Goal: Transaction & Acquisition: Purchase product/service

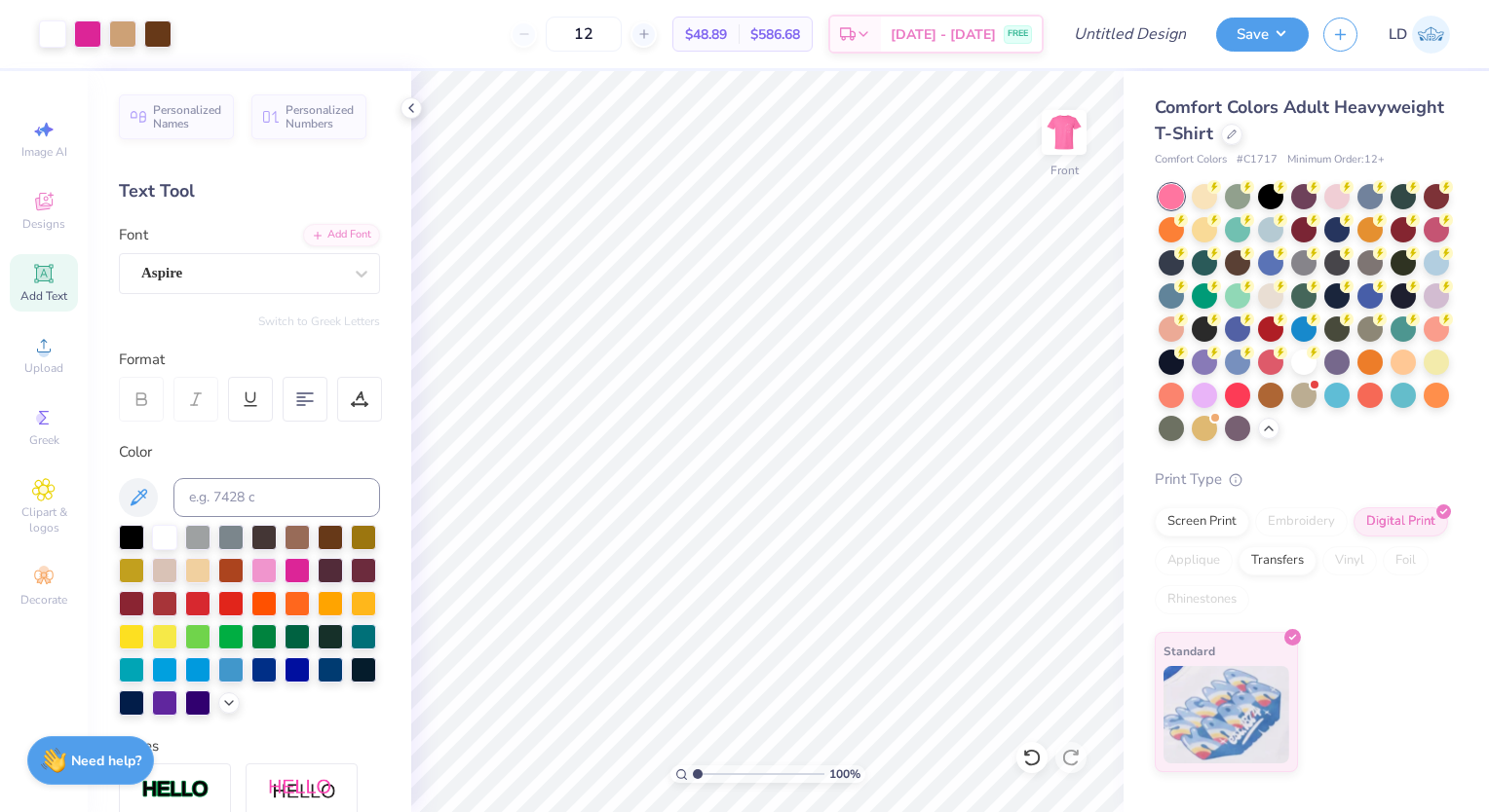
scroll to position [77, 0]
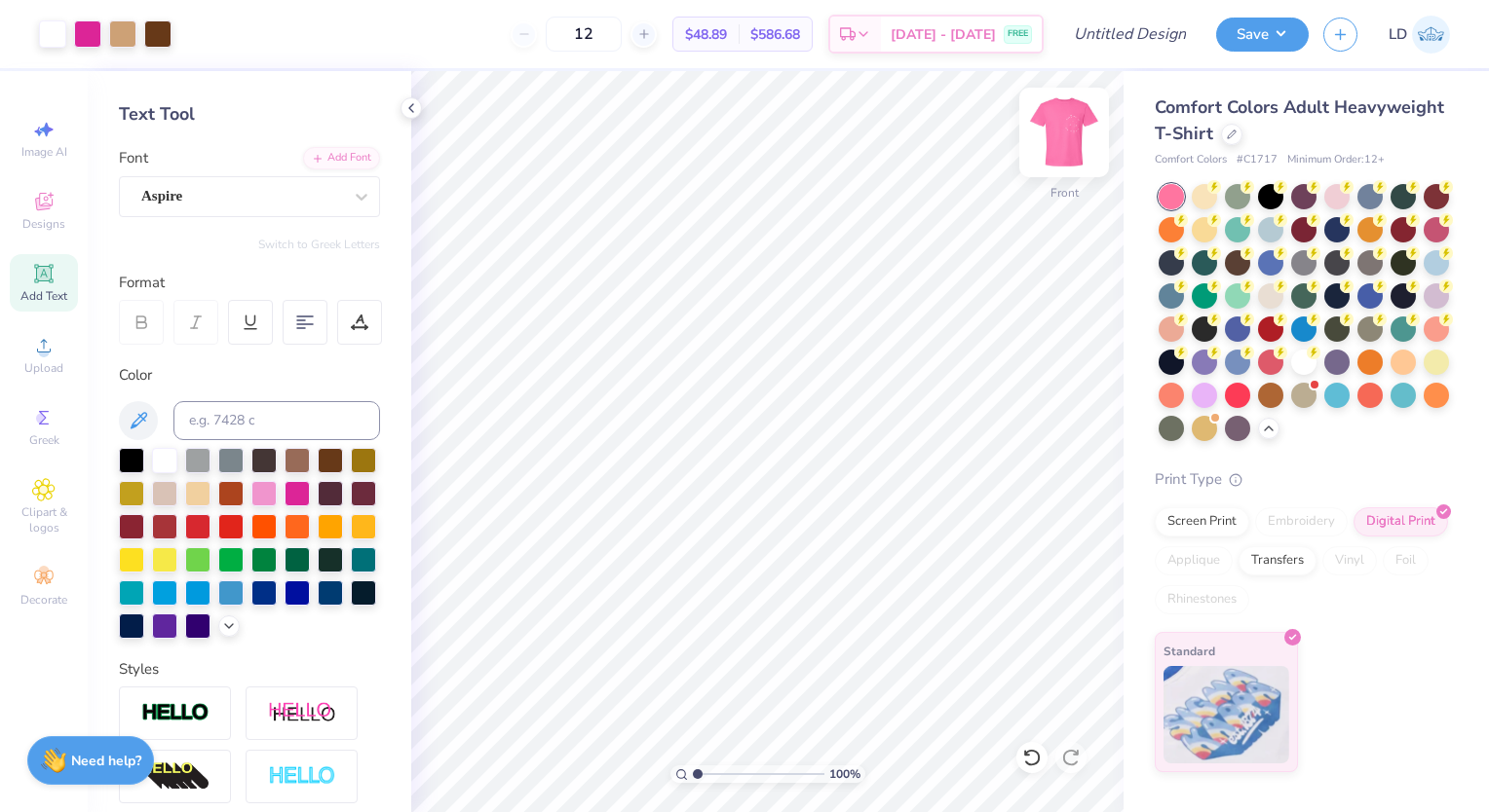
click at [1075, 135] on img at bounding box center [1064, 133] width 78 height 78
click at [1285, 37] on button "Save" at bounding box center [1262, 32] width 93 height 34
click at [651, 36] on icon at bounding box center [645, 34] width 14 height 14
type input "14"
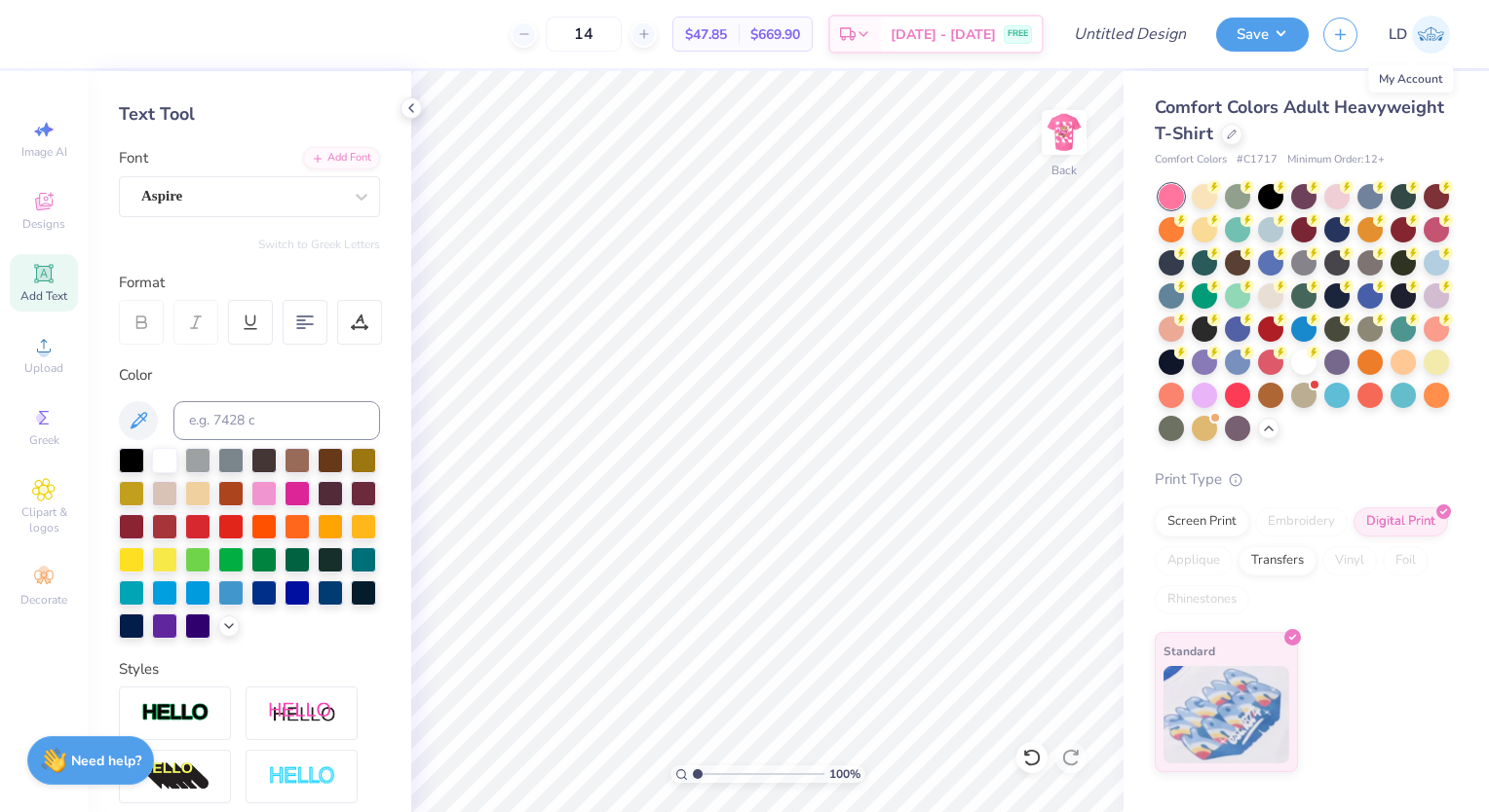
click at [1424, 32] on img at bounding box center [1431, 35] width 38 height 38
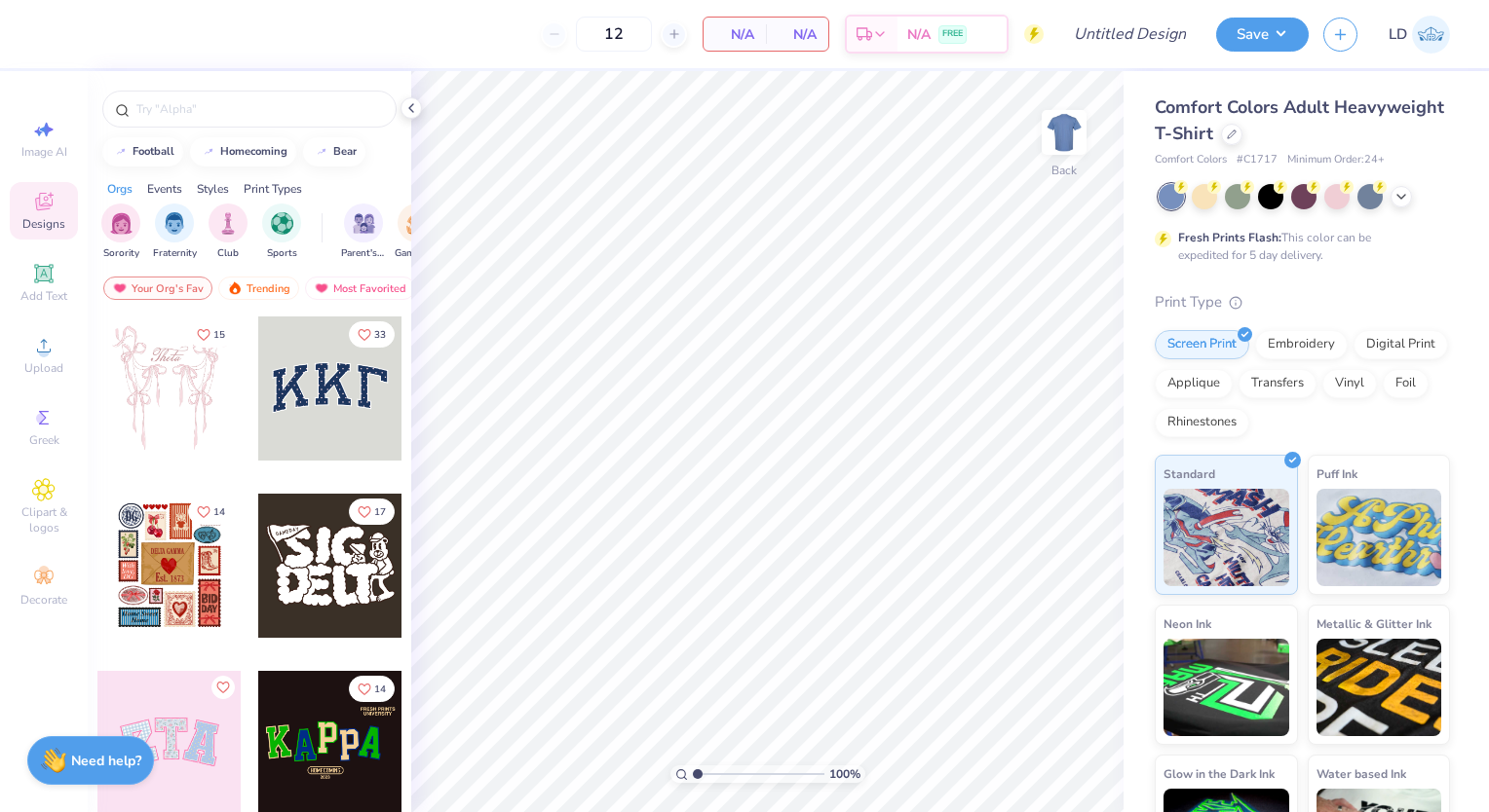
click at [1400, 207] on div at bounding box center [1304, 197] width 291 height 25
click at [1242, 143] on div at bounding box center [1232, 132] width 21 height 21
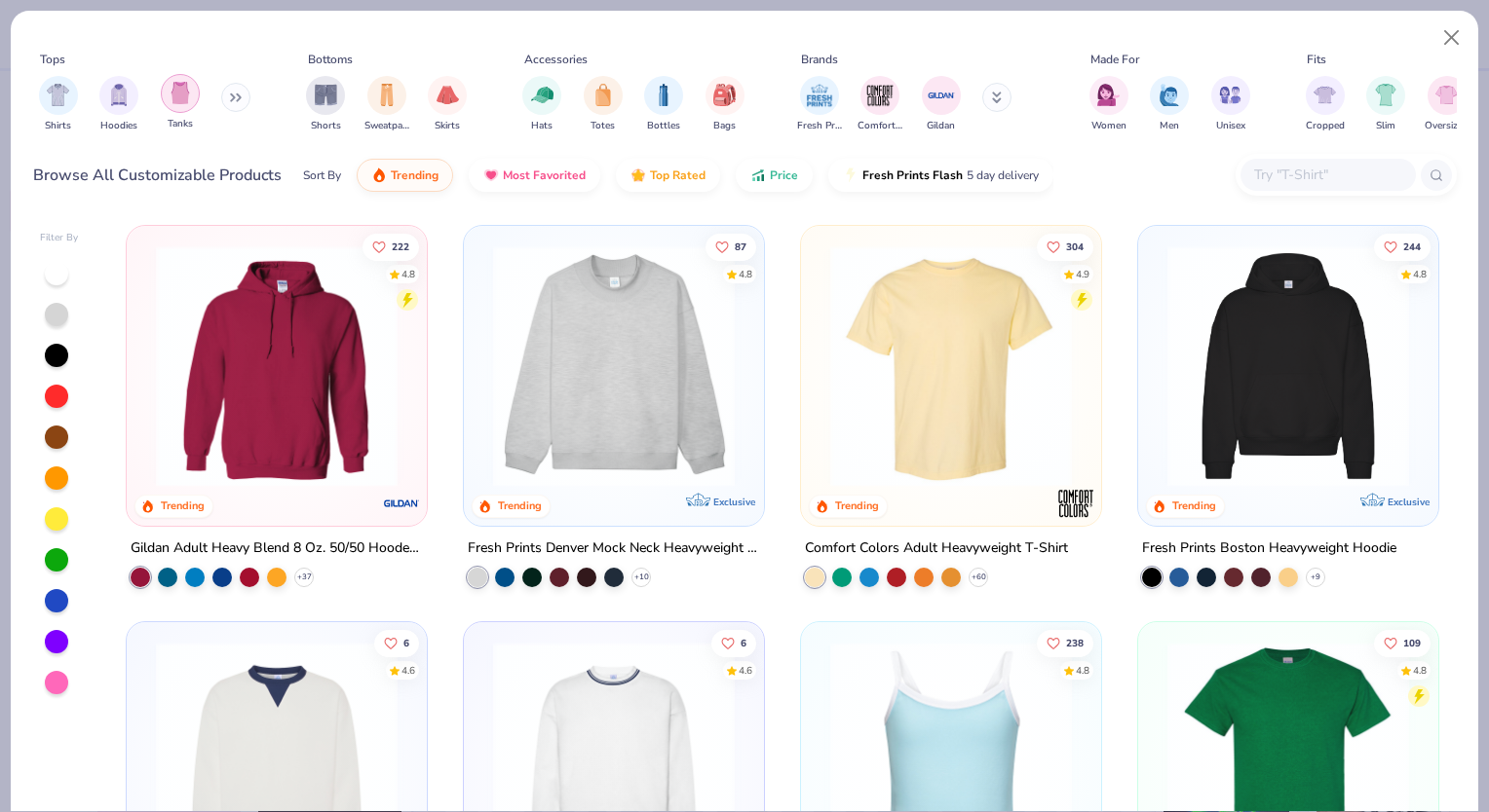
click at [170, 96] on img "filter for Tanks" at bounding box center [180, 93] width 21 height 22
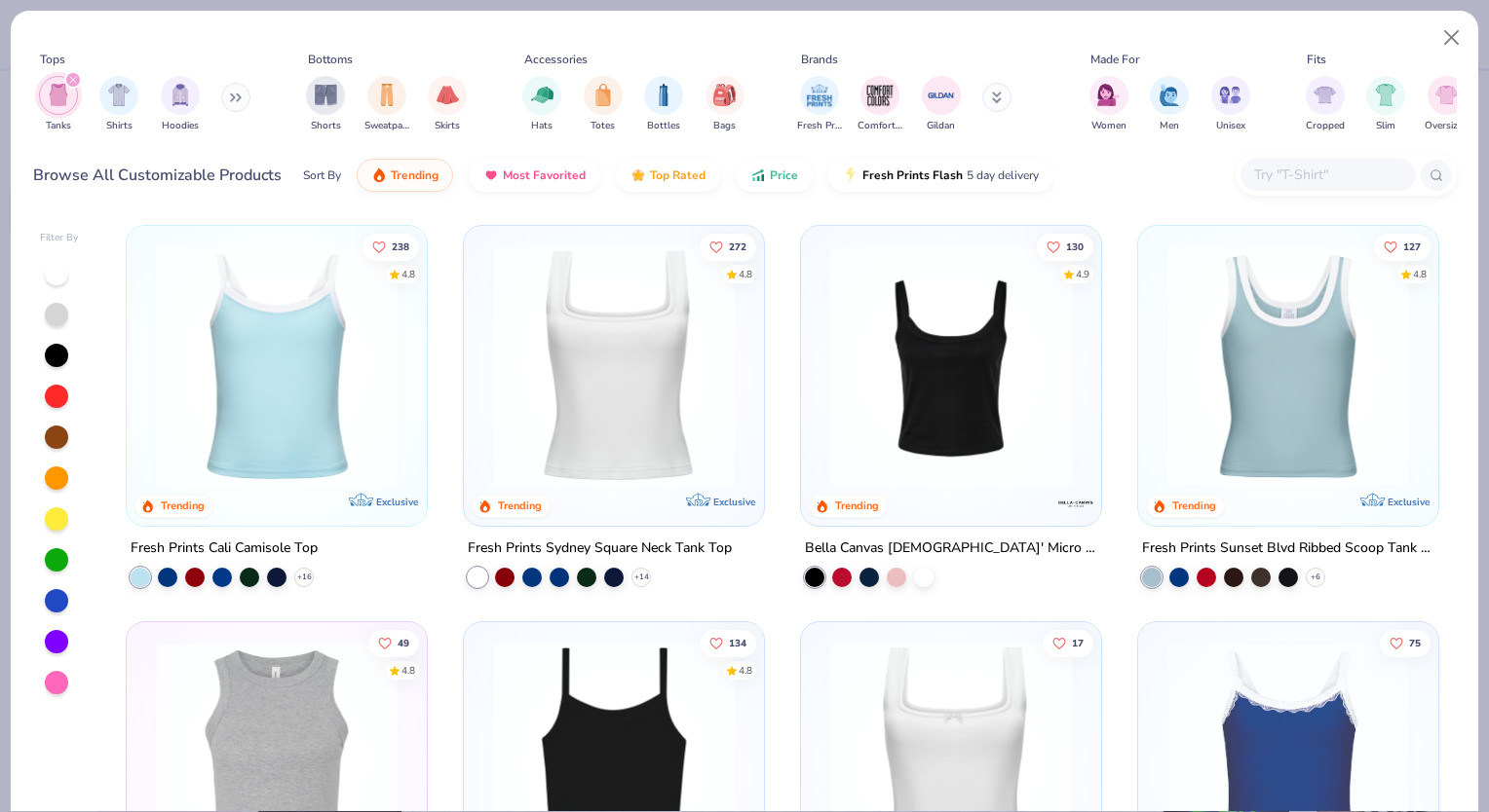
click at [74, 76] on icon "filter for Tanks" at bounding box center [73, 80] width 8 height 8
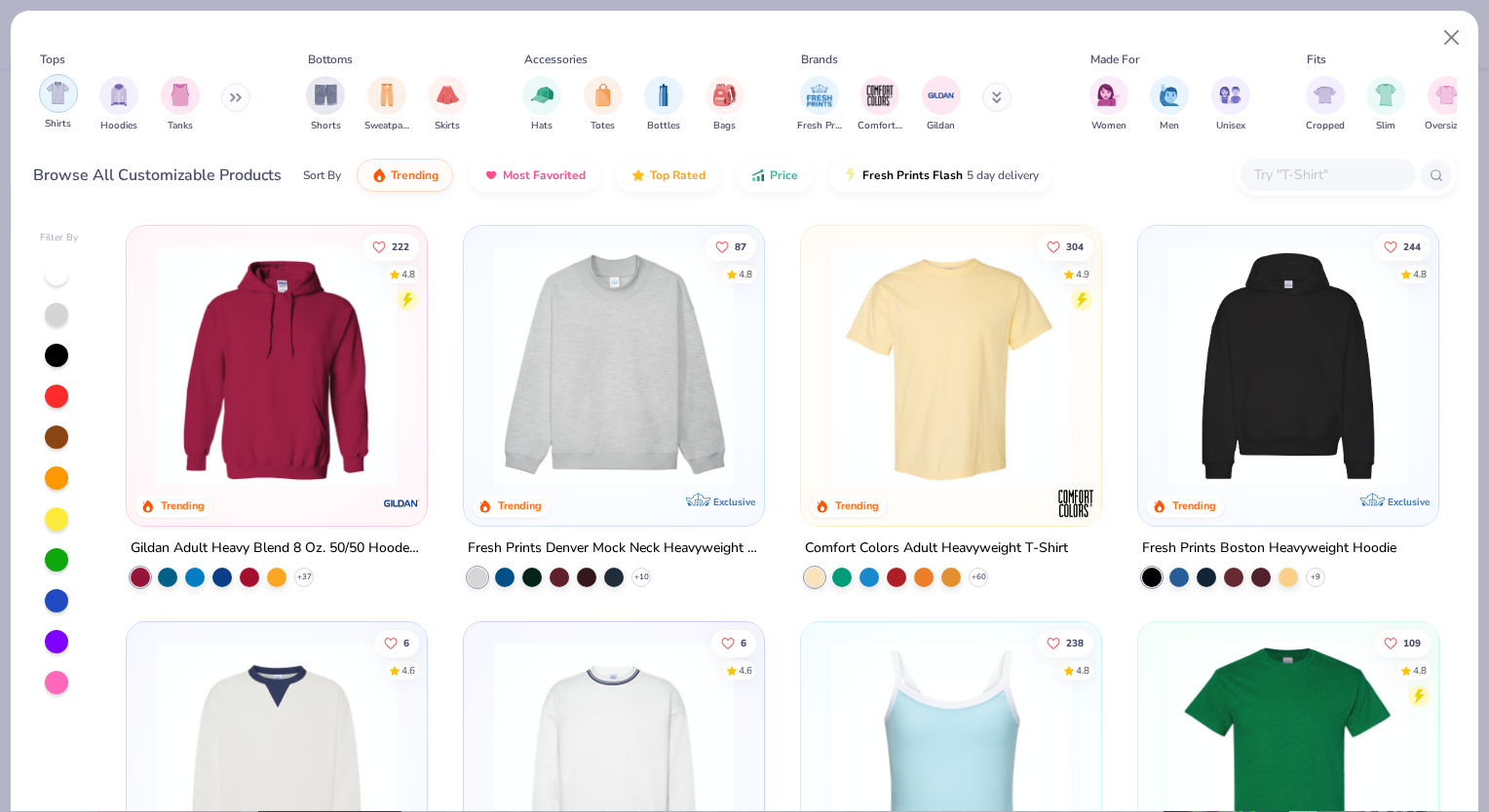
click at [59, 92] on img "filter for Shirts" at bounding box center [58, 93] width 22 height 22
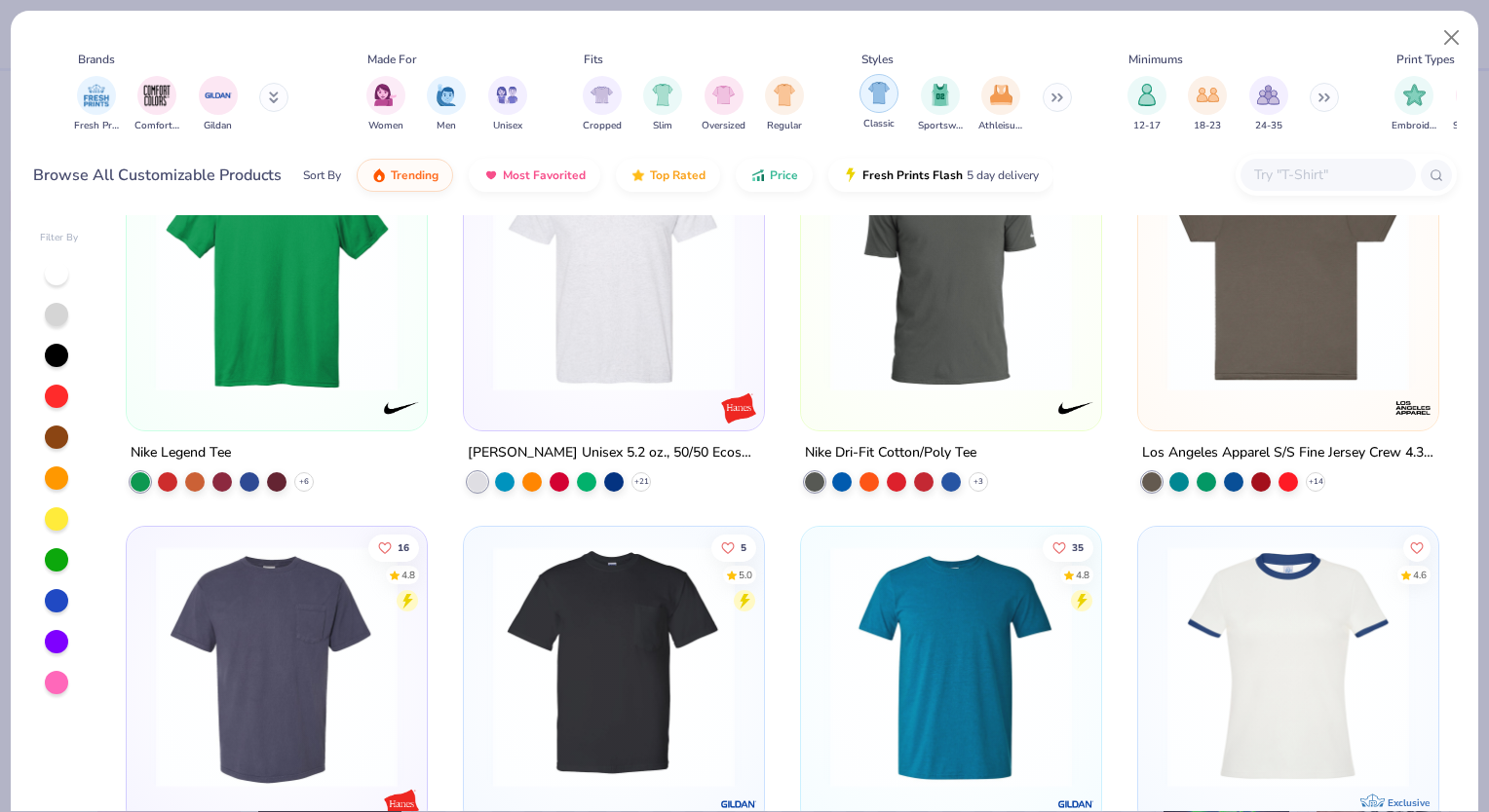
scroll to position [0, 727]
click at [1057, 99] on icon at bounding box center [1053, 98] width 12 height 10
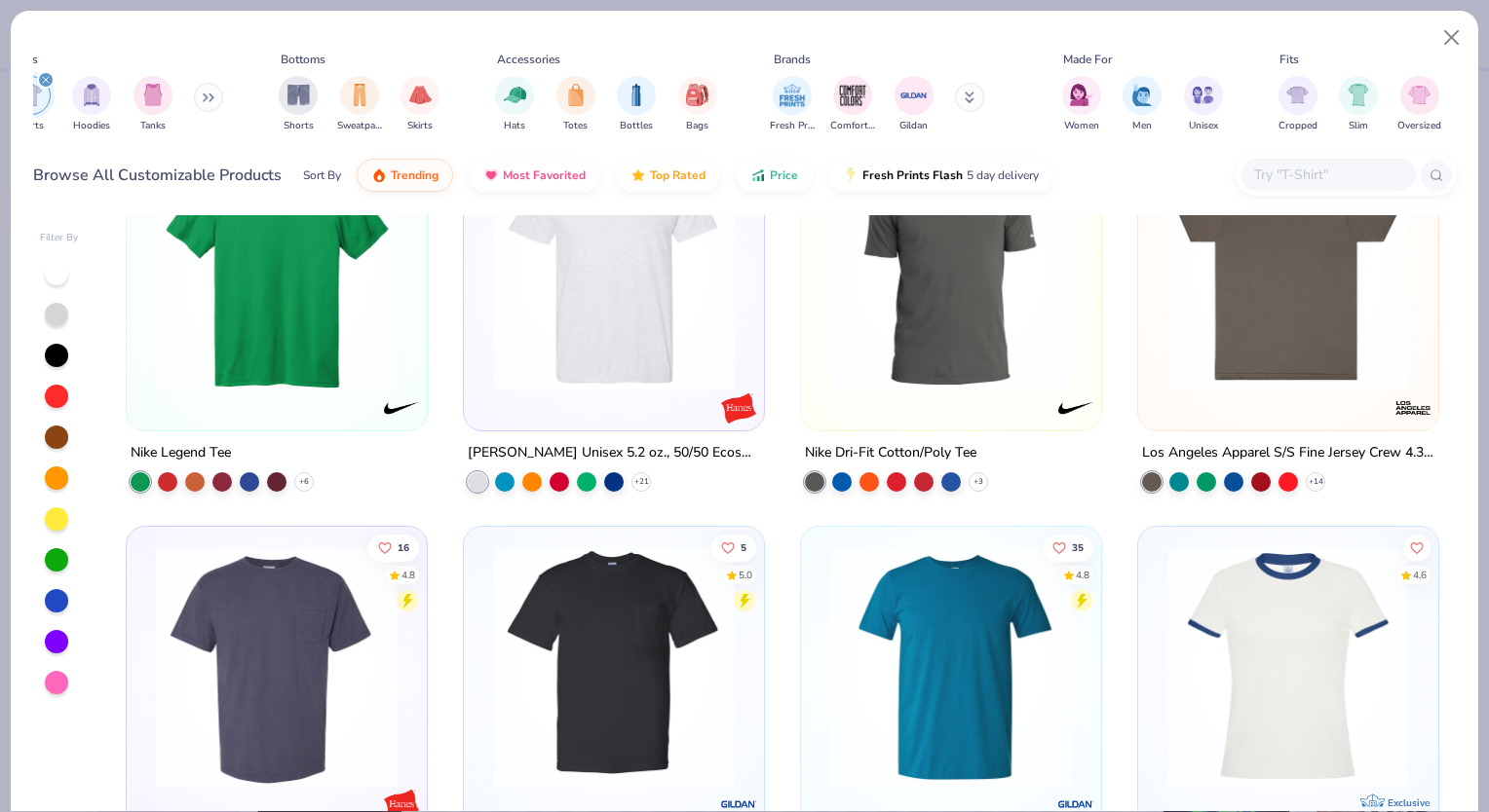
scroll to position [0, 0]
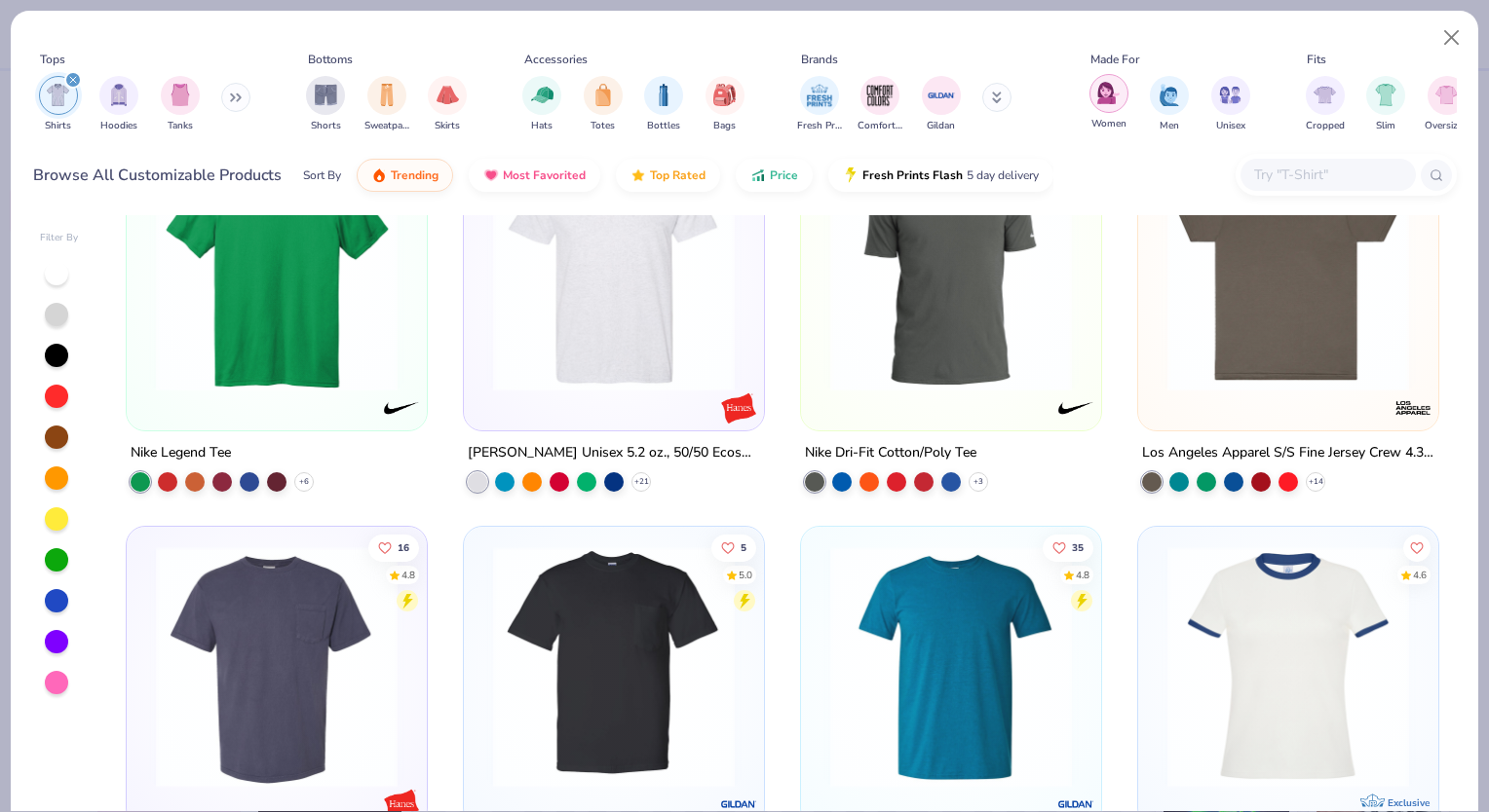
click at [1113, 90] on img "filter for Women" at bounding box center [1109, 93] width 22 height 22
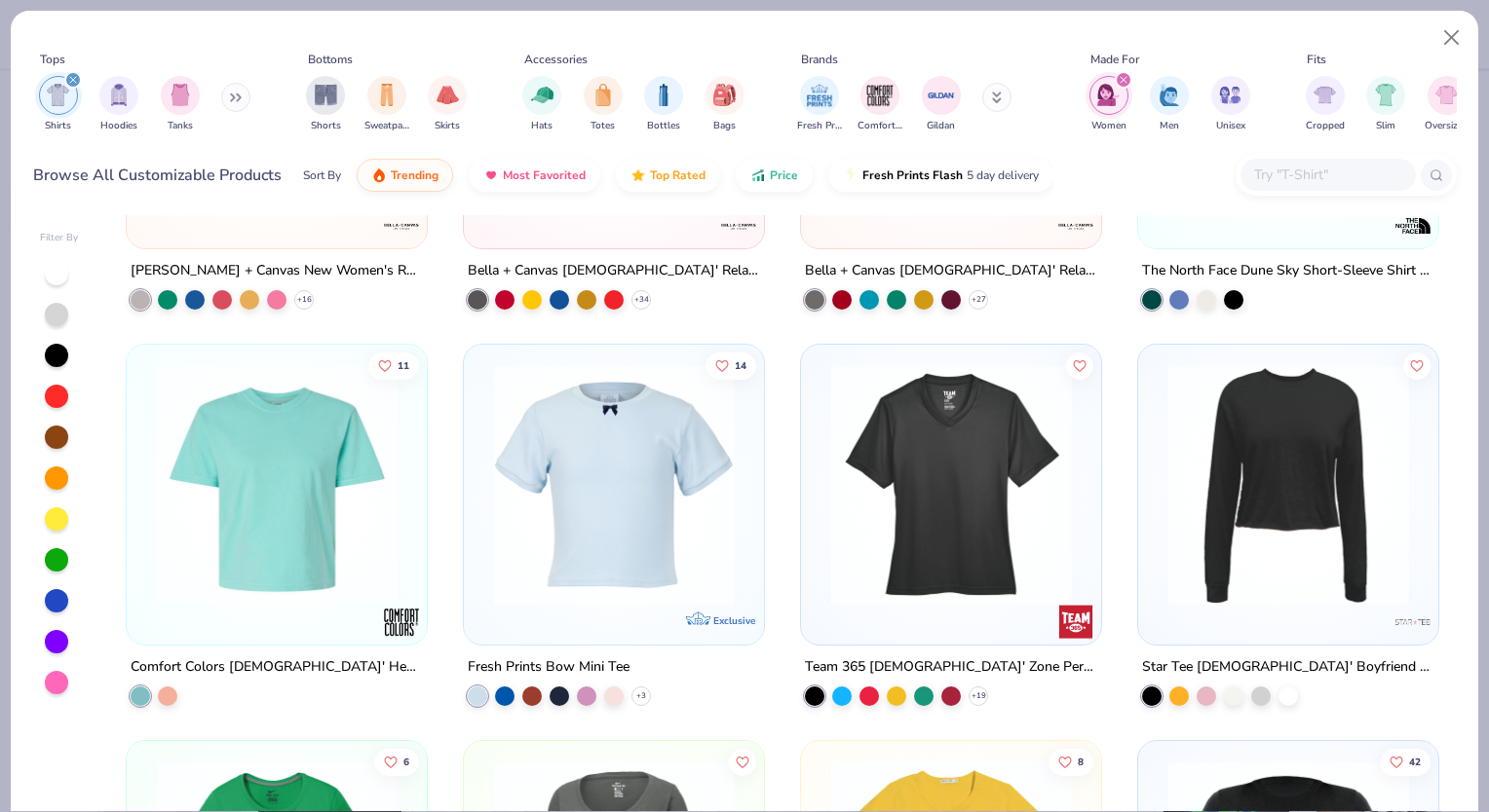
scroll to position [3050, 0]
click at [605, 513] on img at bounding box center [614, 485] width 261 height 241
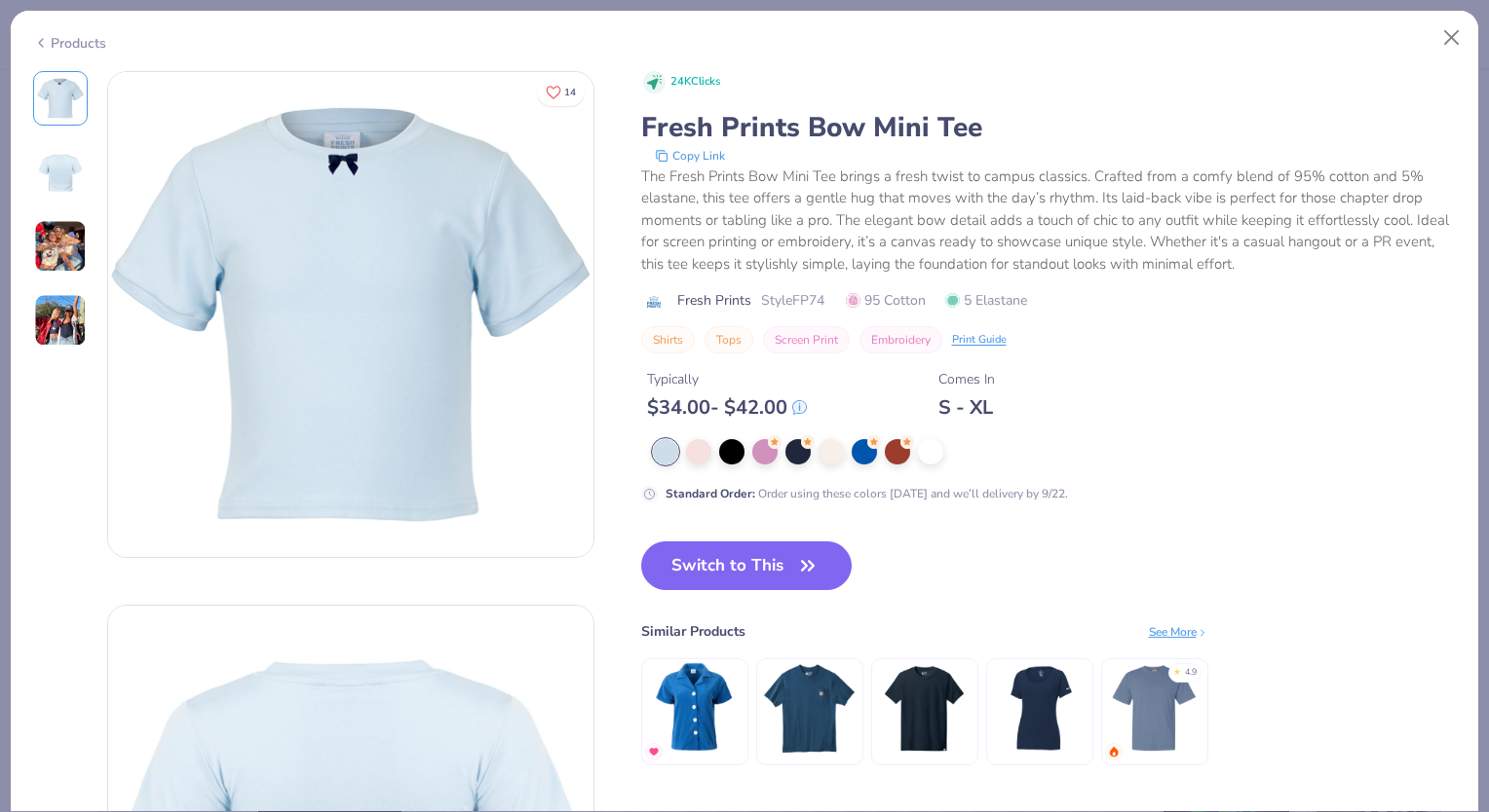
click at [801, 714] on img at bounding box center [809, 708] width 93 height 93
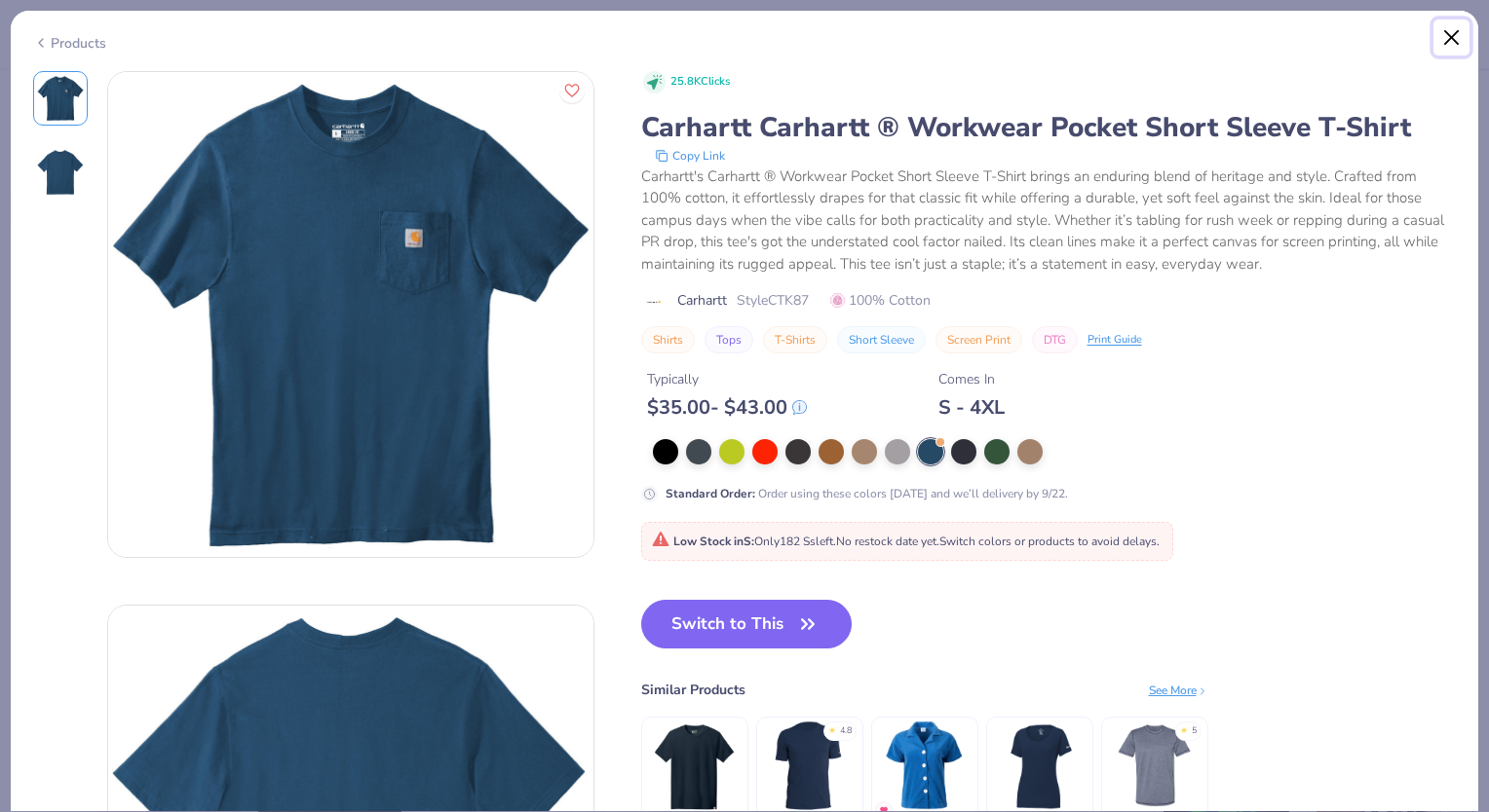
click at [1453, 33] on button "Close" at bounding box center [1451, 38] width 37 height 37
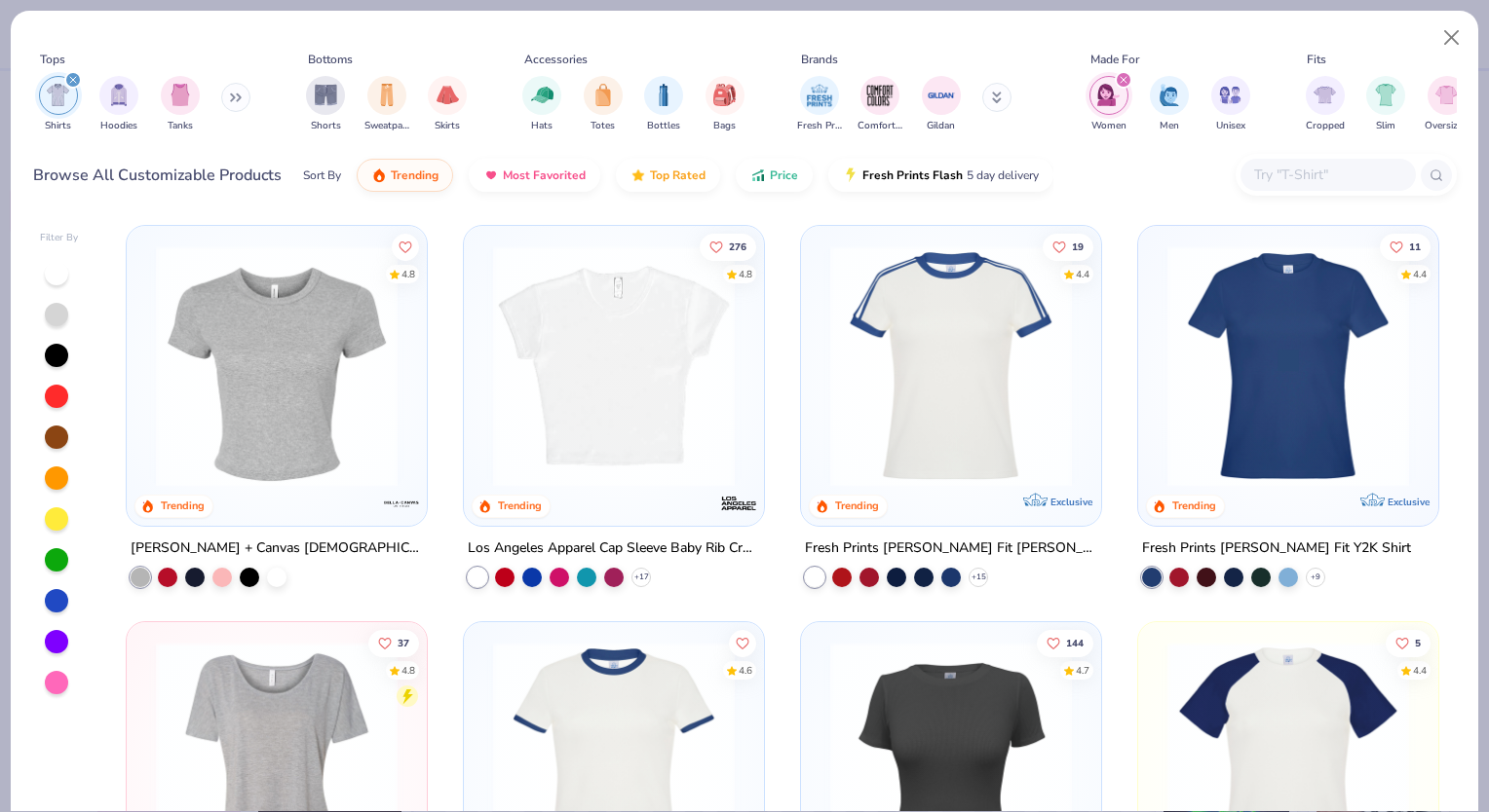
click at [322, 333] on img at bounding box center [276, 366] width 261 height 241
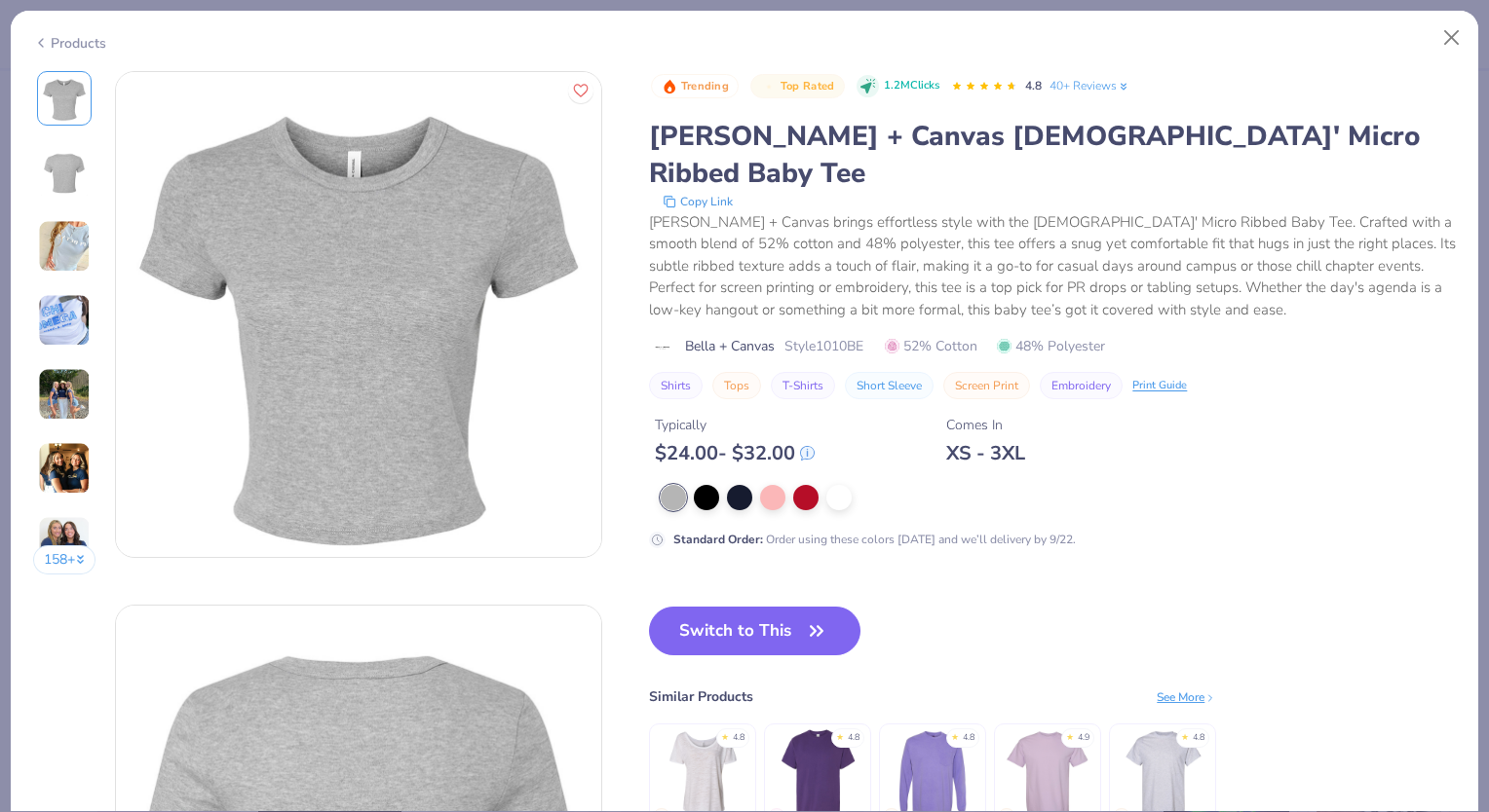
click at [51, 278] on div "158 +" at bounding box center [64, 330] width 63 height 519
click at [62, 306] on img at bounding box center [64, 320] width 53 height 53
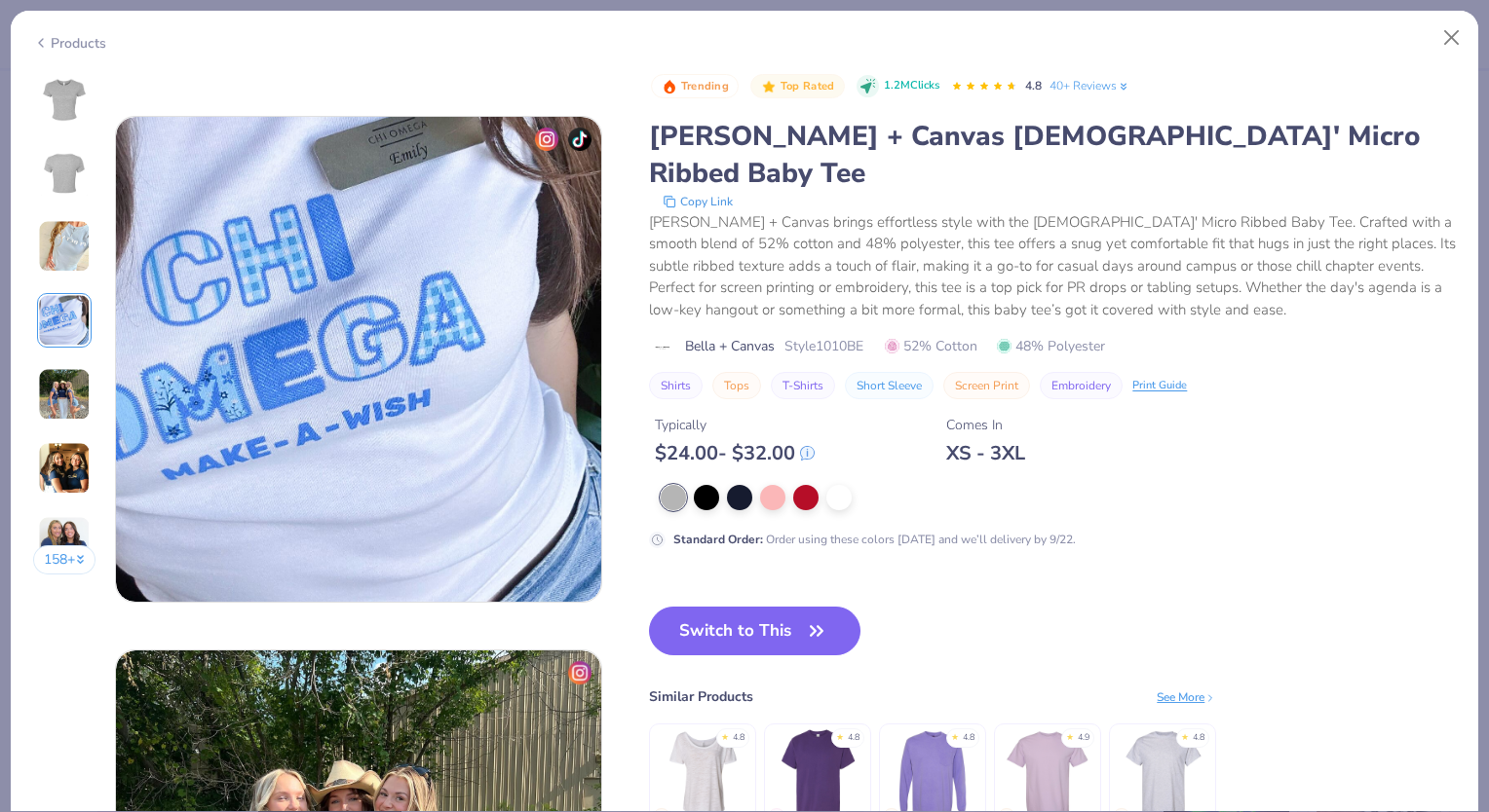
scroll to position [1601, 0]
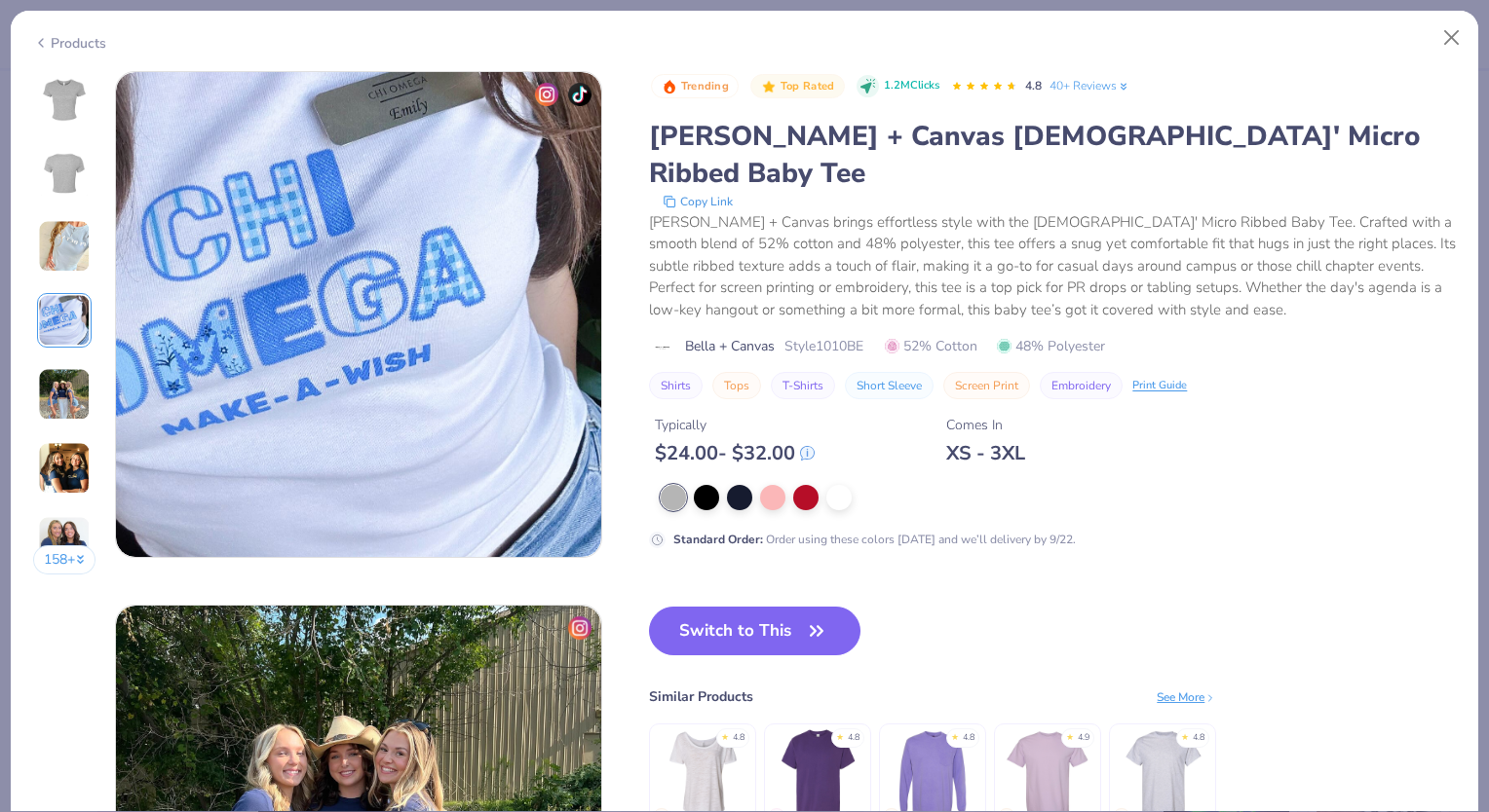
click at [61, 335] on img at bounding box center [64, 320] width 53 height 53
click at [62, 378] on img at bounding box center [64, 394] width 53 height 53
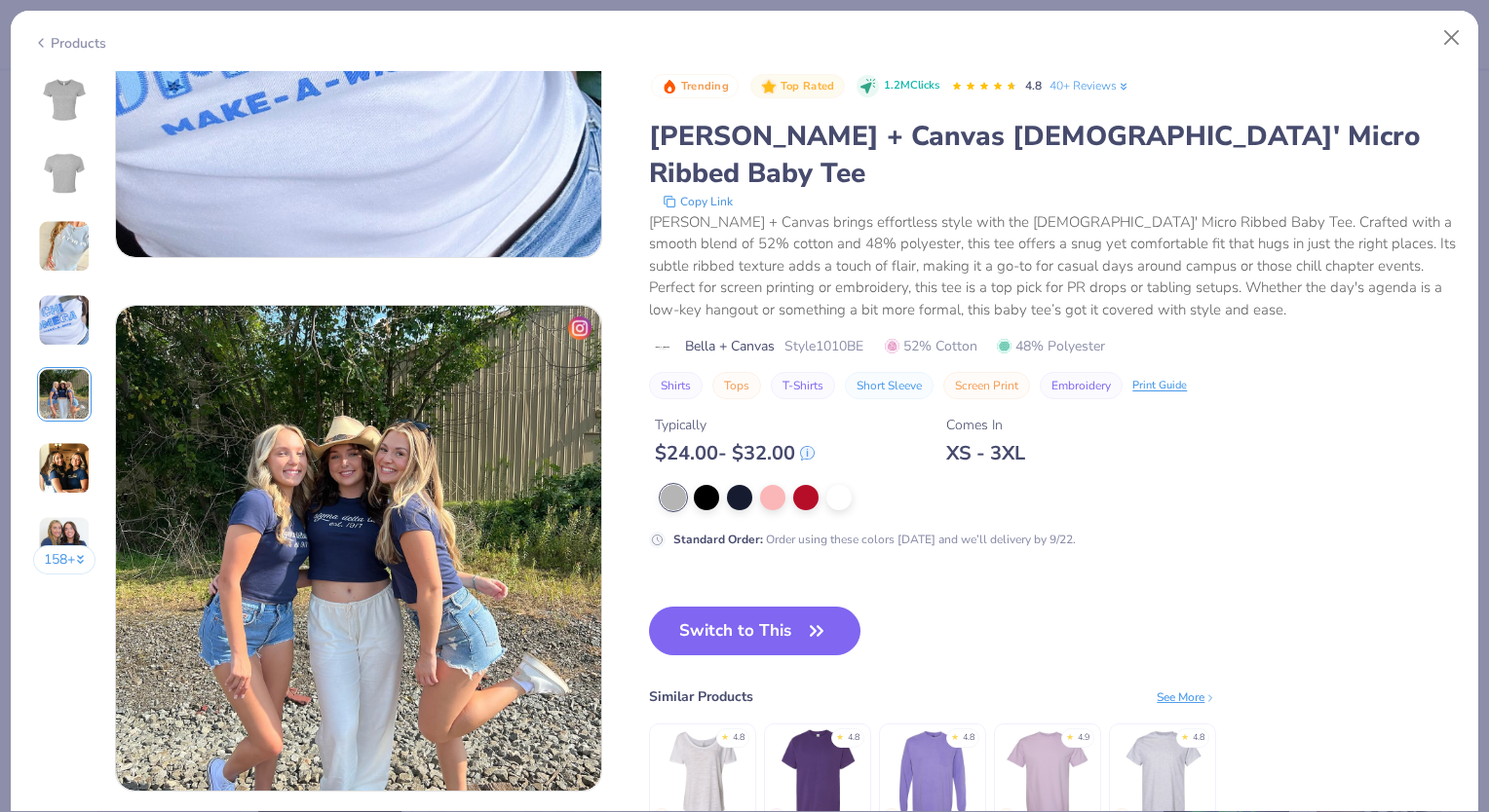
scroll to position [2136, 0]
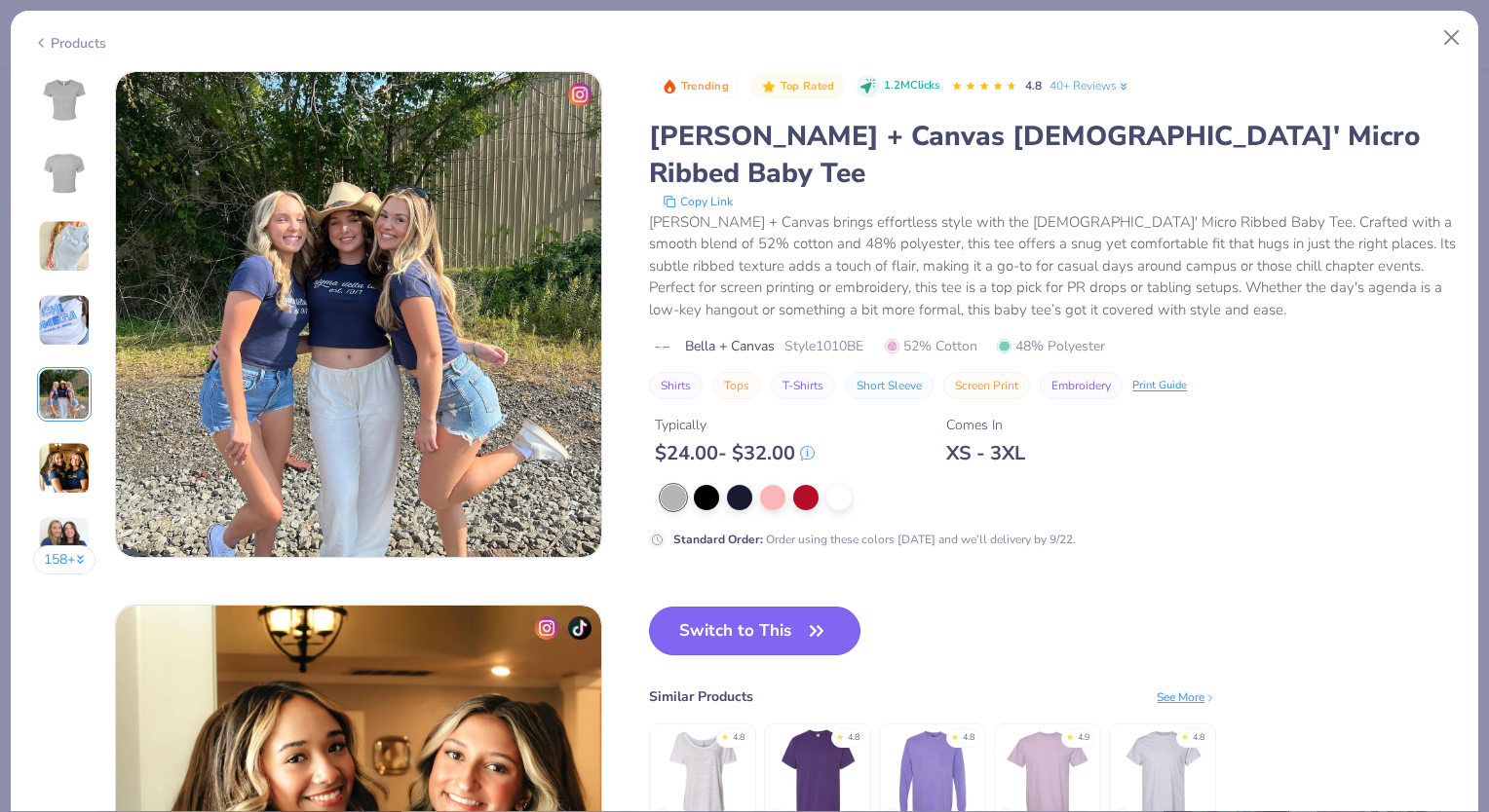
click at [803, 607] on button "Switch to This" at bounding box center [754, 630] width 212 height 49
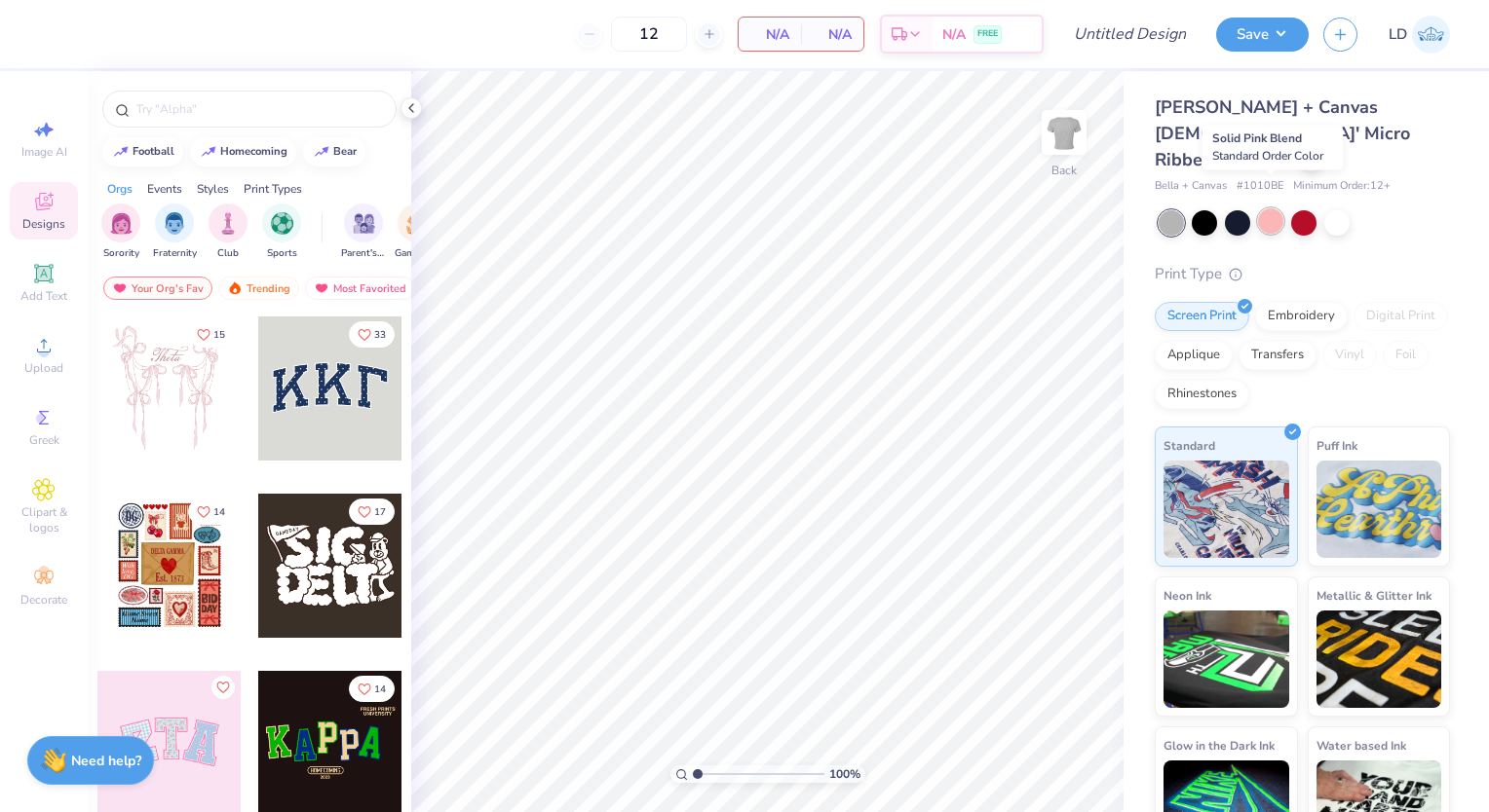
click at [1276, 208] on div at bounding box center [1270, 220] width 25 height 25
click at [251, 95] on div at bounding box center [249, 109] width 294 height 37
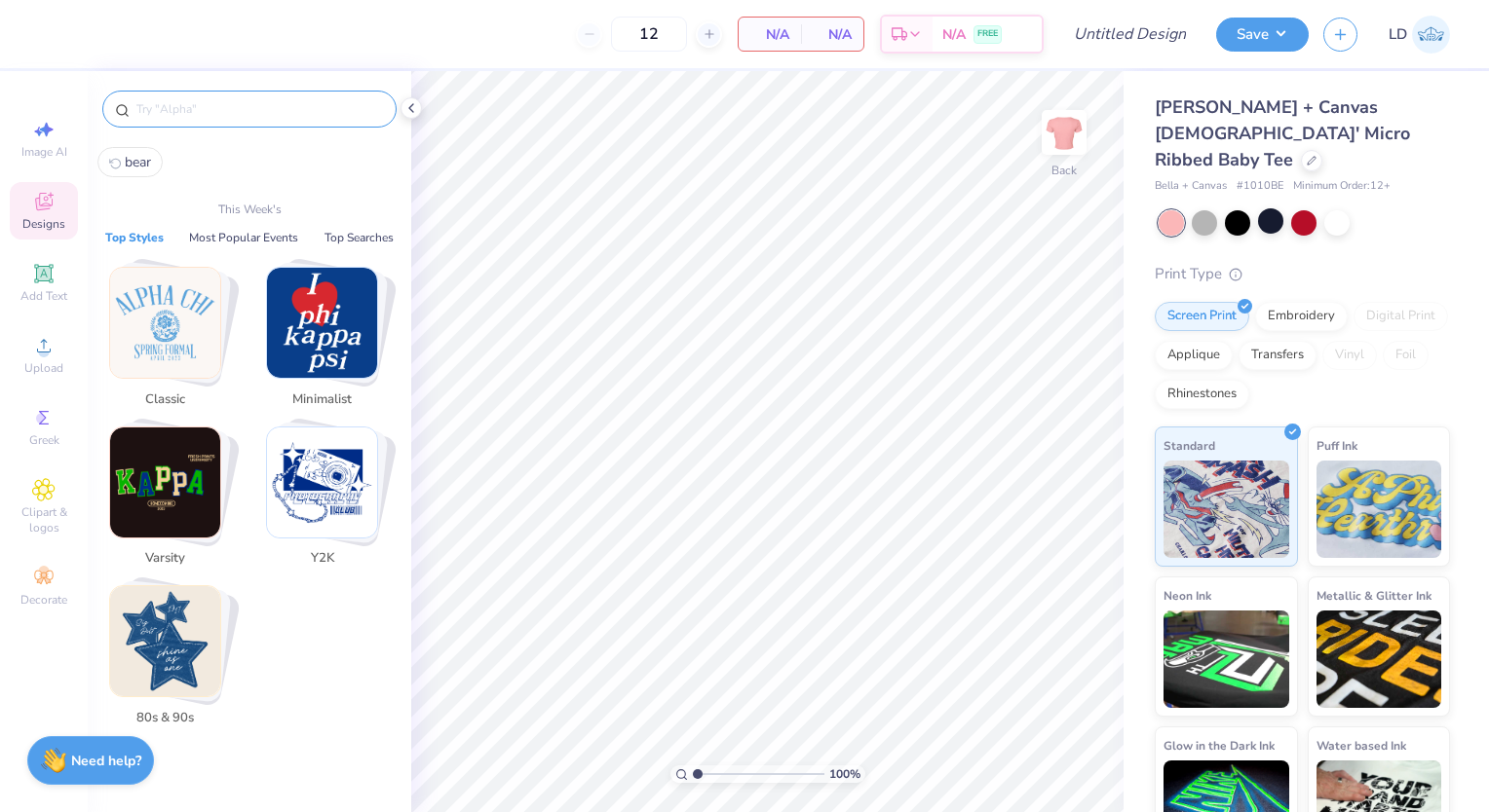
click at [246, 109] on input "text" at bounding box center [259, 110] width 249 height 20
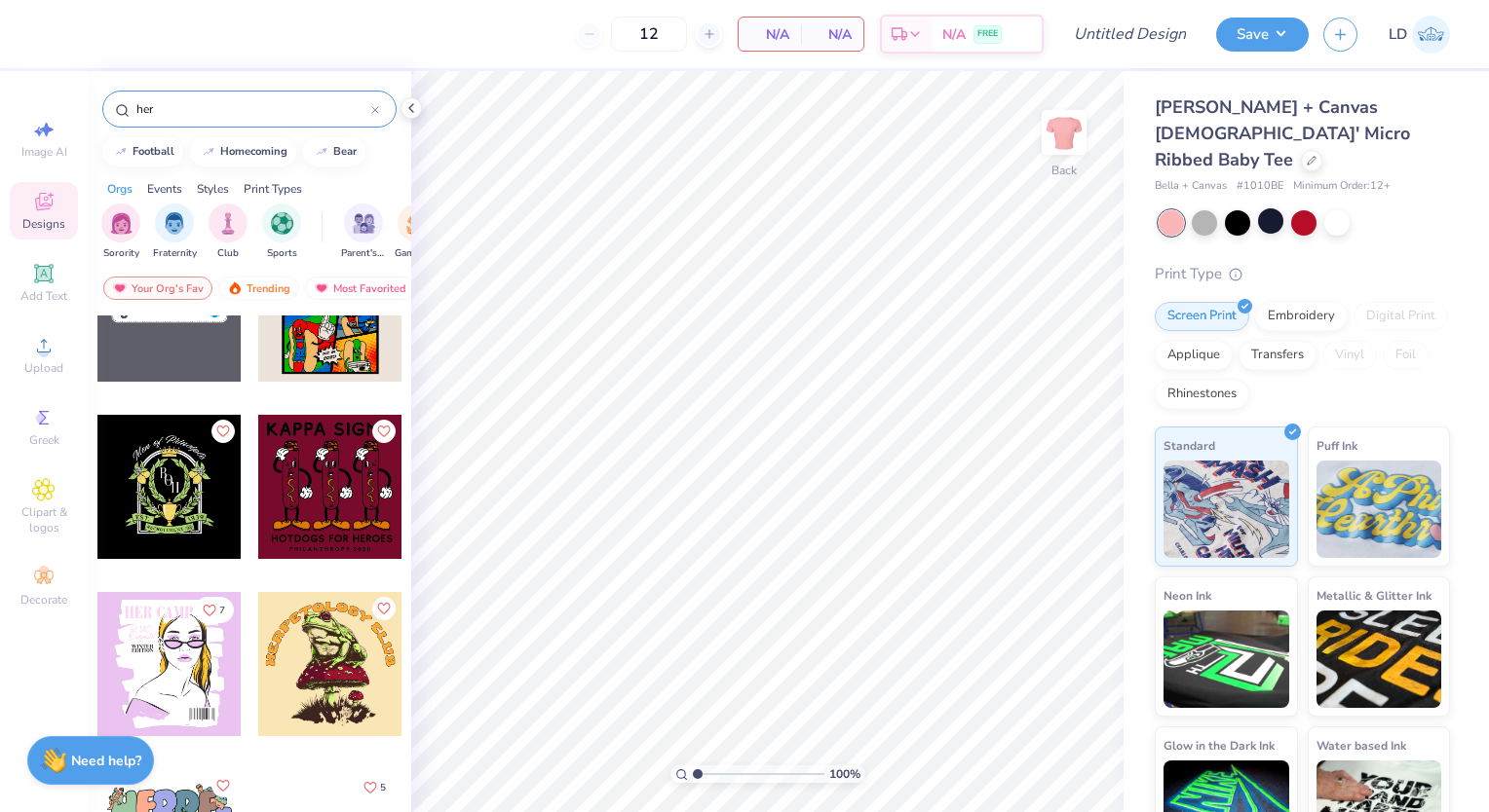
scroll to position [315, 0]
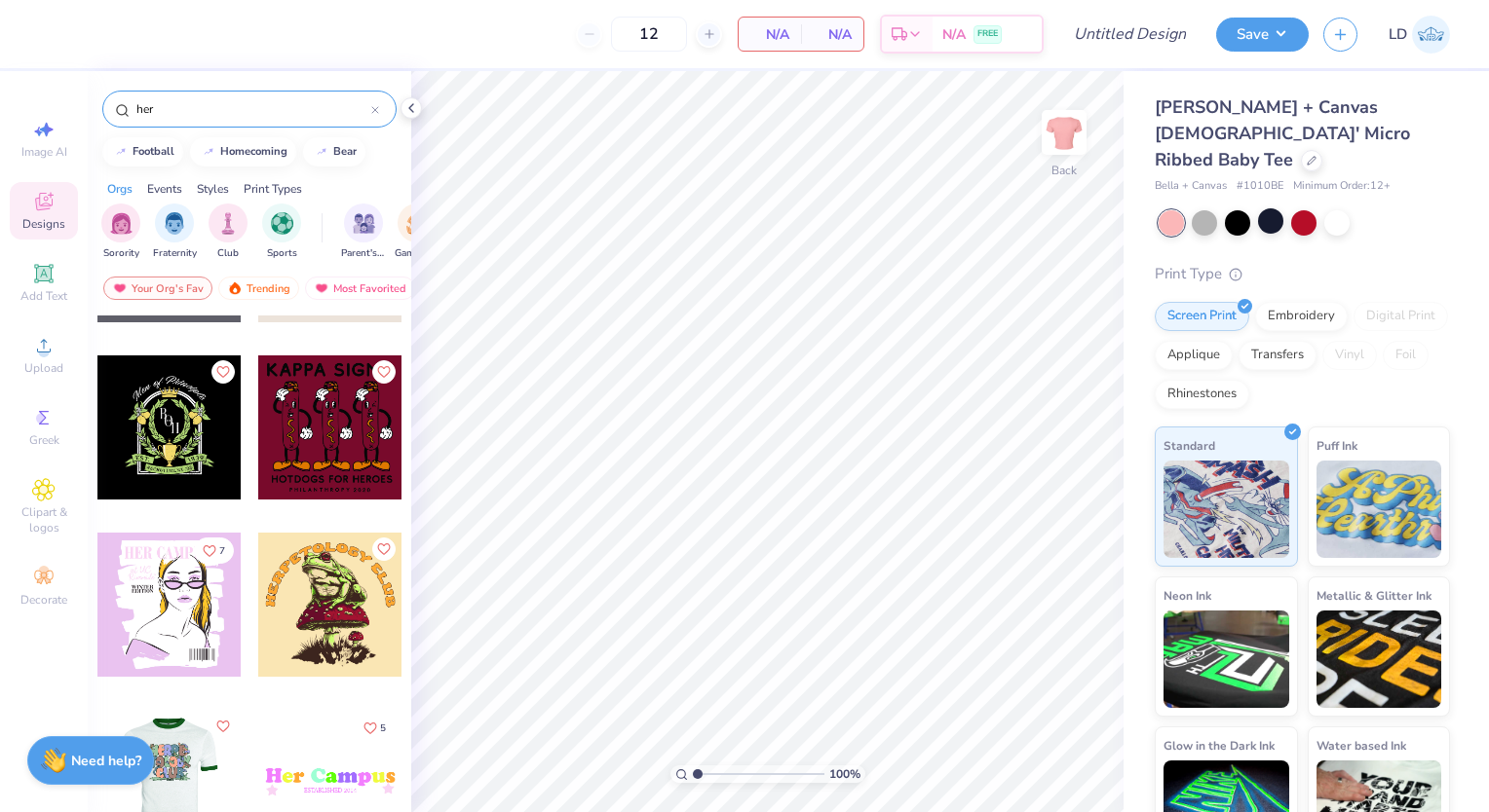
type input "her"
click at [170, 637] on div at bounding box center [170, 605] width 145 height 145
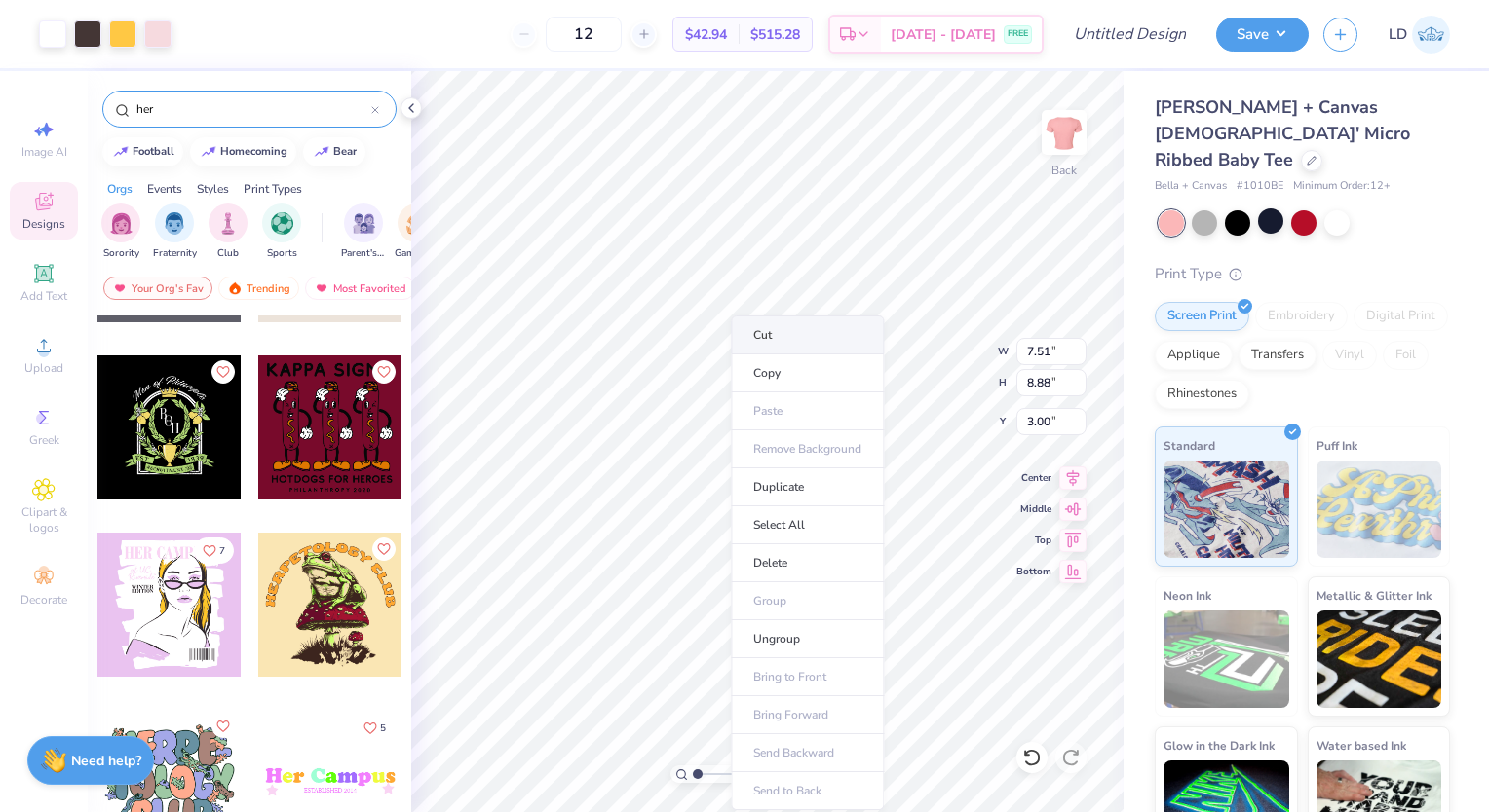
click at [795, 334] on li "Cut" at bounding box center [806, 334] width 153 height 39
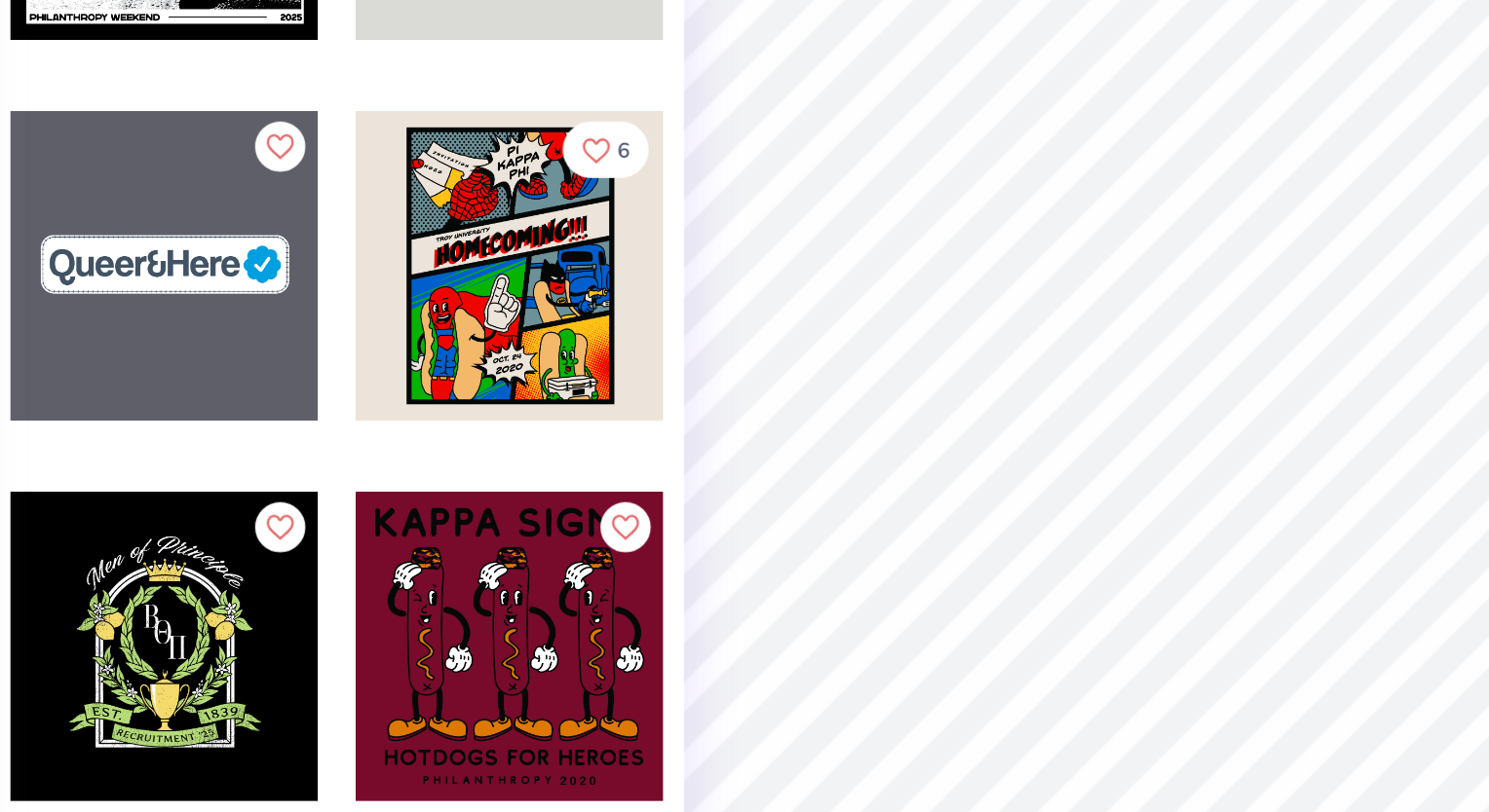
scroll to position [0, 0]
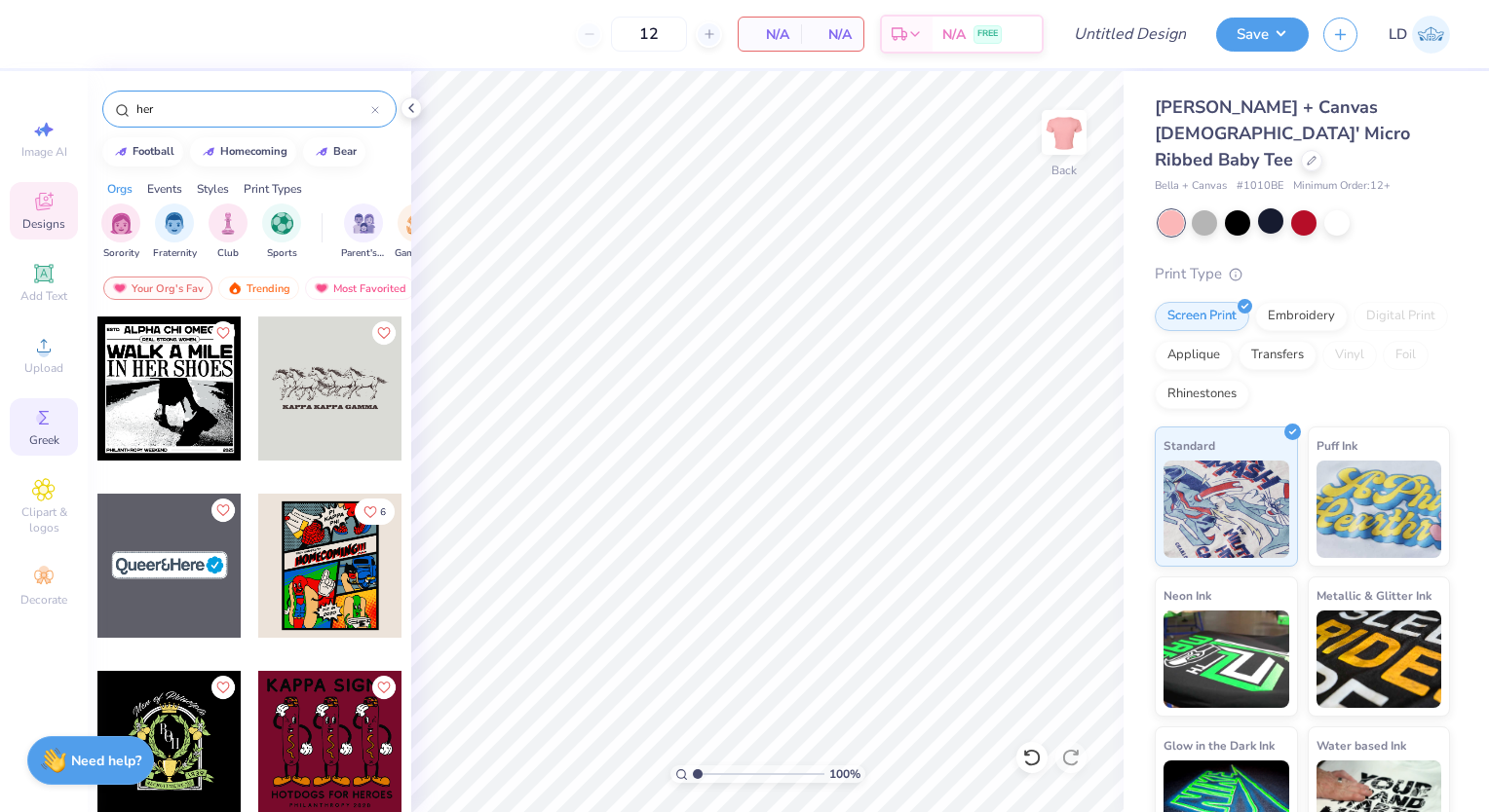
click at [18, 422] on div "Greek" at bounding box center [44, 427] width 68 height 58
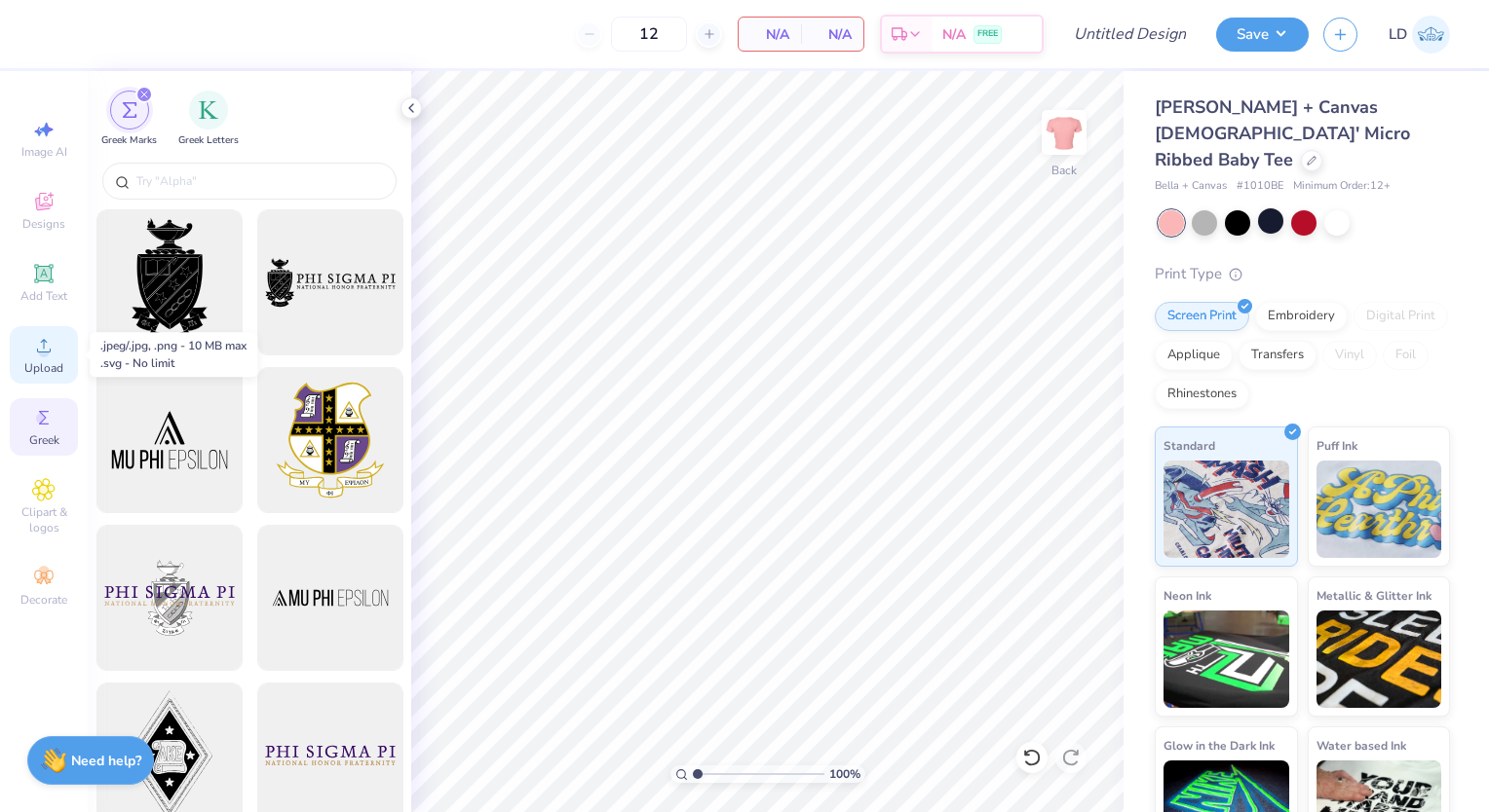
click at [42, 359] on div "Upload" at bounding box center [44, 355] width 68 height 58
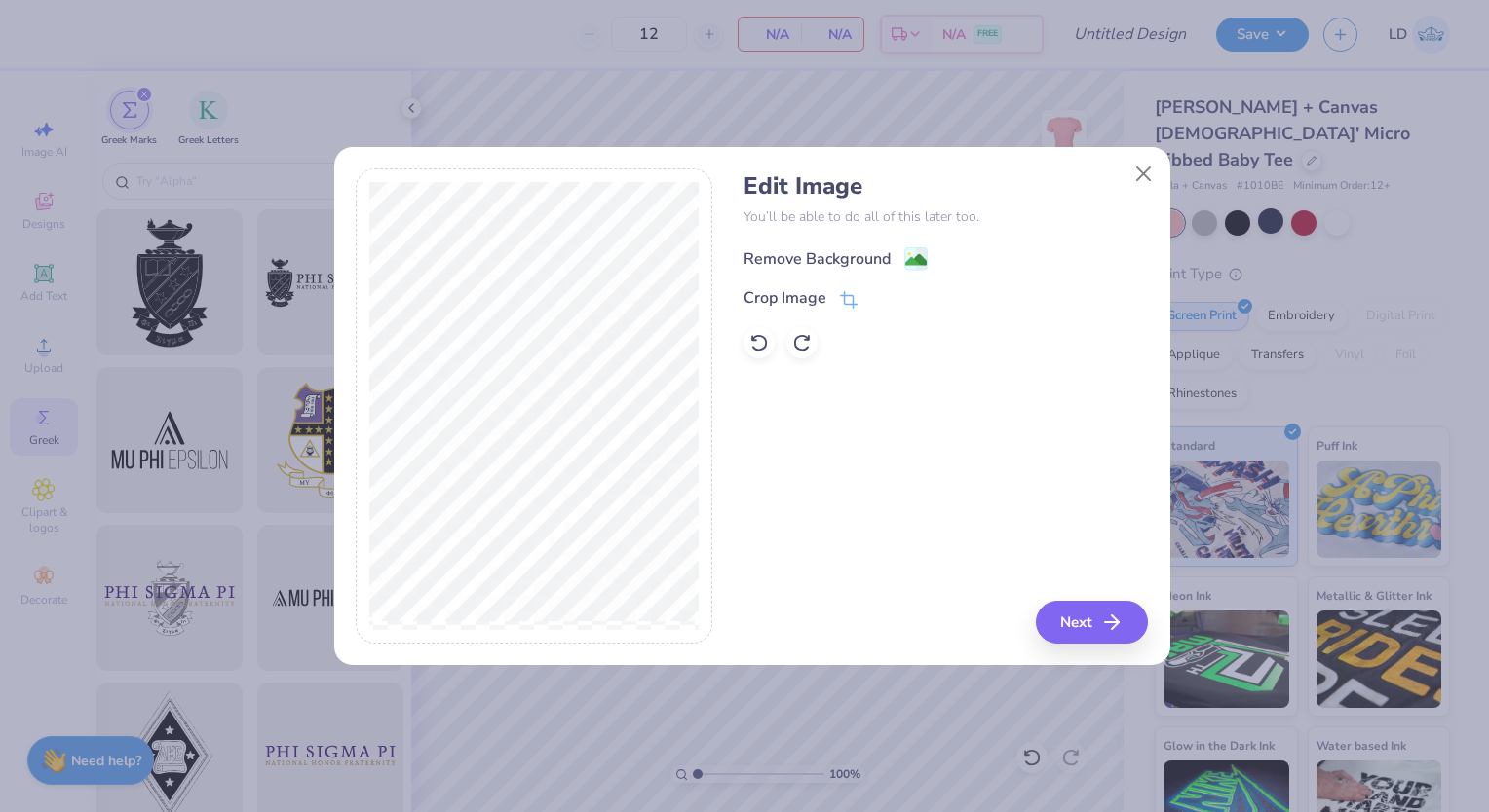
click at [868, 263] on div "Remove Background" at bounding box center [816, 258] width 147 height 23
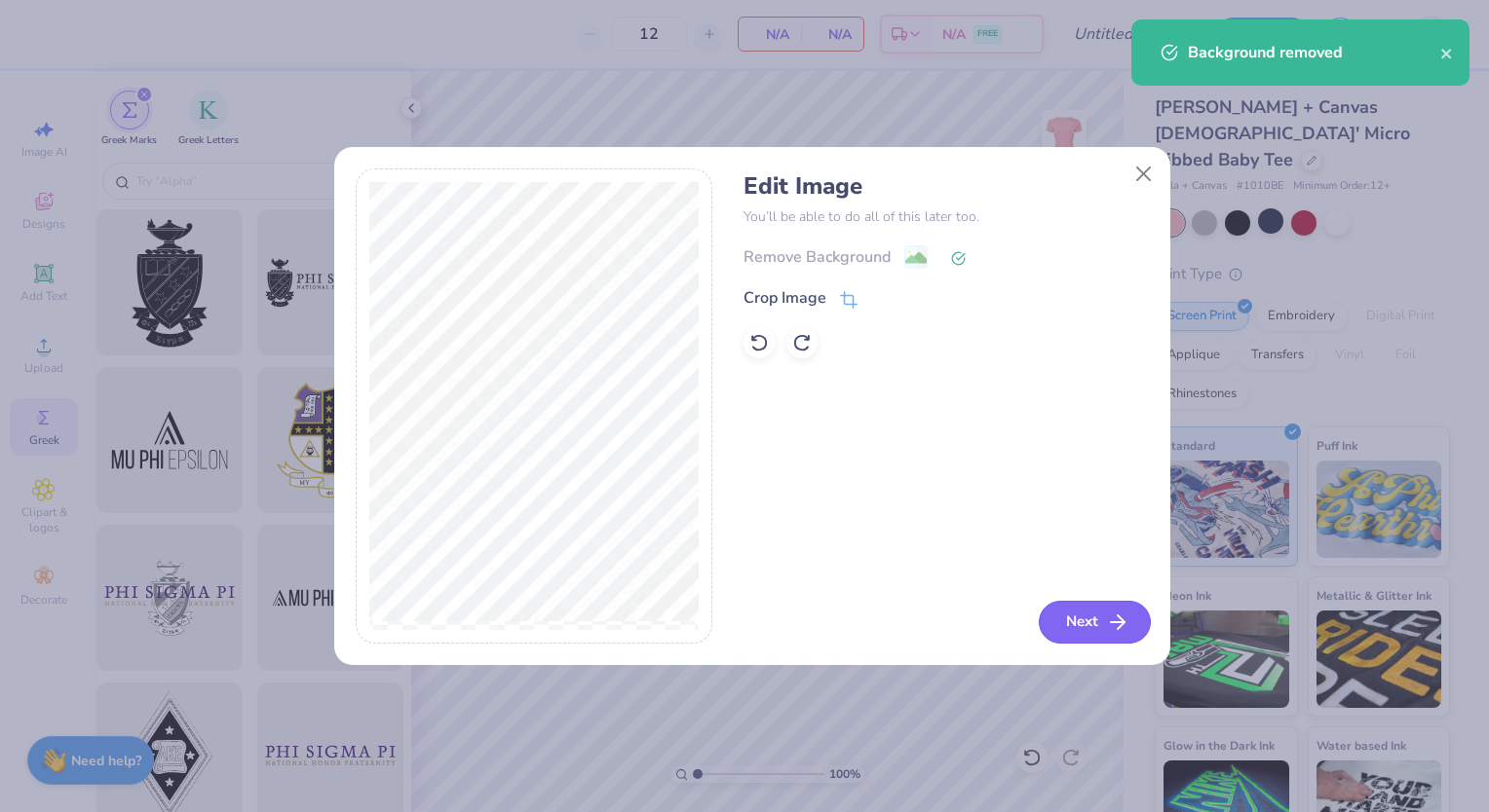
click at [1084, 630] on button "Next" at bounding box center [1095, 622] width 112 height 43
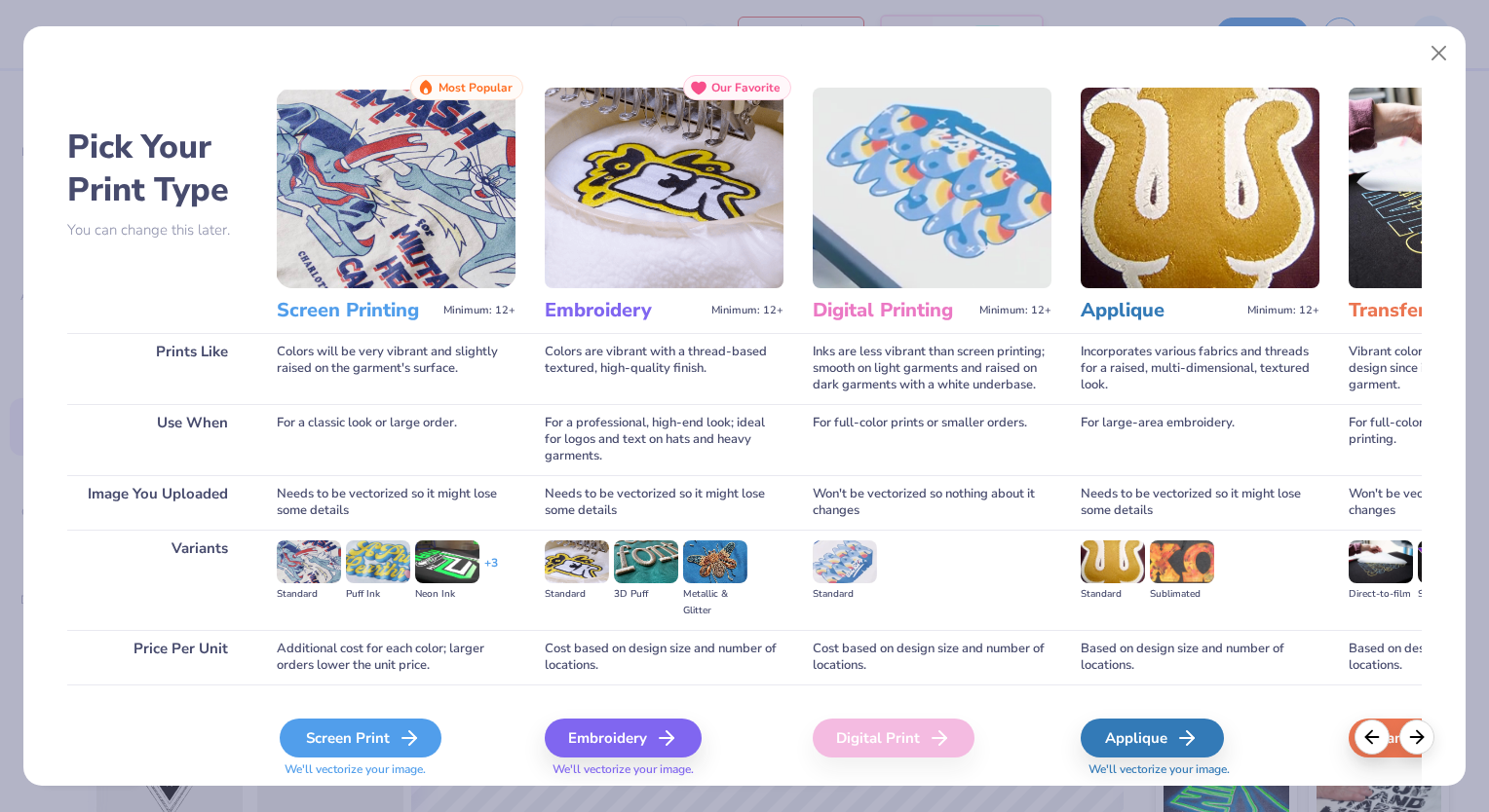
click at [346, 733] on div "Screen Print" at bounding box center [360, 738] width 162 height 39
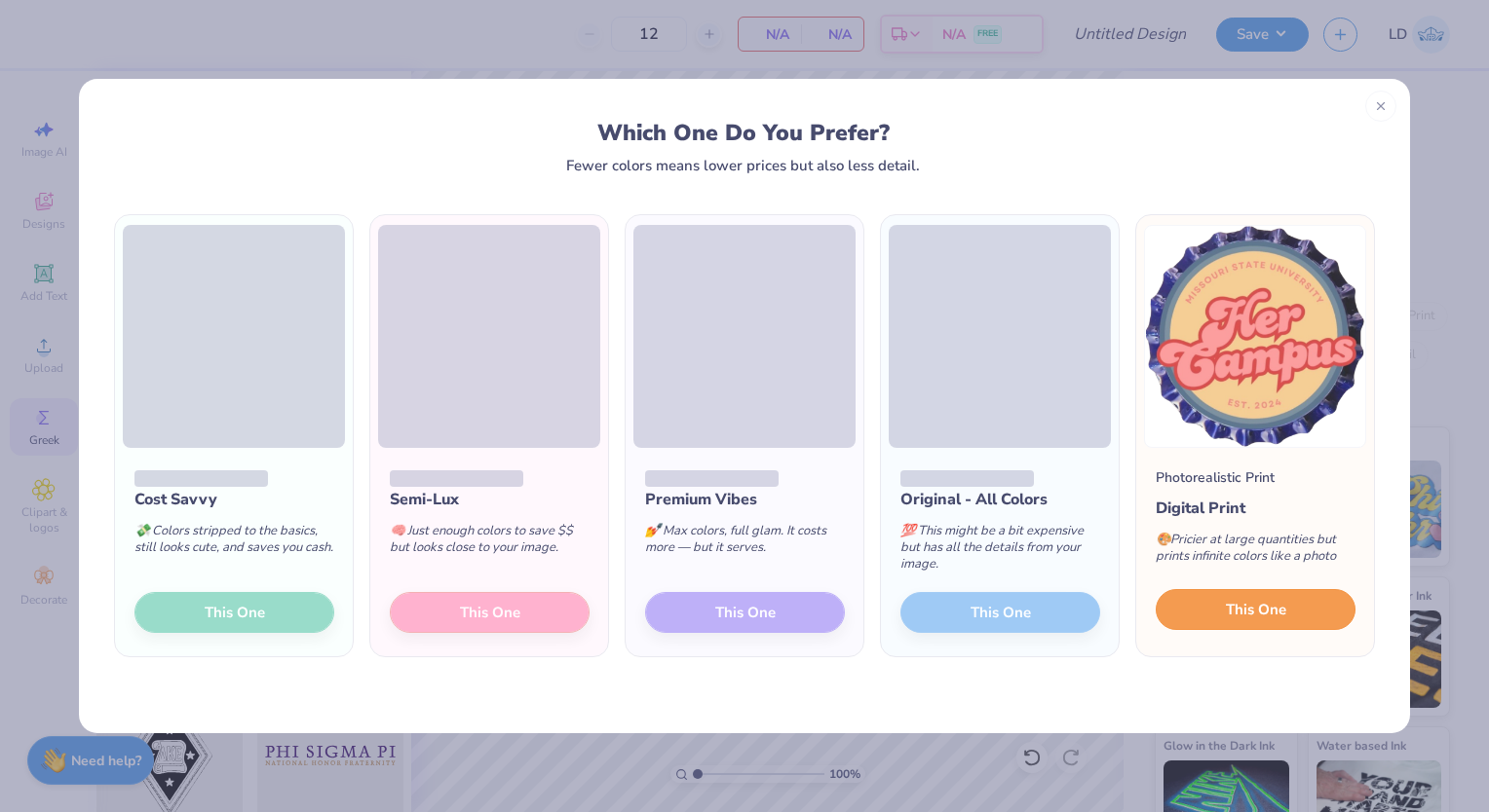
click at [1222, 617] on button "This One" at bounding box center [1255, 609] width 200 height 41
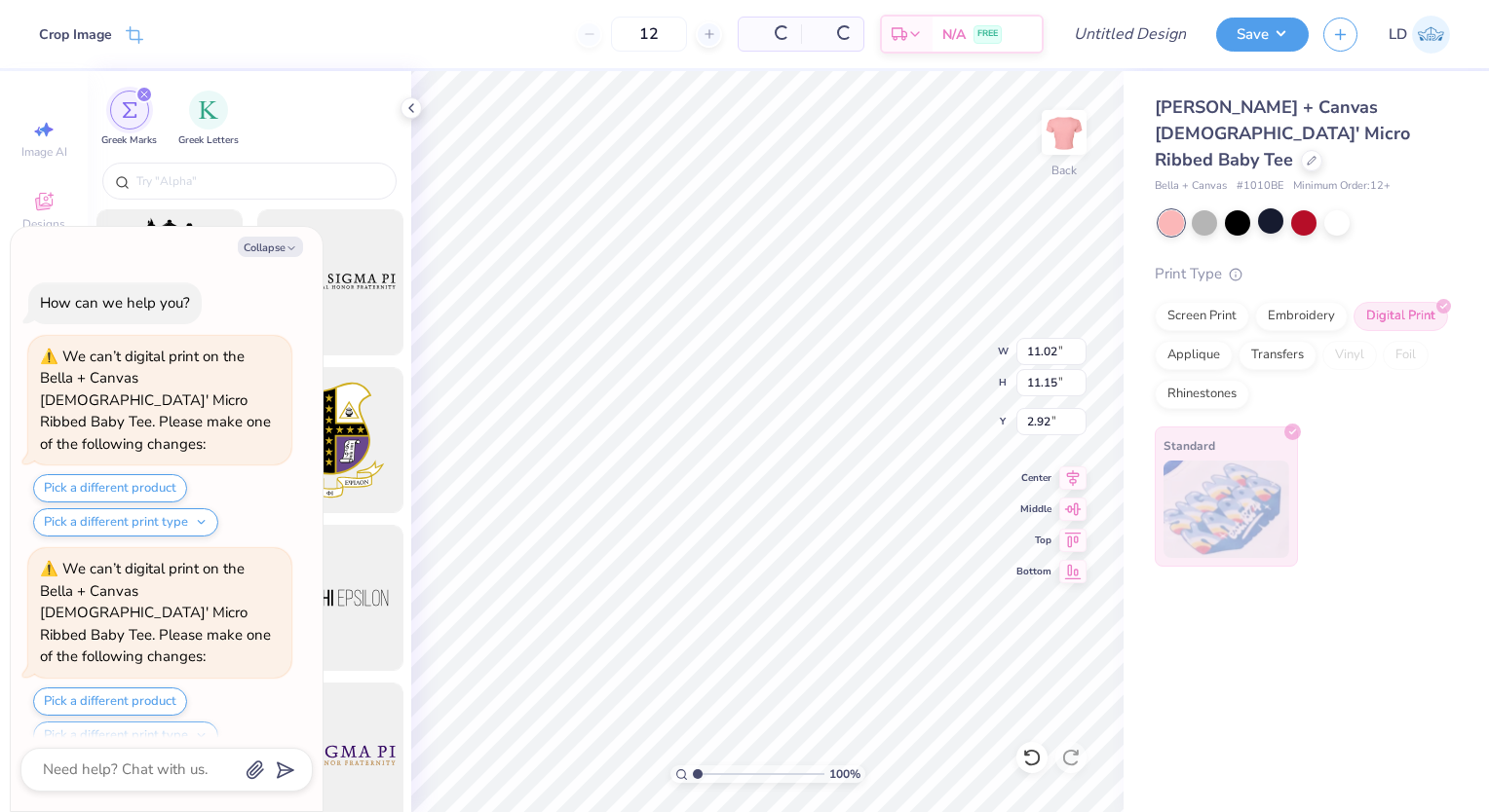
scroll to position [171, 0]
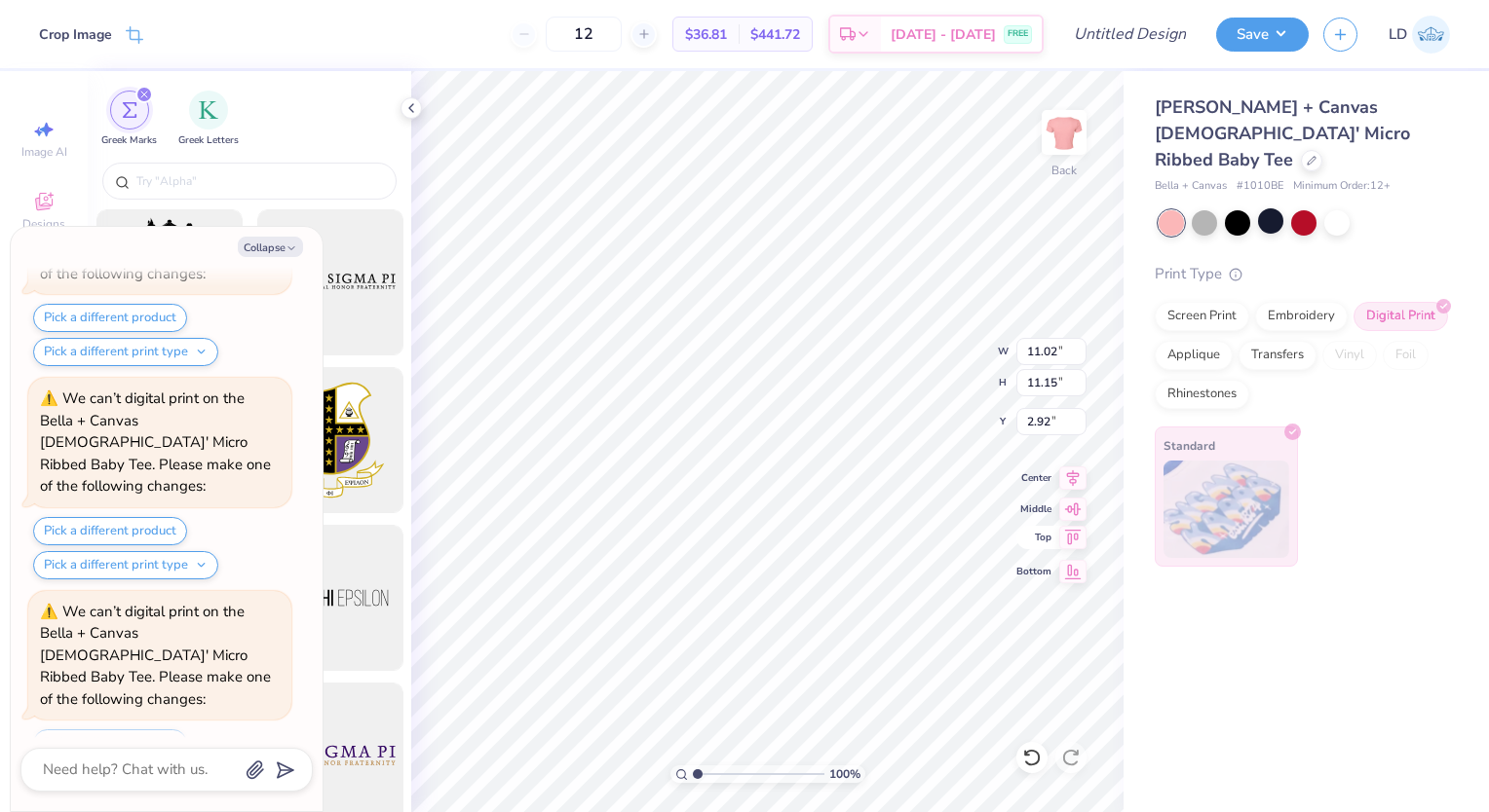
type textarea "x"
type input "4.40"
type input "4.45"
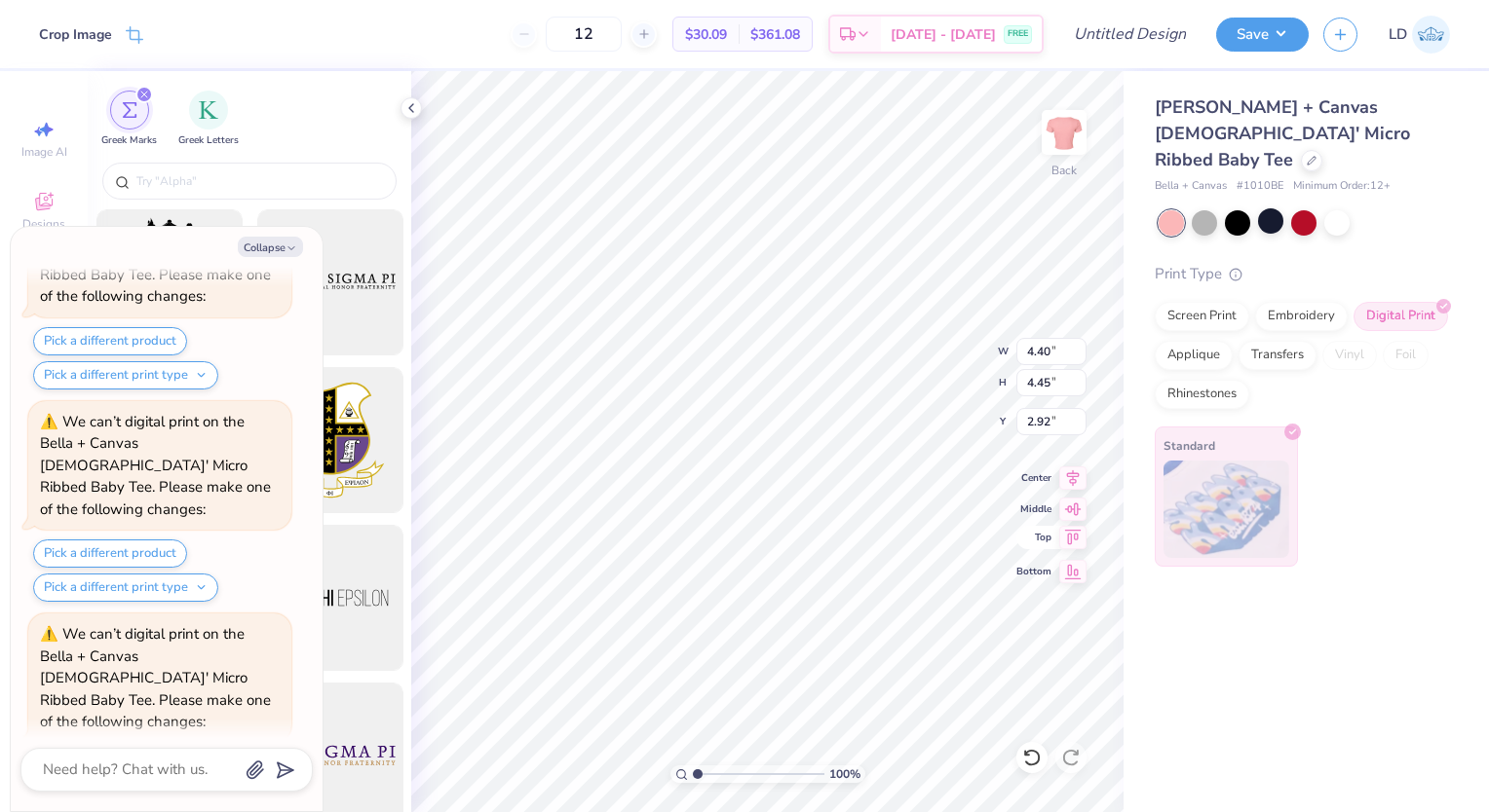
type textarea "x"
type input "3.58"
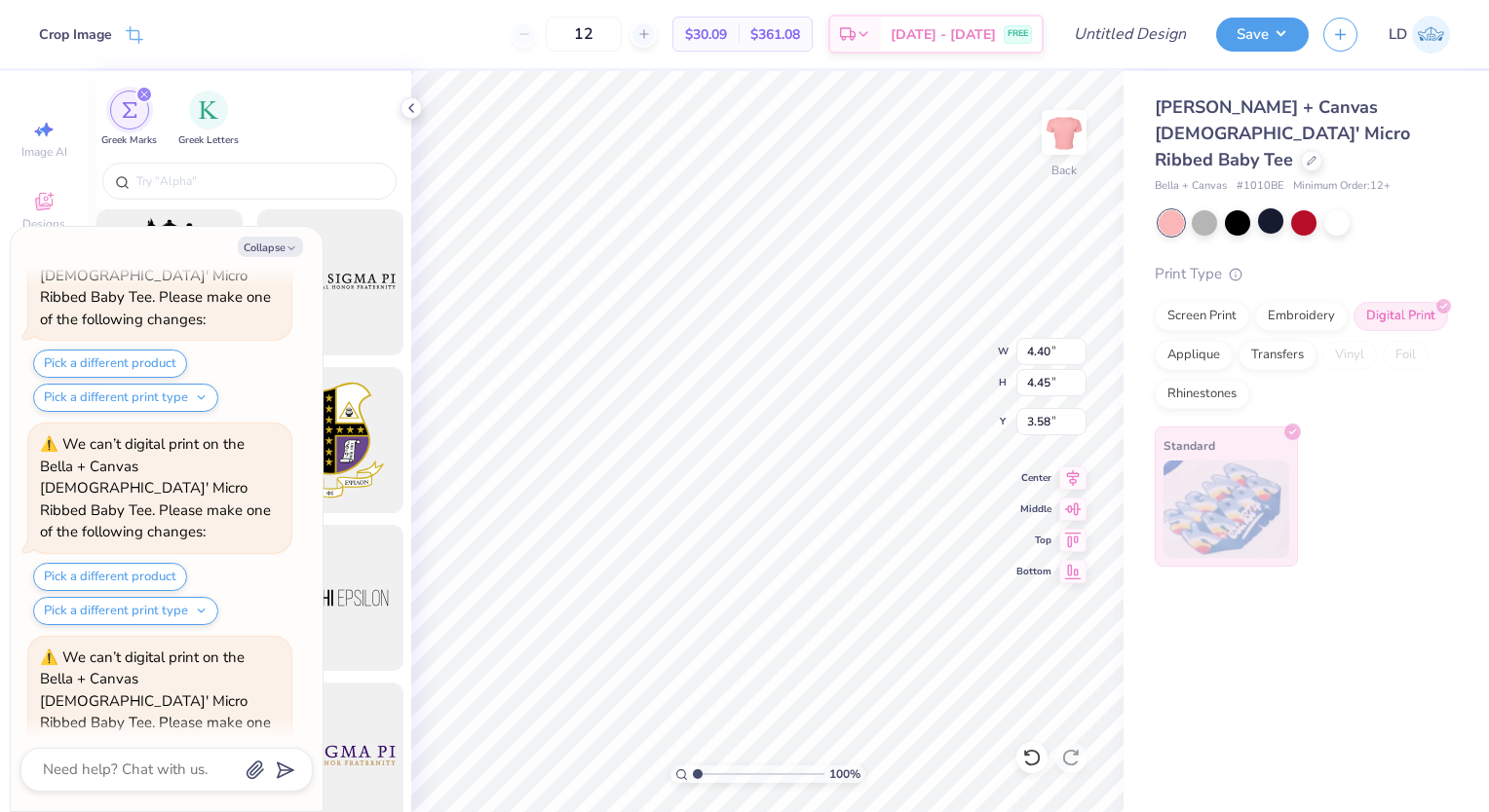
click at [219, 435] on div "We can’t digital print on the Bella + Canvas Ladies' Micro Ribbed Baby Tee. Ple…" at bounding box center [155, 488] width 231 height 107
click at [148, 775] on button "Pick a different product" at bounding box center [110, 789] width 154 height 28
type textarea "x"
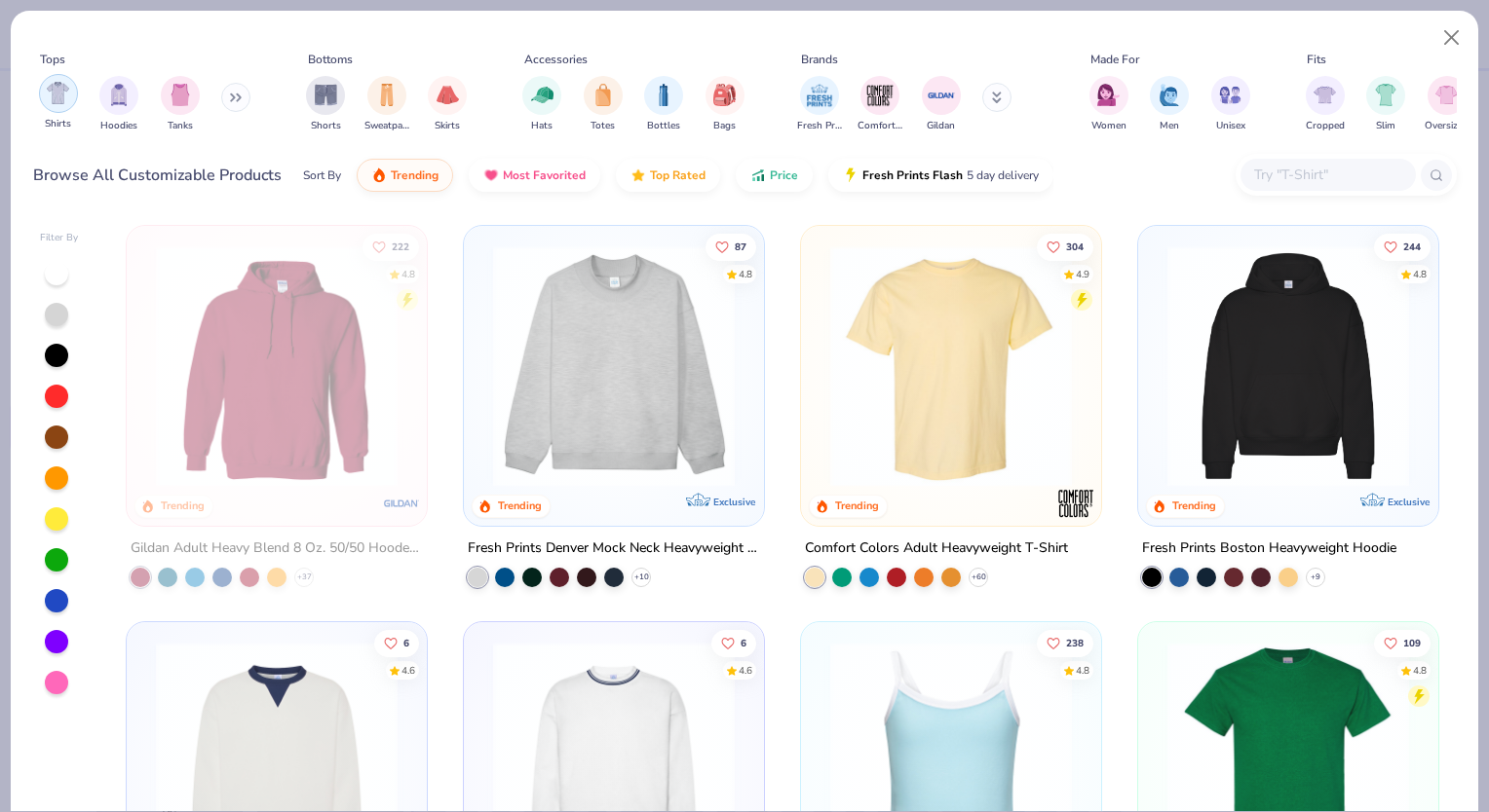
click at [51, 94] on img "filter for Shirts" at bounding box center [58, 93] width 22 height 22
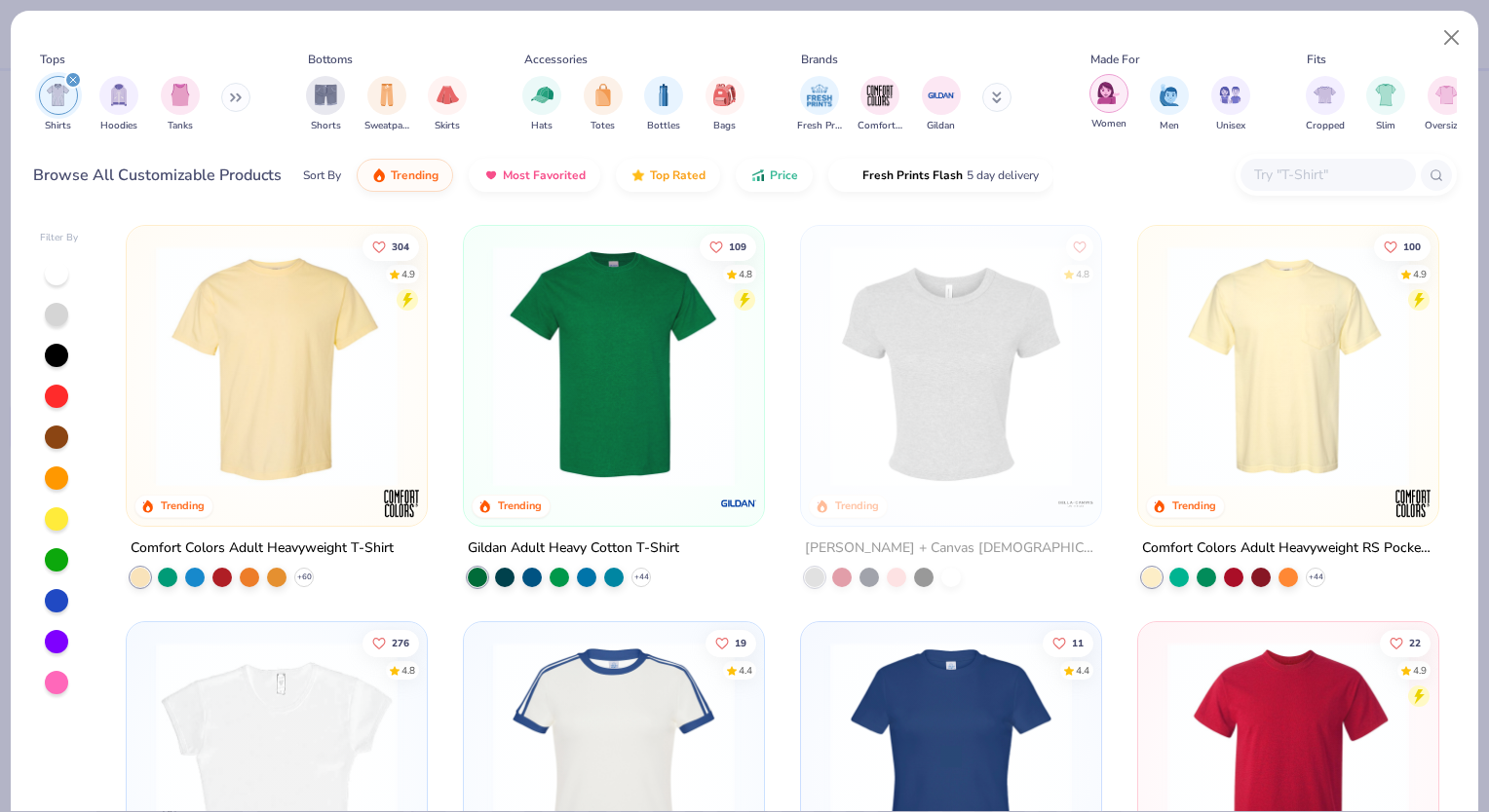
click at [1104, 98] on img "filter for Women" at bounding box center [1109, 93] width 22 height 22
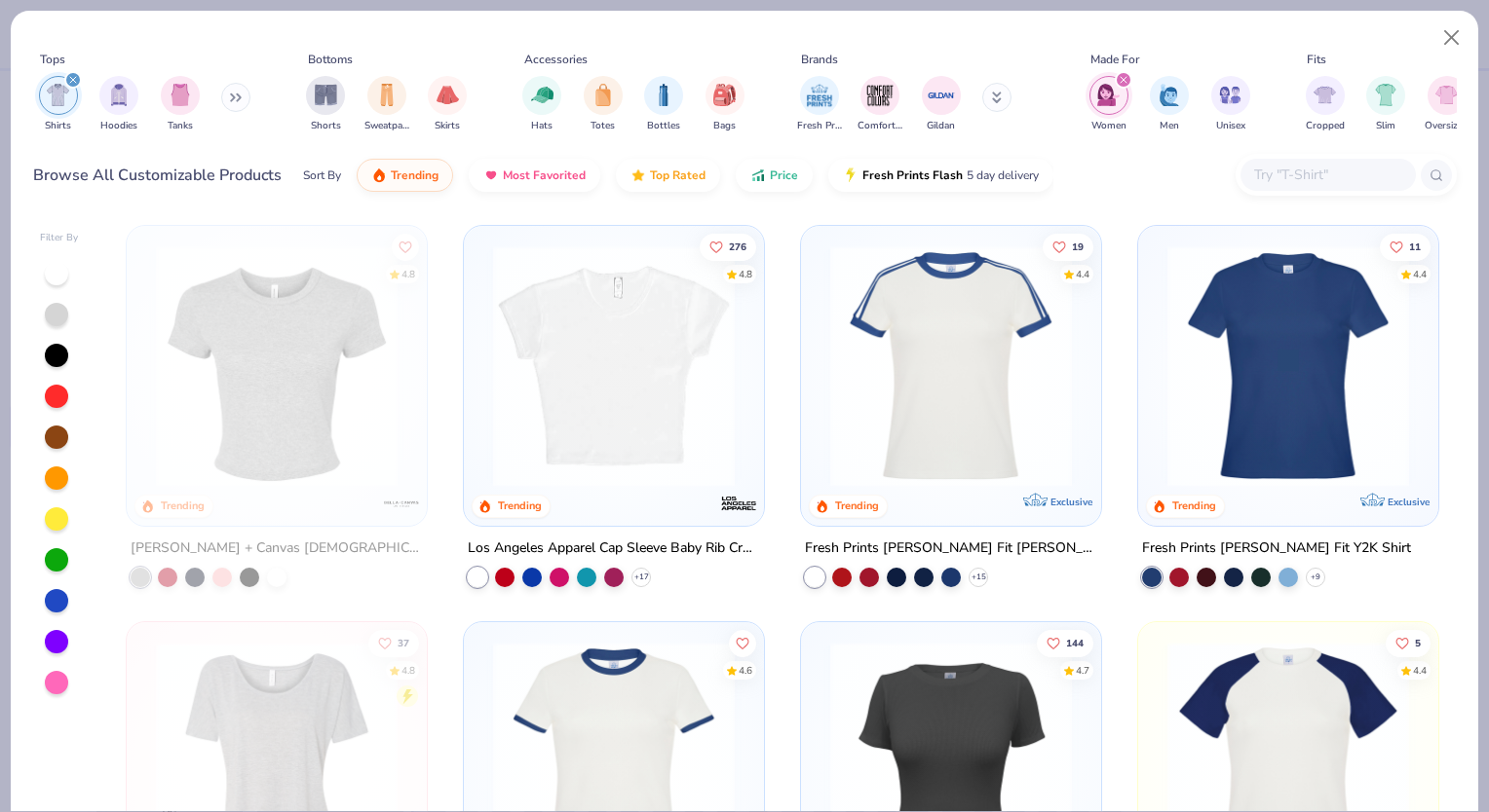
click at [632, 418] on img at bounding box center [614, 366] width 261 height 241
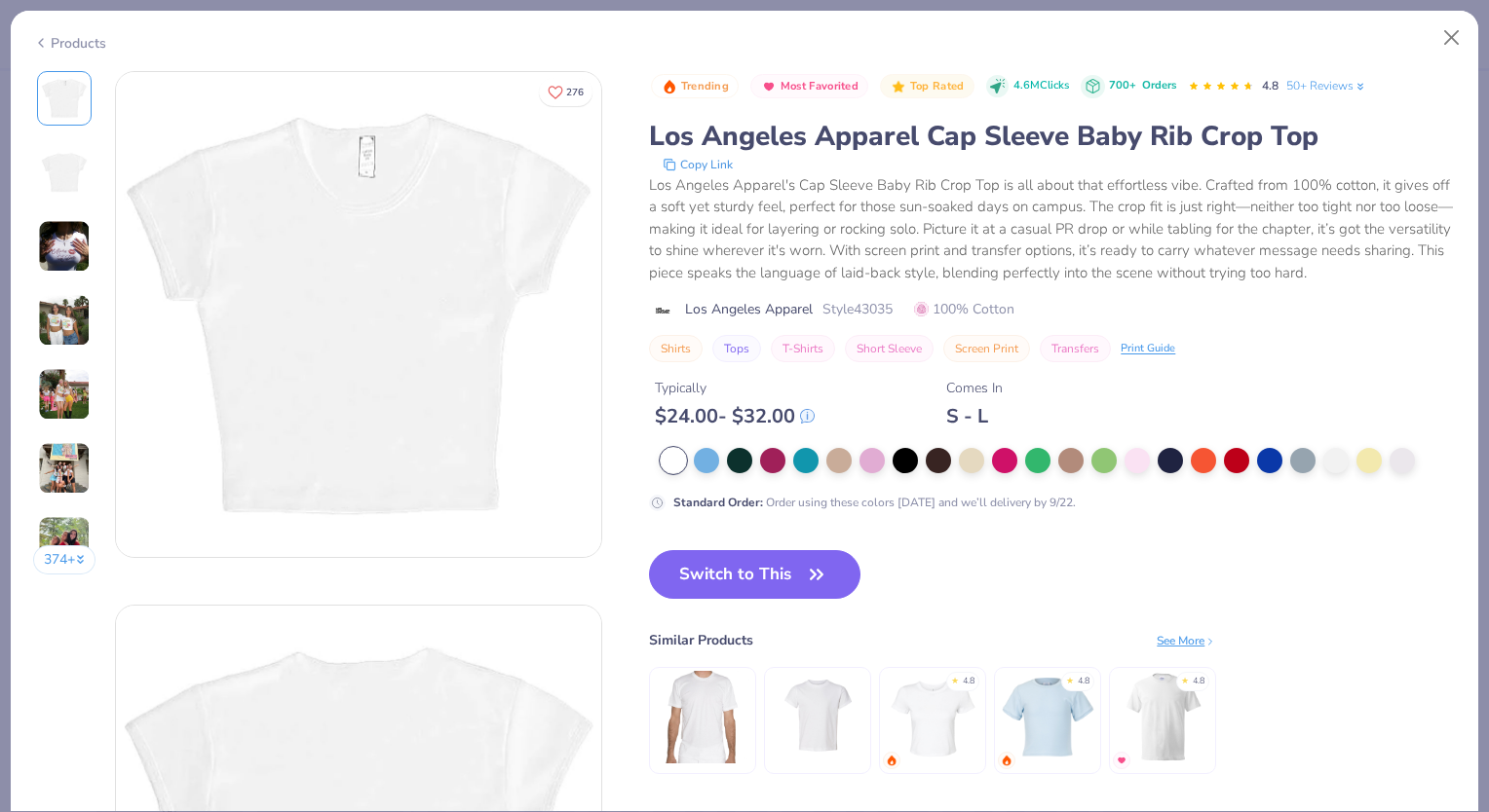
click at [51, 182] on img at bounding box center [64, 172] width 47 height 47
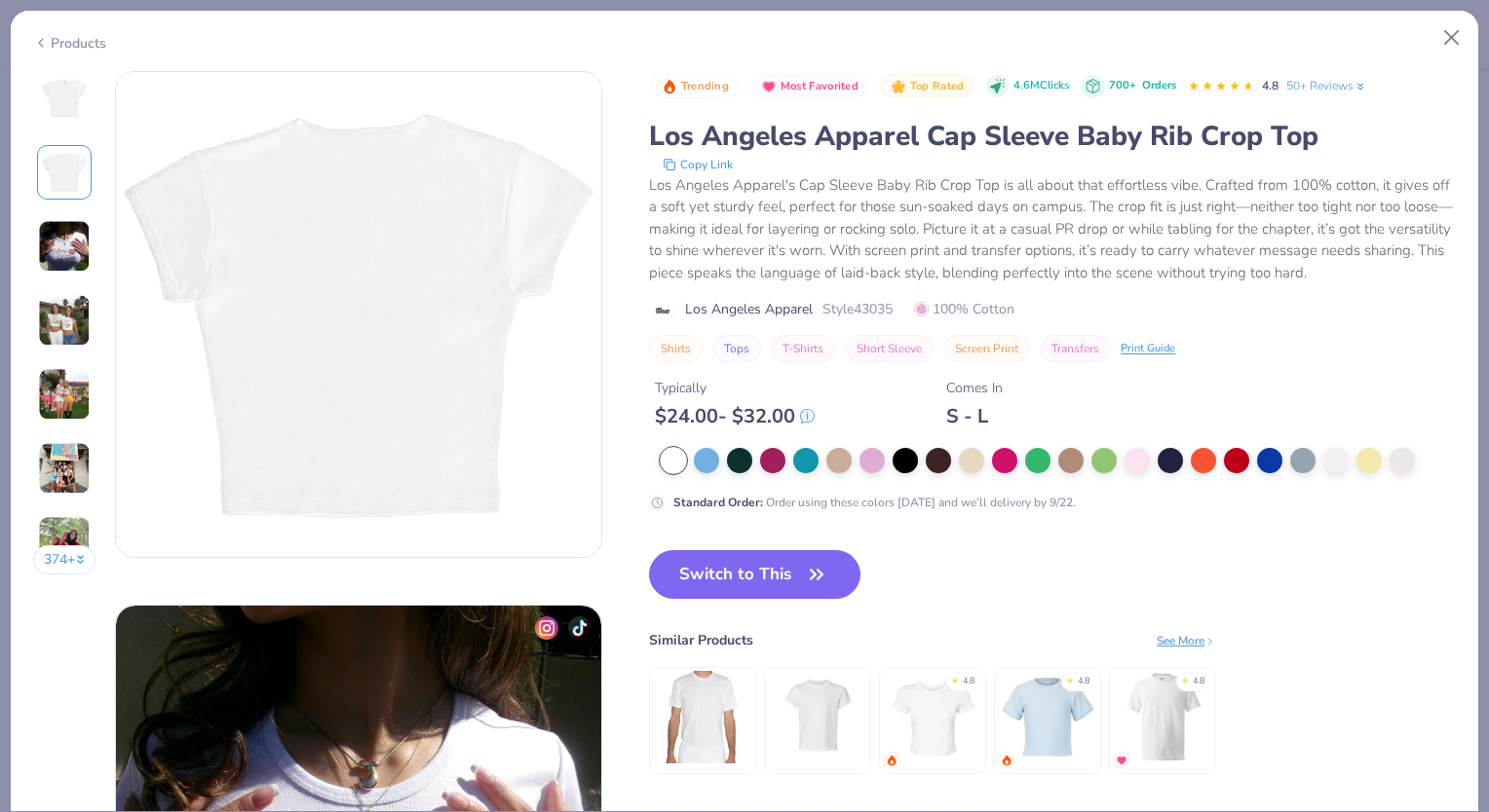
click at [72, 254] on img at bounding box center [64, 246] width 53 height 53
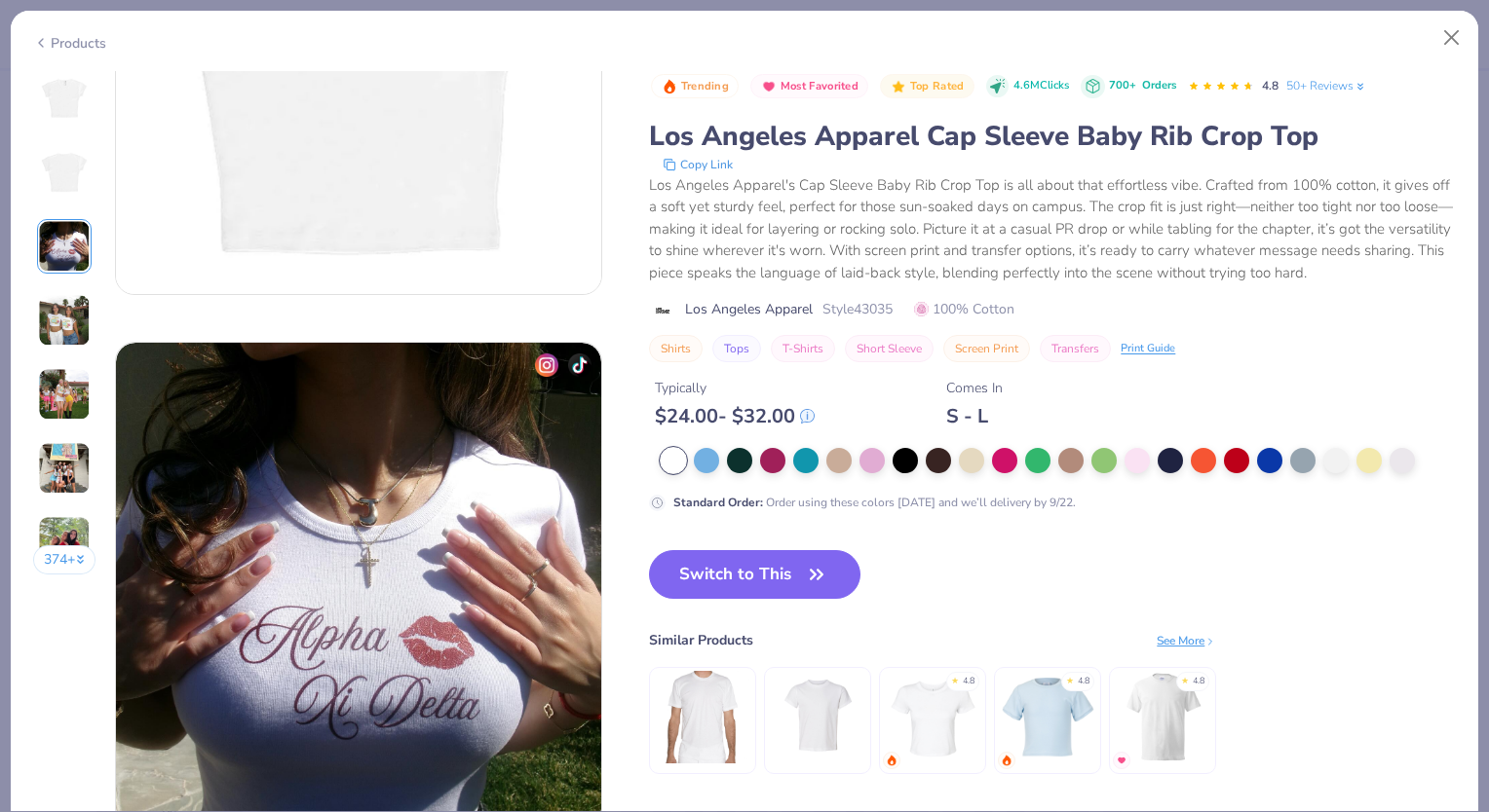
scroll to position [1067, 0]
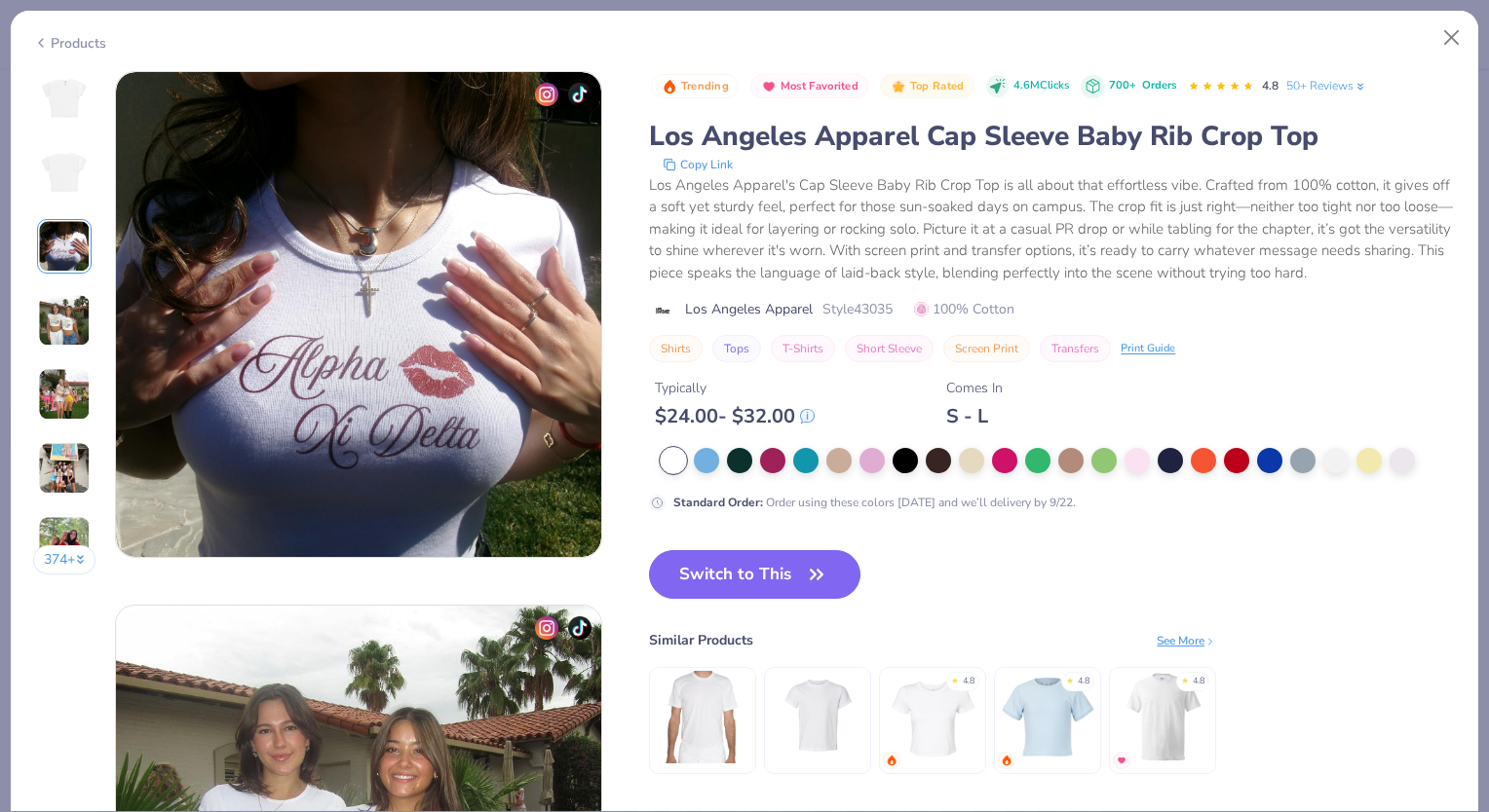
click at [83, 353] on div "374 +" at bounding box center [64, 330] width 63 height 519
click at [83, 392] on img at bounding box center [64, 394] width 53 height 53
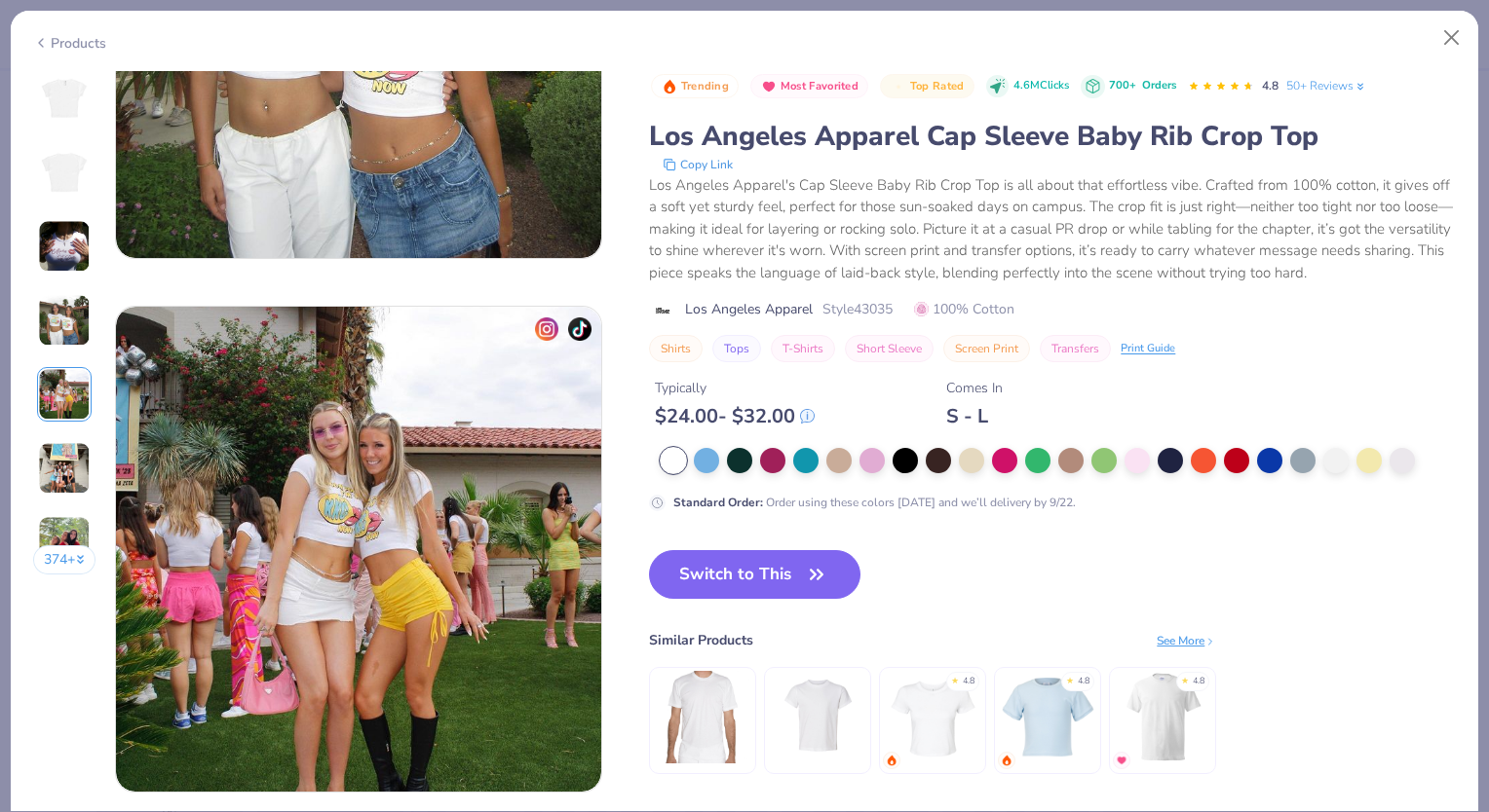
scroll to position [2136, 0]
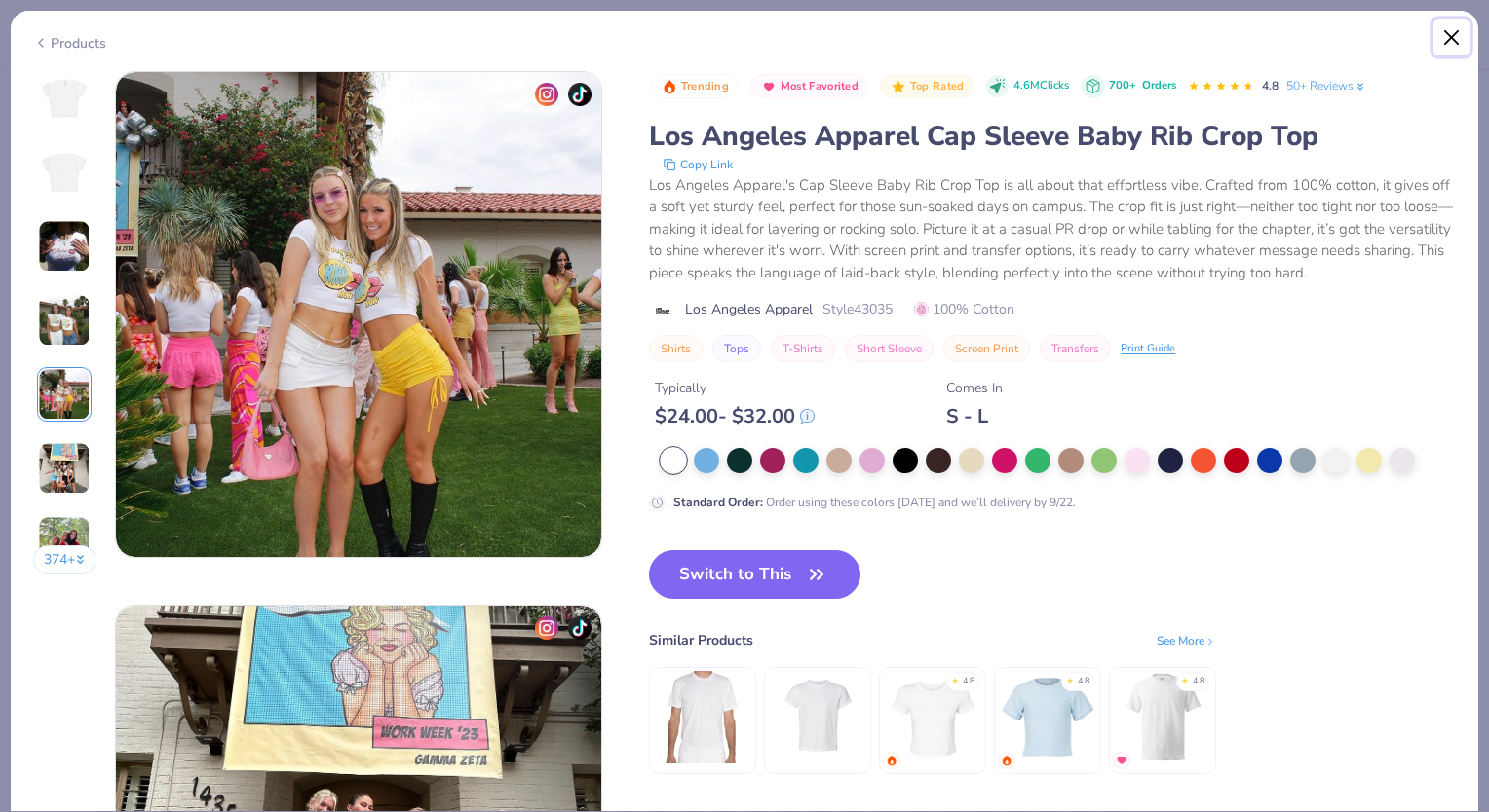
click at [1465, 38] on button "Close" at bounding box center [1451, 38] width 37 height 37
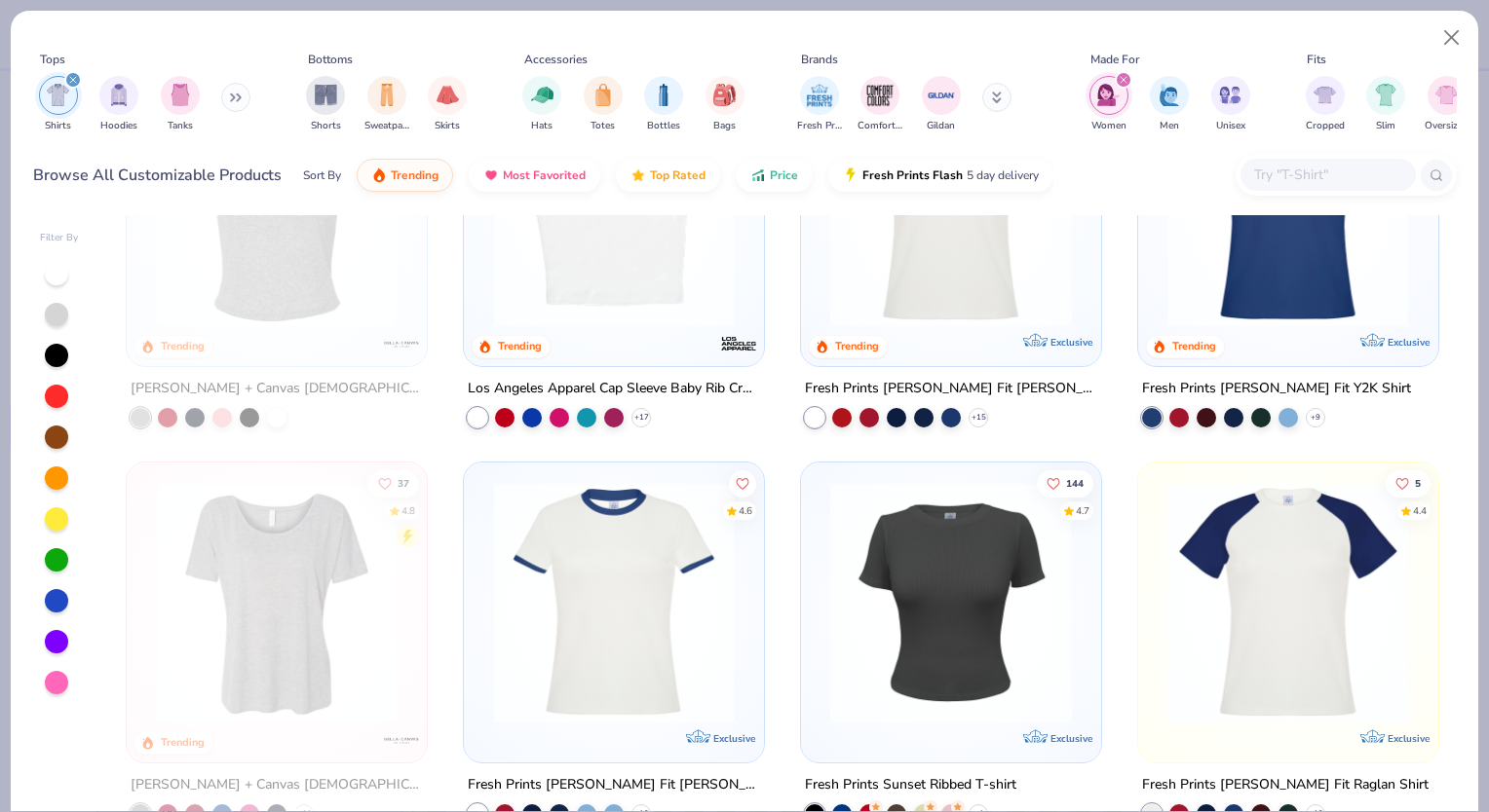
scroll to position [163, 0]
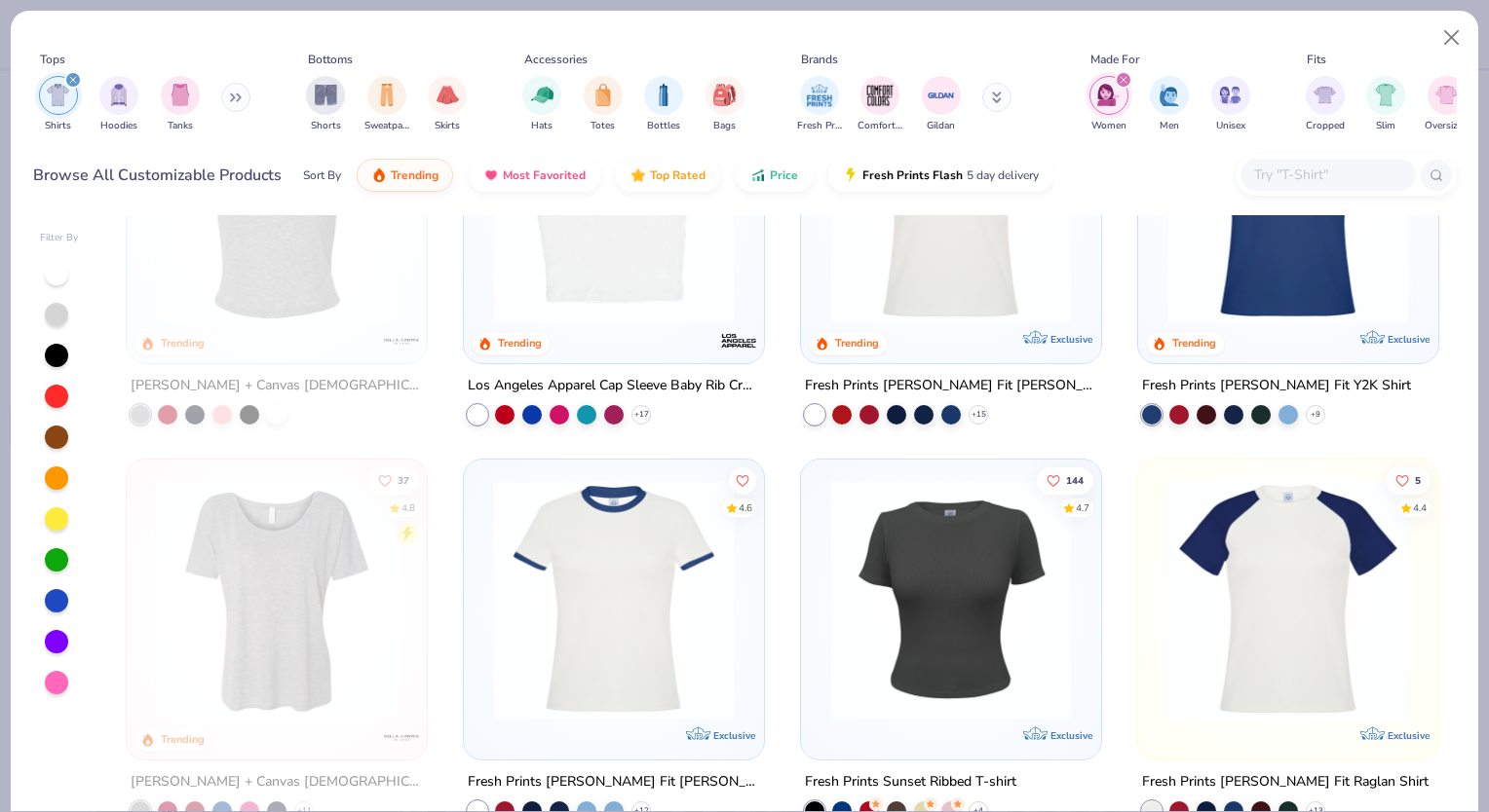
click at [621, 605] on img at bounding box center [614, 600] width 261 height 241
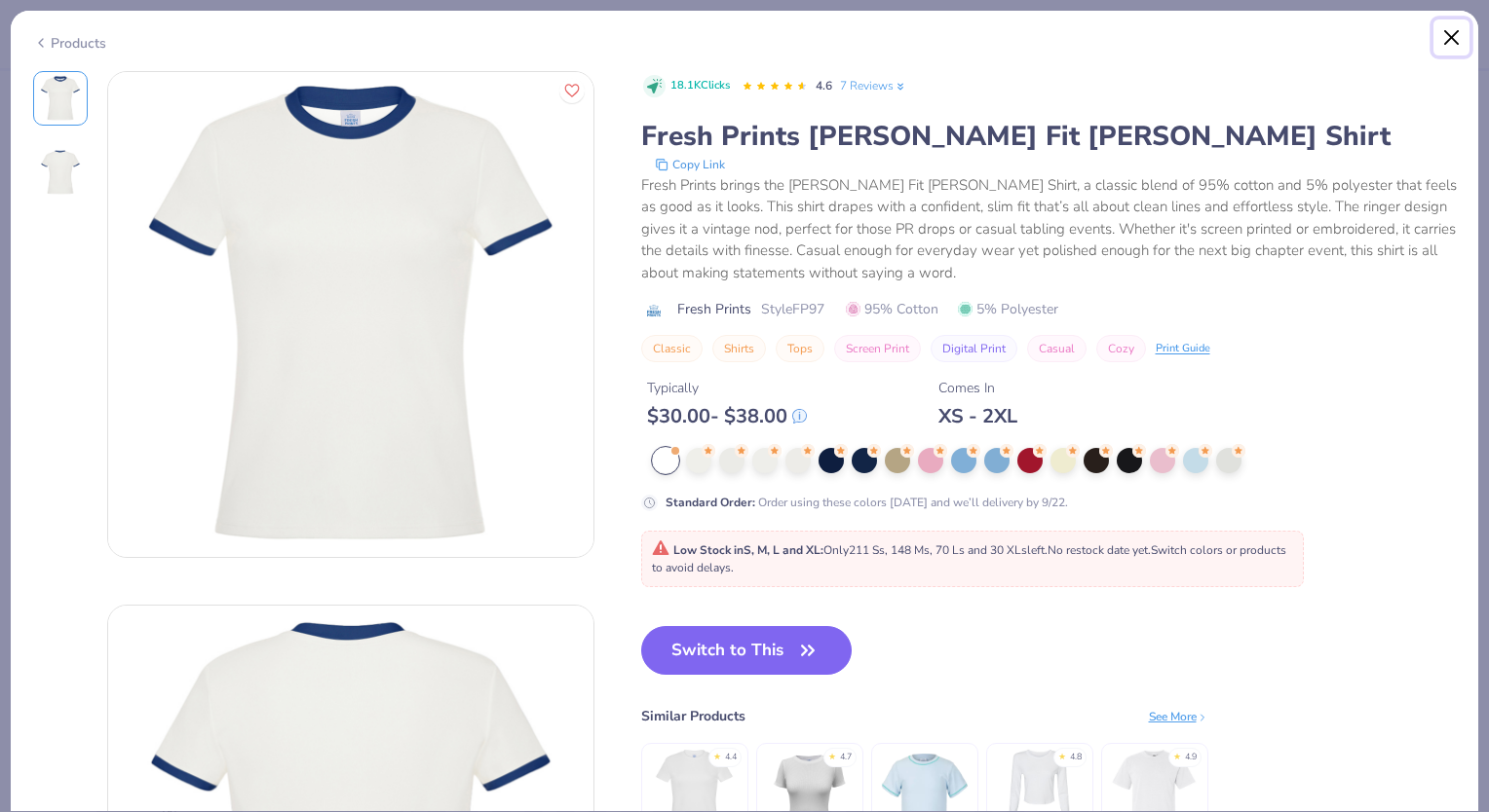
click at [1446, 31] on button "Close" at bounding box center [1451, 38] width 37 height 37
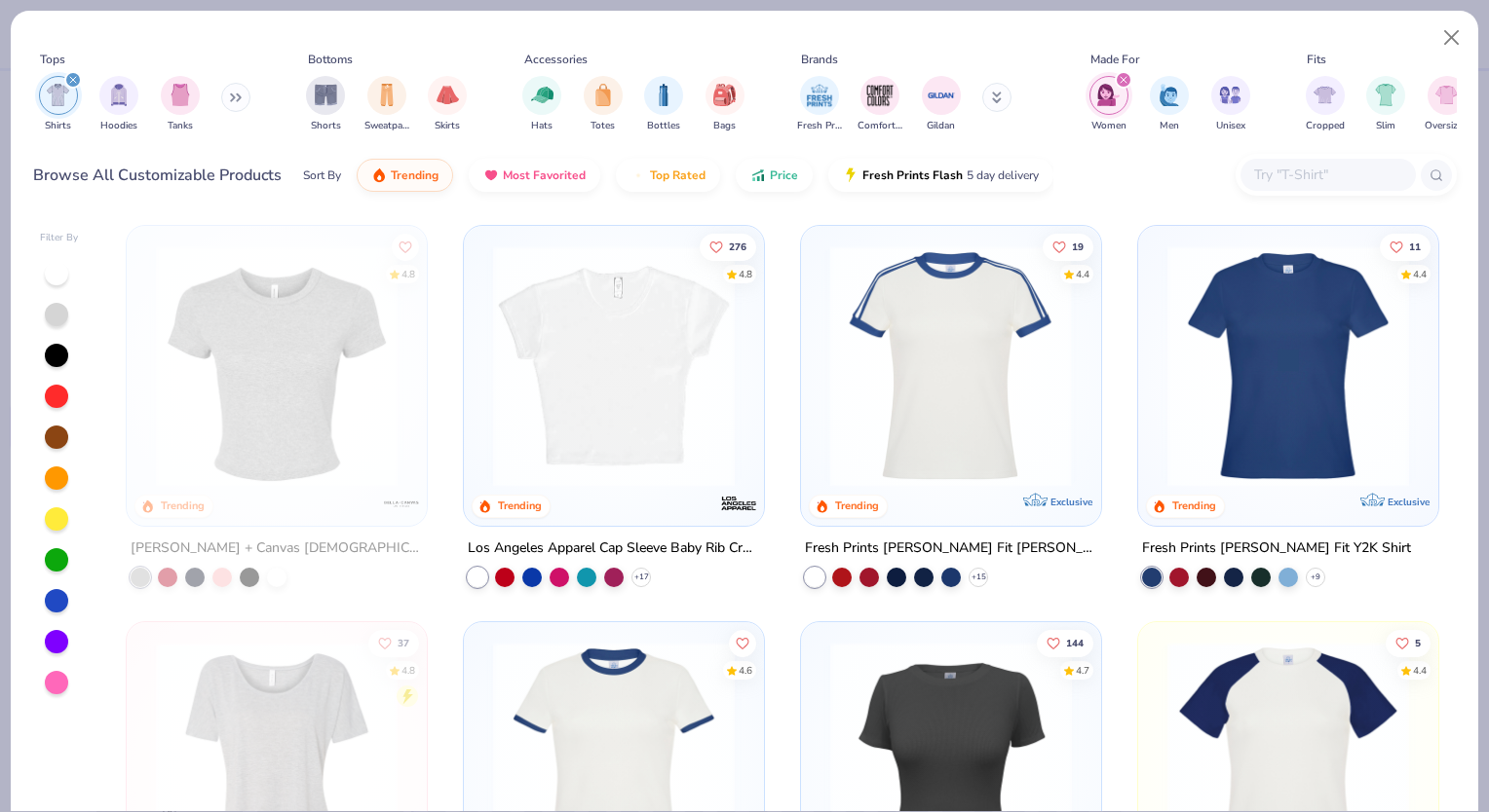
click at [820, 400] on img at bounding box center [691, 366] width 261 height 241
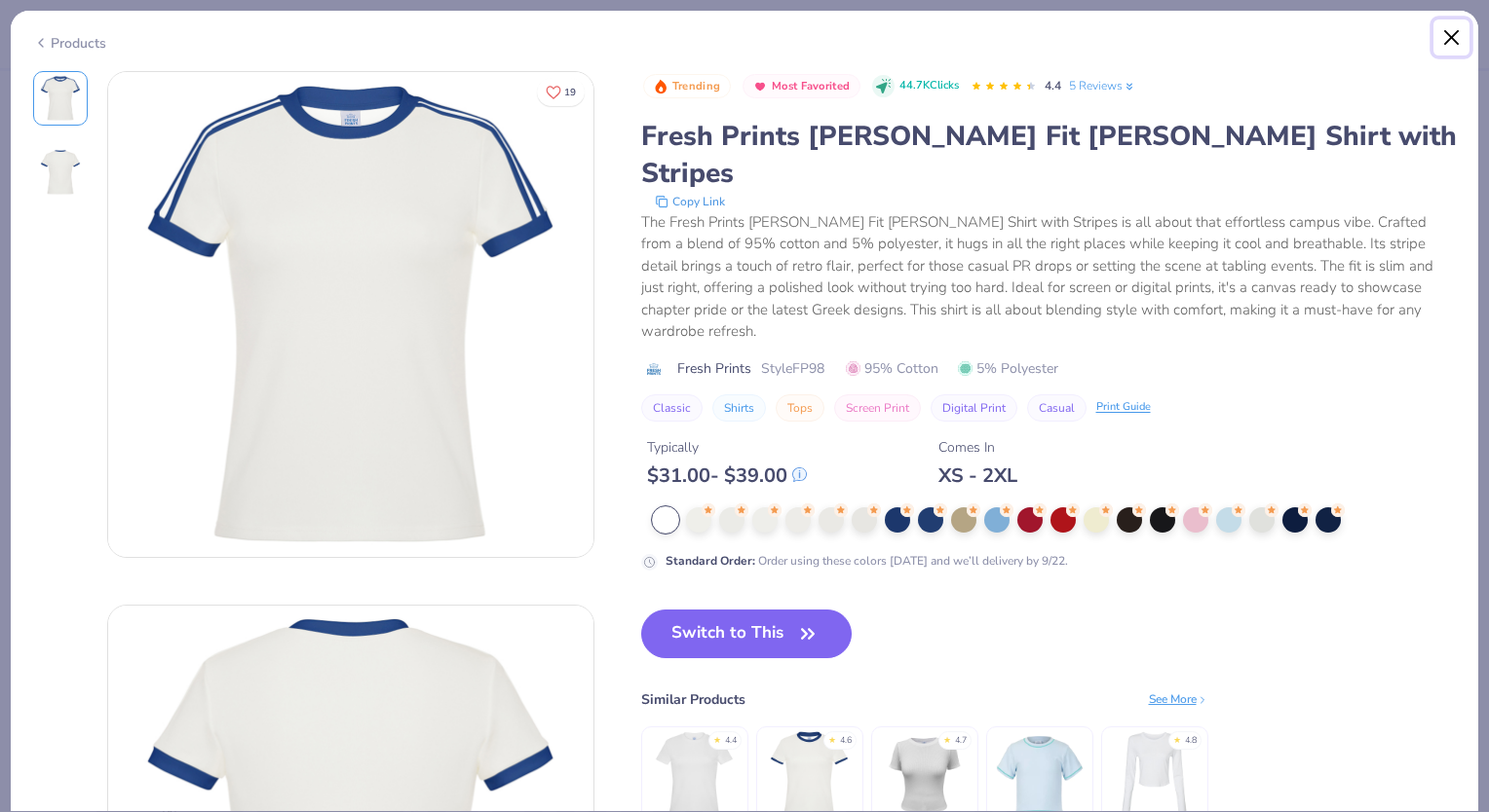
click at [1438, 51] on button "Close" at bounding box center [1451, 38] width 37 height 37
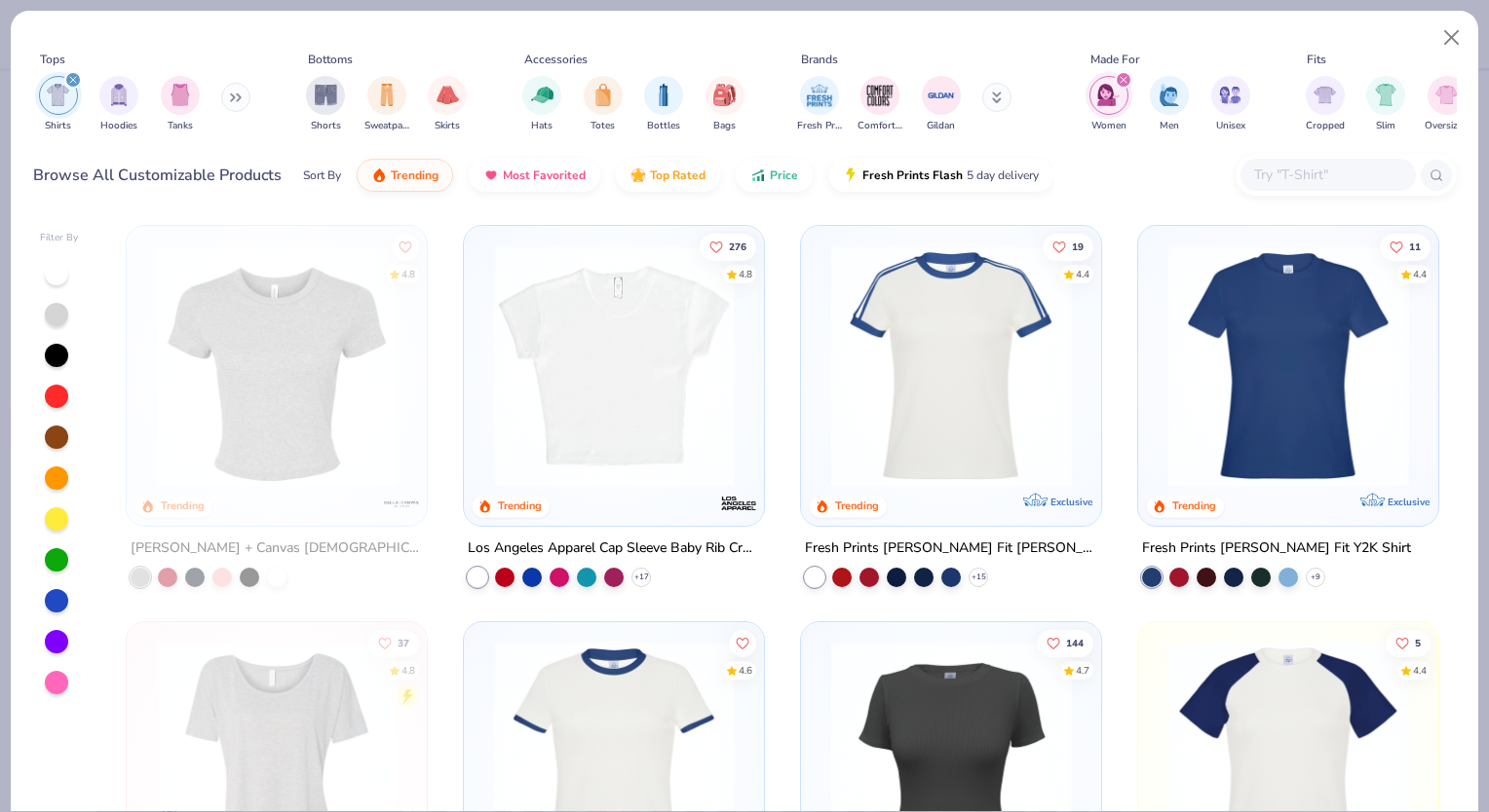
click at [722, 337] on img at bounding box center [614, 366] width 261 height 241
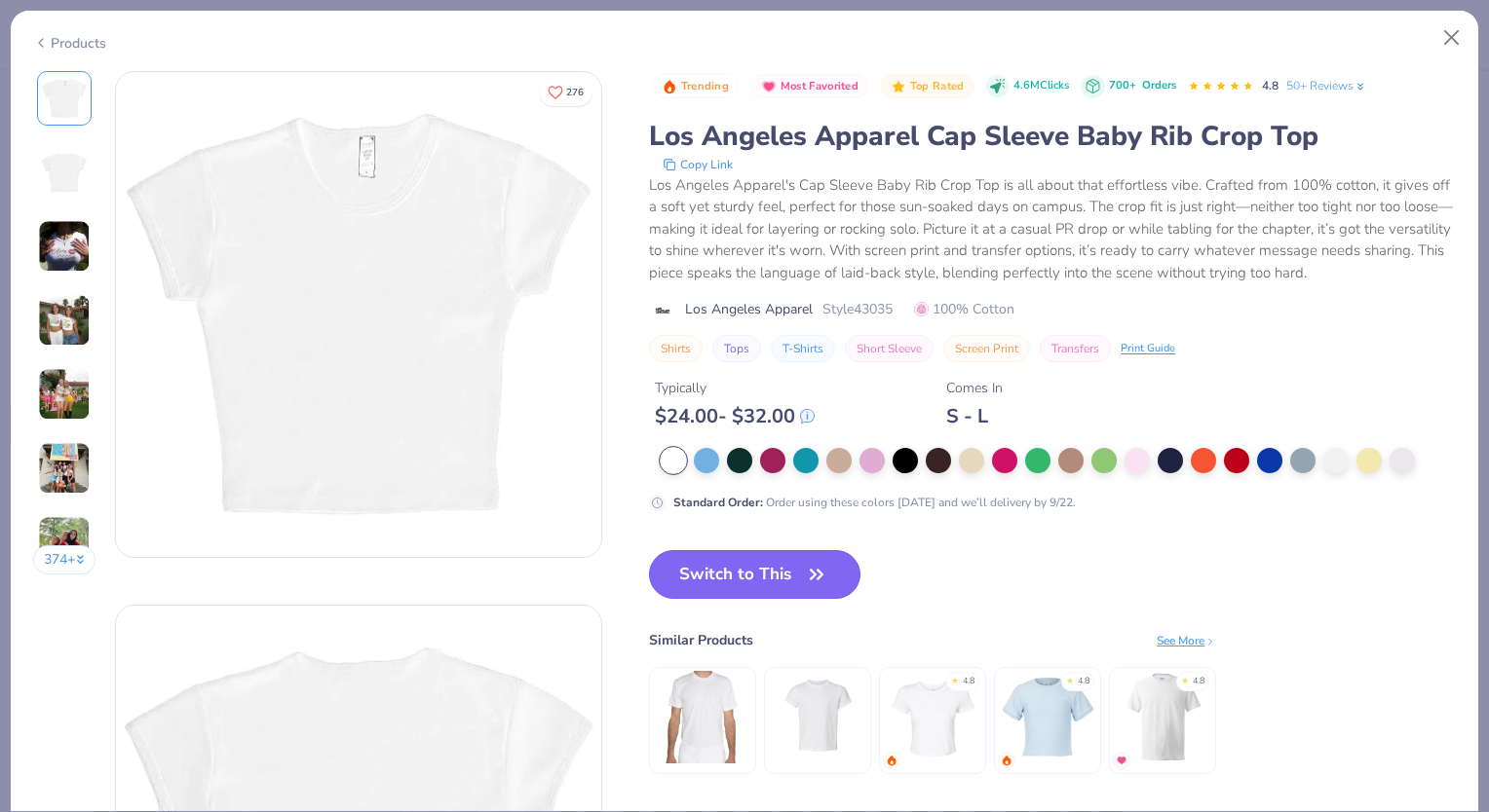
click at [735, 583] on button "Switch to This" at bounding box center [754, 575] width 212 height 49
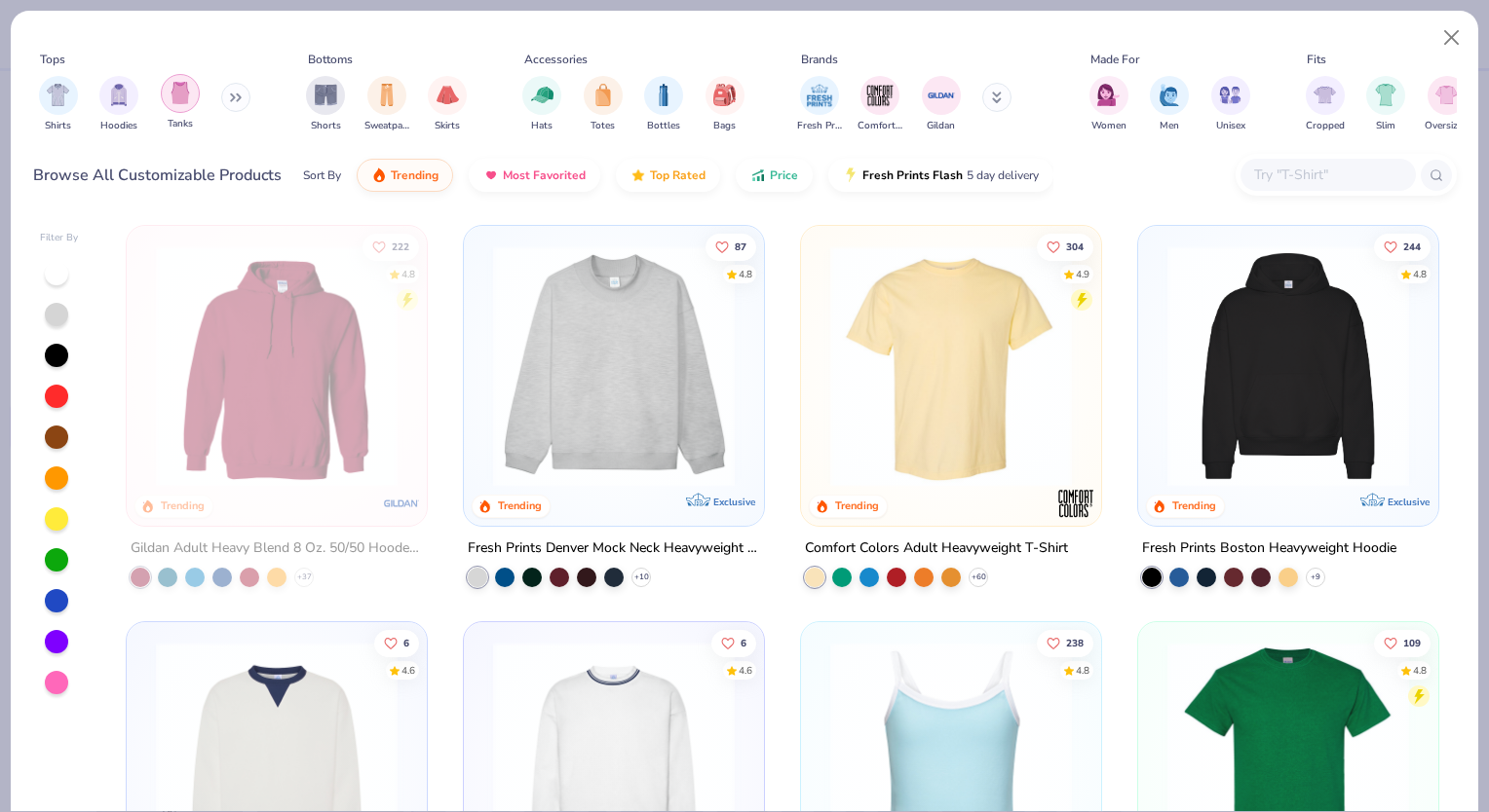
click at [186, 102] on img "filter for Tanks" at bounding box center [180, 93] width 21 height 22
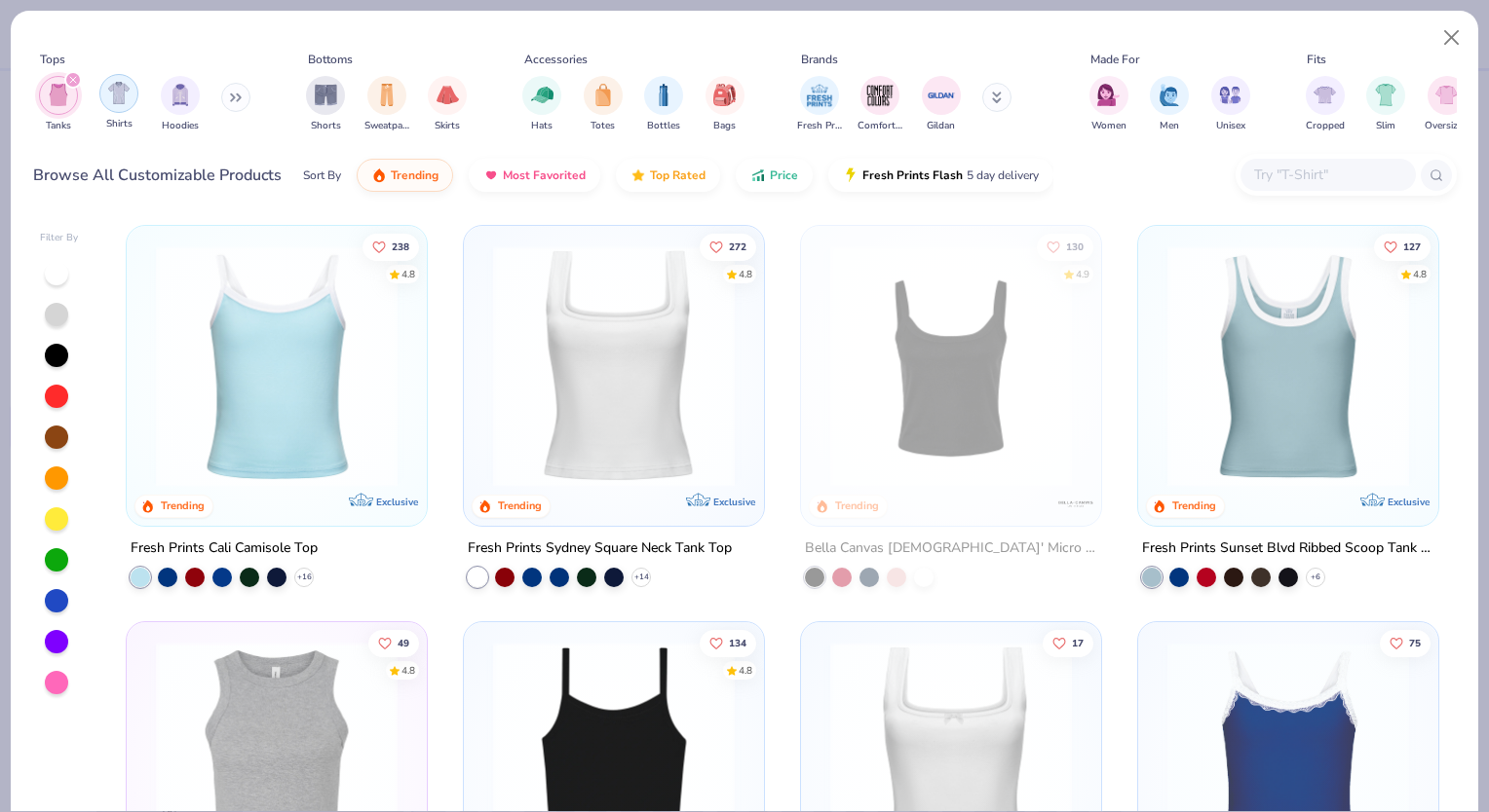
click at [109, 89] on img "filter for Shirts" at bounding box center [119, 93] width 22 height 22
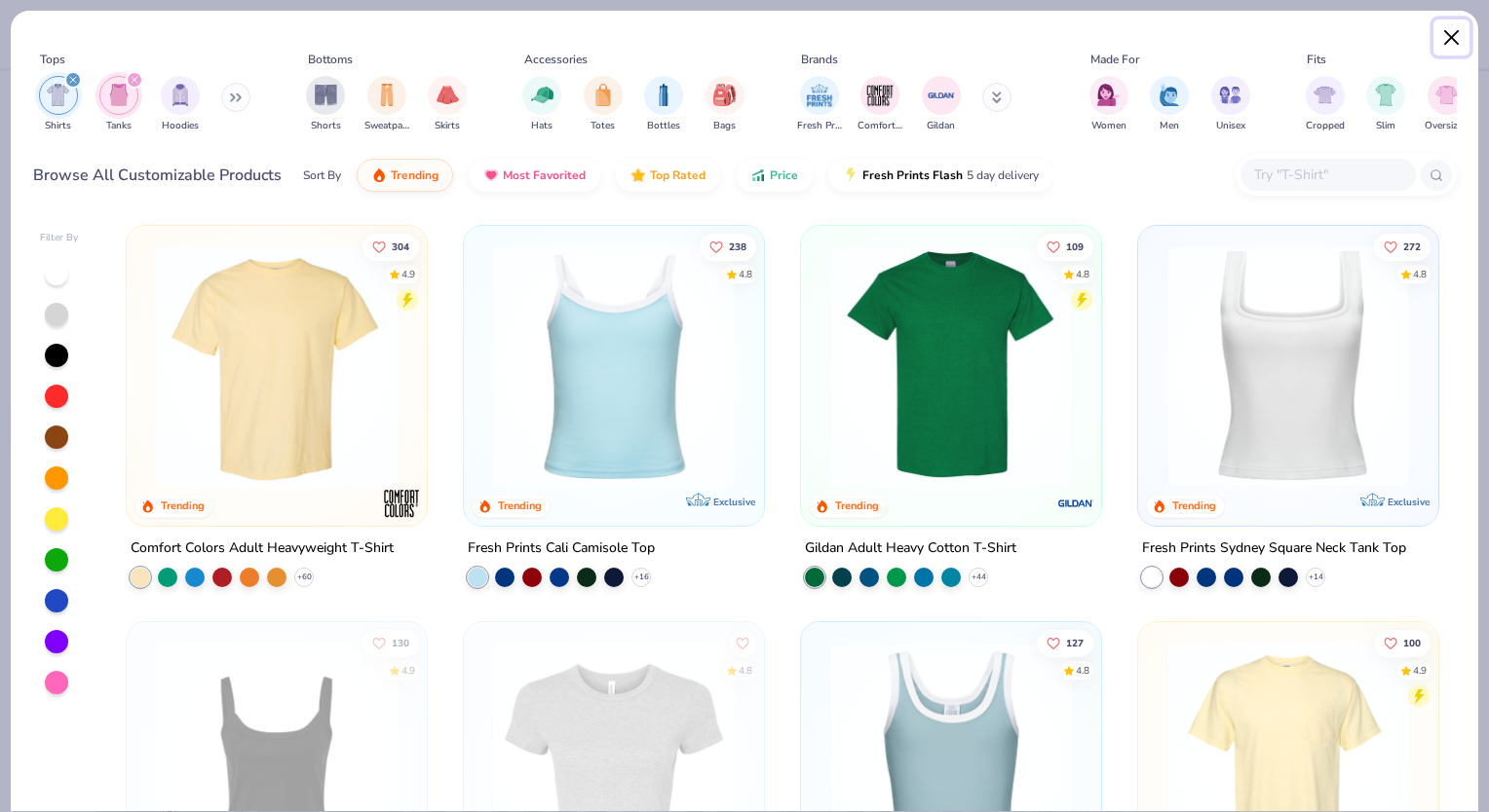
click at [1451, 29] on button "Close" at bounding box center [1451, 38] width 37 height 37
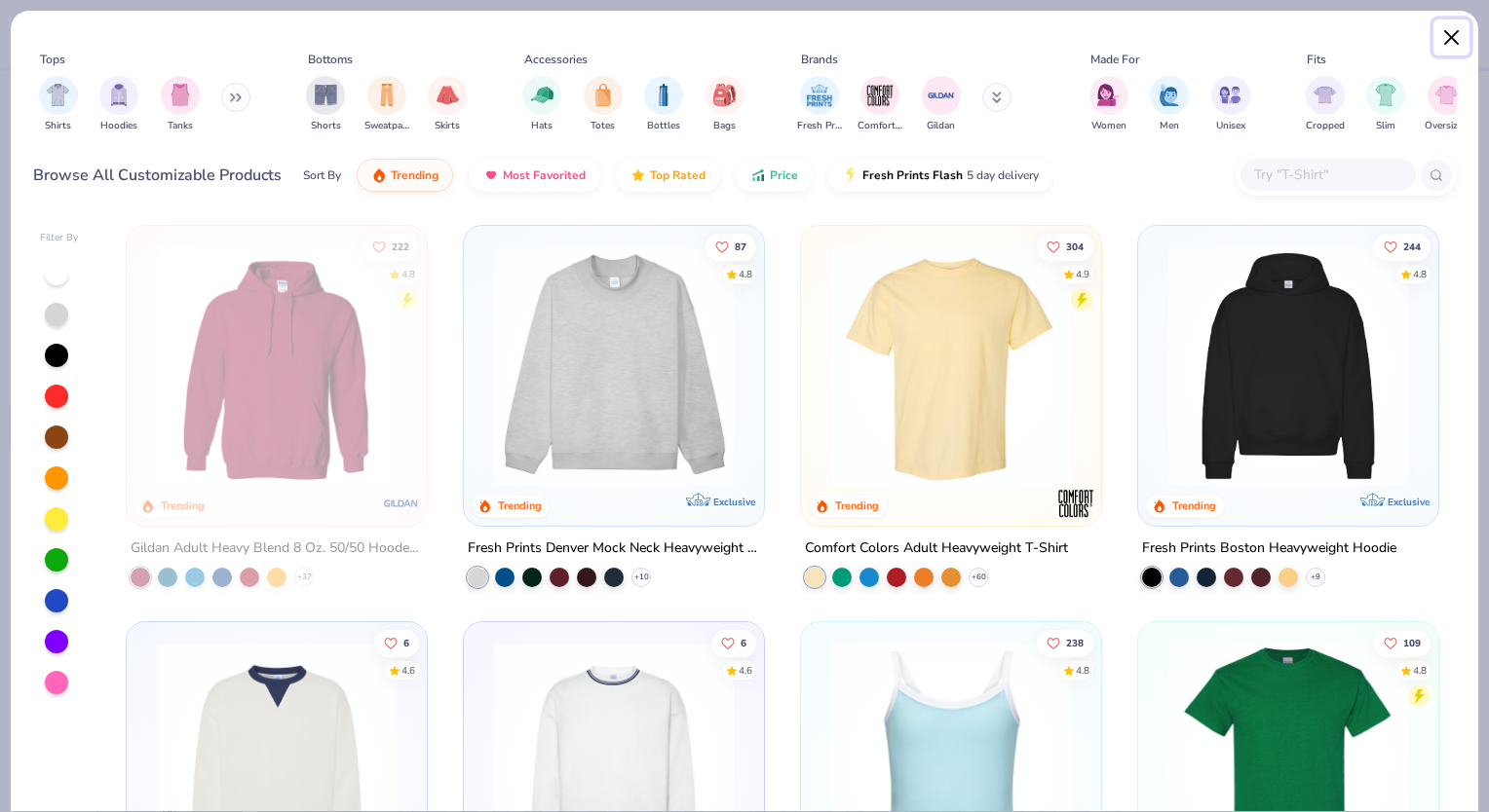
click at [1442, 37] on button "Close" at bounding box center [1451, 38] width 37 height 37
click at [62, 111] on div "filter for Shirts" at bounding box center [58, 93] width 39 height 39
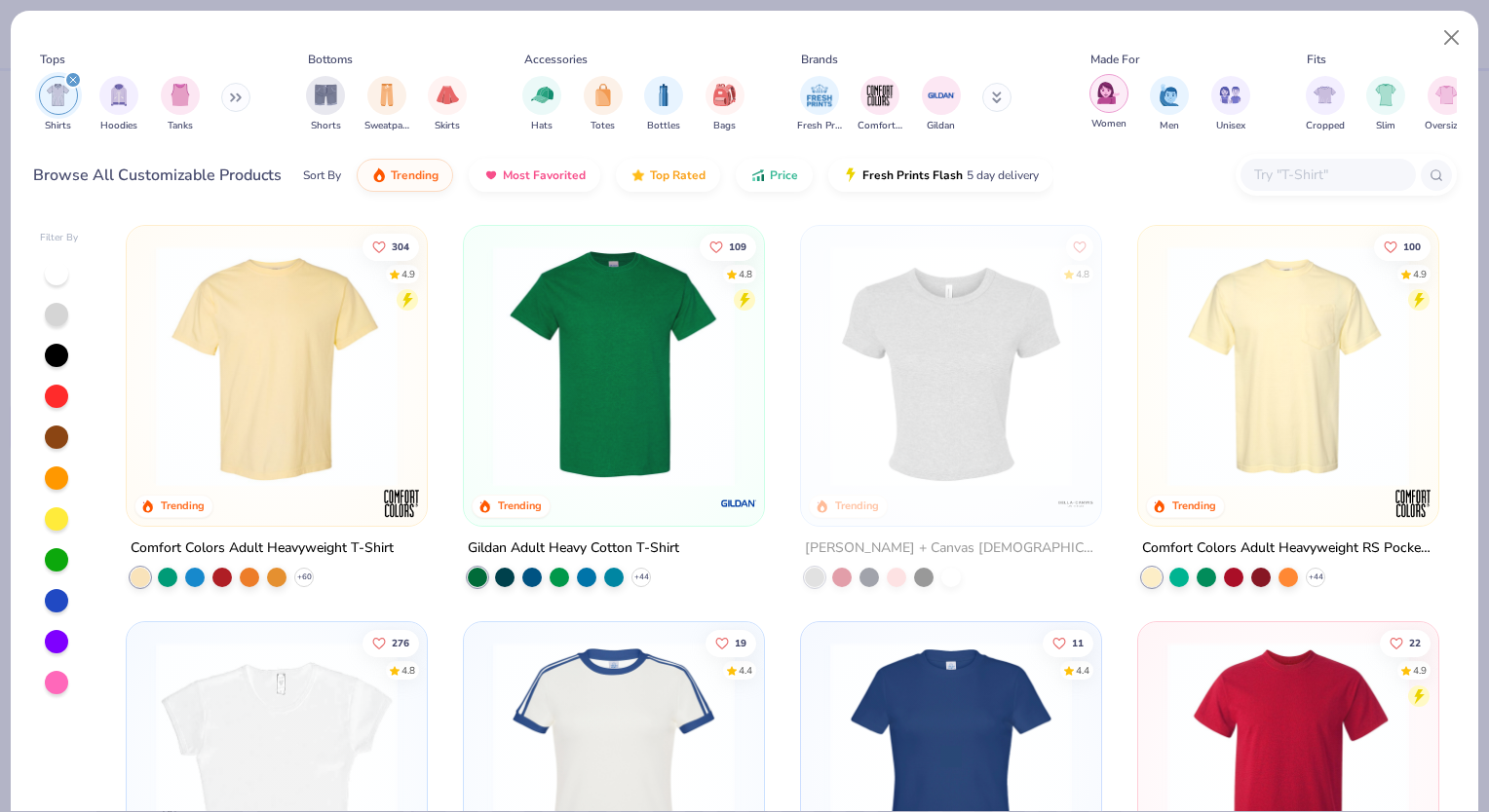
click at [1123, 104] on div "filter for Women" at bounding box center [1109, 93] width 39 height 39
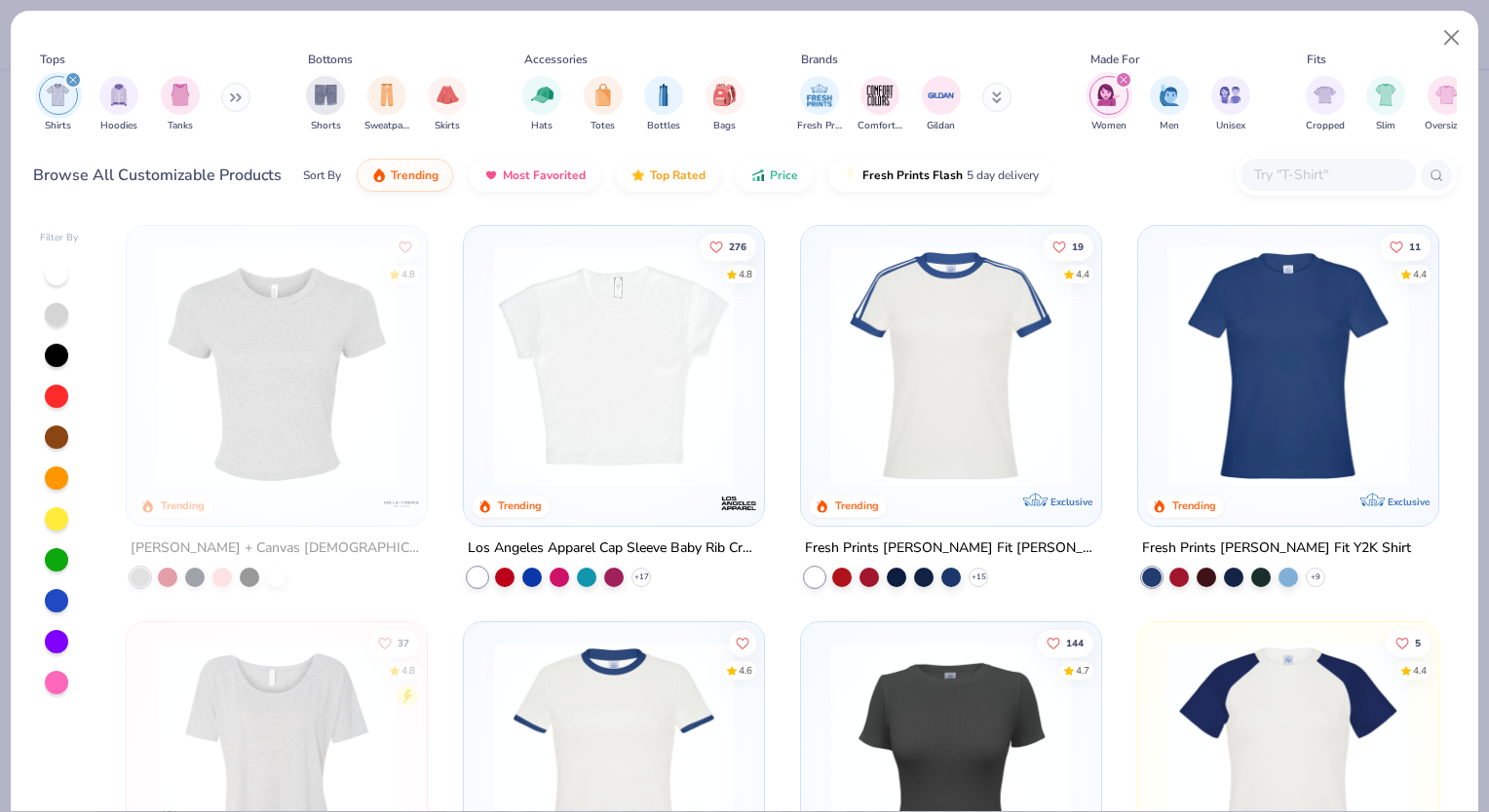
click at [697, 338] on img at bounding box center [614, 366] width 261 height 241
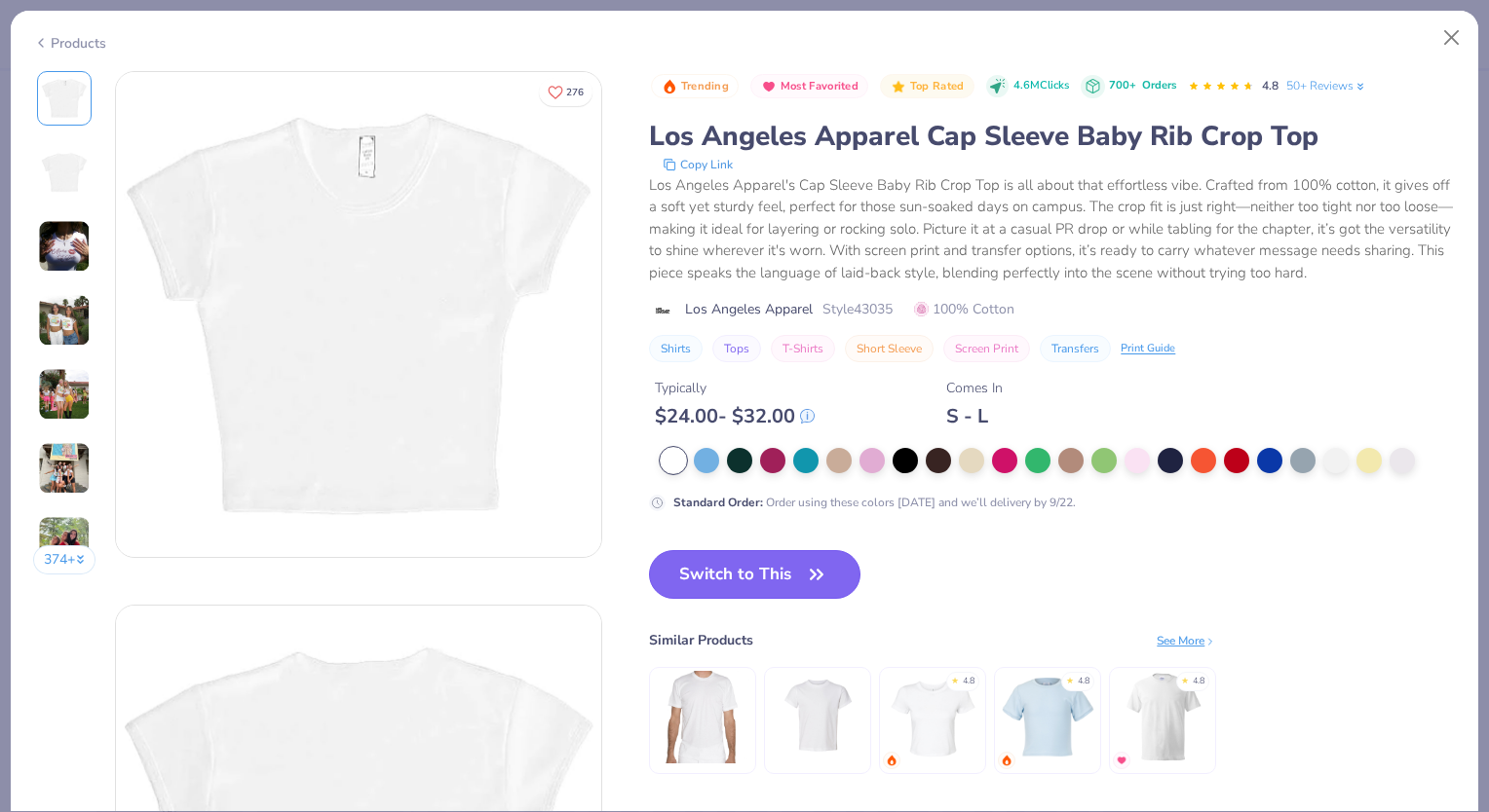
click at [779, 571] on button "Switch to This" at bounding box center [754, 575] width 212 height 49
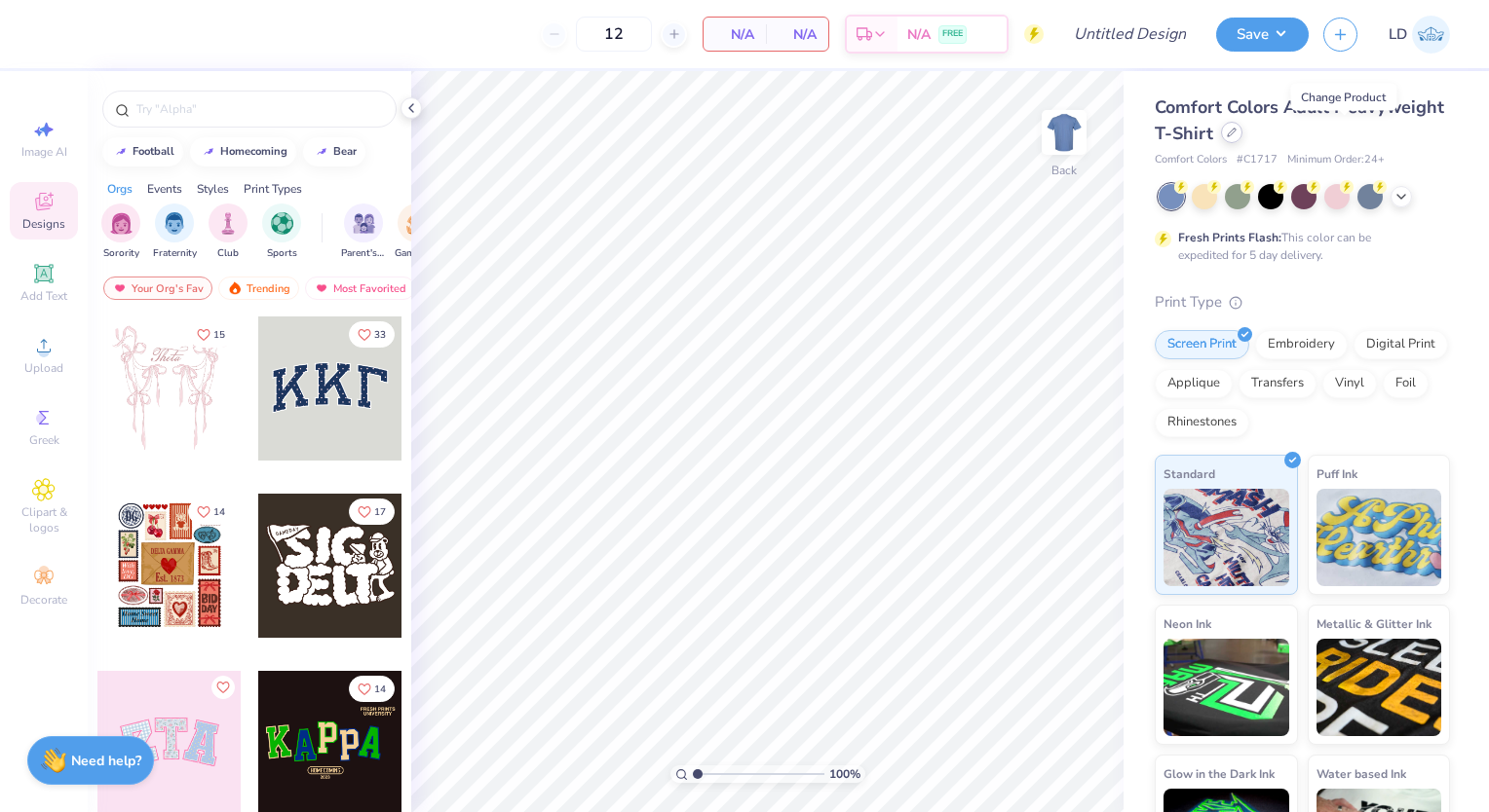
click at [1242, 139] on div at bounding box center [1232, 132] width 21 height 21
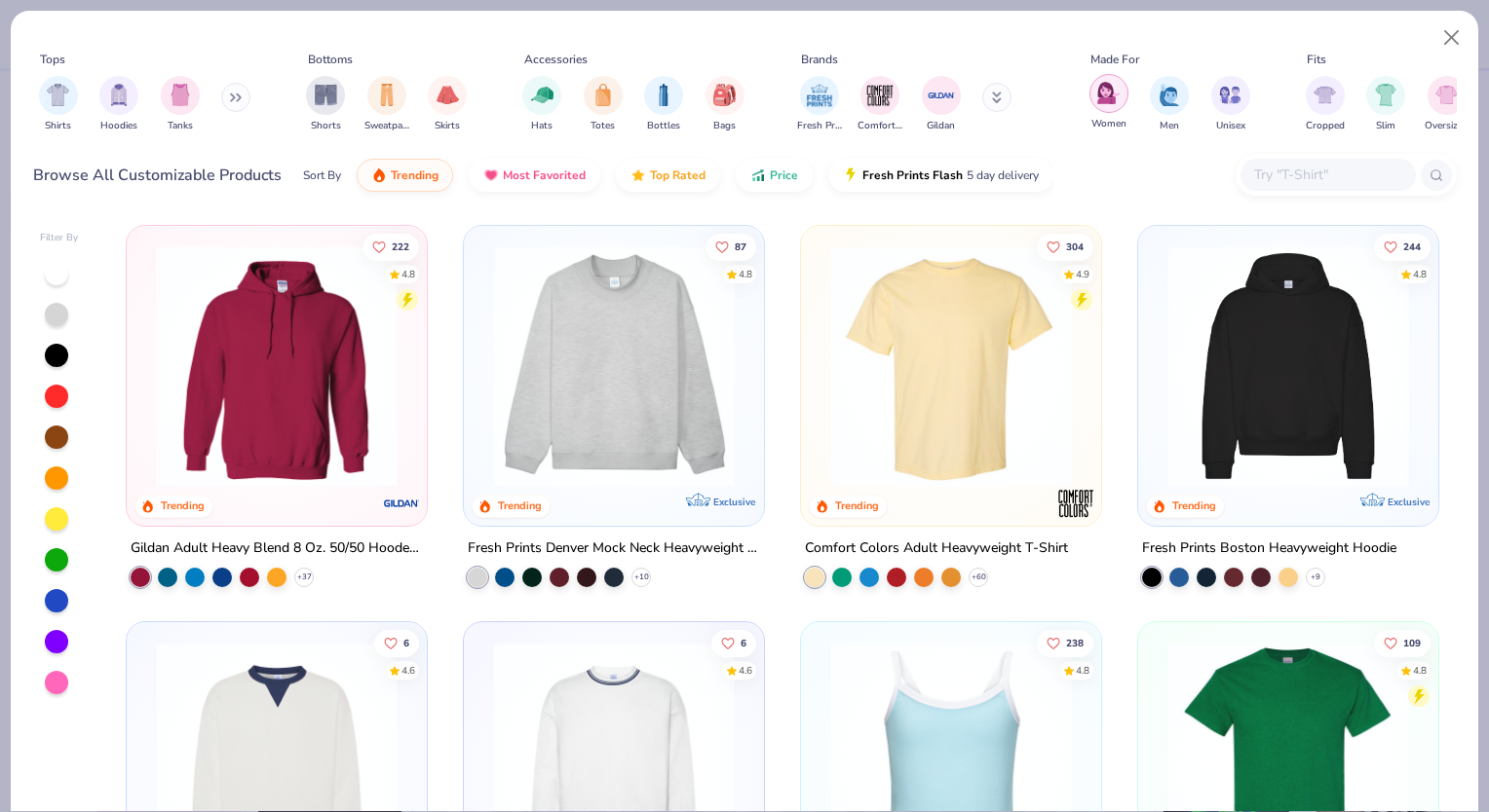
click at [1102, 97] on img "filter for Women" at bounding box center [1109, 93] width 22 height 22
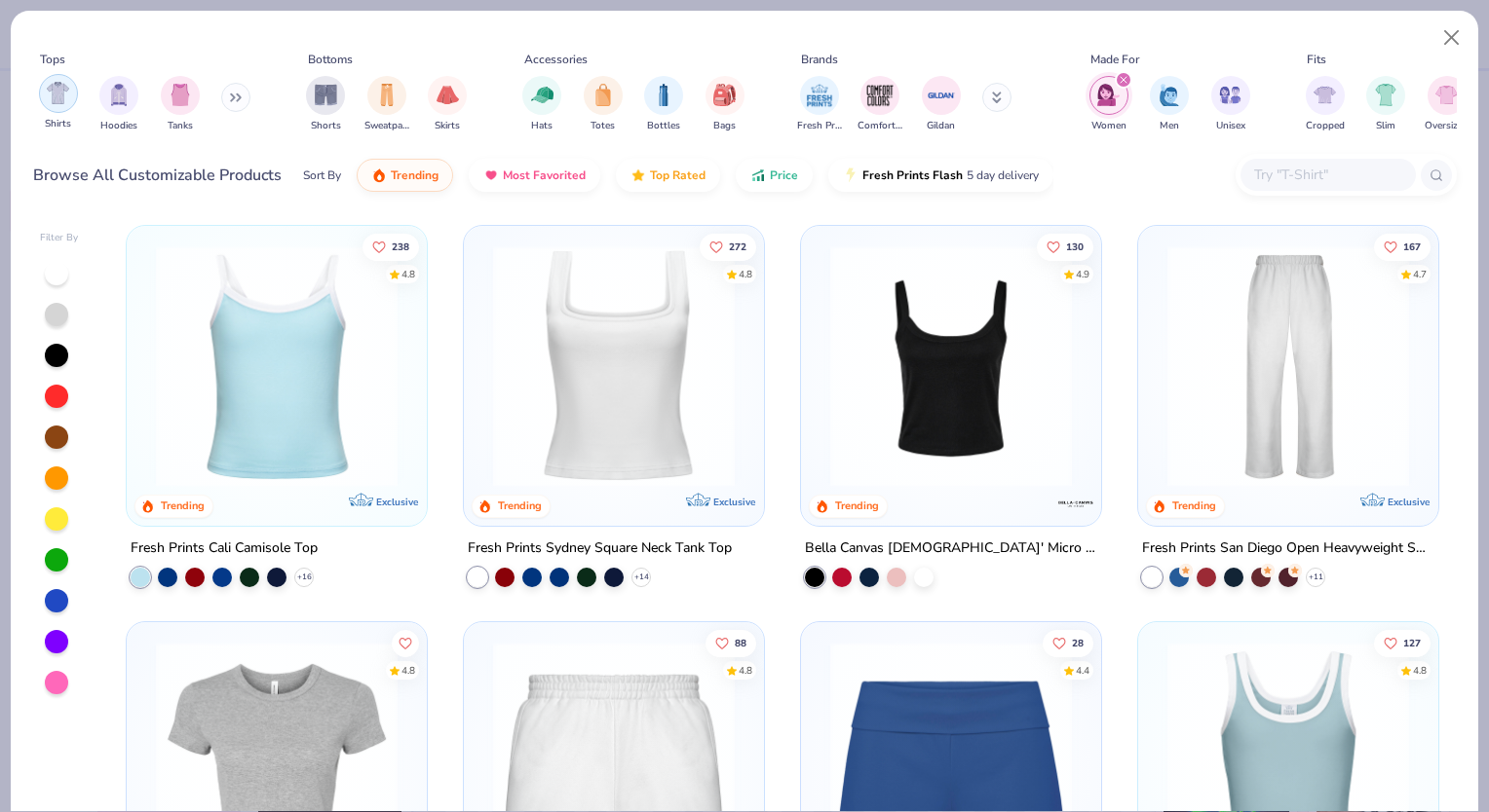
click at [58, 96] on img "filter for Shirts" at bounding box center [58, 93] width 22 height 22
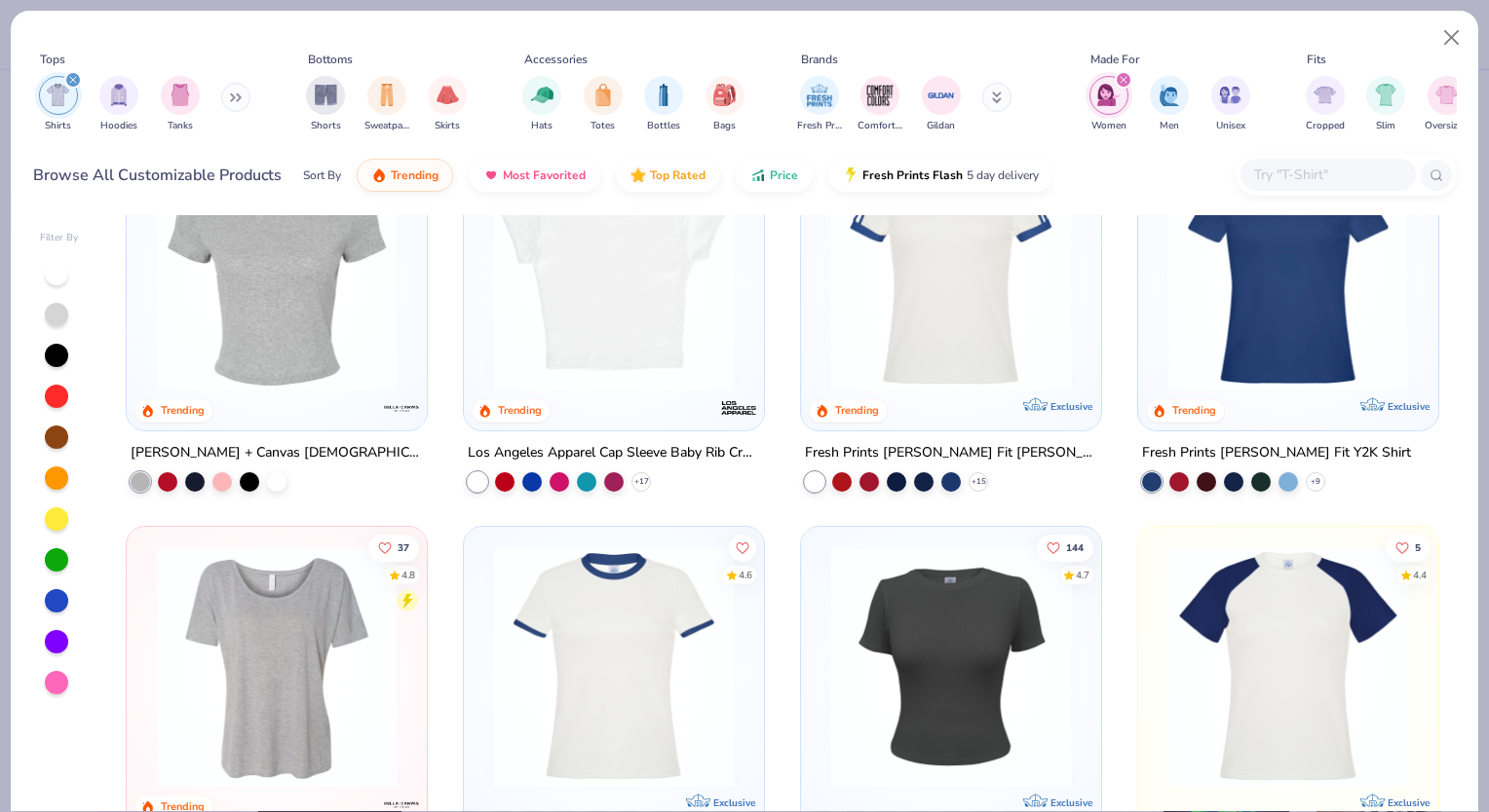
scroll to position [97, 0]
click at [308, 425] on div "4.8 Trending" at bounding box center [276, 279] width 300 height 300
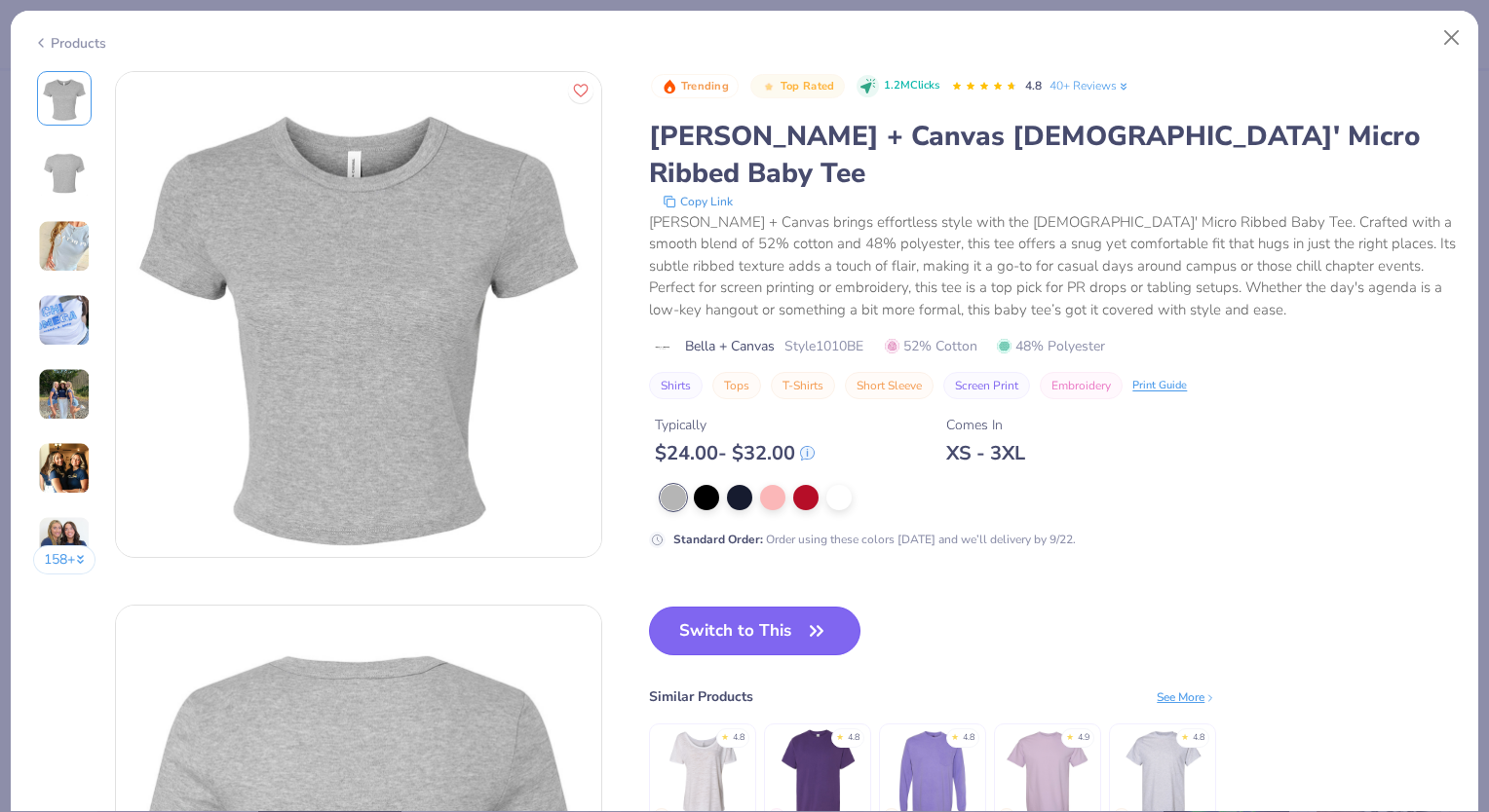
click at [741, 607] on button "Switch to This" at bounding box center [754, 630] width 212 height 49
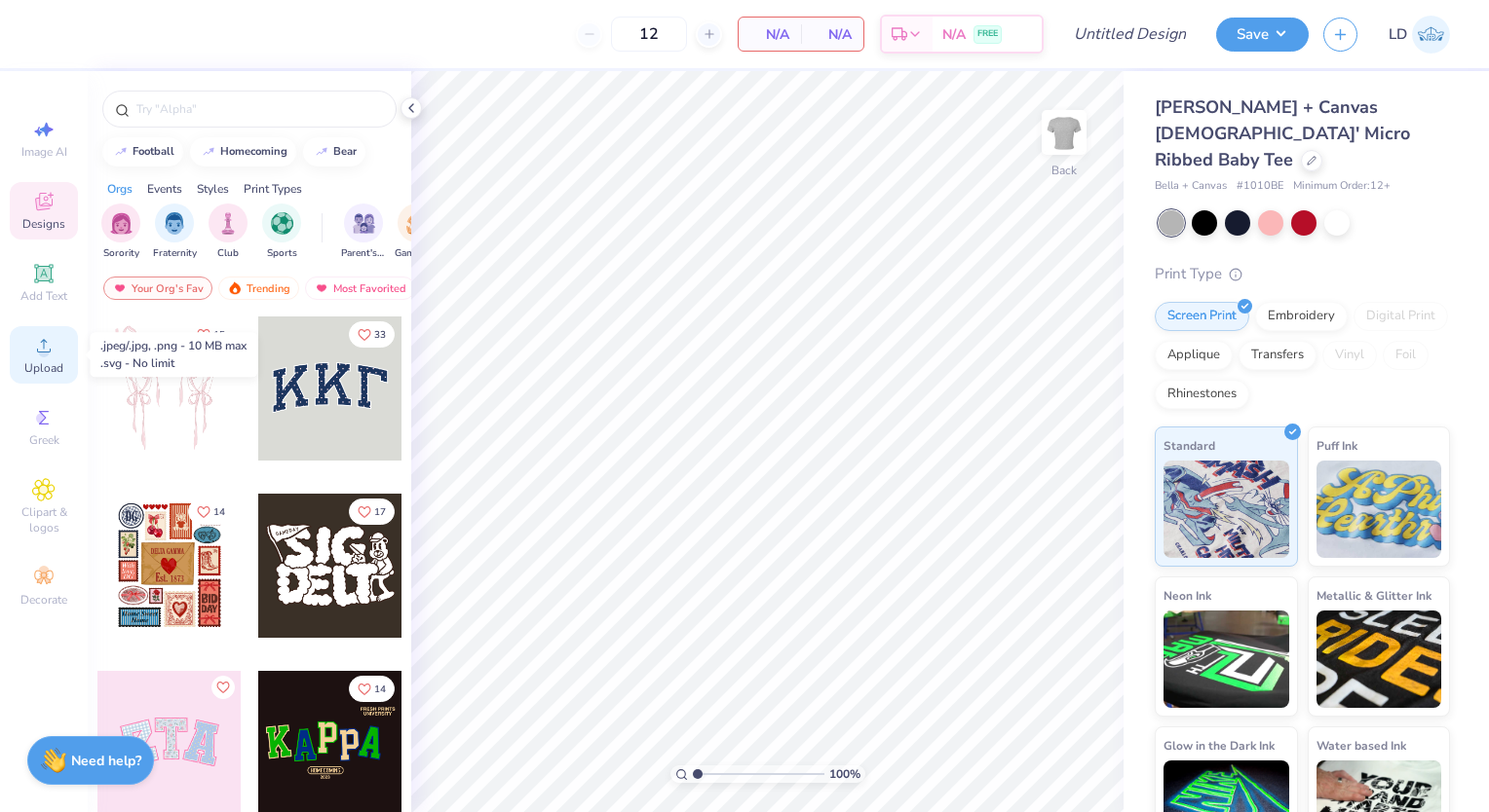
click at [33, 353] on icon at bounding box center [43, 345] width 23 height 23
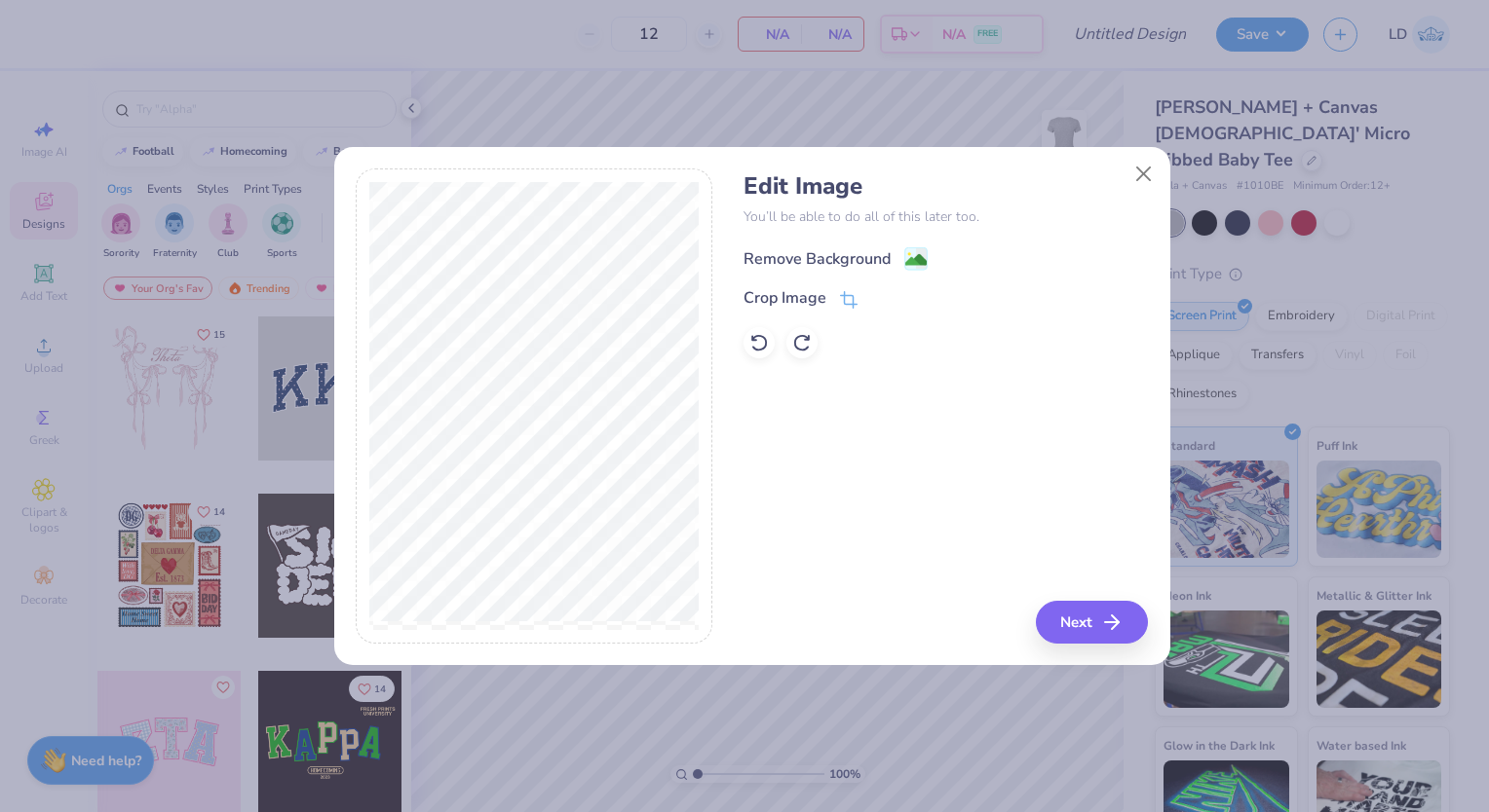
click at [885, 251] on div "Remove Background" at bounding box center [816, 258] width 147 height 23
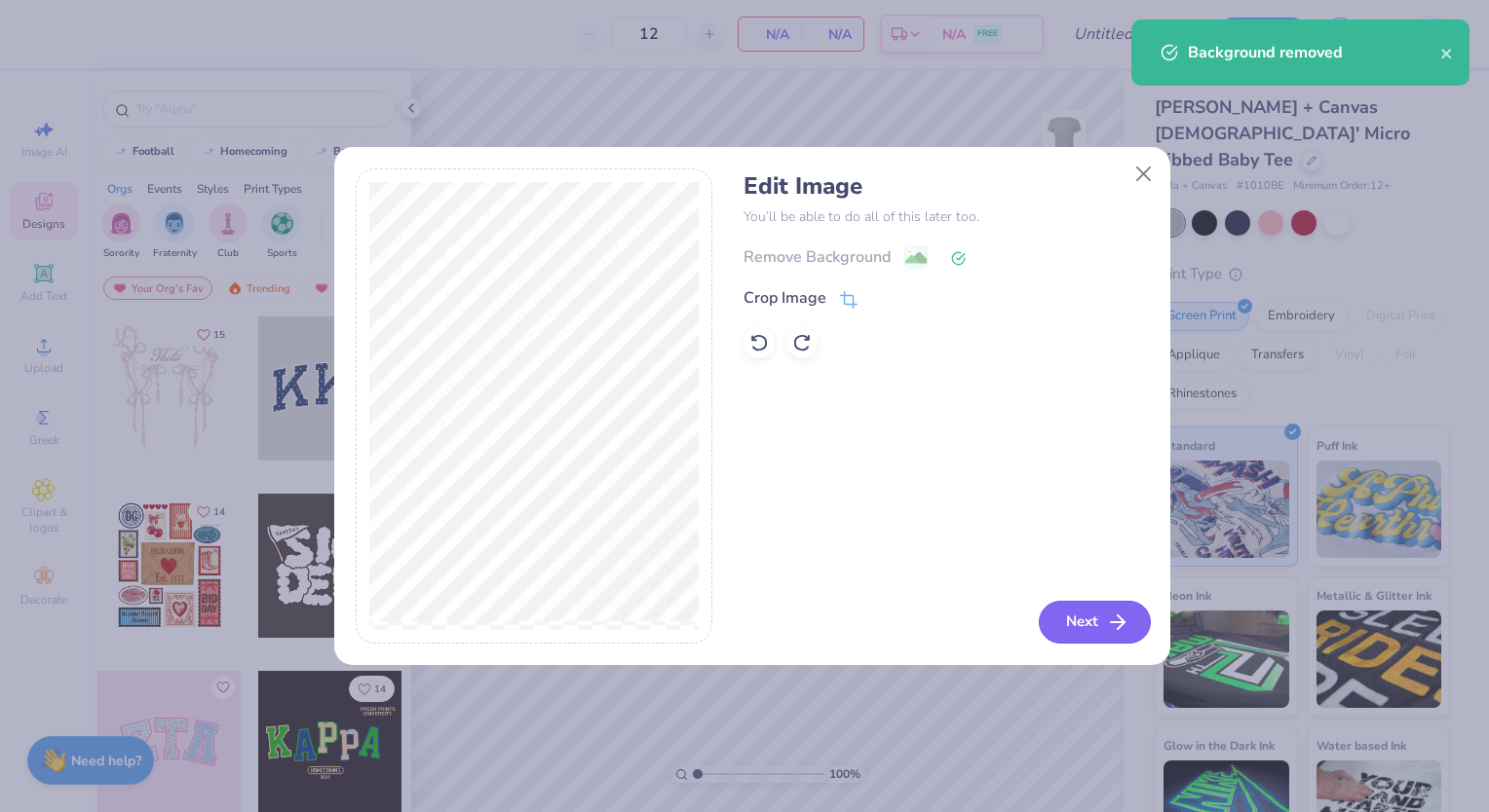
click at [1089, 613] on button "Next" at bounding box center [1095, 622] width 112 height 43
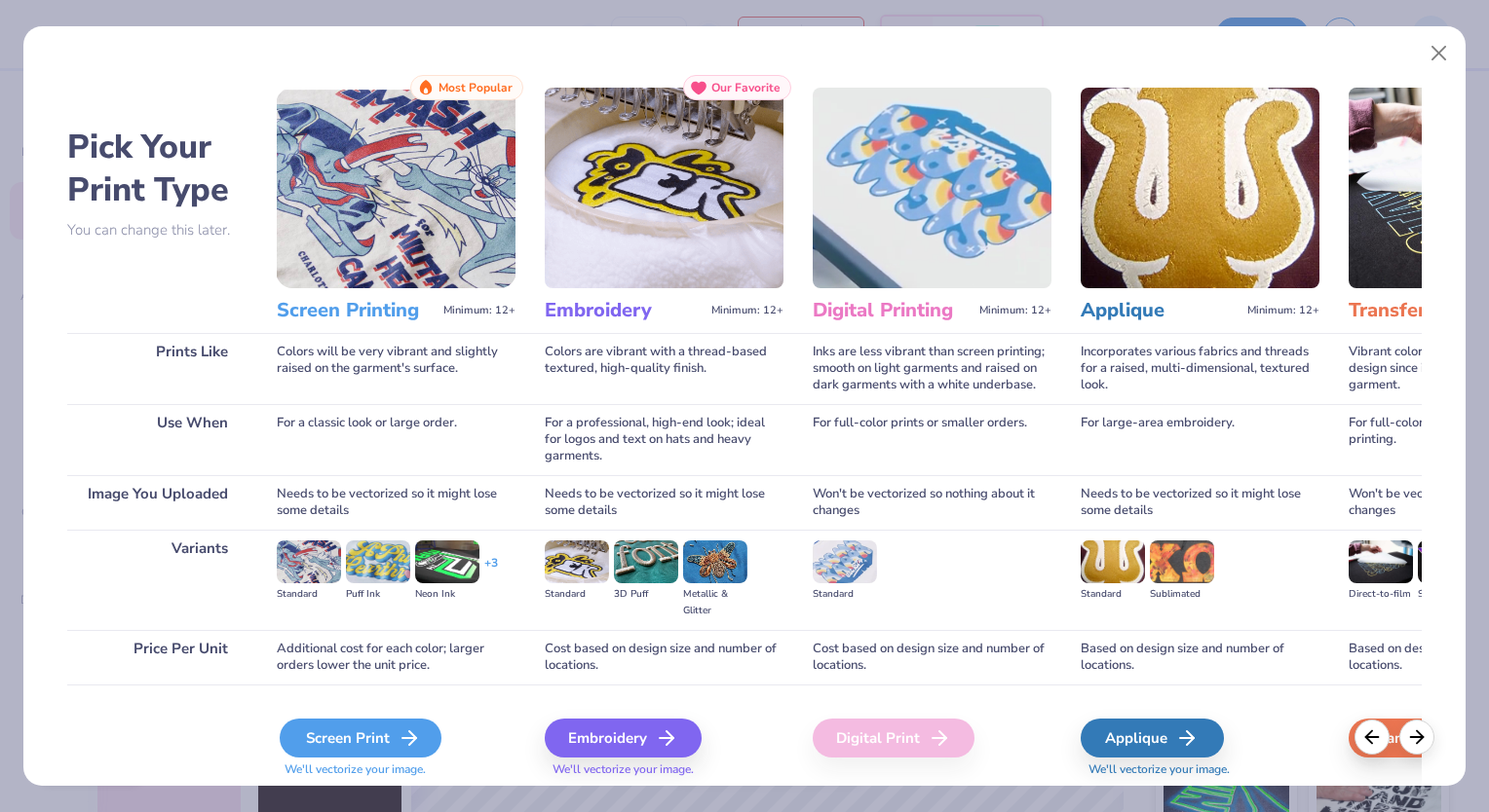
click at [327, 741] on div "Screen Print" at bounding box center [360, 738] width 162 height 39
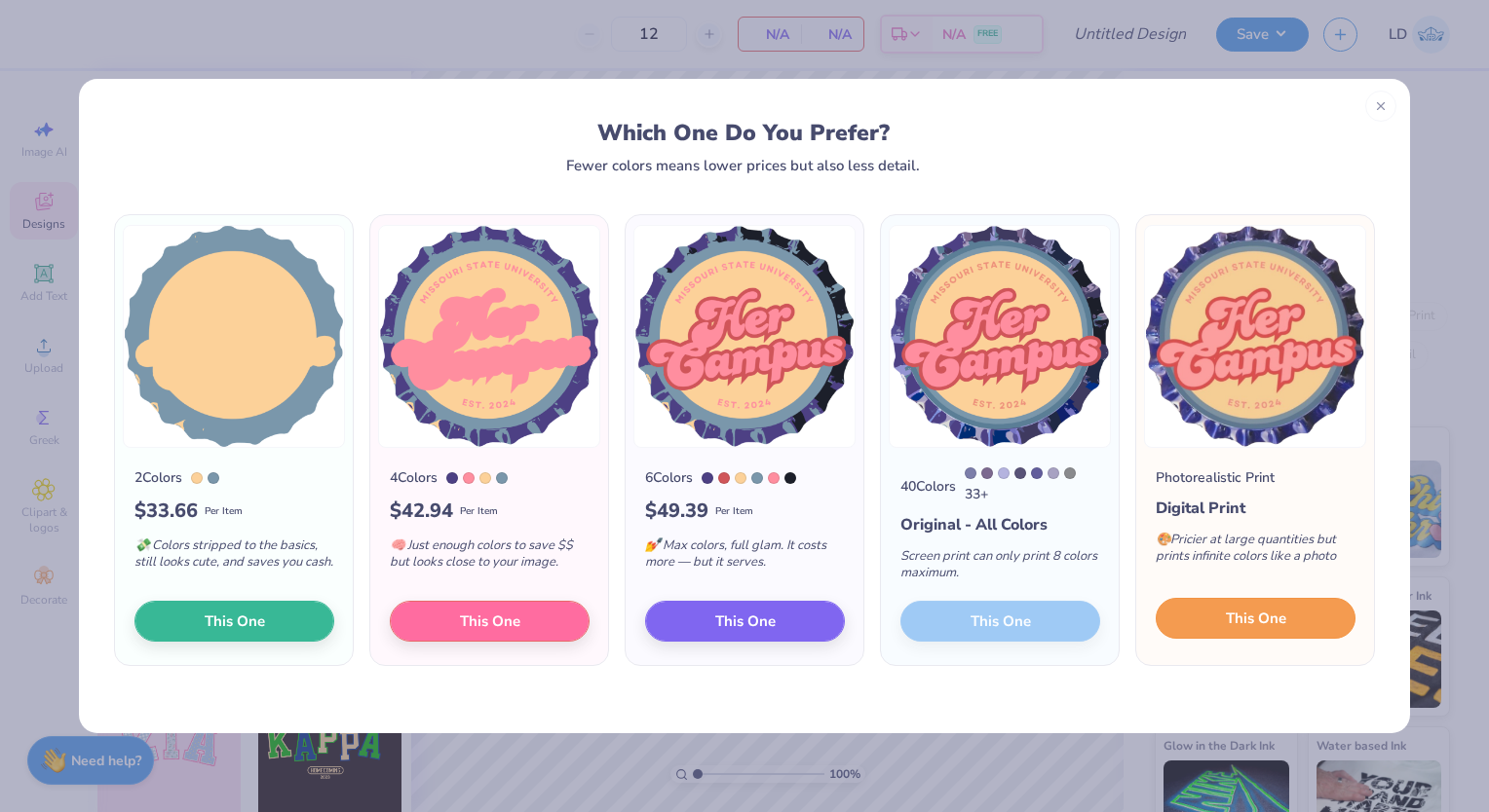
click at [1201, 624] on button "This One" at bounding box center [1255, 618] width 200 height 41
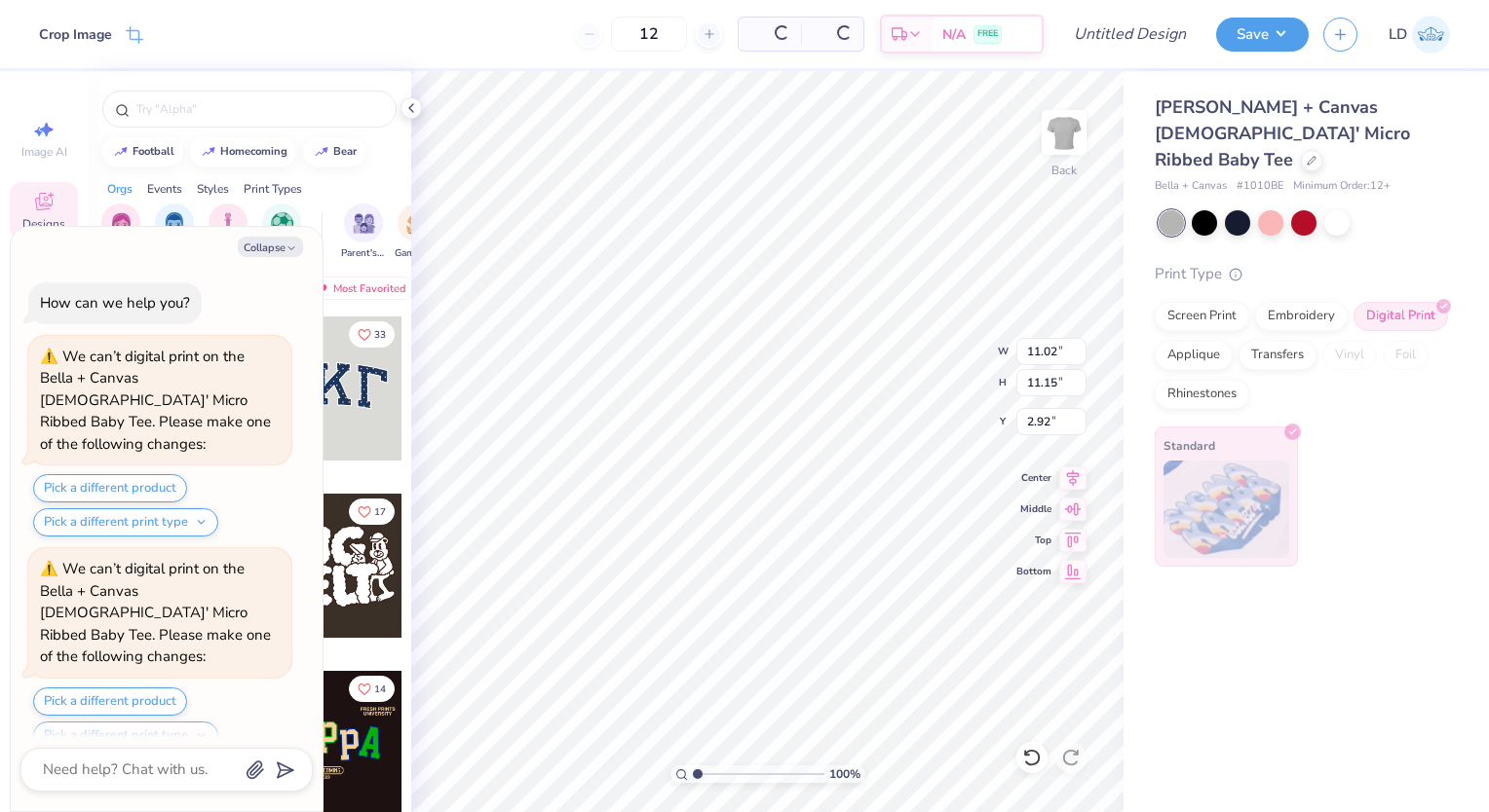
scroll to position [171, 0]
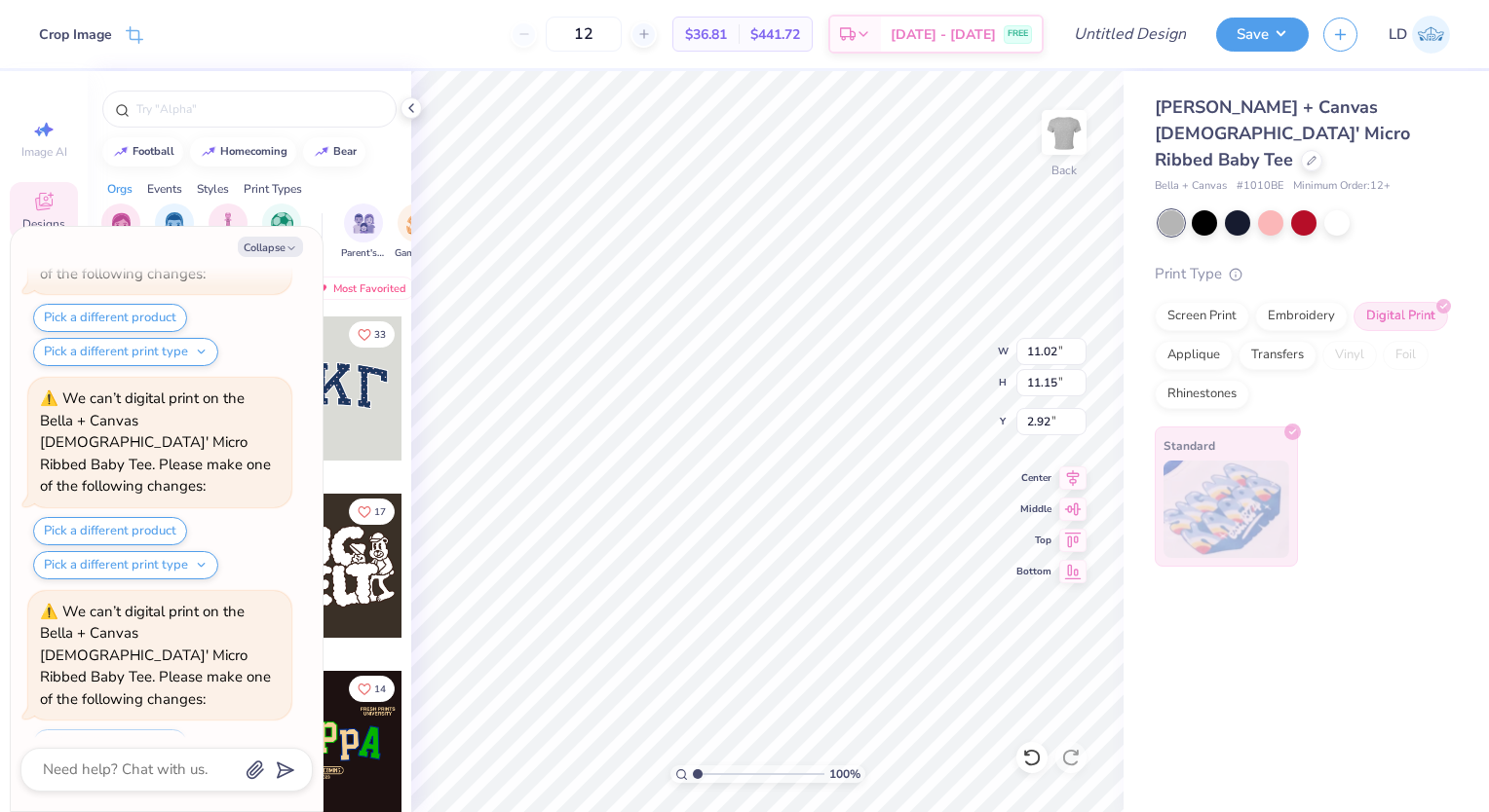
click at [155, 764] on button "Pick a different print type" at bounding box center [126, 778] width 186 height 28
click at [148, 722] on button "supacolor transfers" at bounding box center [117, 738] width 153 height 32
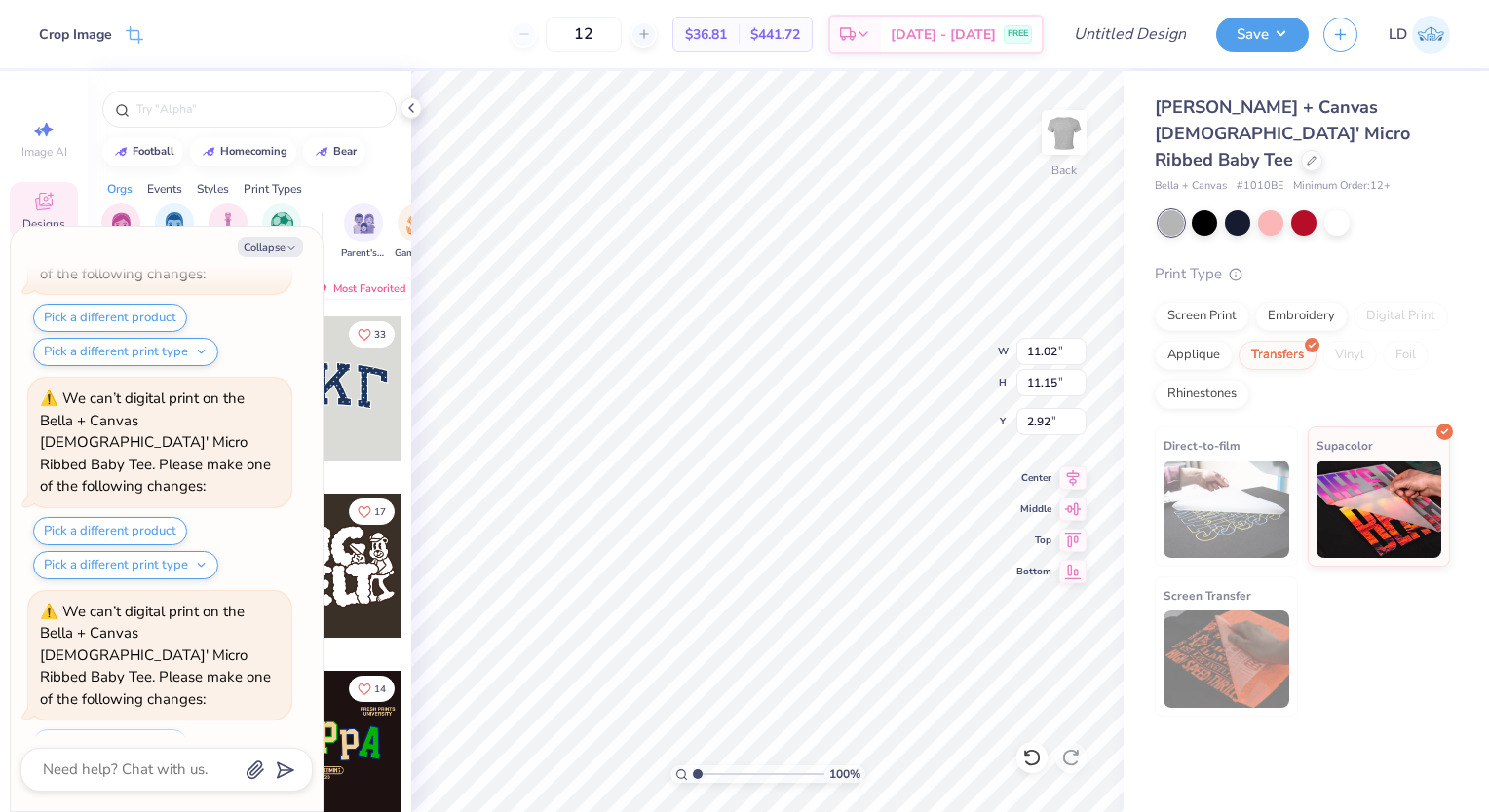
scroll to position [198, 0]
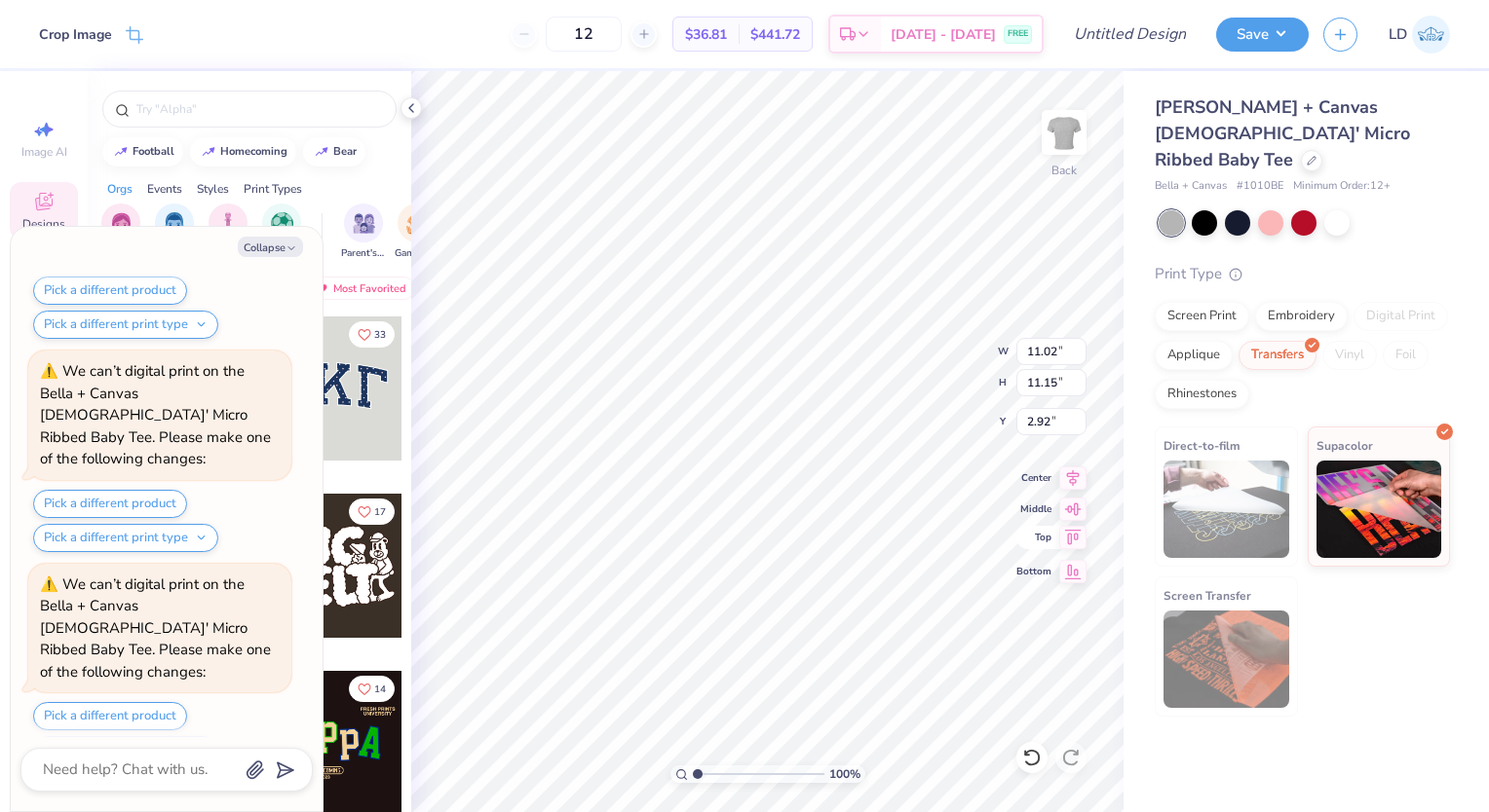
click at [1054, 536] on div "Top" at bounding box center [1052, 537] width 70 height 23
type textarea "x"
type input "0.50"
click at [136, 736] on button "Pick a different print type" at bounding box center [126, 750] width 186 height 28
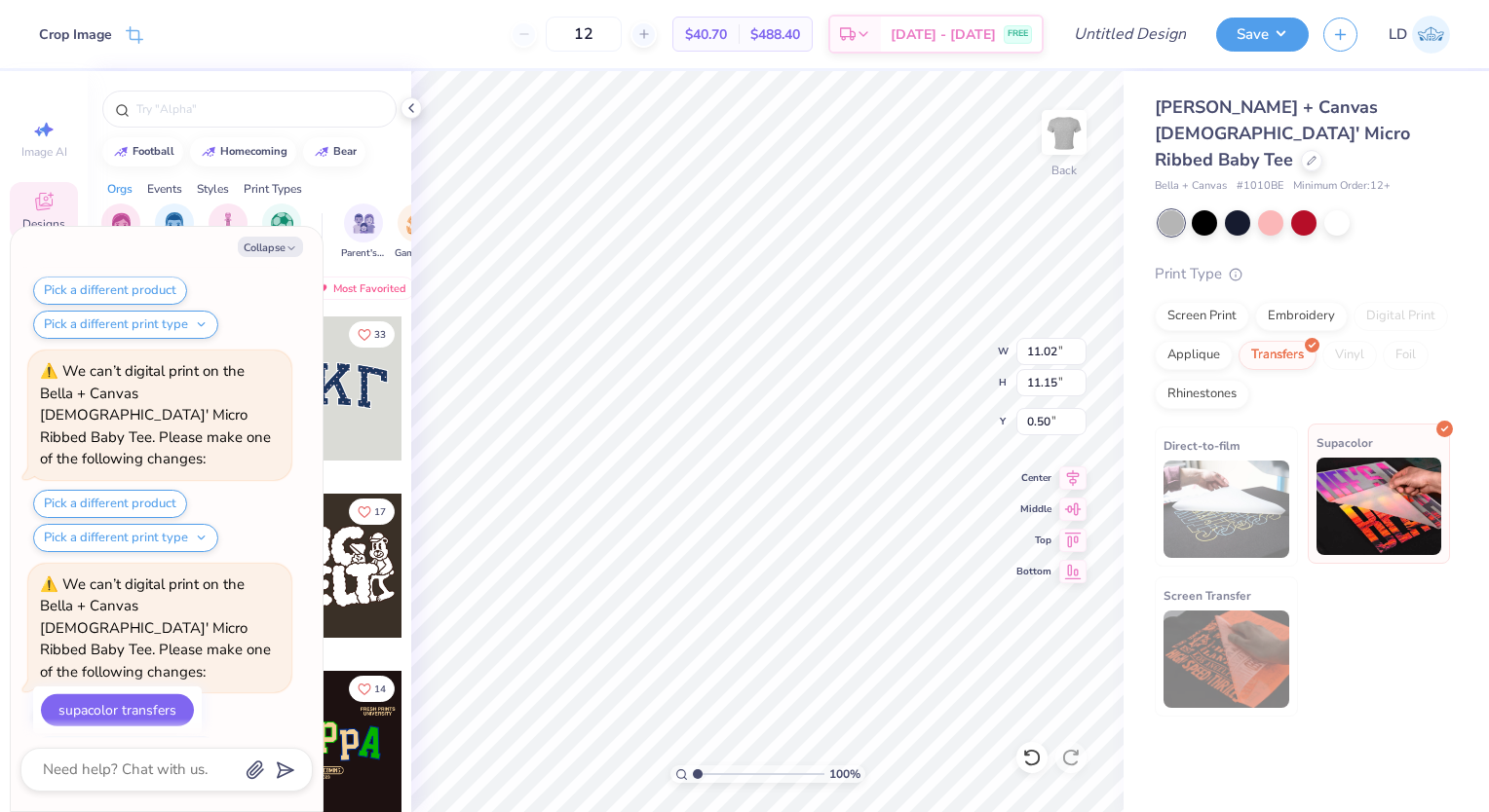
click at [1349, 458] on img at bounding box center [1379, 507] width 126 height 98
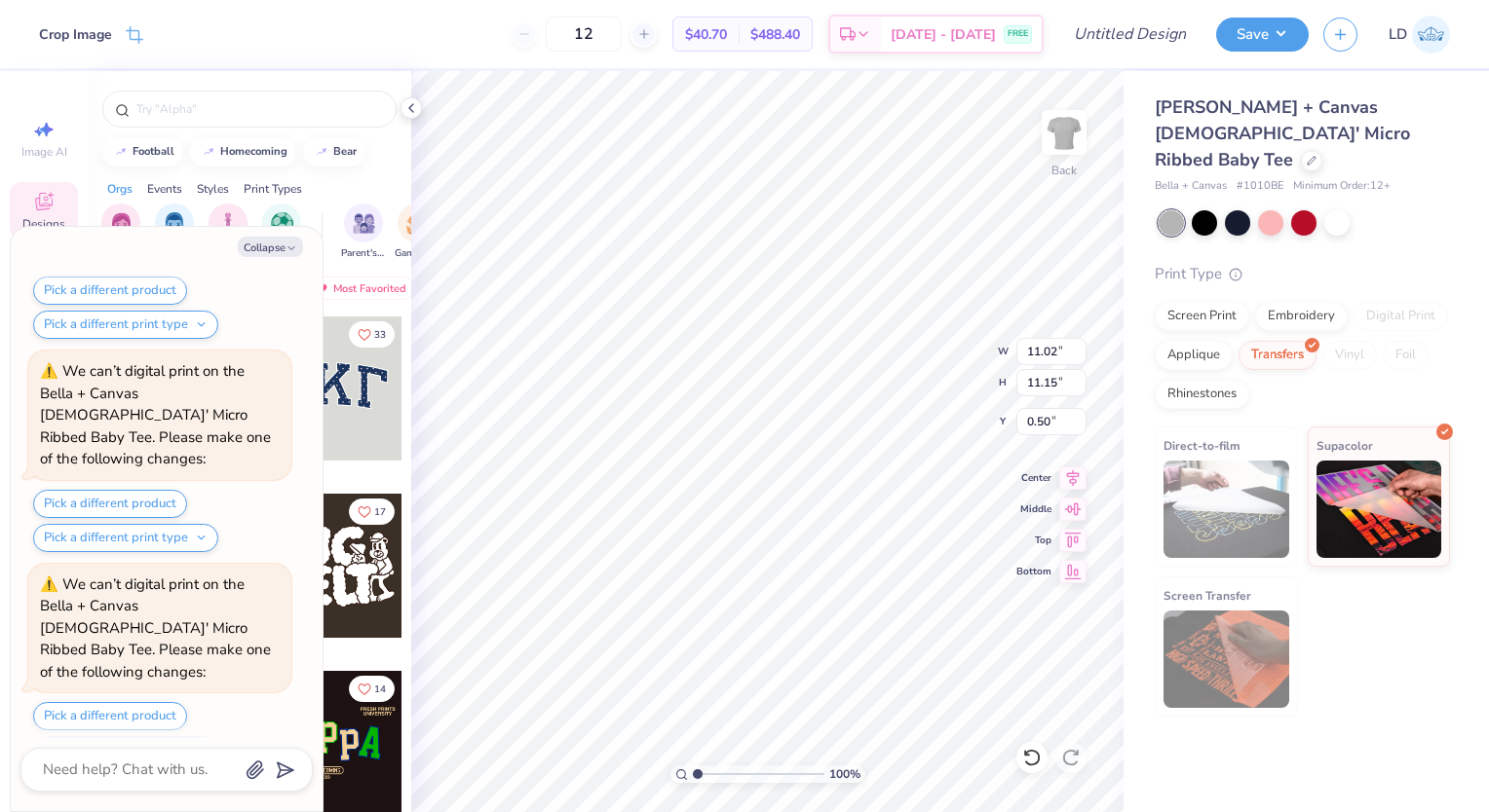
click at [140, 736] on button "Pick a different print type" at bounding box center [126, 750] width 186 height 28
click at [147, 694] on button "supacolor transfers" at bounding box center [117, 710] width 153 height 32
click at [189, 736] on button "Pick a different print type" at bounding box center [126, 750] width 186 height 28
click at [237, 702] on div "Pick a different product Pick a different print type supacolor transfers supaco…" at bounding box center [162, 747] width 258 height 90
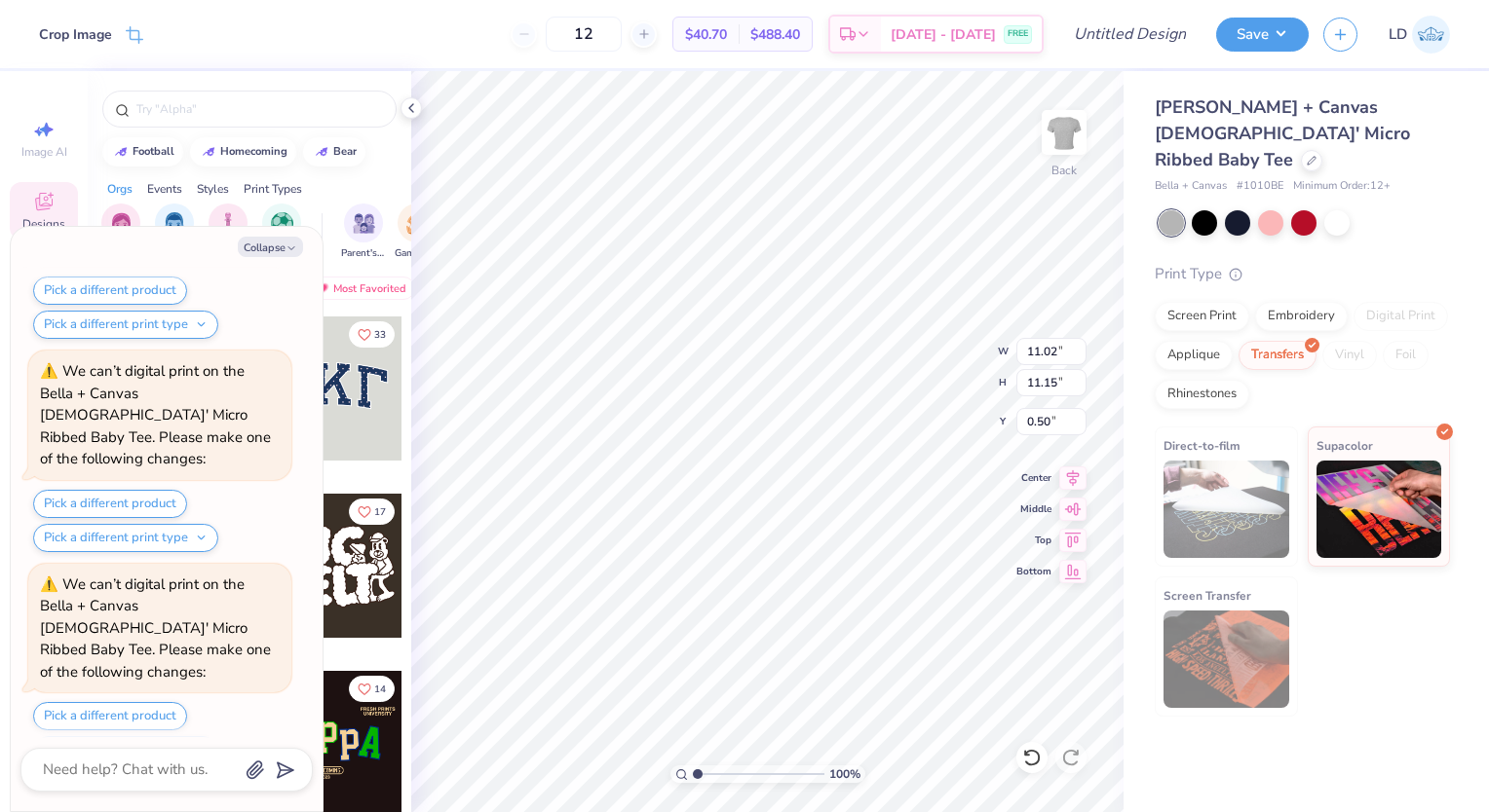
click at [253, 702] on div "Pick a different product Pick a different print type supacolor transfers supaco…" at bounding box center [162, 747] width 258 height 90
click at [175, 736] on button "Pick a different print type" at bounding box center [126, 750] width 186 height 28
click at [160, 694] on button "supacolor transfers" at bounding box center [117, 710] width 153 height 32
click at [239, 702] on div "Pick a different product Pick a different print type supacolor transfers supaco…" at bounding box center [162, 747] width 258 height 90
click at [850, 551] on li "Delete" at bounding box center [874, 564] width 153 height 38
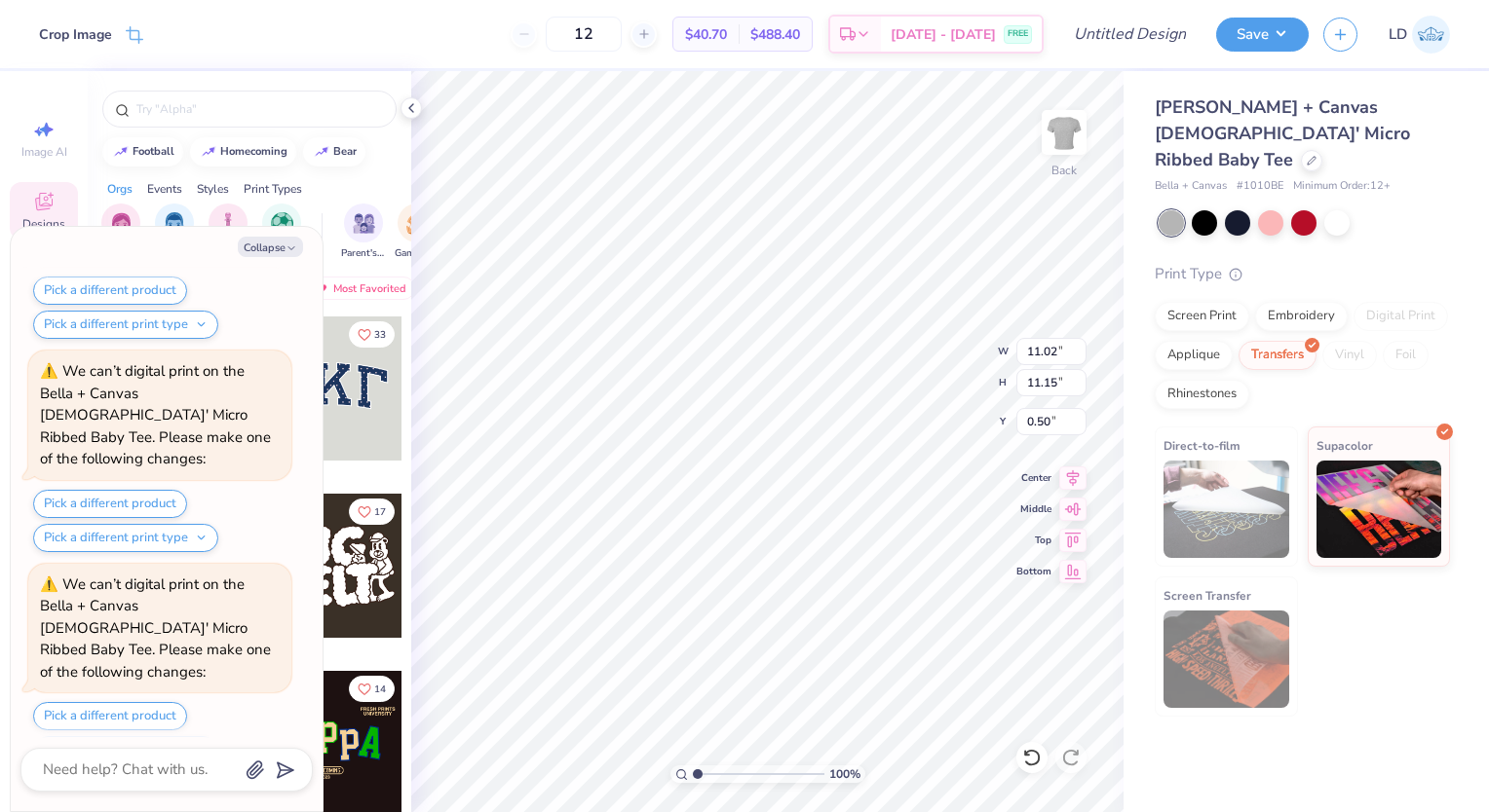
scroll to position [171, 0]
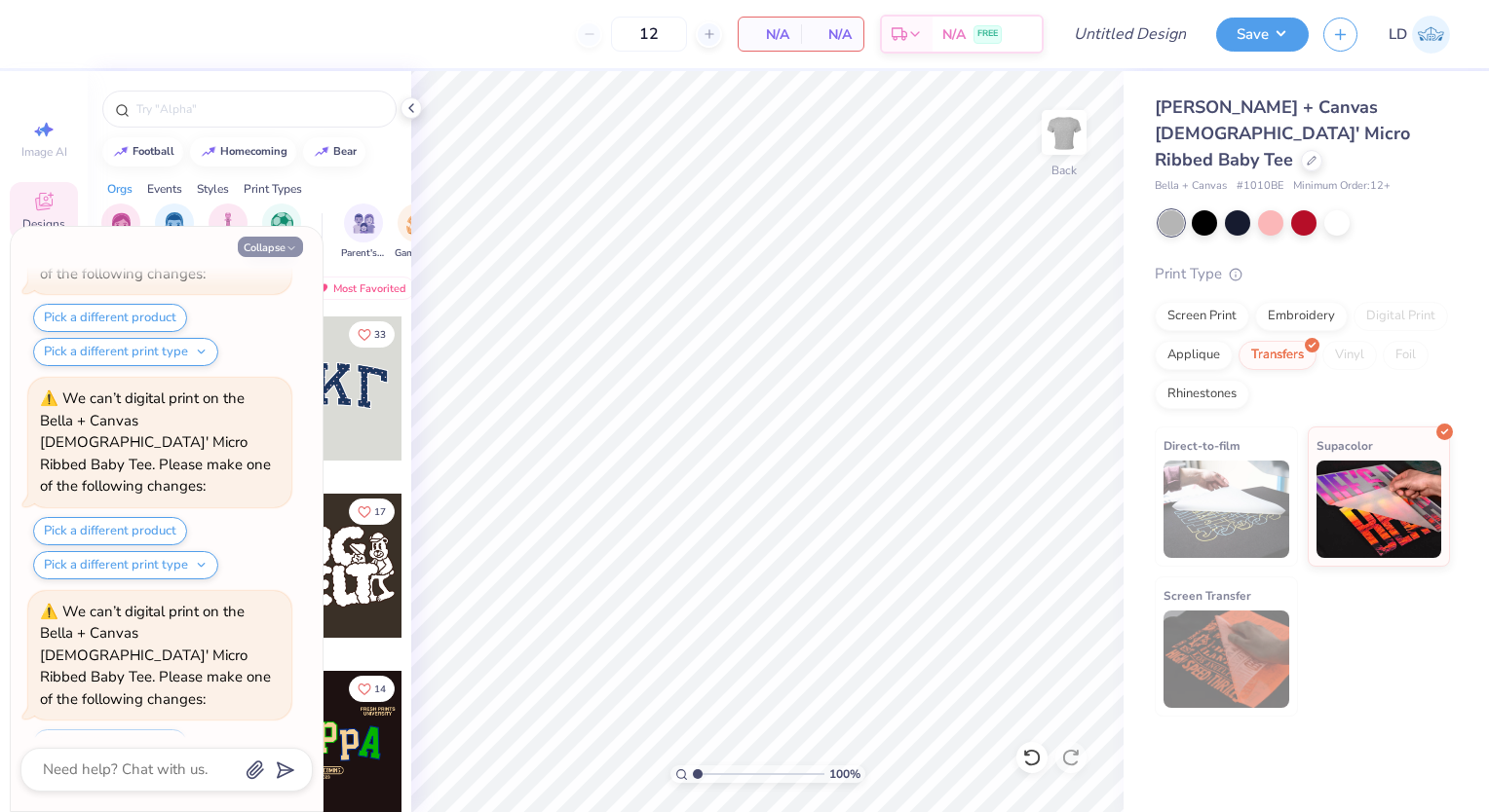
click at [258, 251] on button "Collapse" at bounding box center [269, 246] width 65 height 21
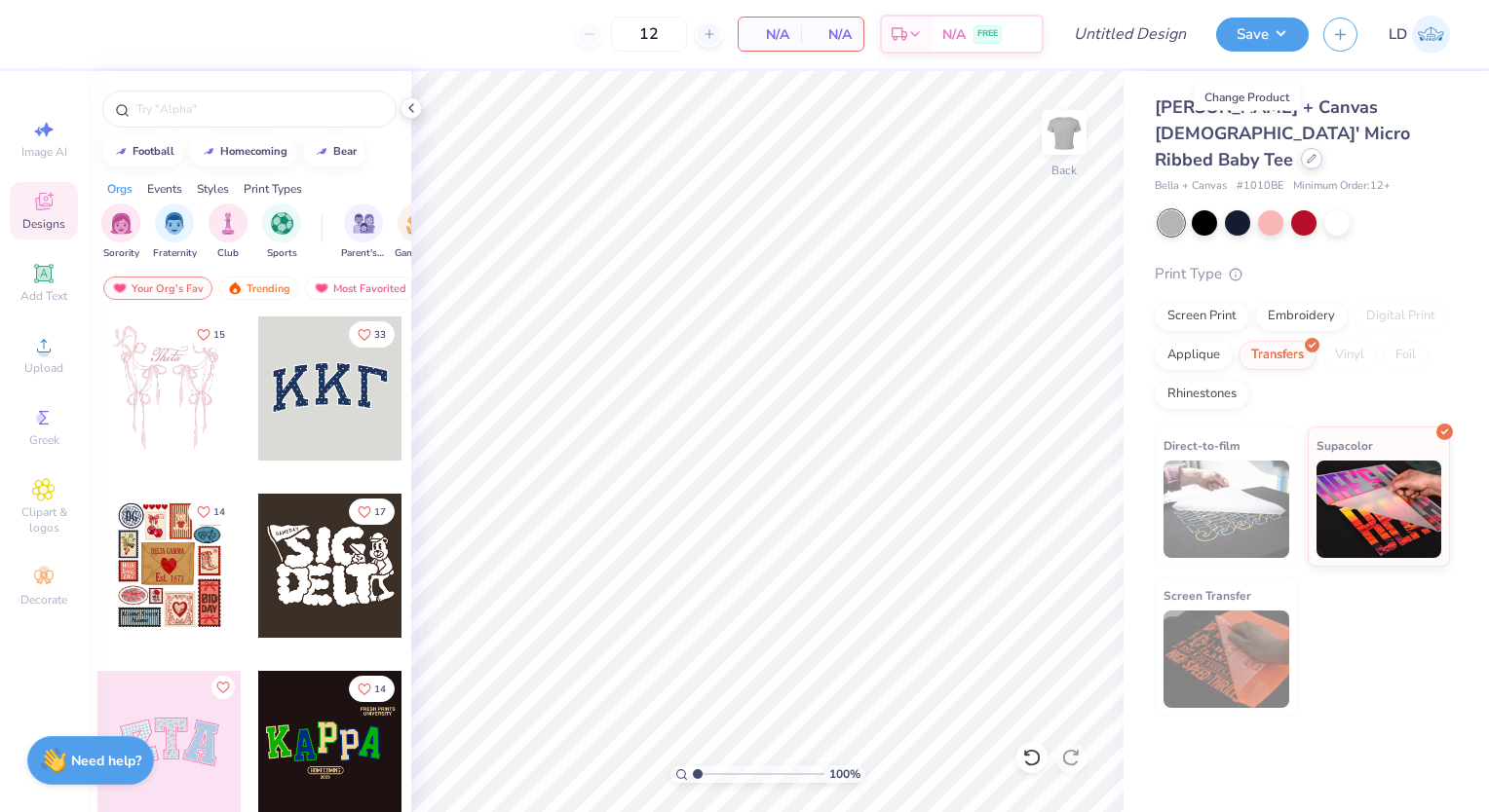
click at [1307, 154] on icon at bounding box center [1312, 159] width 10 height 10
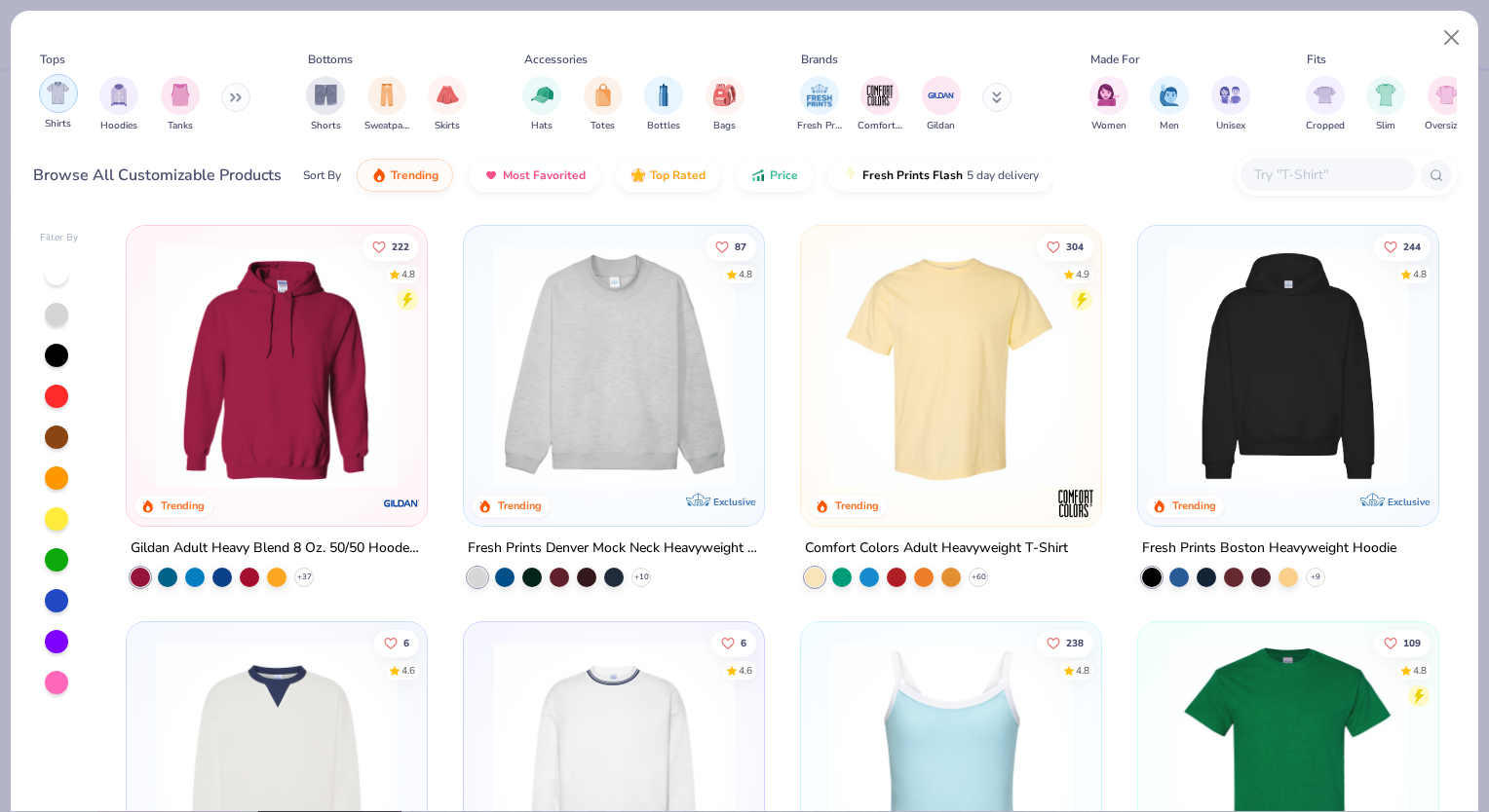
click at [55, 96] on img "filter for Shirts" at bounding box center [58, 93] width 22 height 22
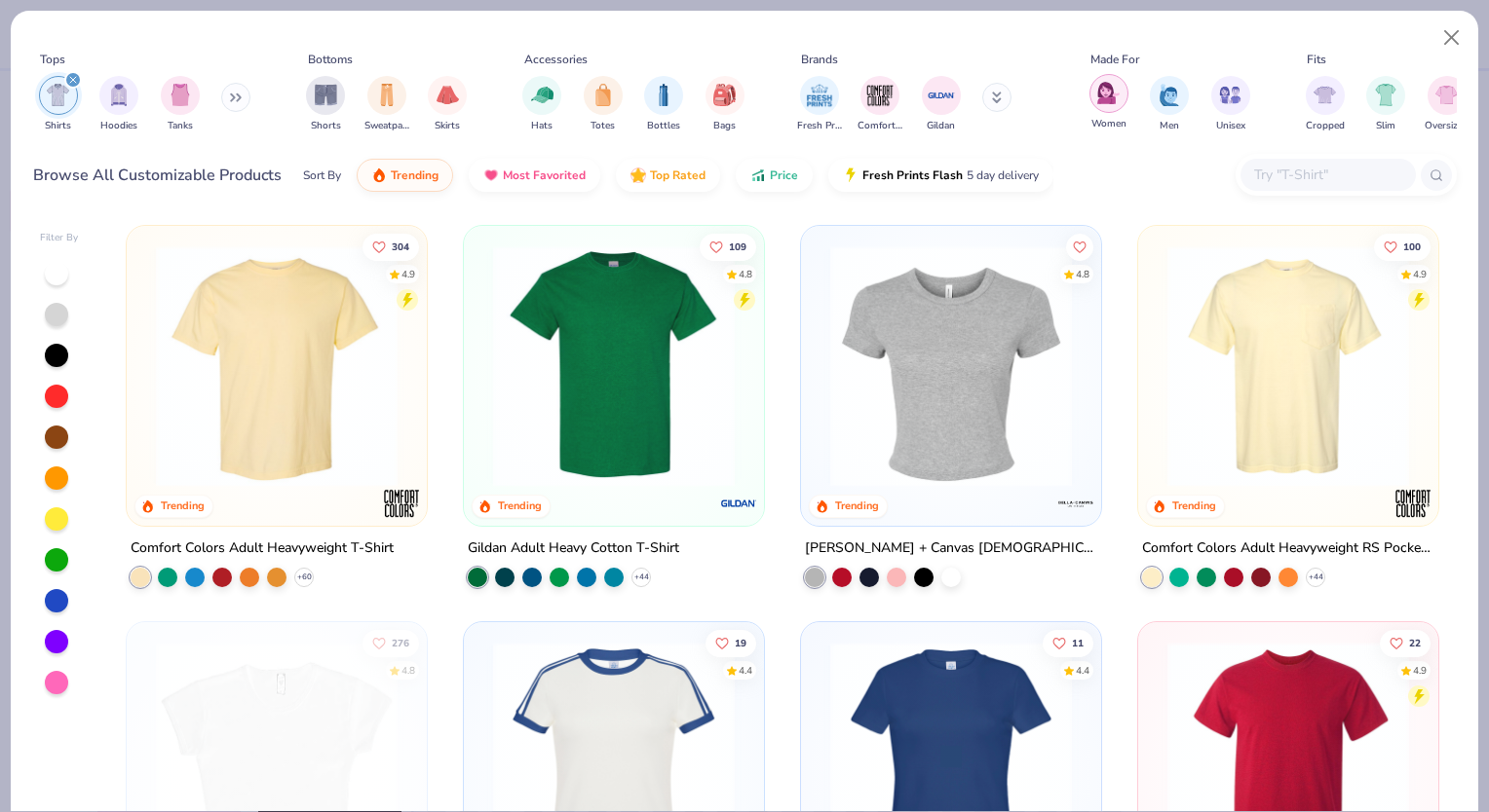
click at [1114, 106] on div "filter for Women" at bounding box center [1109, 93] width 39 height 39
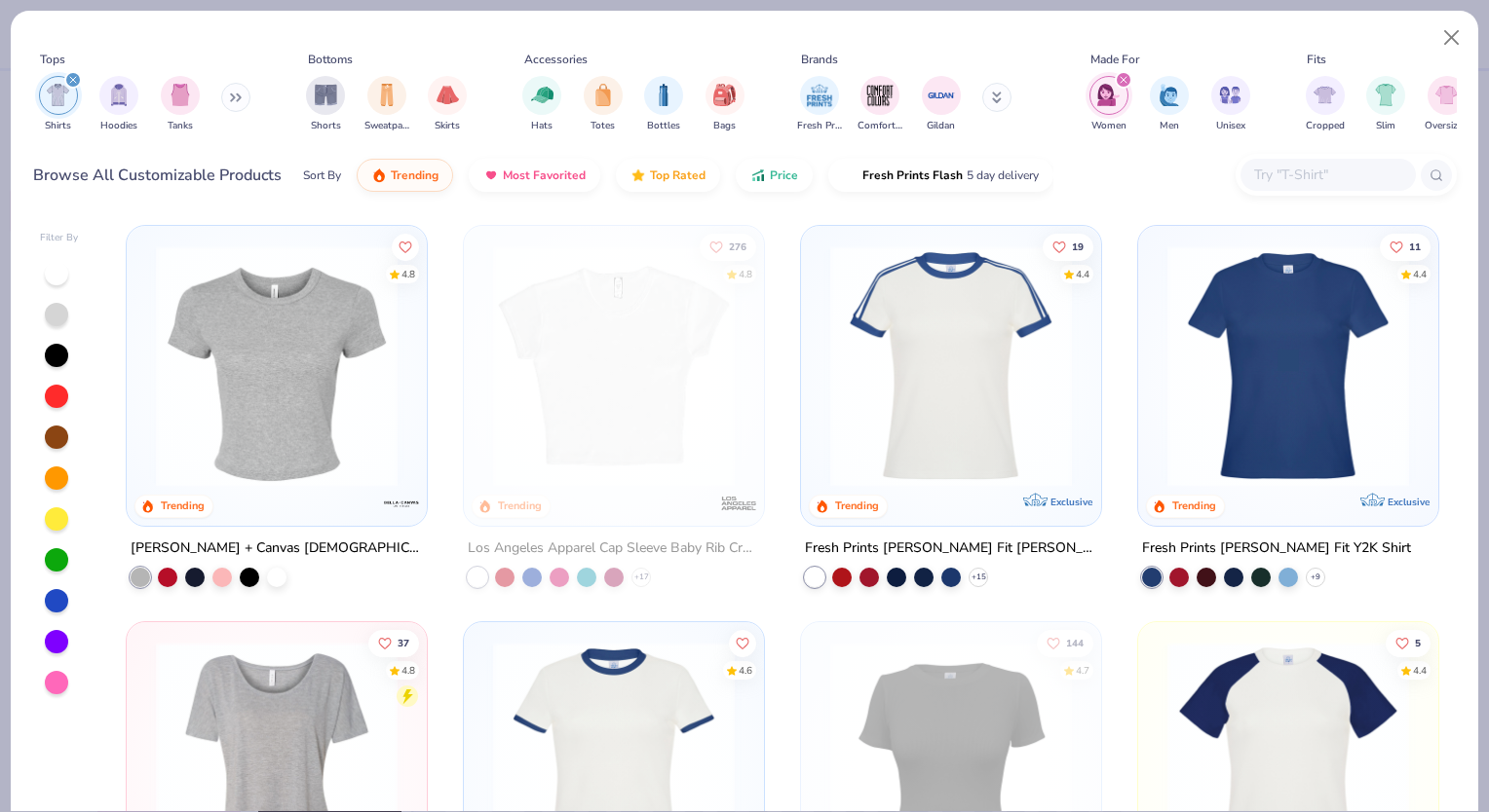
click at [316, 376] on img at bounding box center [276, 366] width 261 height 241
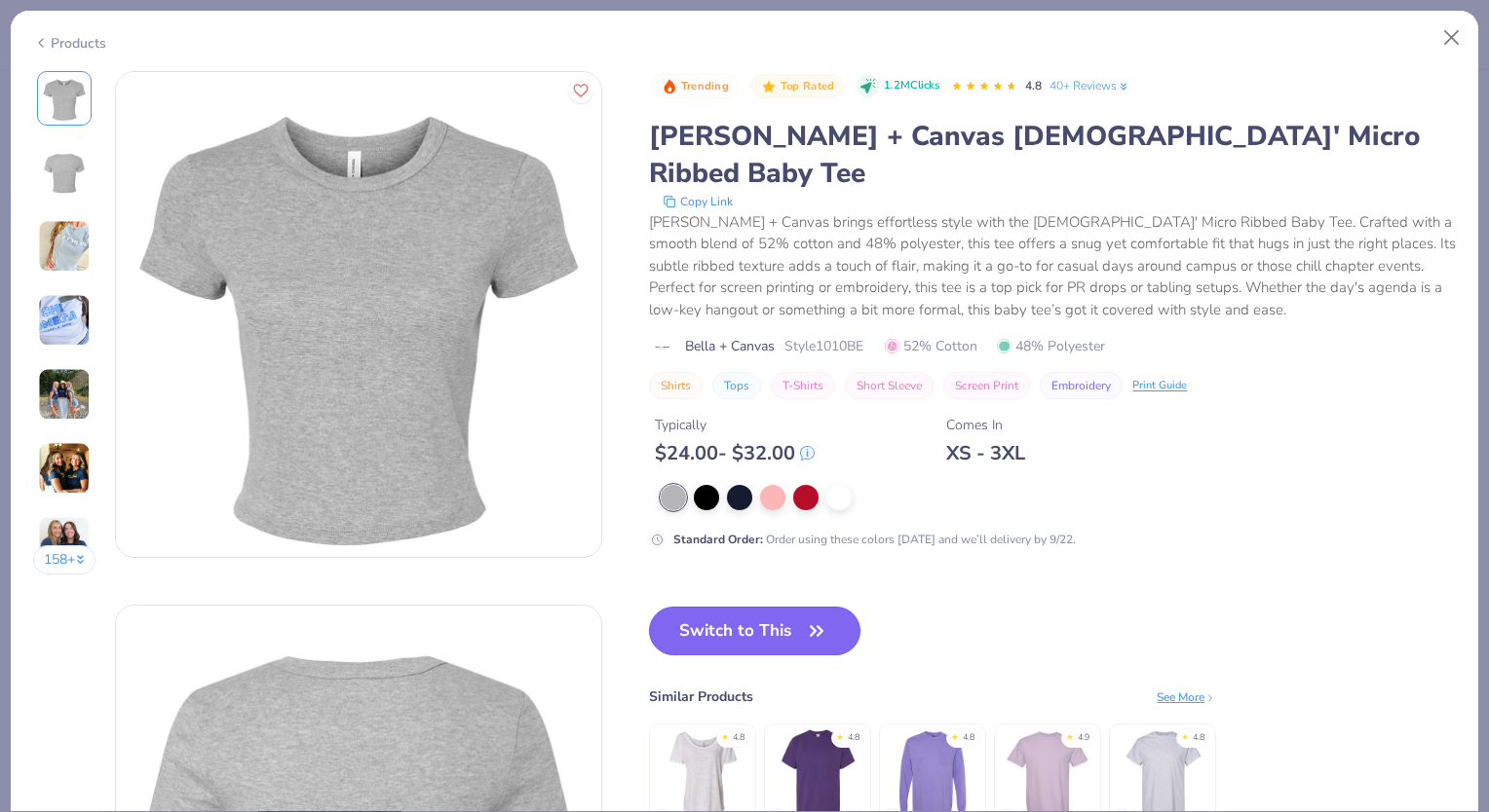
click at [776, 607] on button "Switch to This" at bounding box center [754, 630] width 212 height 49
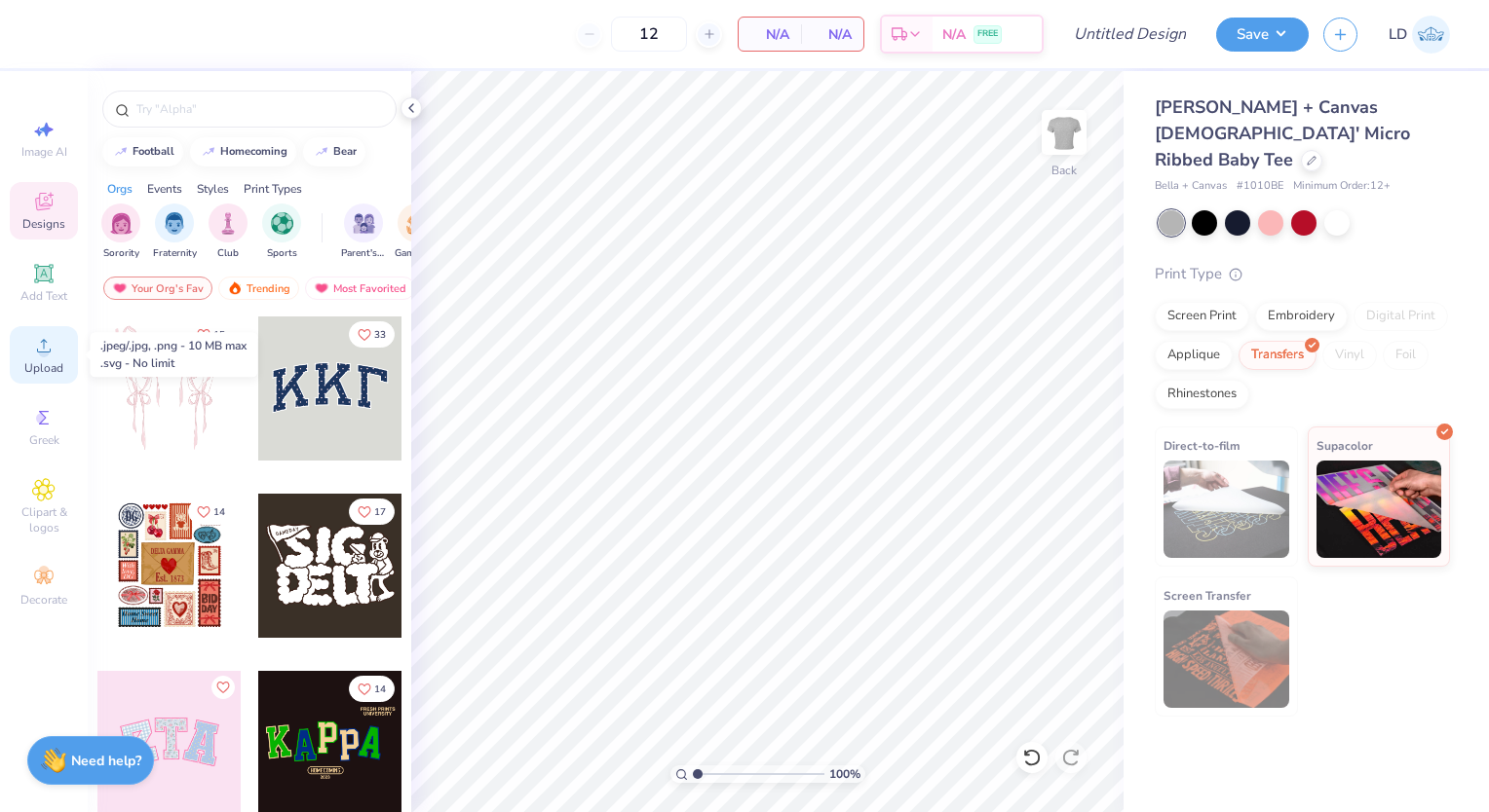
click at [66, 375] on div "Upload" at bounding box center [44, 355] width 68 height 58
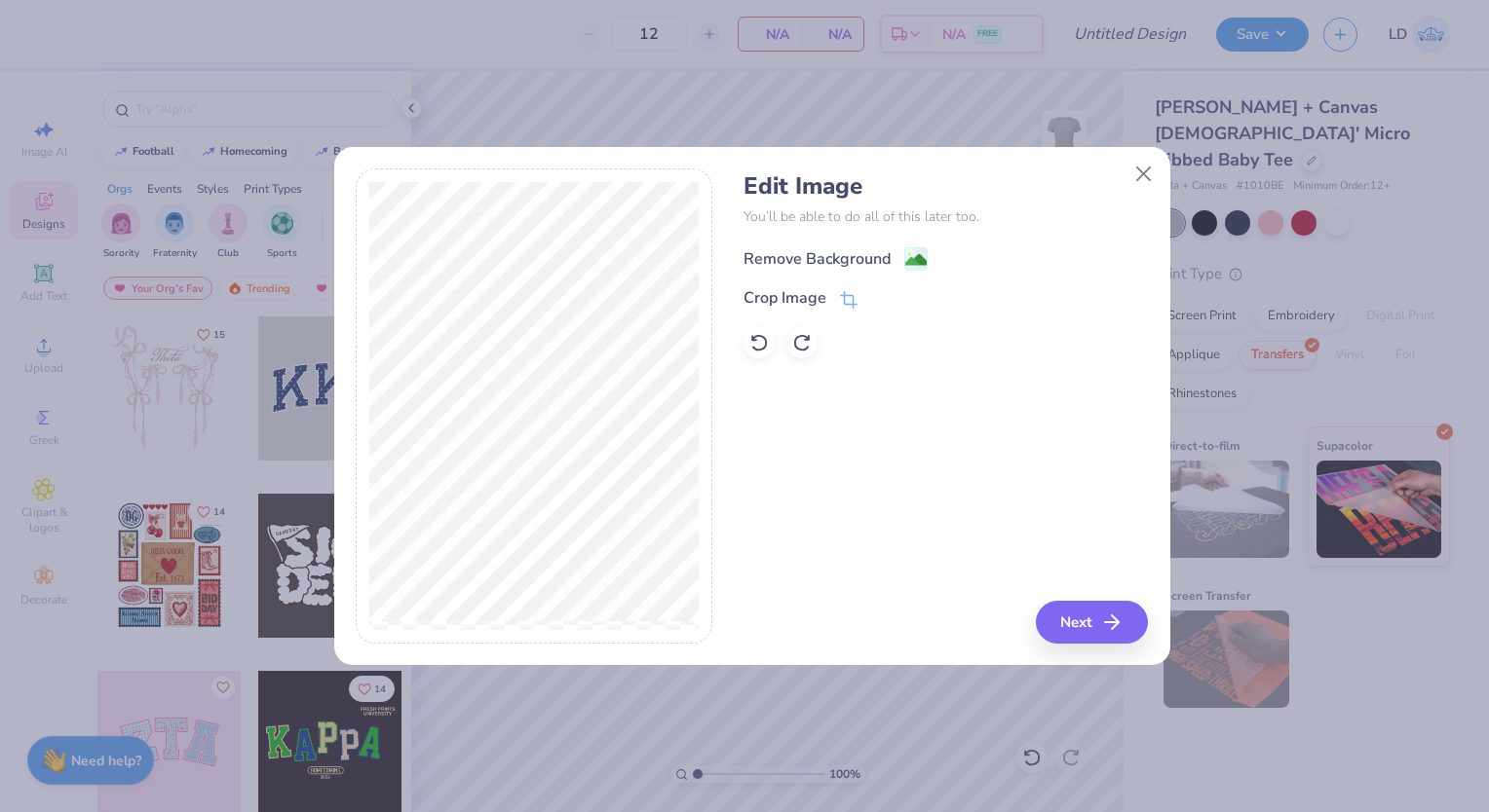
click at [862, 250] on div "Remove Background" at bounding box center [816, 258] width 147 height 23
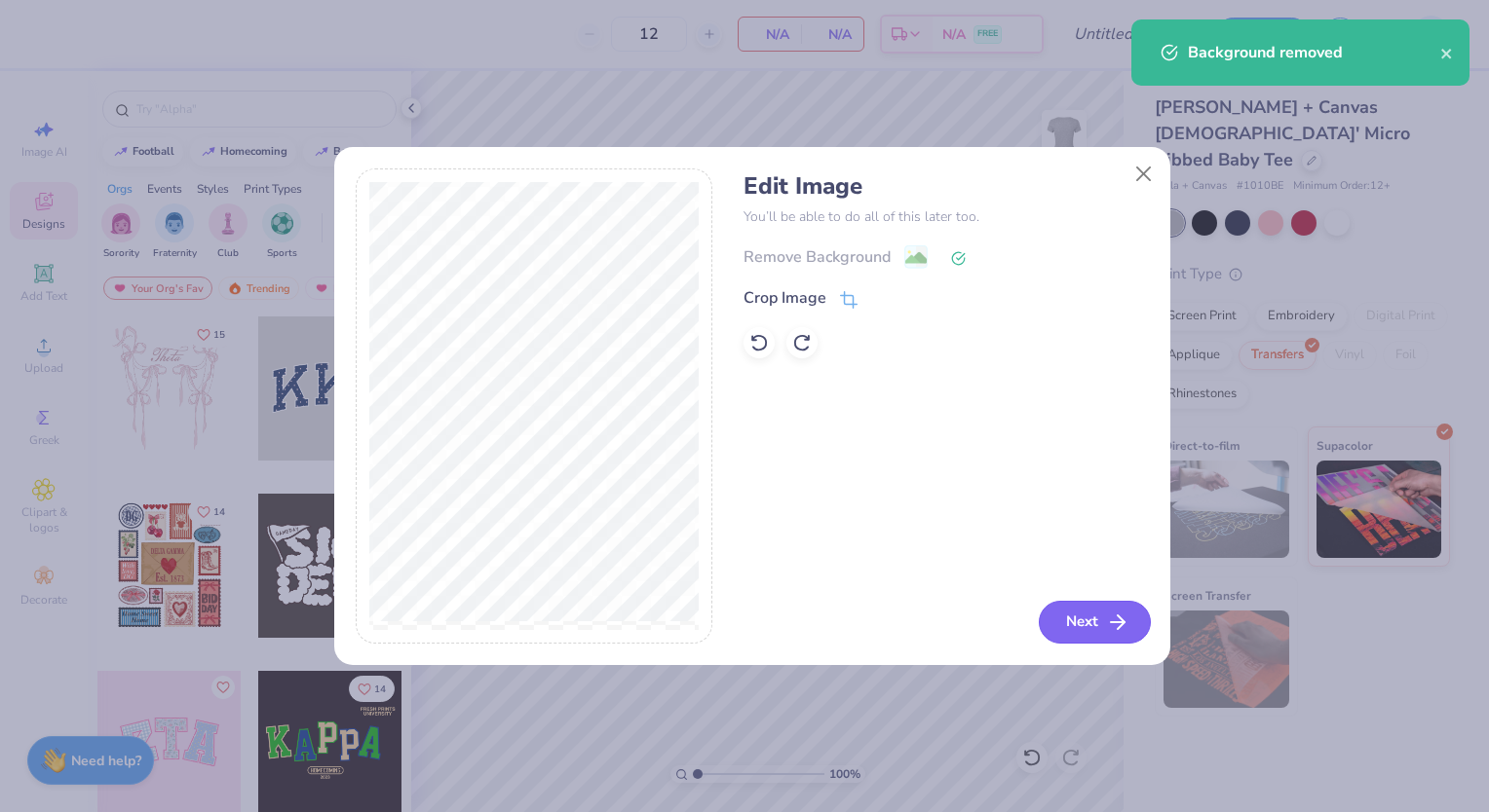
click at [1077, 605] on button "Next" at bounding box center [1095, 622] width 112 height 43
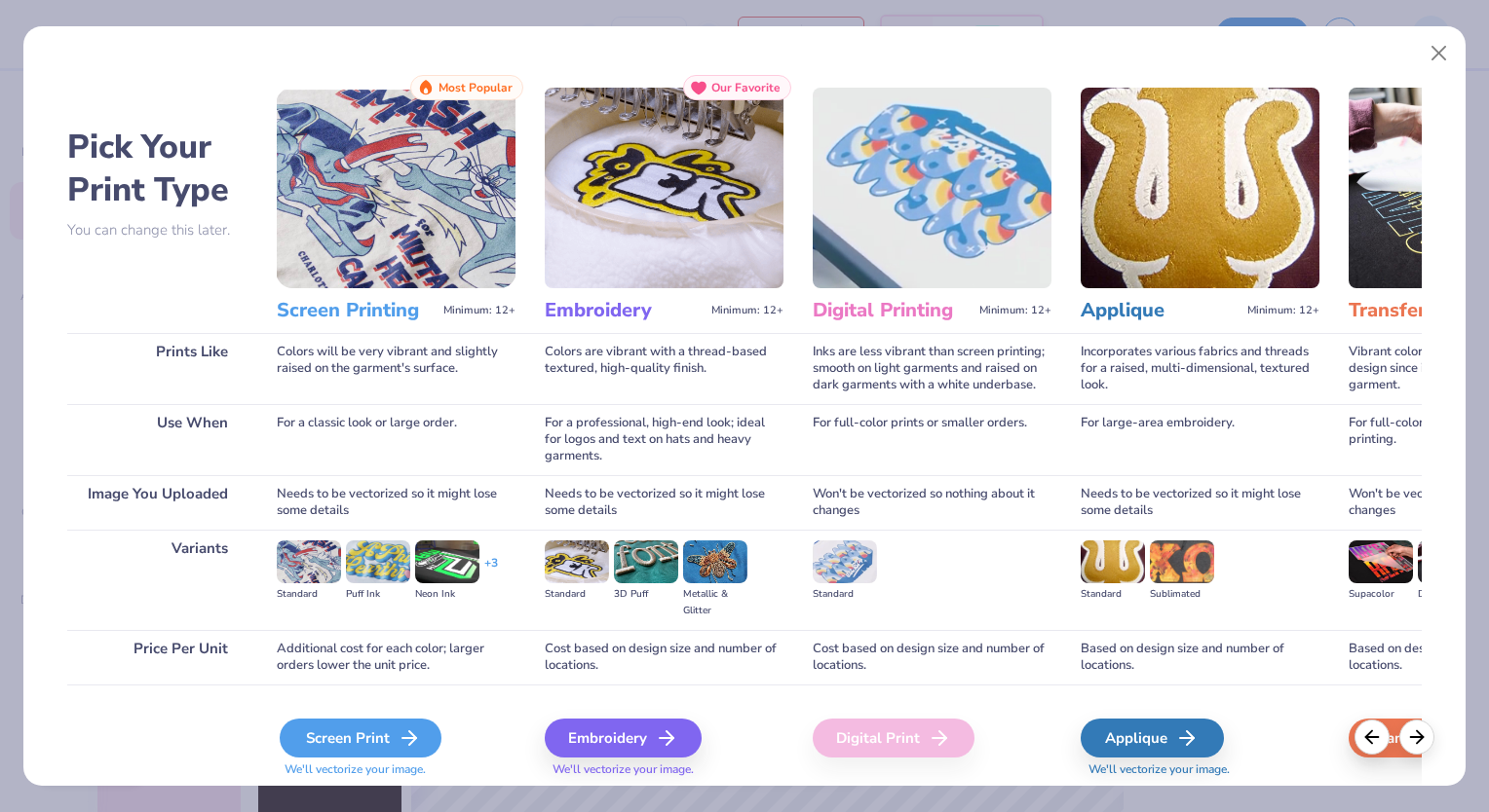
click at [315, 733] on div "Screen Print" at bounding box center [360, 738] width 162 height 39
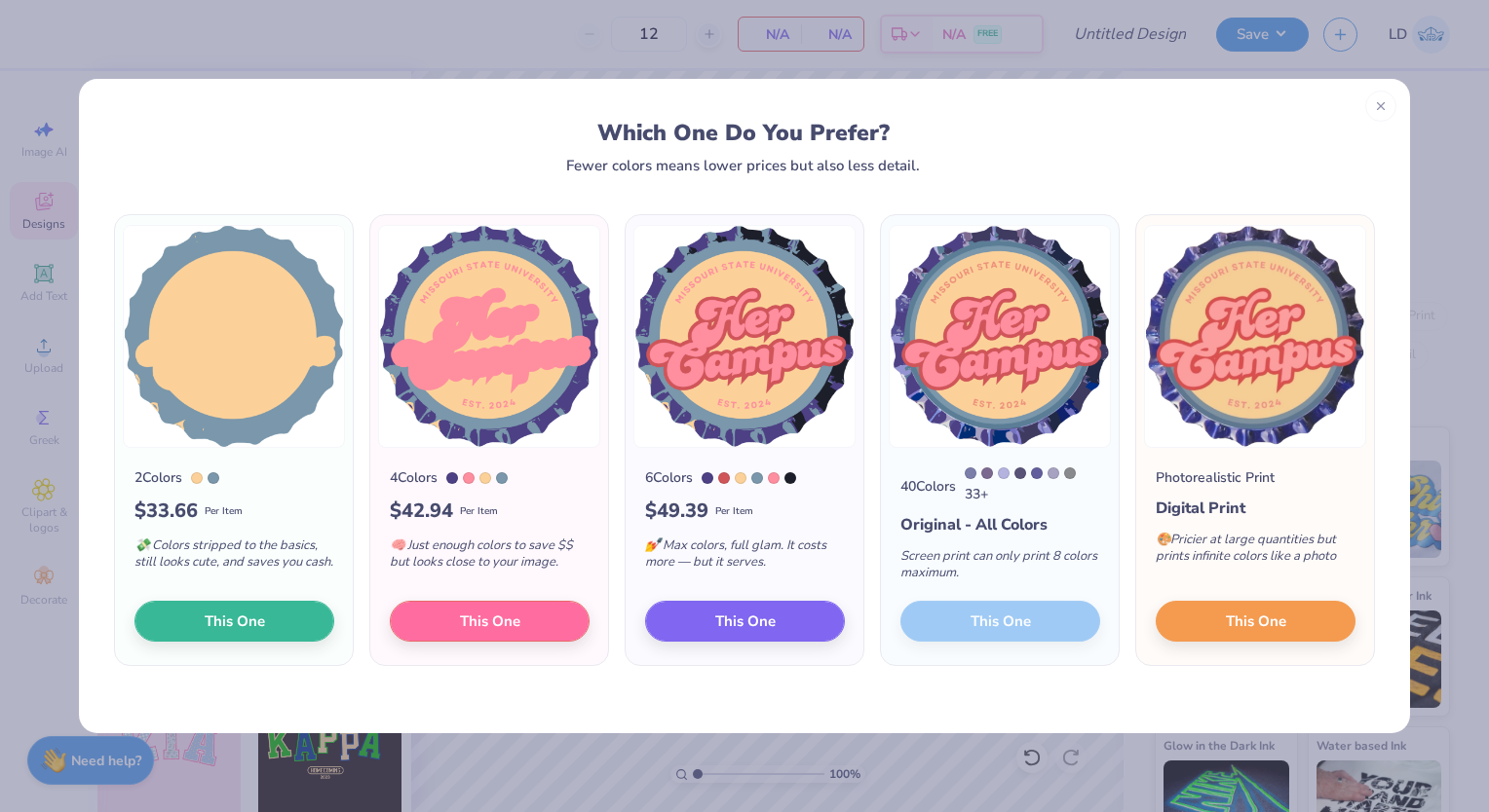
click at [1017, 628] on div "40 Colors 33 + Original - All Colors Screen print can only print 8 colors maxim…" at bounding box center [1000, 557] width 238 height 217
click at [1027, 620] on div "40 Colors 33 + Original - All Colors Screen print can only print 8 colors maxim…" at bounding box center [1000, 557] width 238 height 217
click at [1003, 625] on div "40 Colors 33 + Original - All Colors Screen print can only print 8 colors maxim…" at bounding box center [1000, 557] width 238 height 217
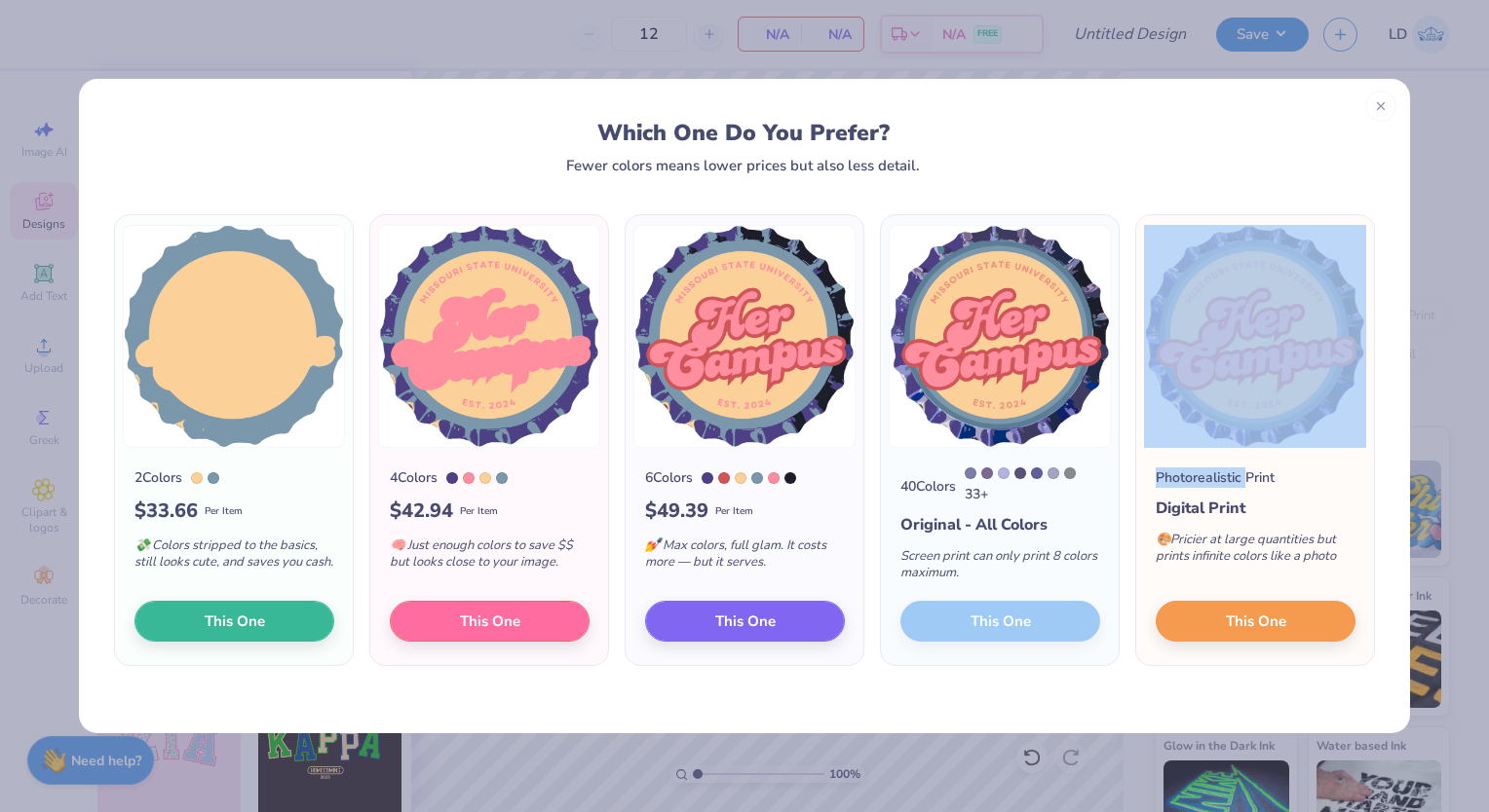
click at [1003, 625] on div "40 Colors 33 + Original - All Colors Screen print can only print 8 colors maxim…" at bounding box center [1000, 557] width 238 height 217
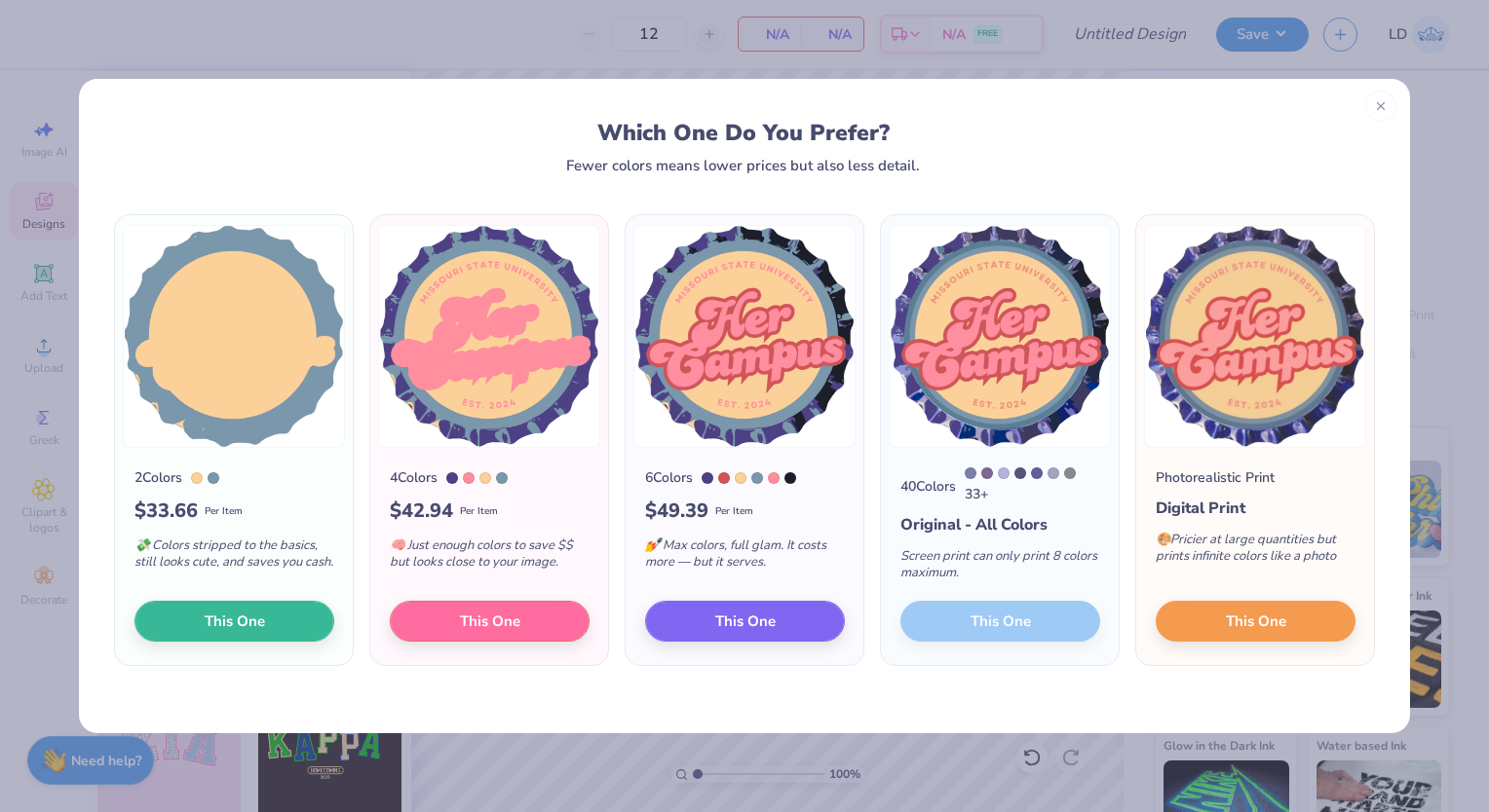
click at [1003, 625] on div "40 Colors 33 + Original - All Colors Screen print can only print 8 colors maxim…" at bounding box center [1000, 557] width 238 height 217
click at [1211, 615] on button "This One" at bounding box center [1255, 618] width 200 height 41
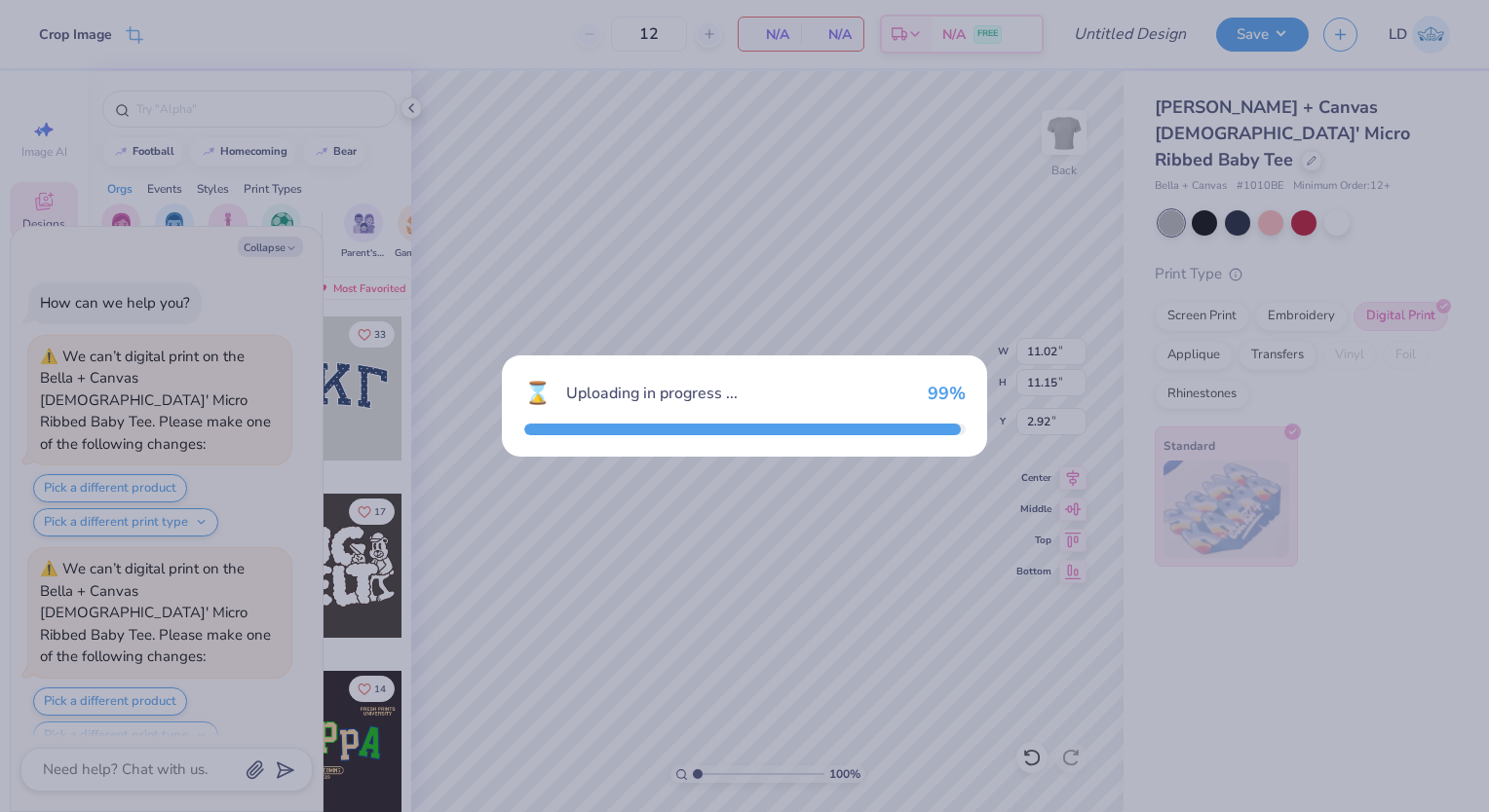
scroll to position [768, 0]
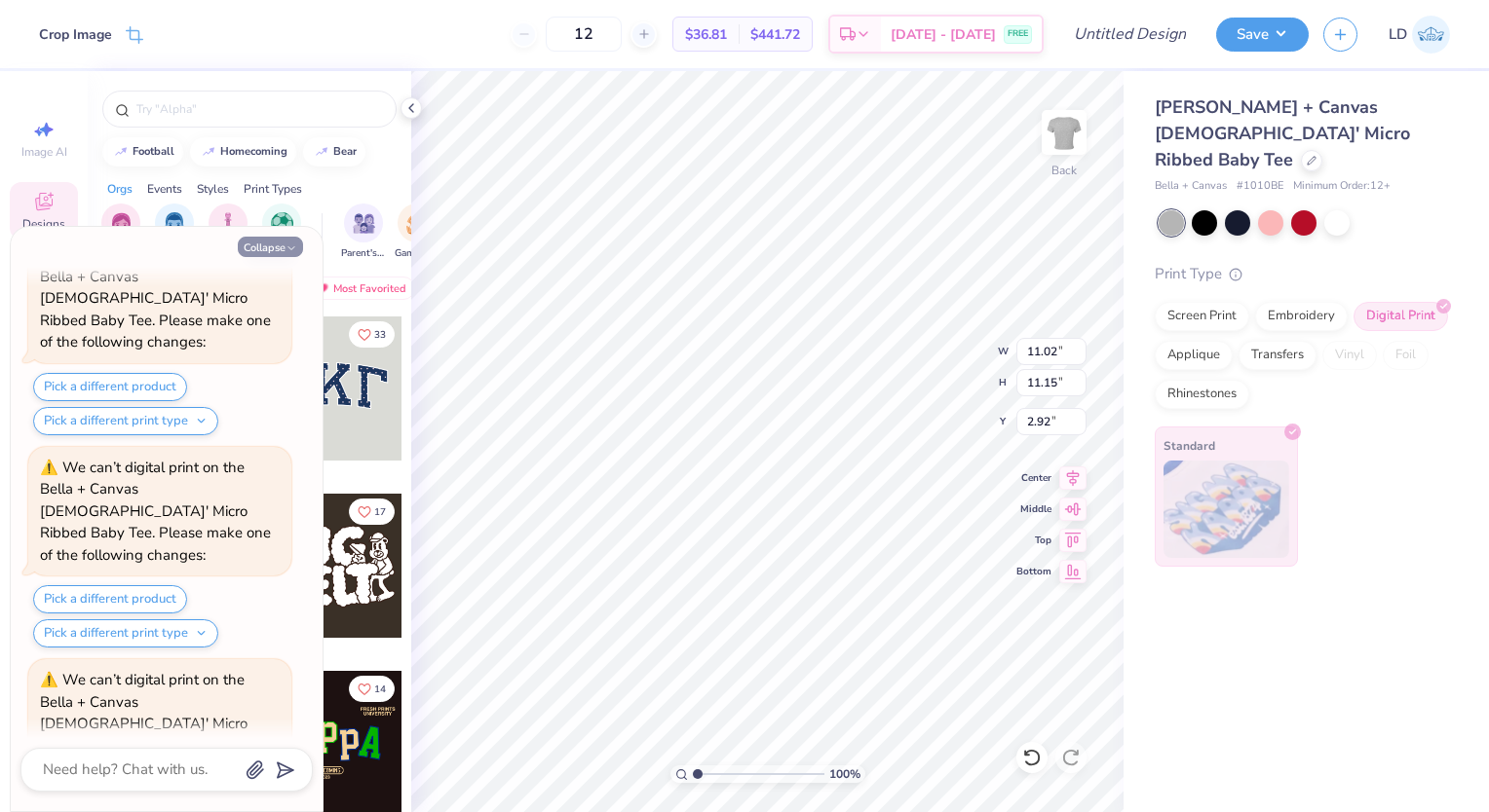
click at [274, 251] on button "Collapse" at bounding box center [269, 246] width 65 height 21
type textarea "x"
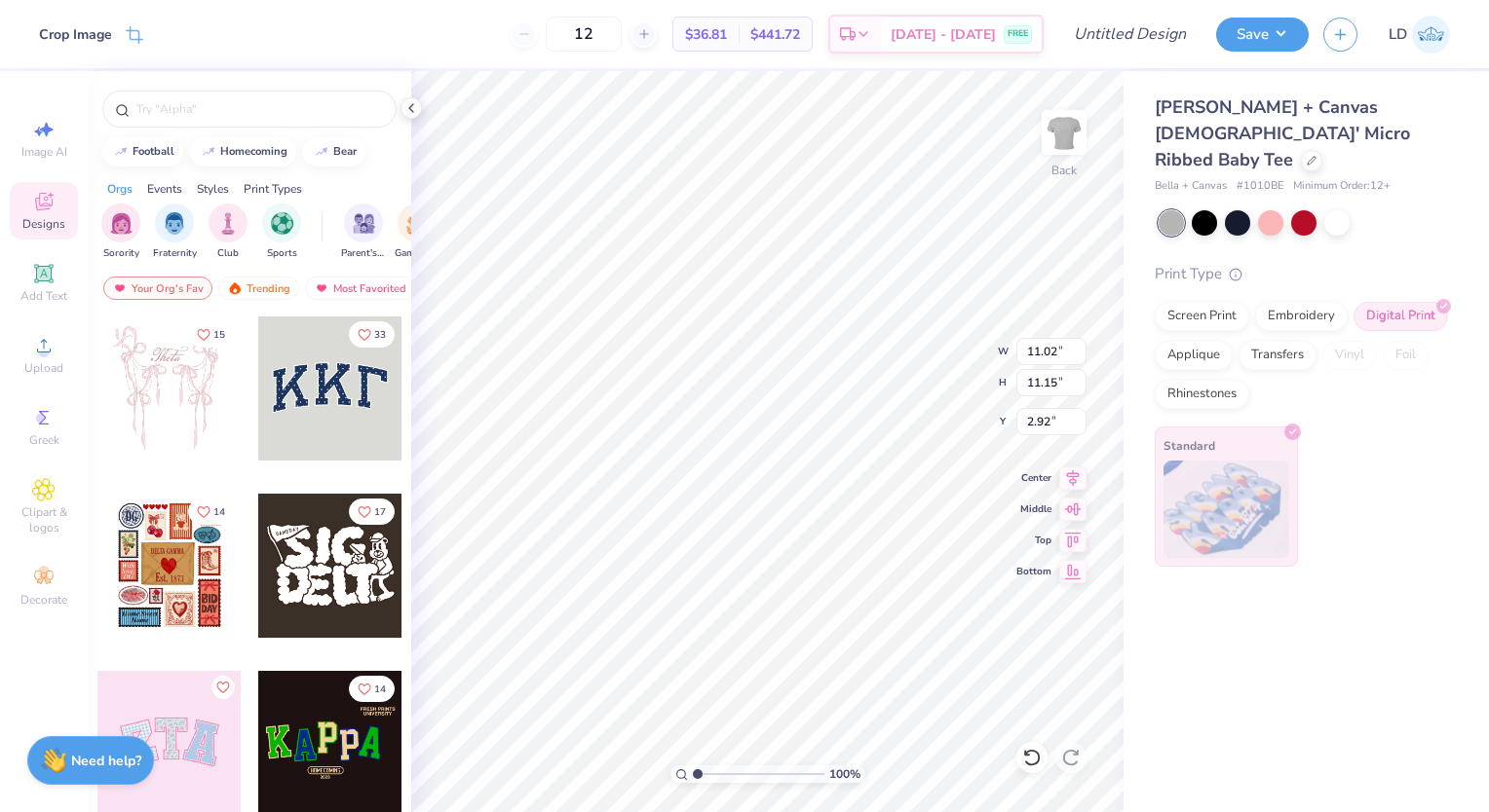
type input "4.75"
type input "4.81"
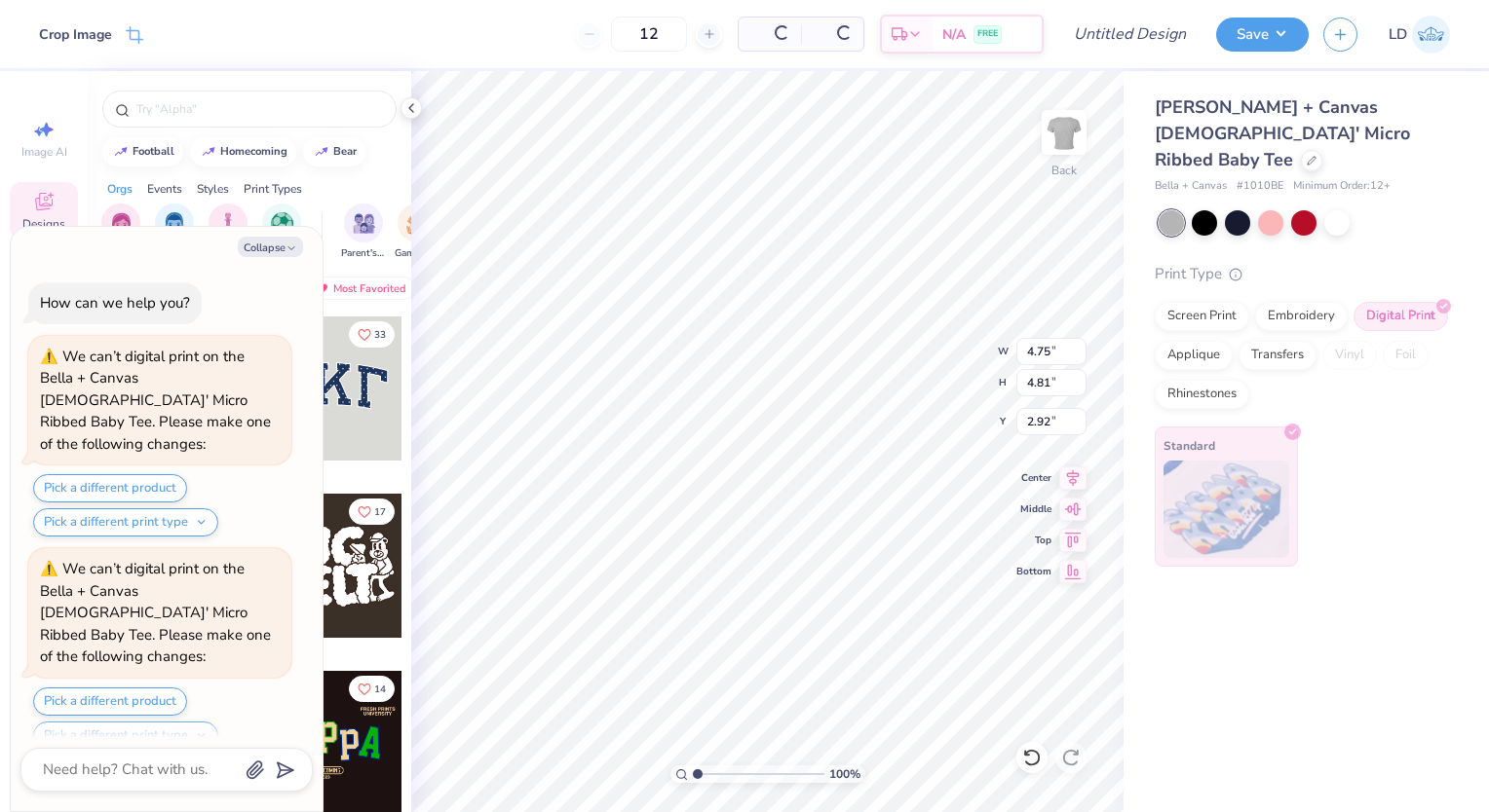
scroll to position [959, 0]
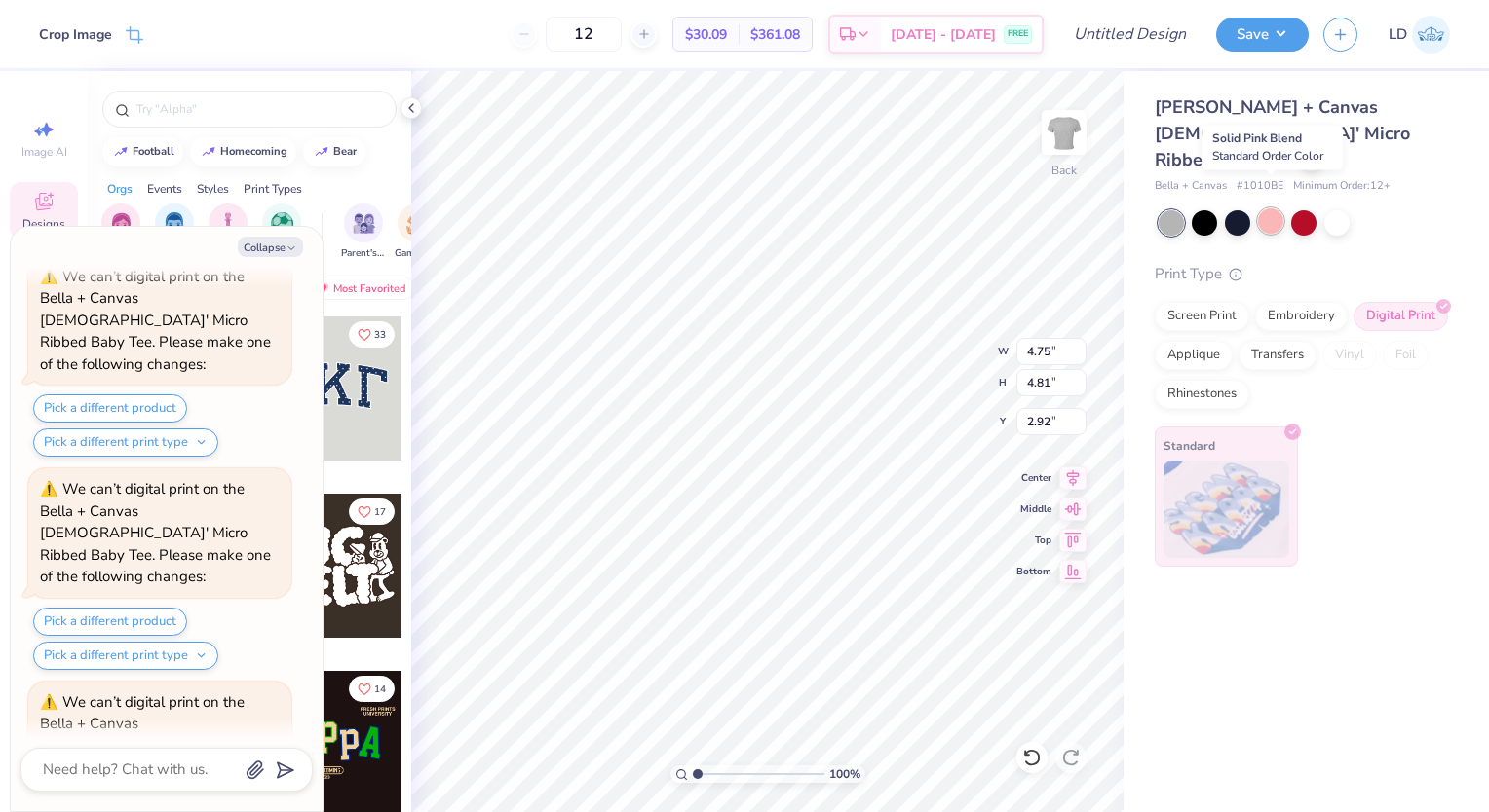
click at [1270, 208] on div at bounding box center [1270, 220] width 25 height 25
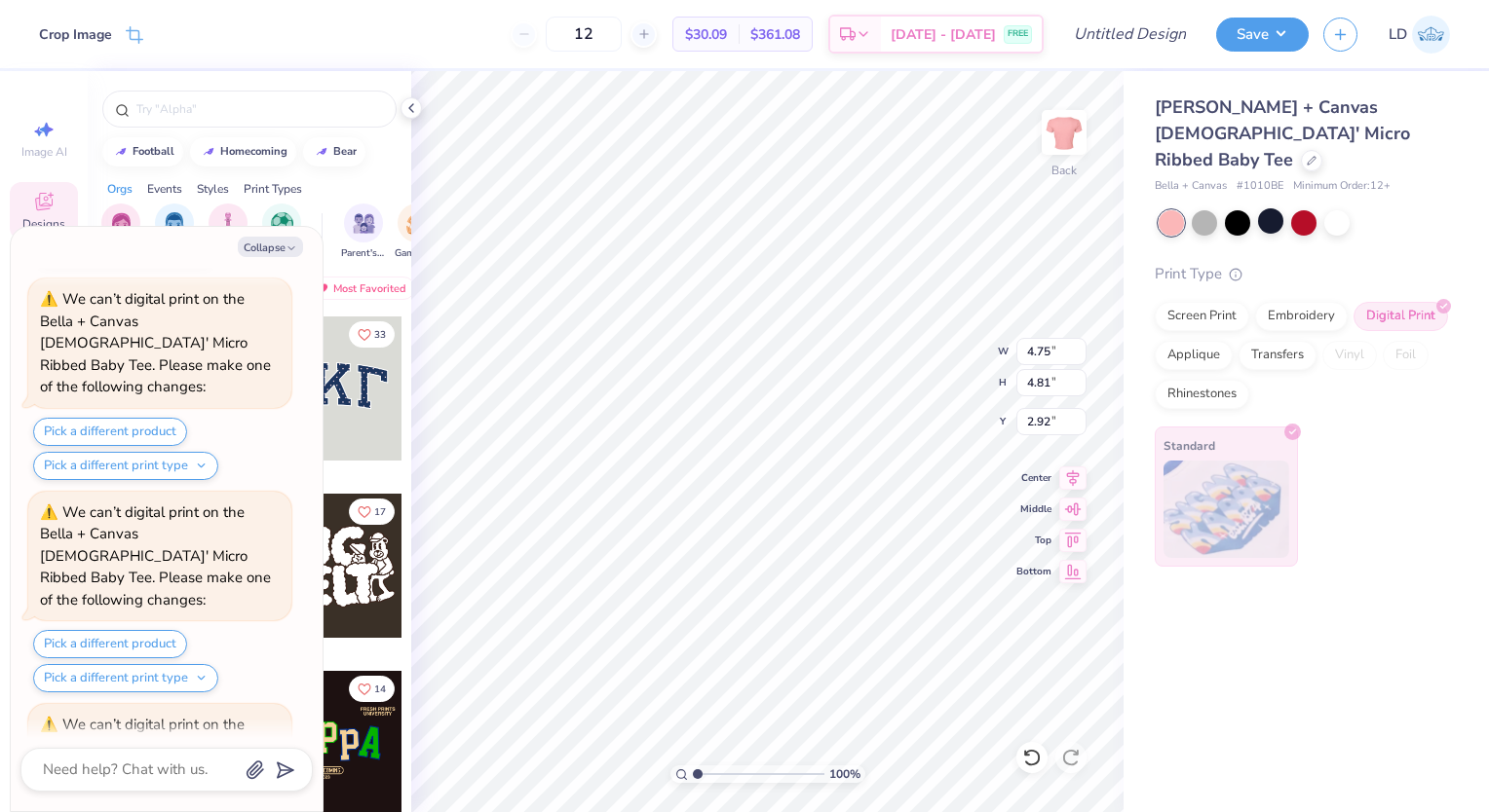
scroll to position [1339, 0]
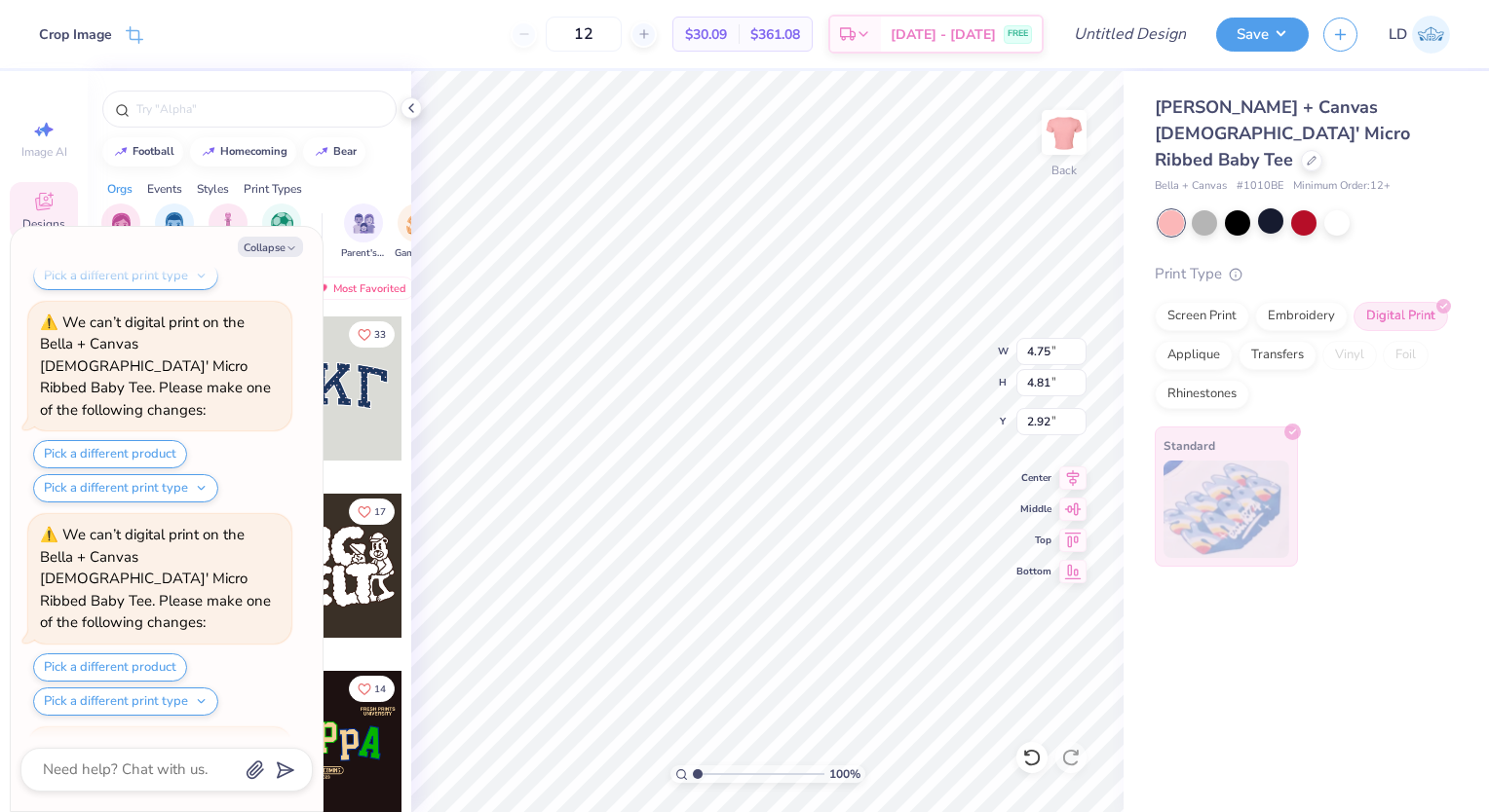
type textarea "x"
type input "3.69"
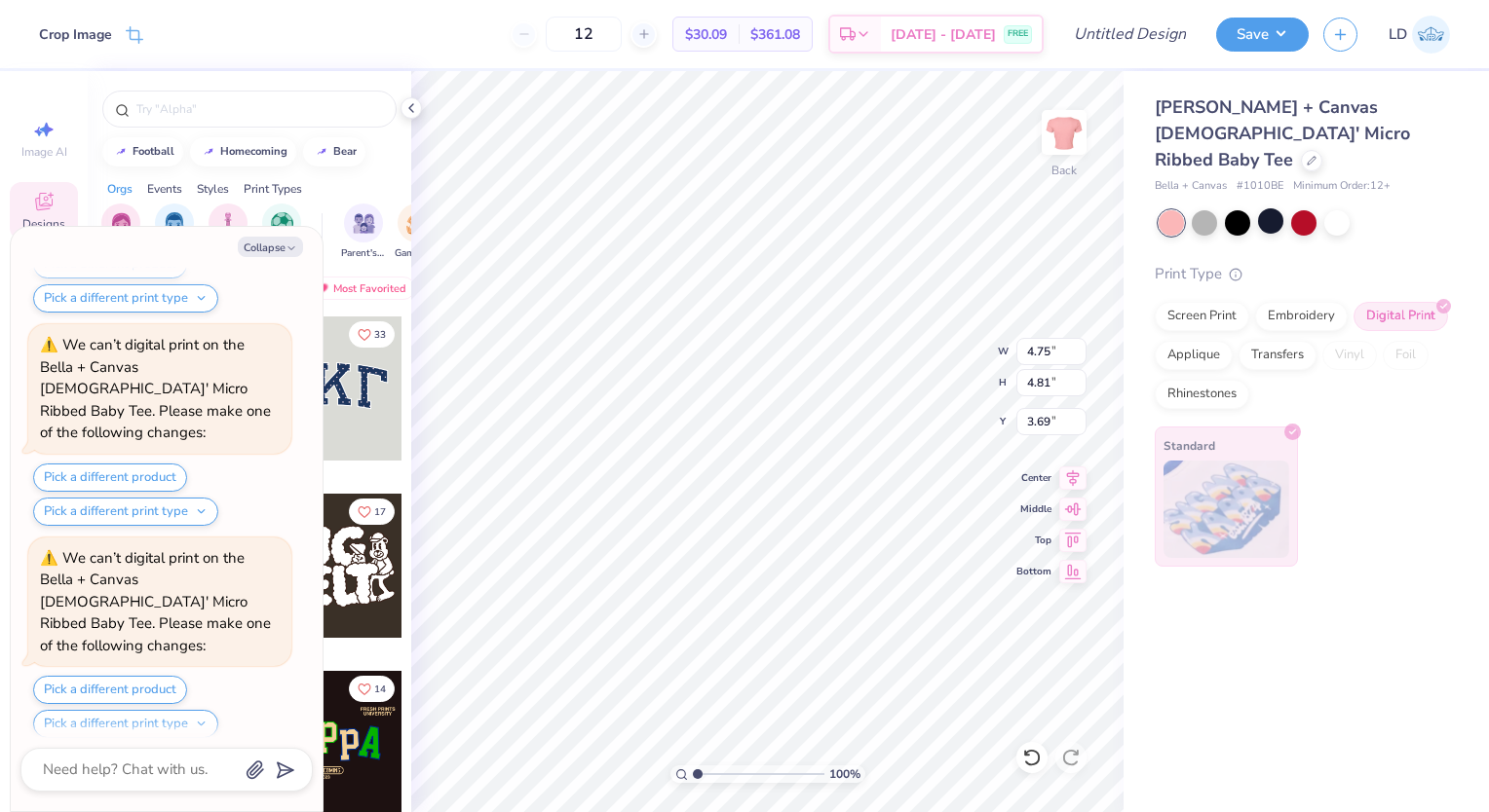
type textarea "x"
type input "3.89"
type input "3.94"
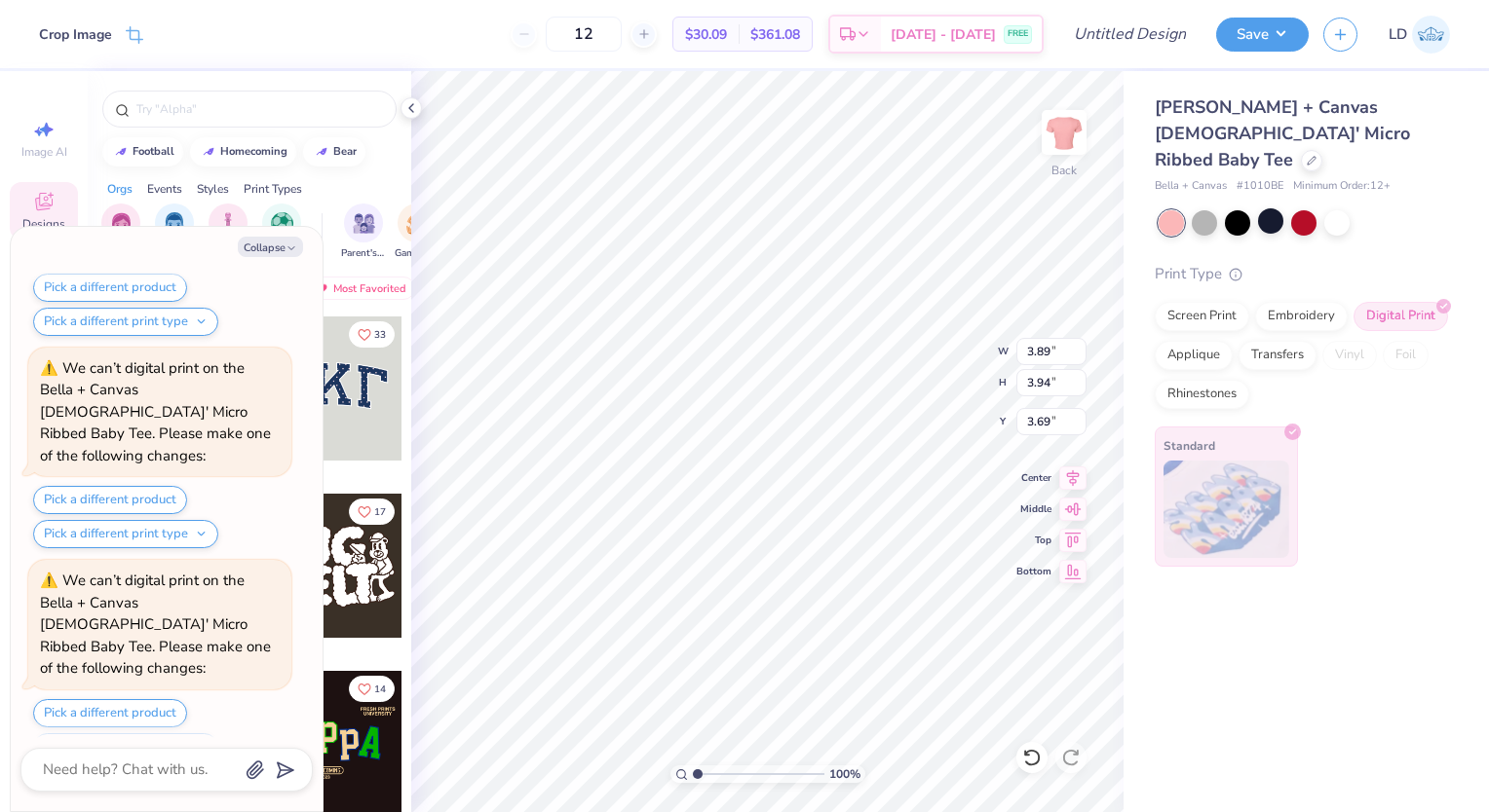
type textarea "x"
type input "4.18"
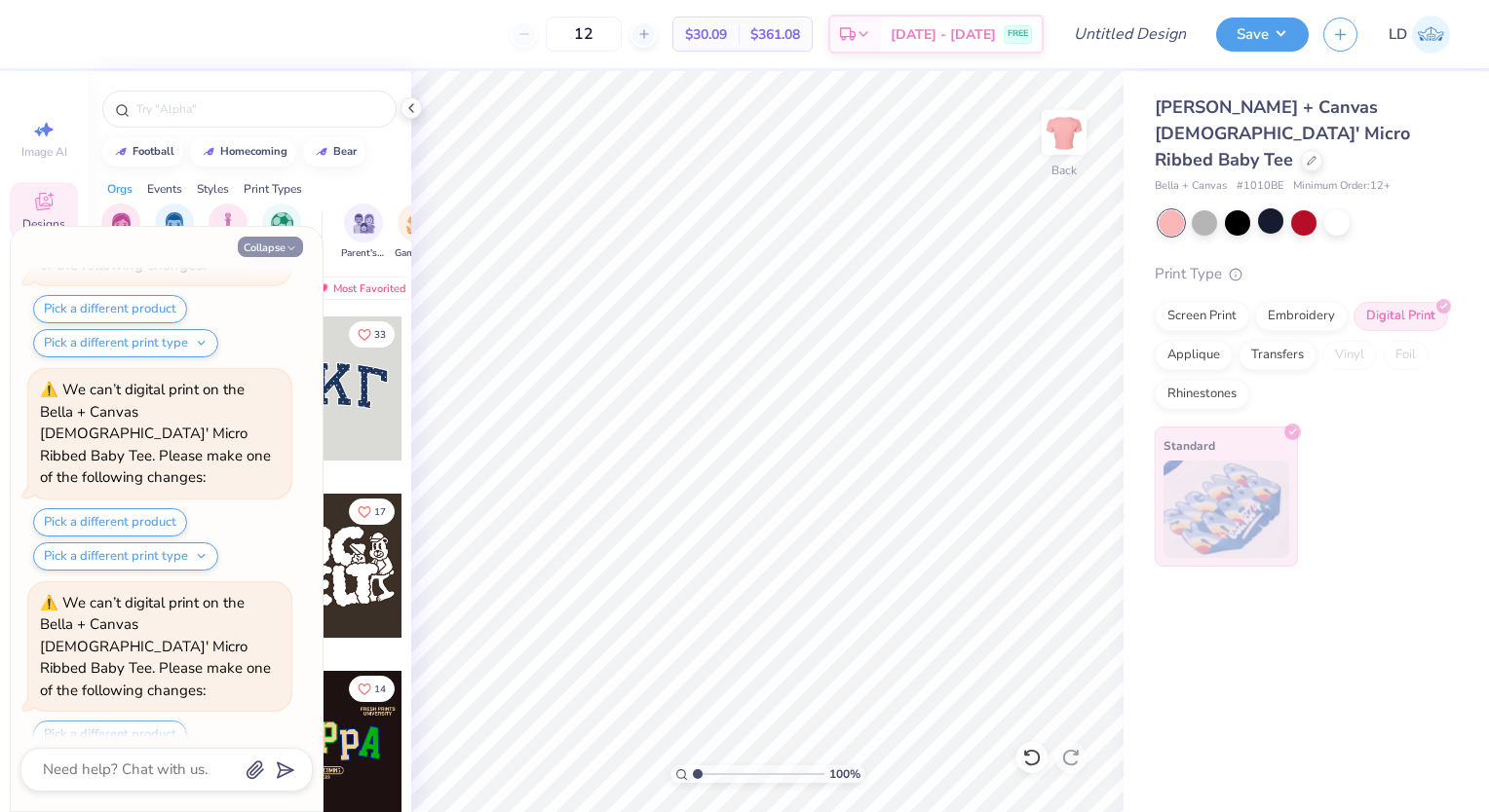
click at [261, 251] on button "Collapse" at bounding box center [269, 246] width 65 height 21
type textarea "x"
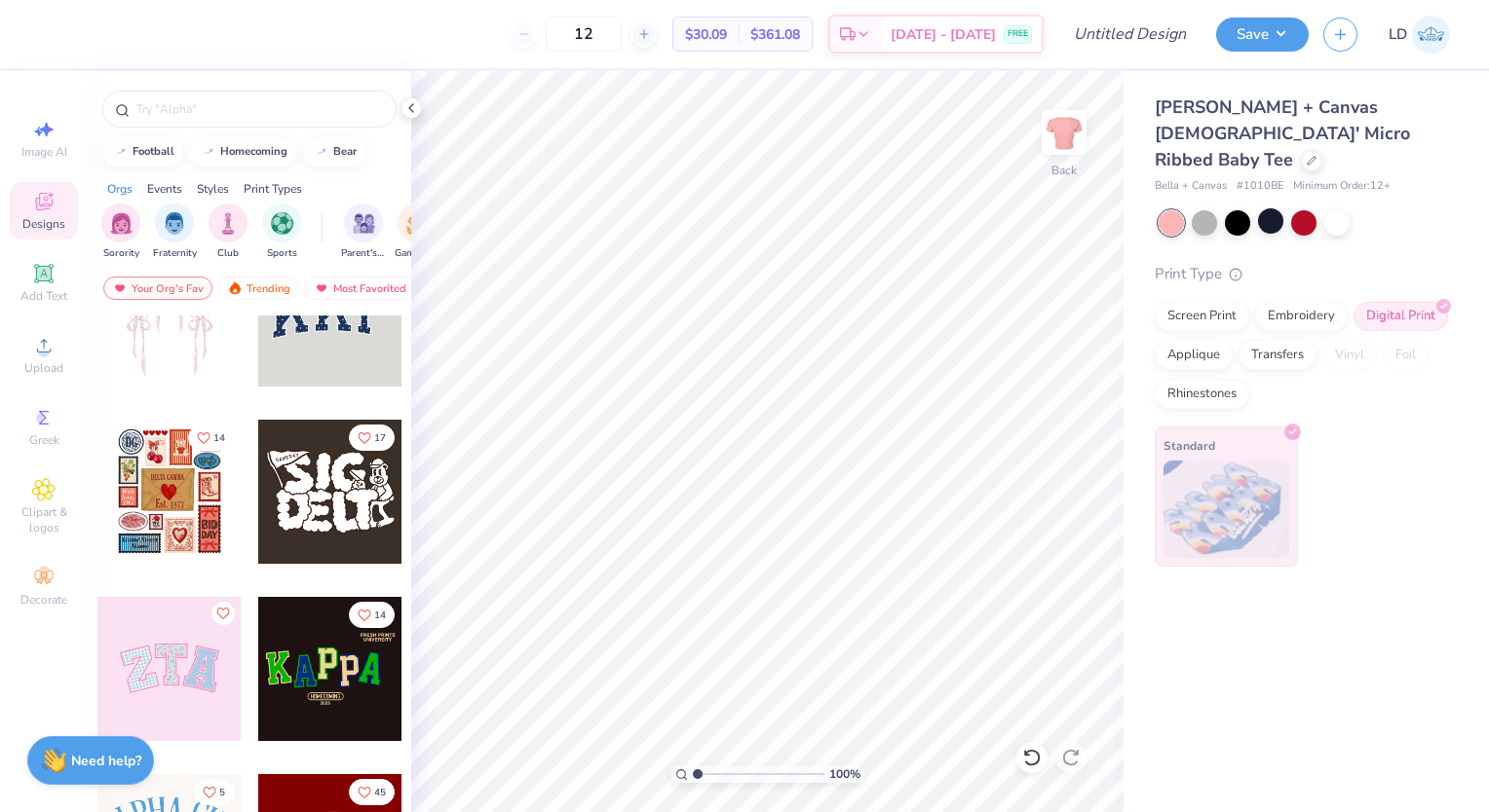
scroll to position [76, 0]
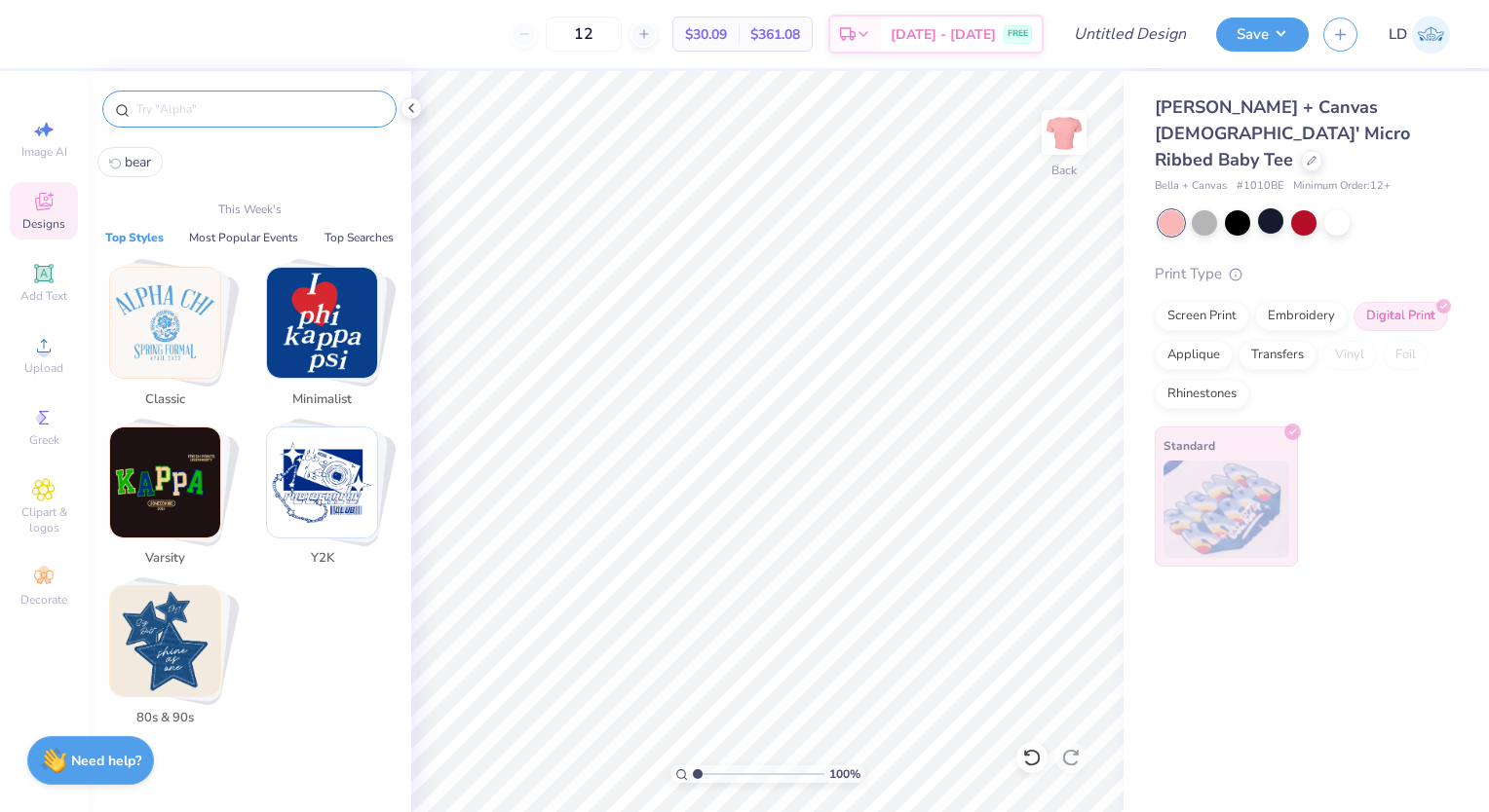
click at [218, 112] on input "text" at bounding box center [259, 110] width 249 height 20
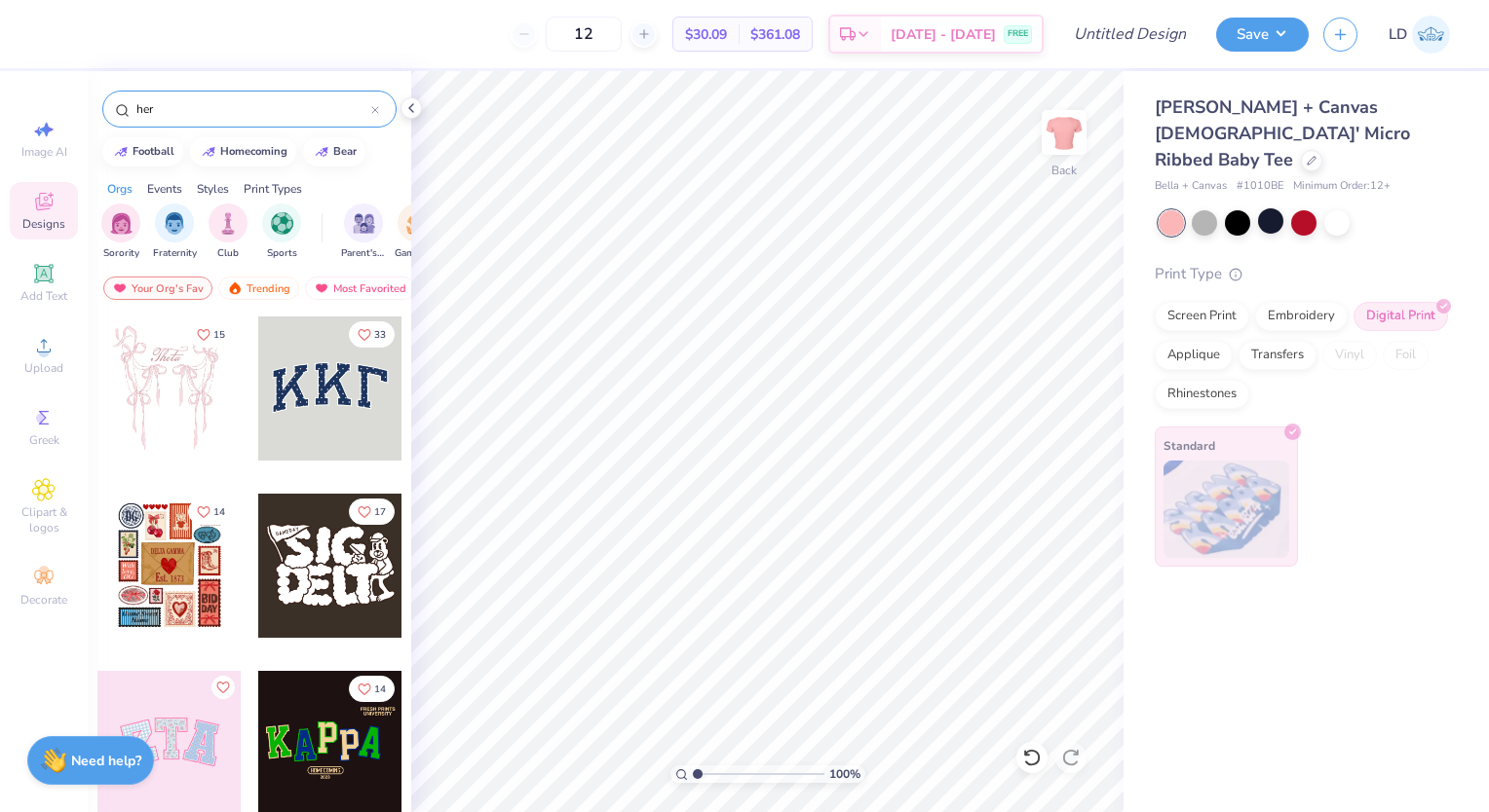
type input "her"
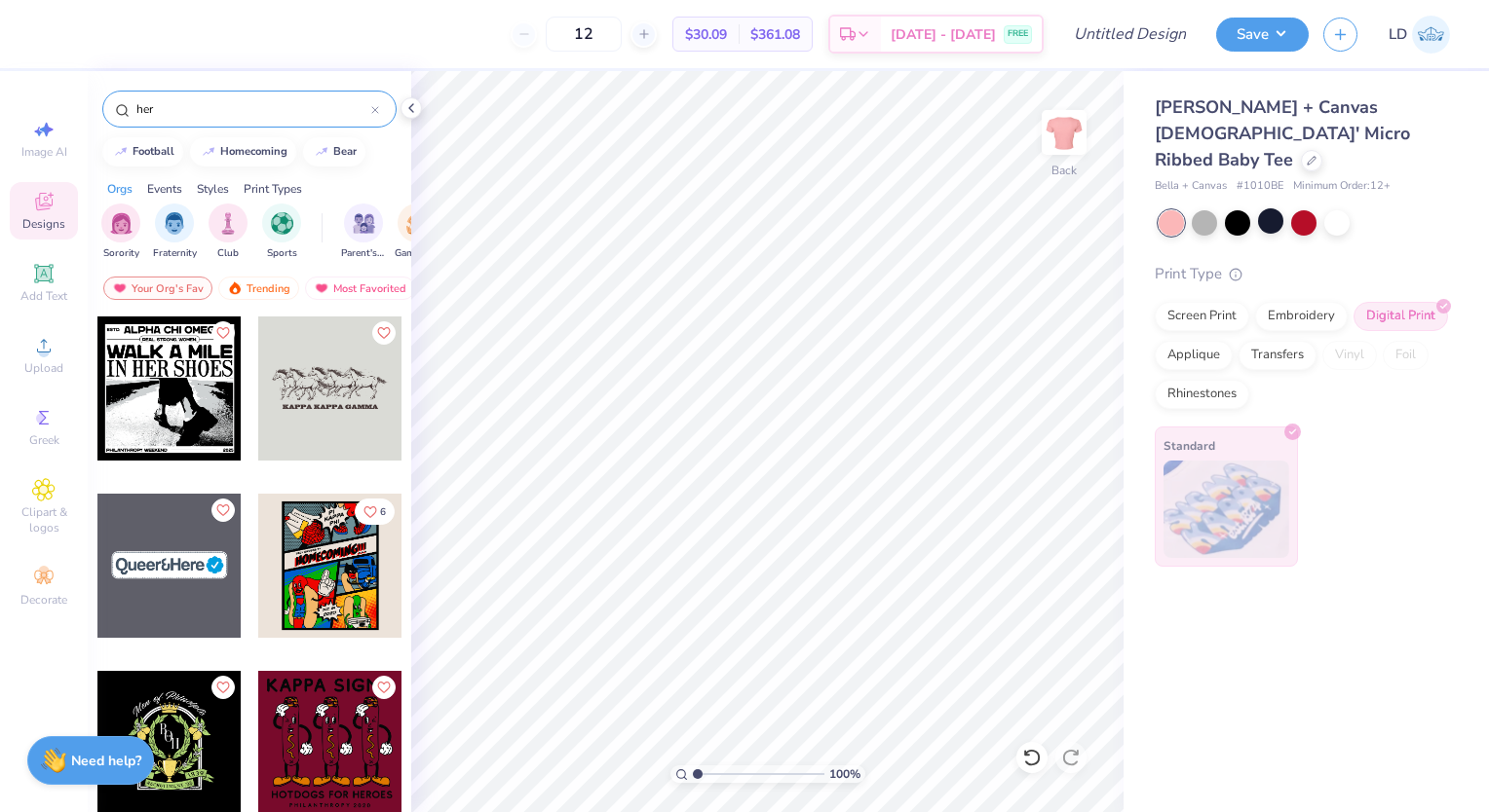
scroll to position [315, 0]
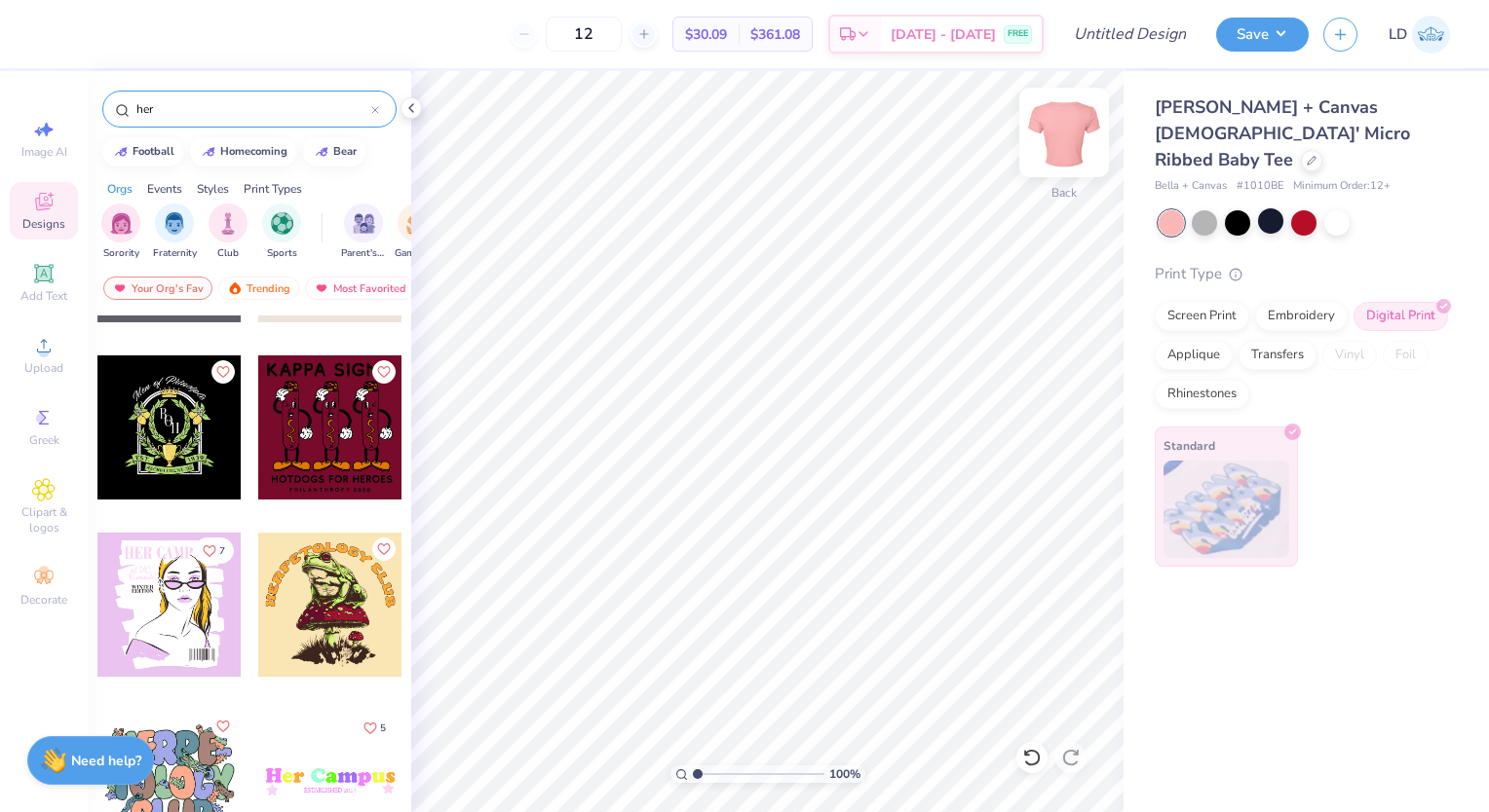
click at [1075, 130] on img at bounding box center [1064, 133] width 78 height 78
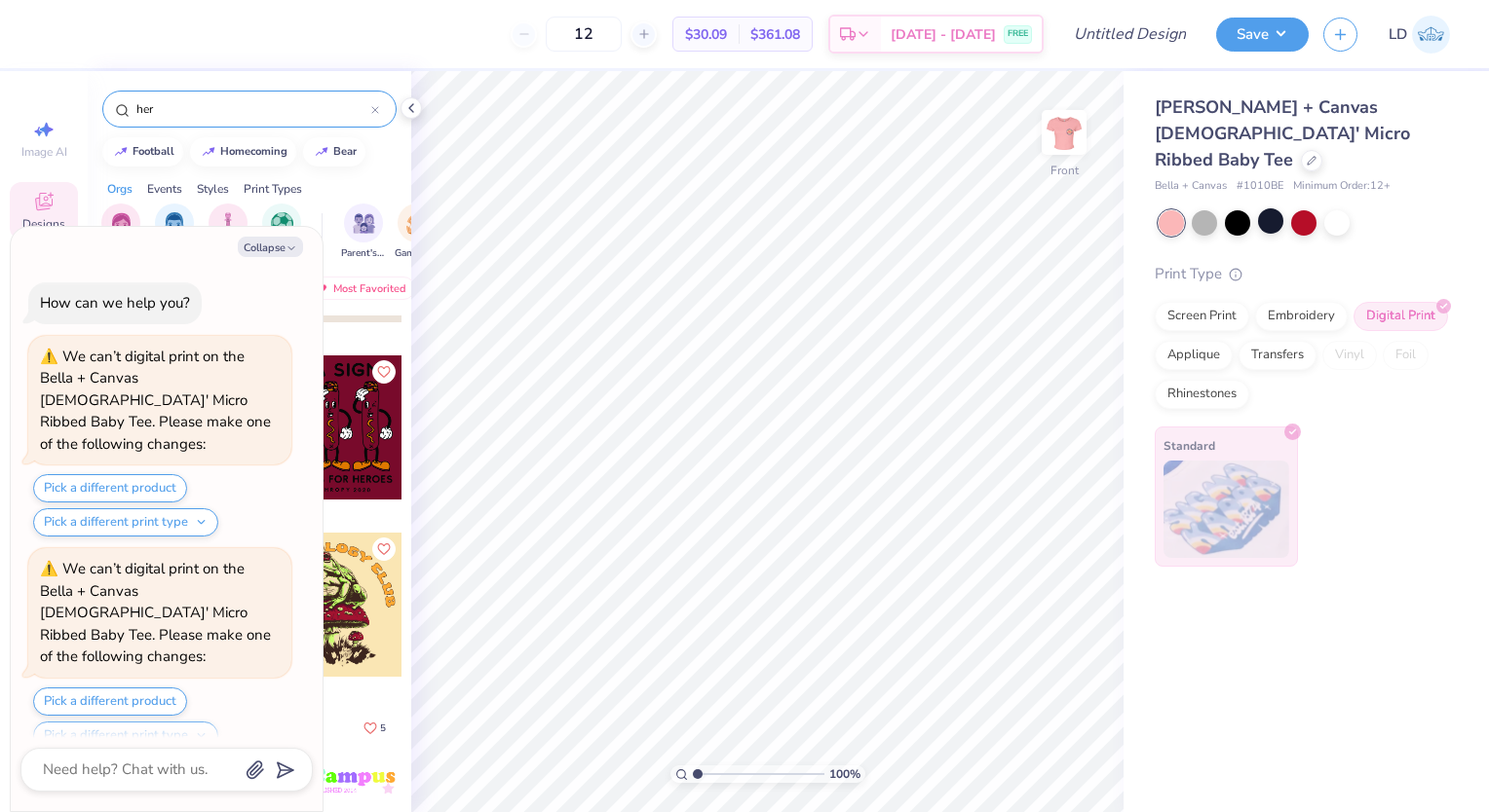
scroll to position [2099, 0]
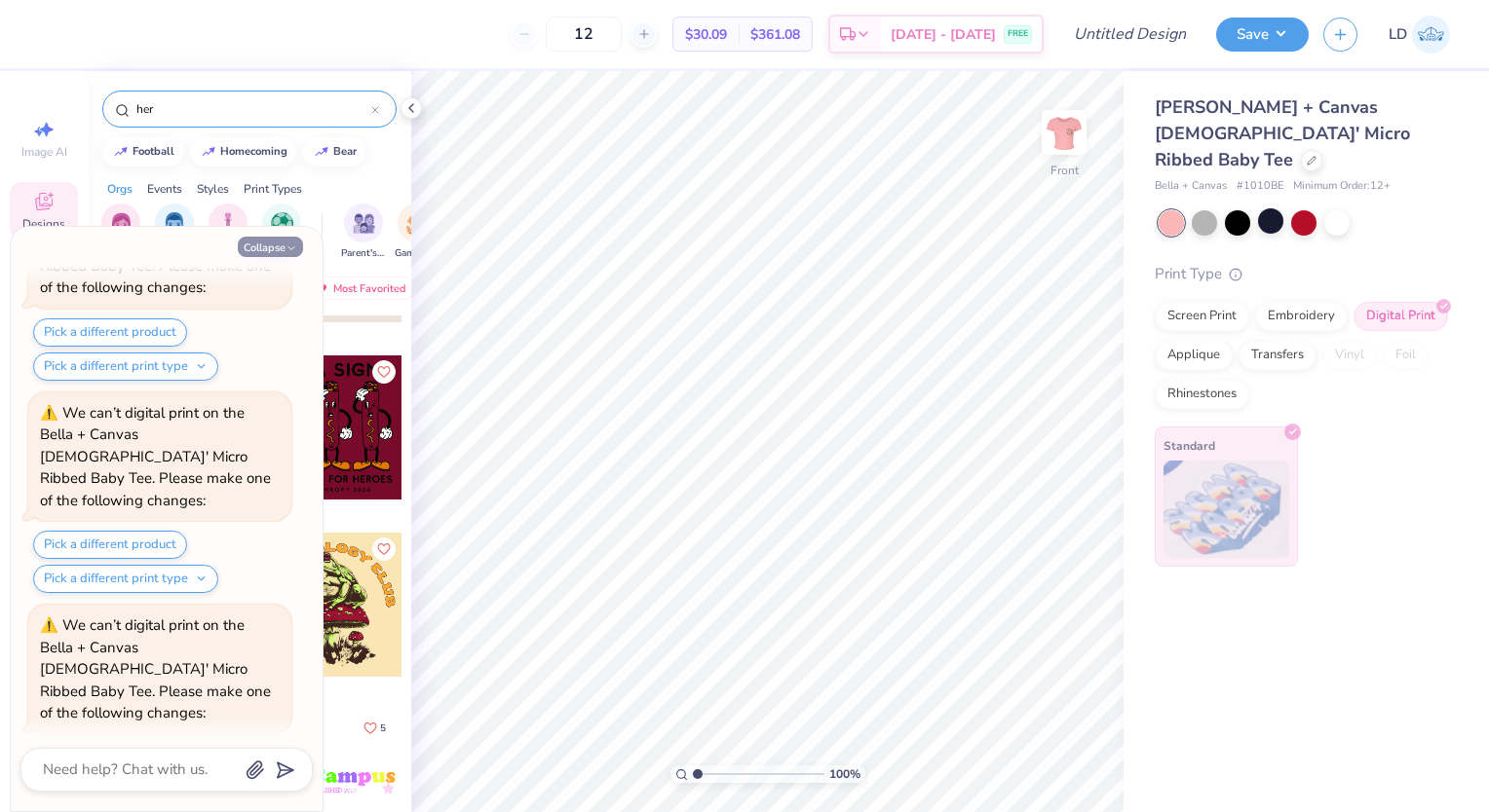
click at [290, 247] on icon "button" at bounding box center [291, 248] width 12 height 12
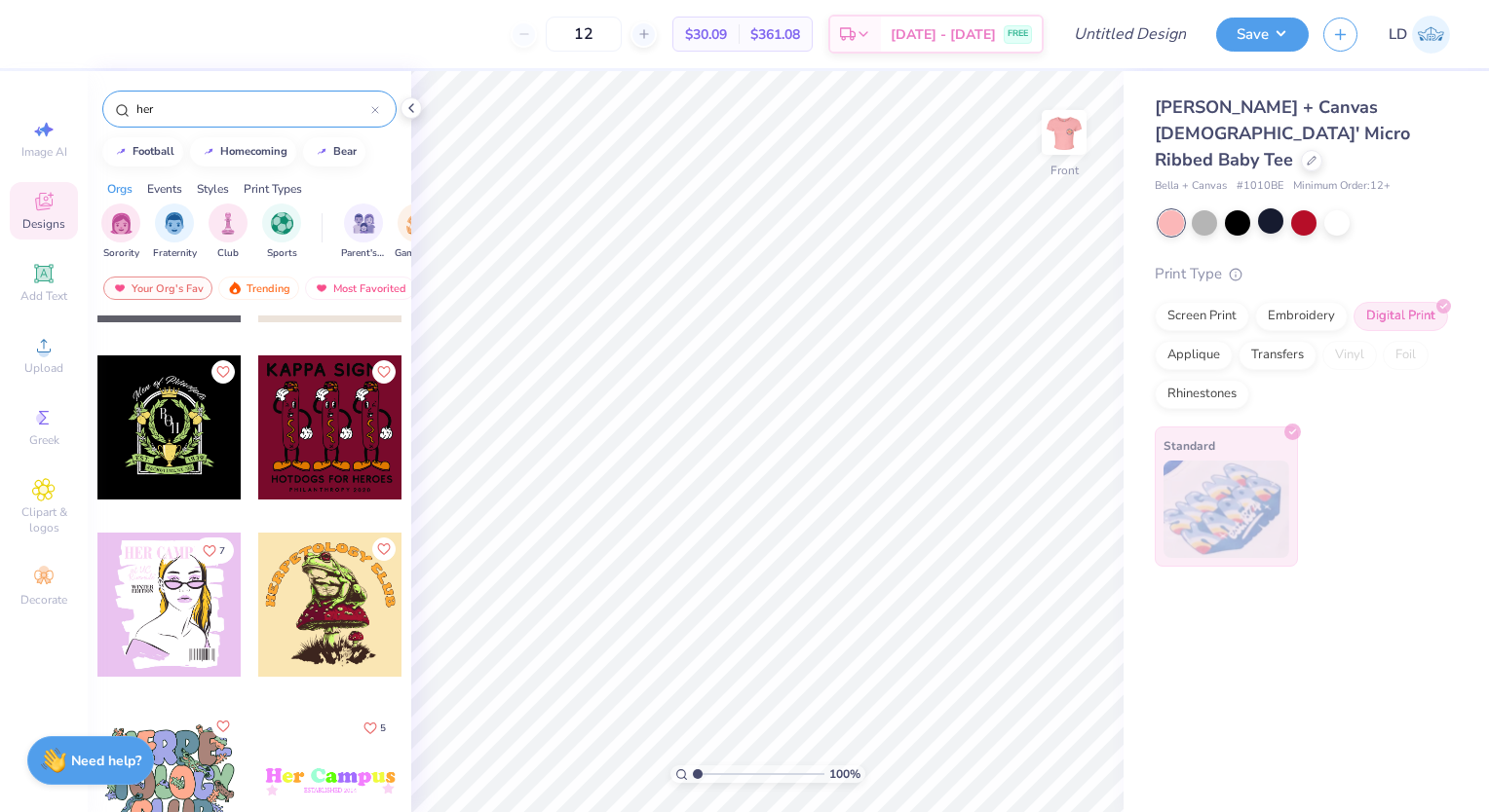
click at [122, 643] on div at bounding box center [170, 605] width 145 height 145
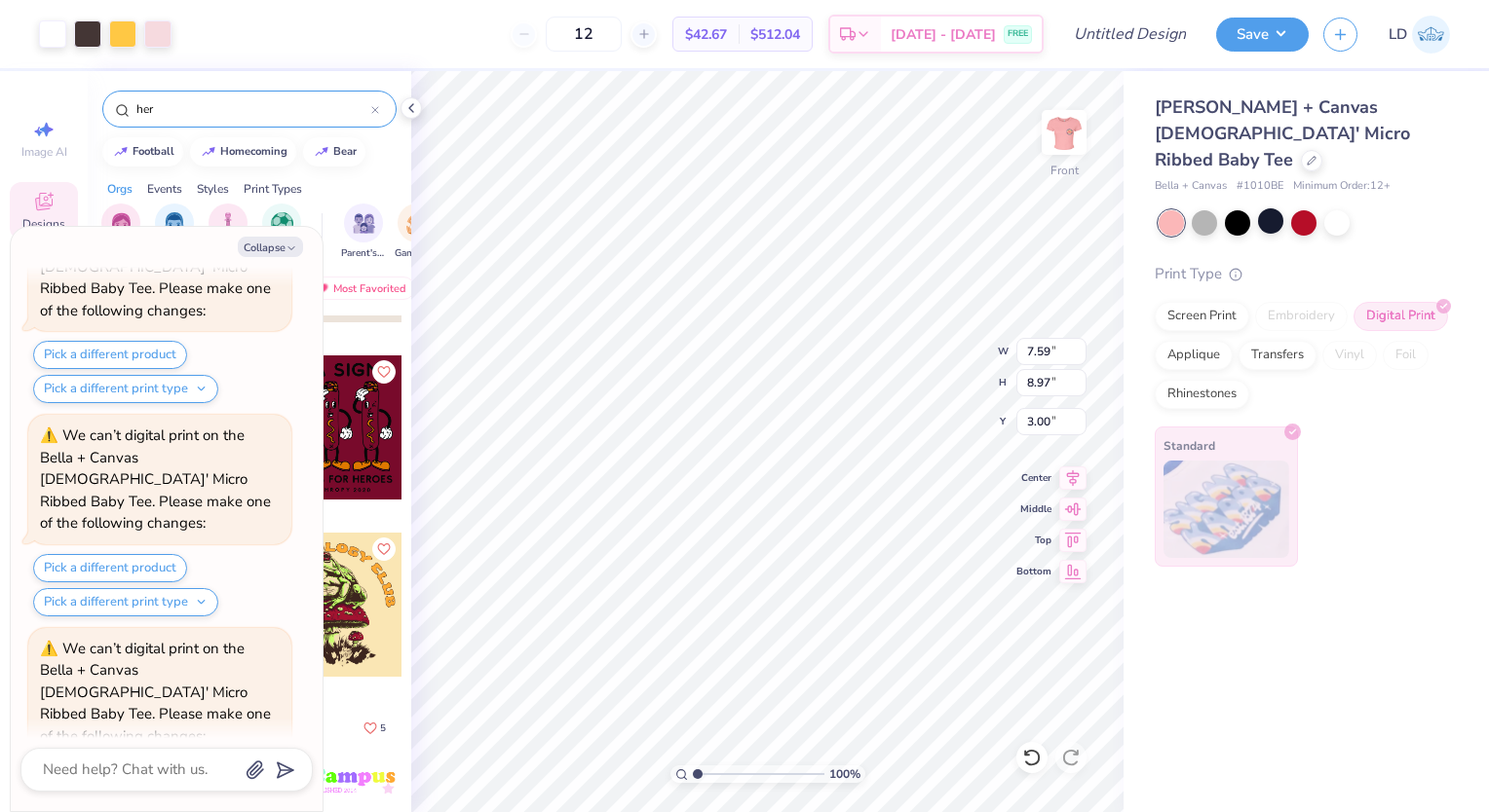
scroll to position [2479, 0]
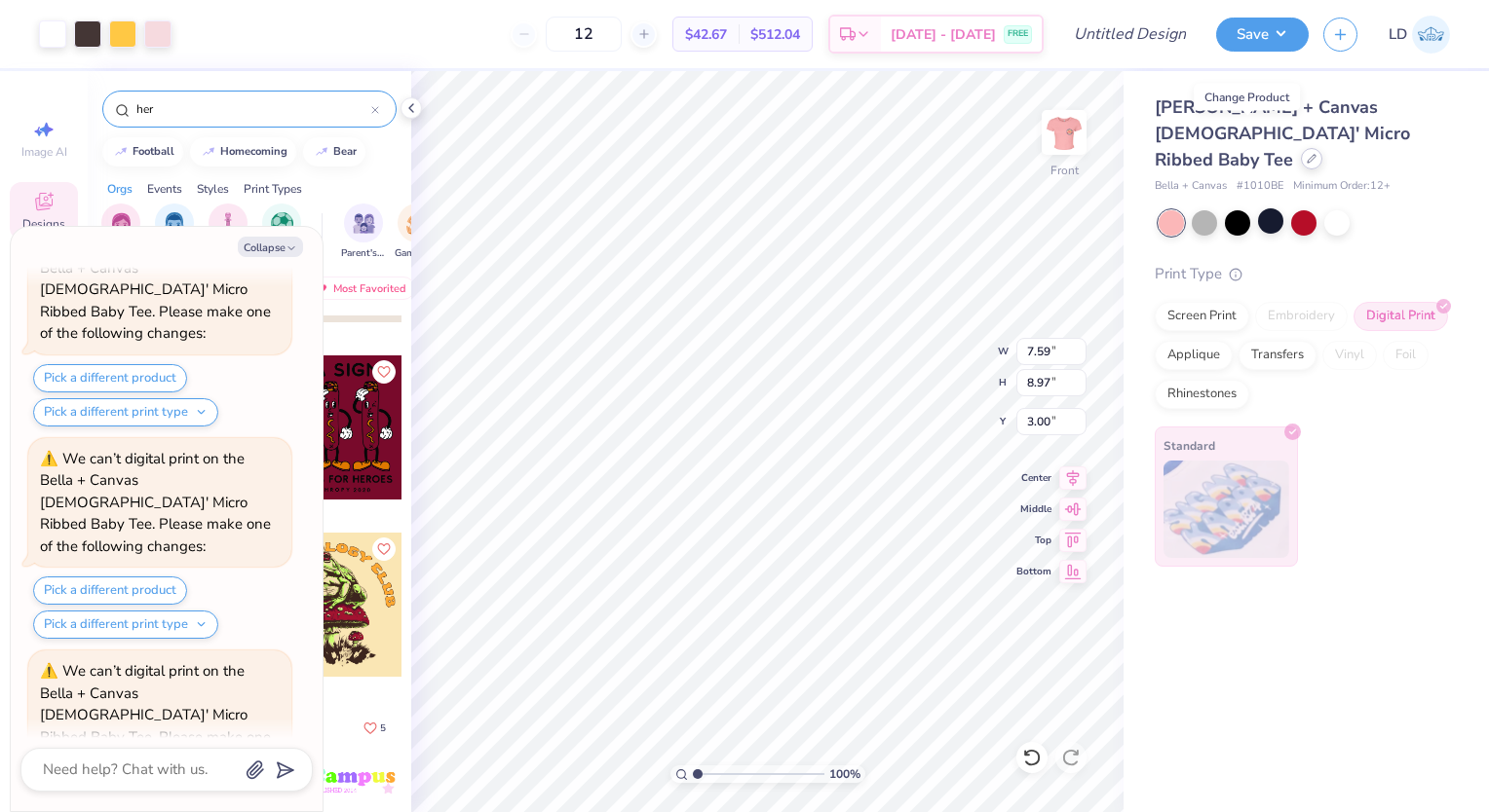
click at [1307, 154] on icon at bounding box center [1312, 159] width 10 height 10
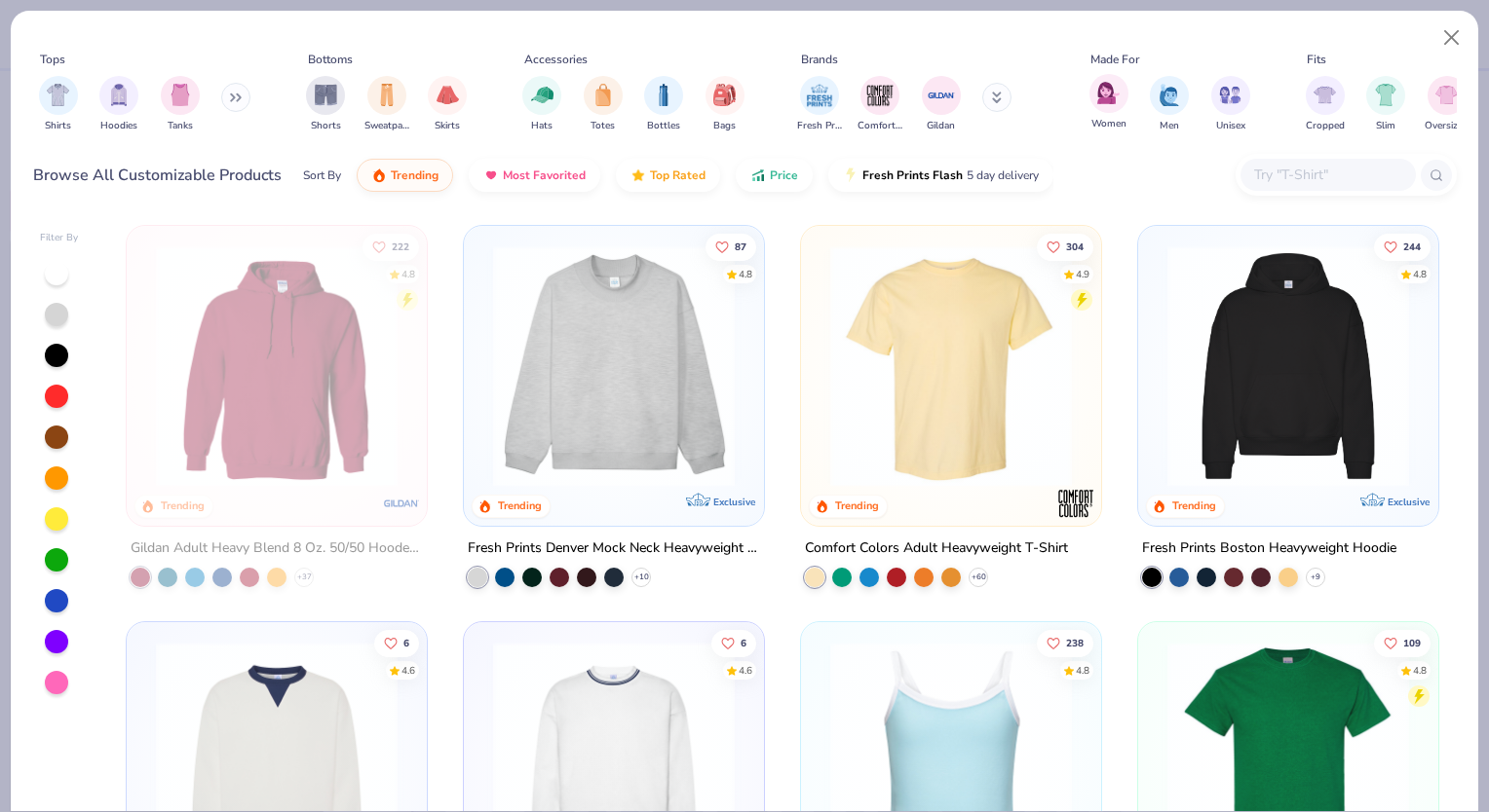
click at [1092, 107] on div "Women" at bounding box center [1109, 103] width 39 height 58
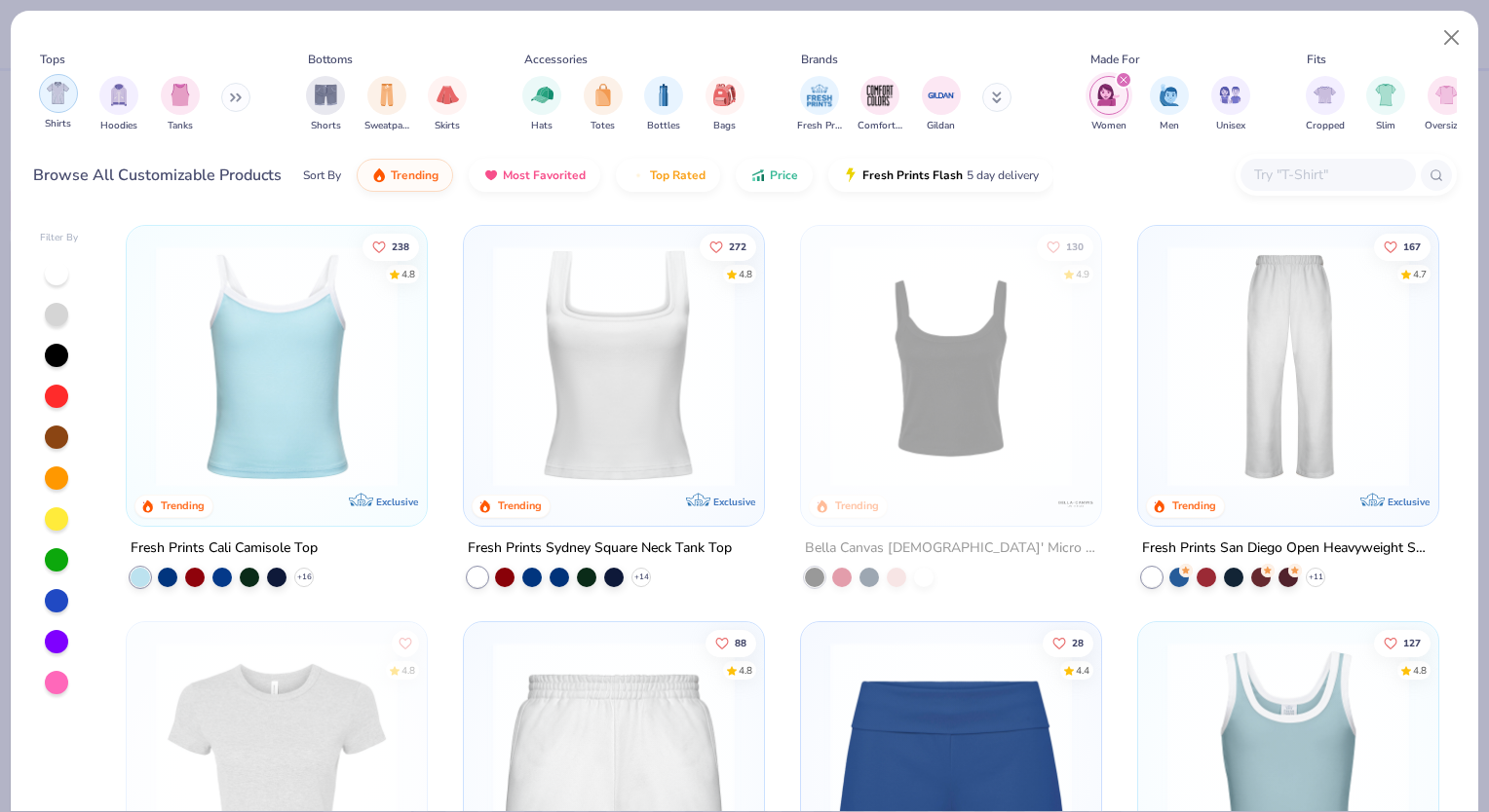
click at [68, 92] on img "filter for Shirts" at bounding box center [58, 93] width 22 height 22
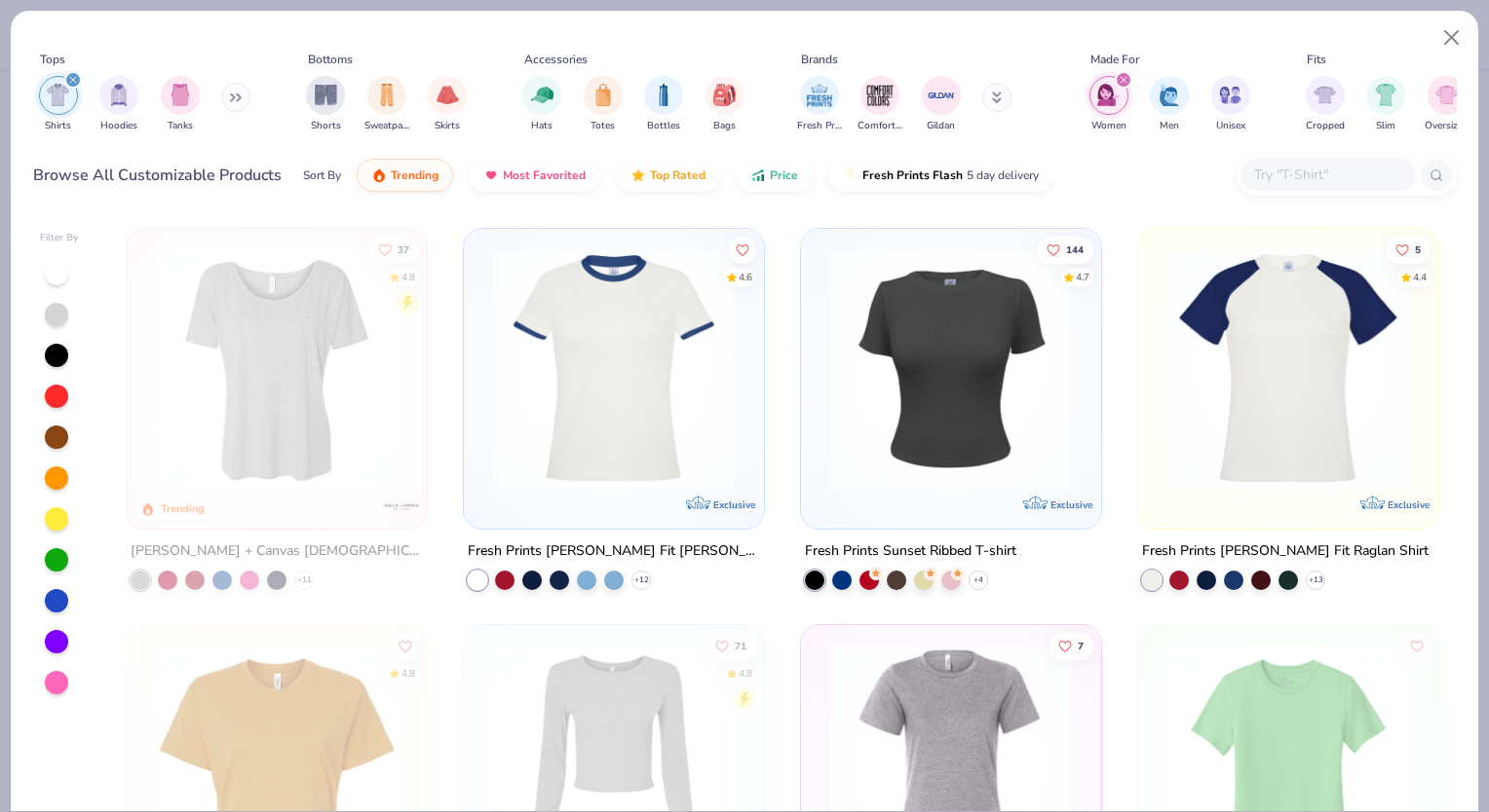
scroll to position [394, 0]
click at [537, 465] on img at bounding box center [614, 369] width 261 height 241
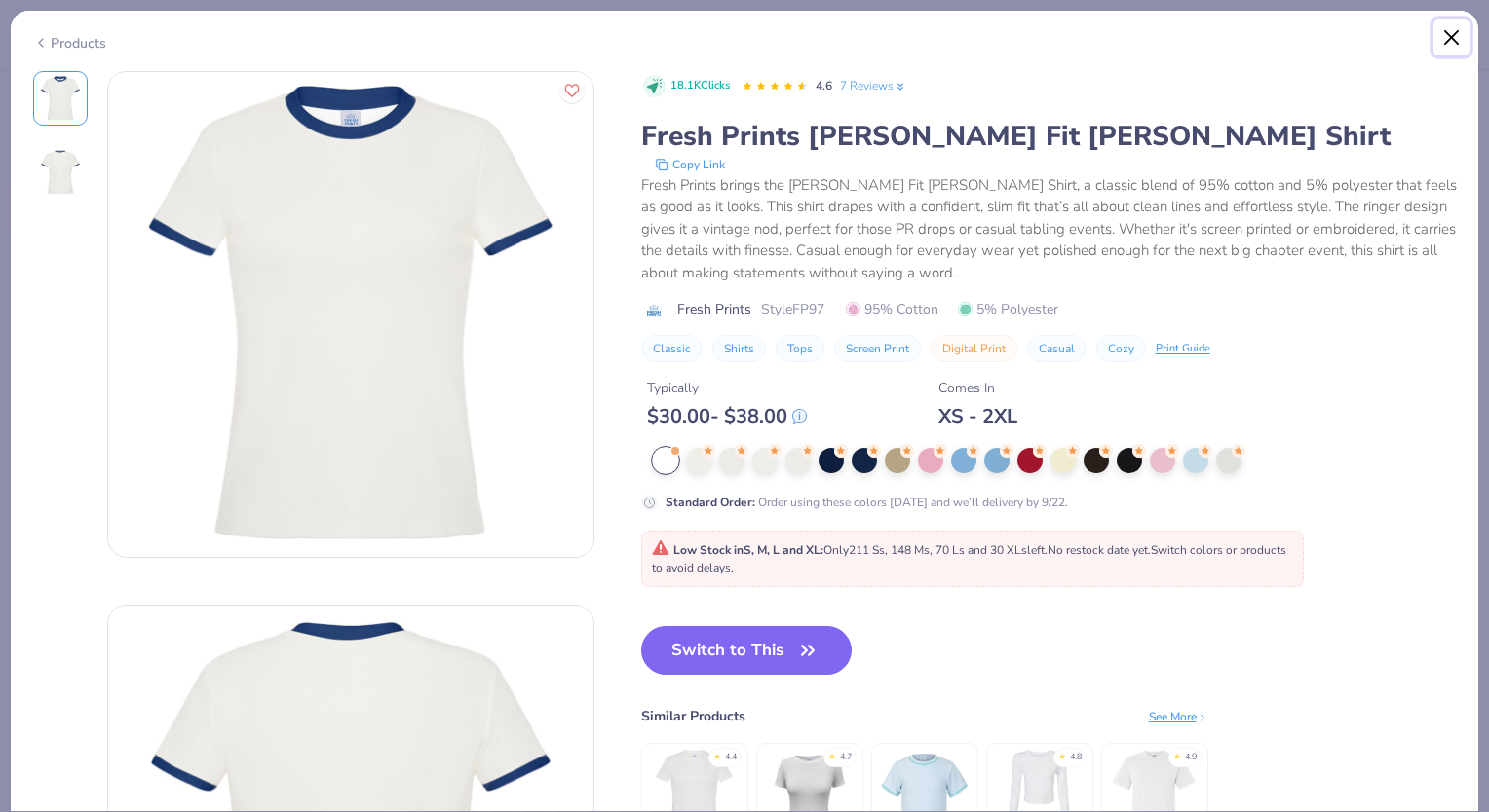
click at [1452, 40] on button "Close" at bounding box center [1451, 38] width 37 height 37
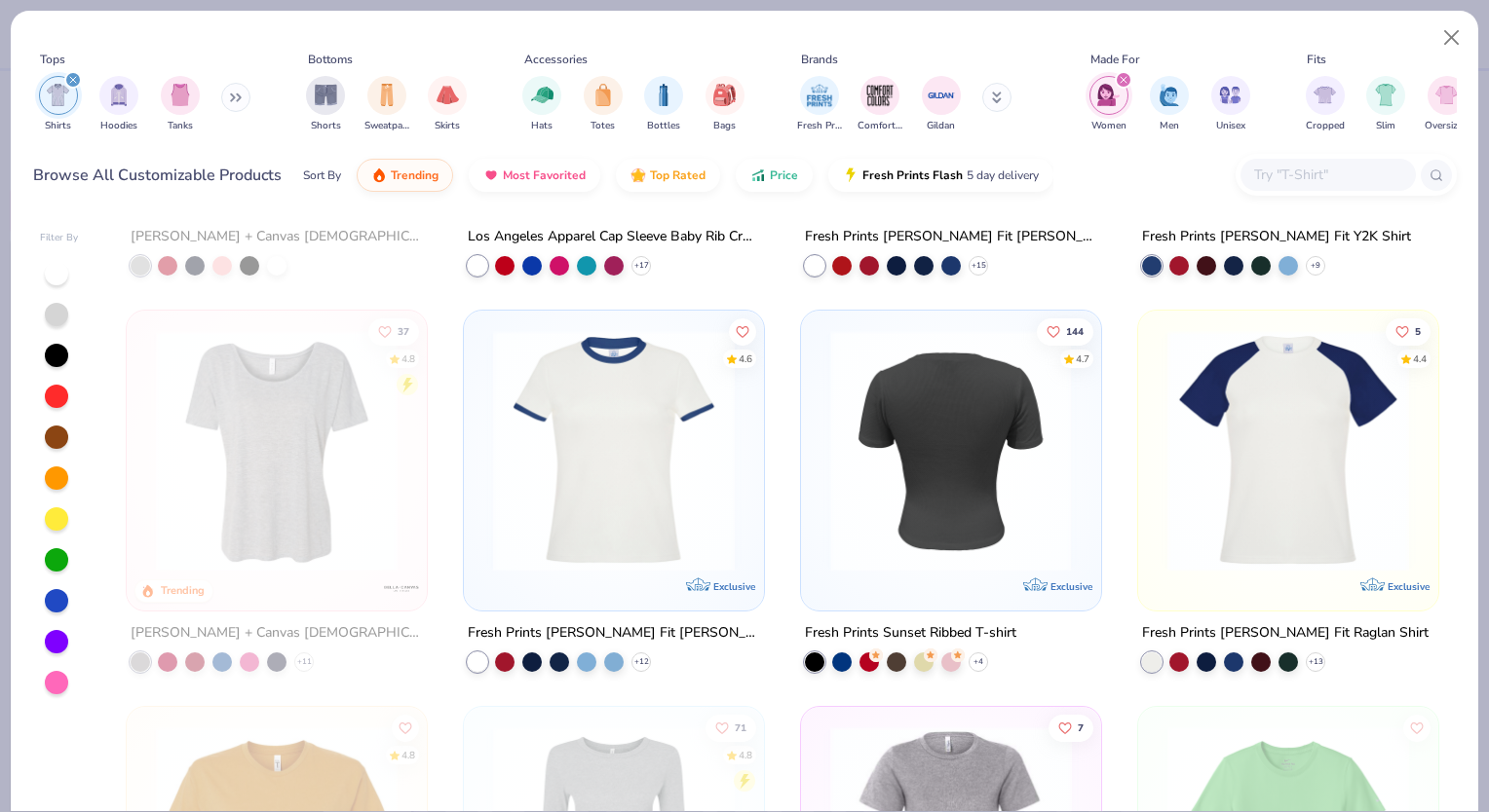
scroll to position [311, 0]
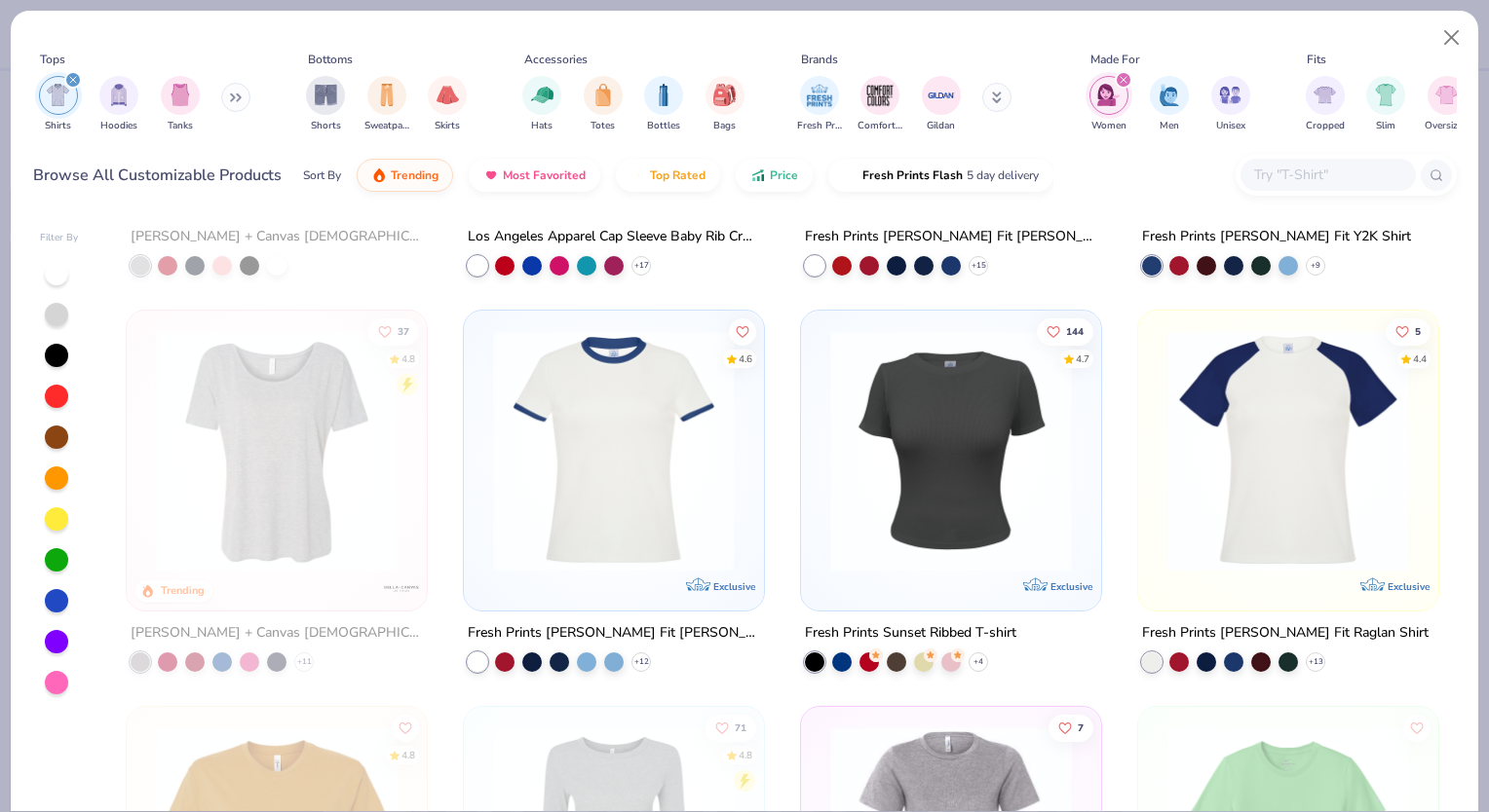
click at [935, 438] on img at bounding box center [951, 451] width 261 height 241
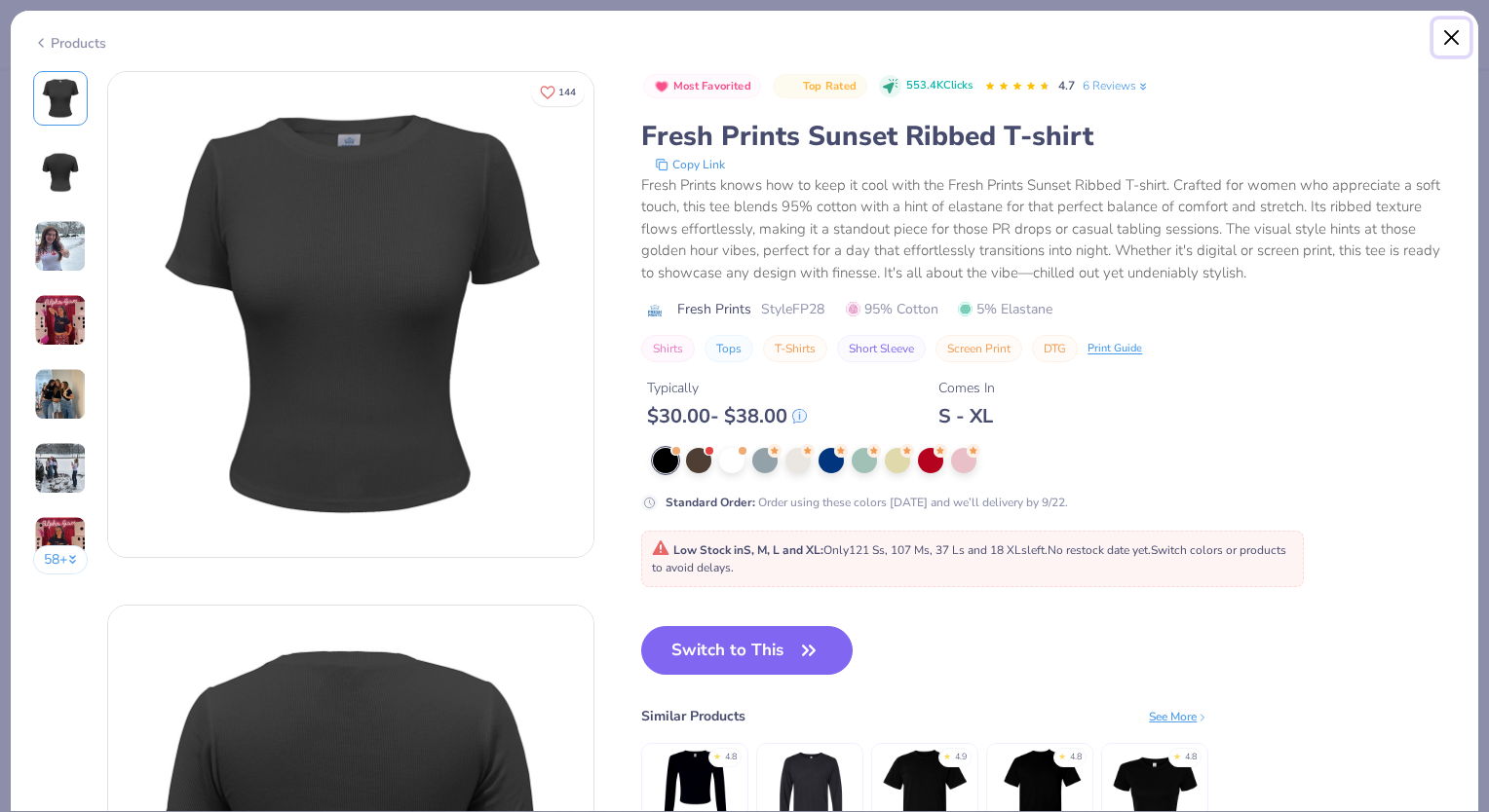
click at [1450, 47] on button "Close" at bounding box center [1451, 38] width 37 height 37
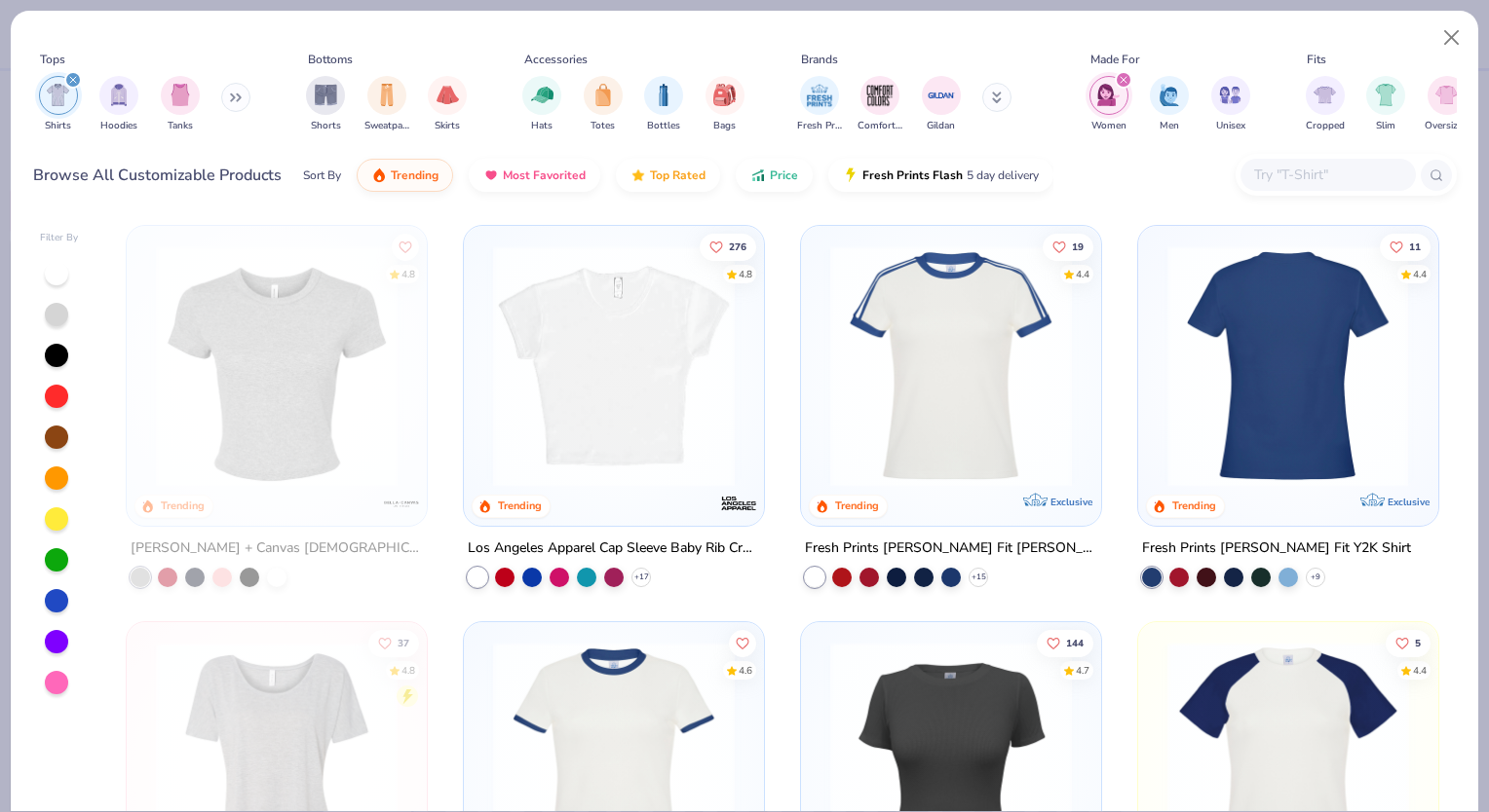
click at [1158, 368] on img at bounding box center [1027, 366] width 261 height 241
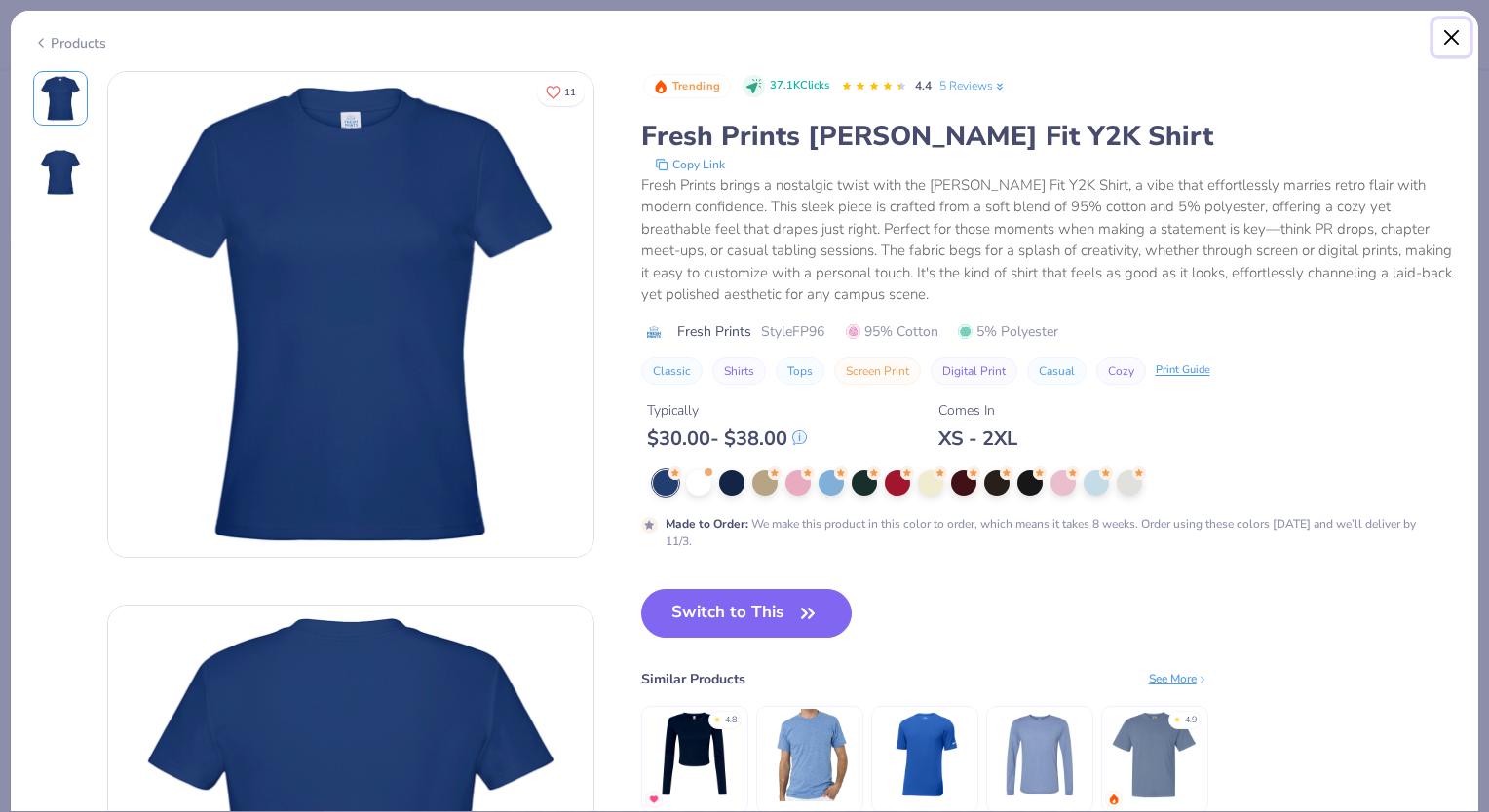
click at [1453, 34] on button "Close" at bounding box center [1451, 38] width 37 height 37
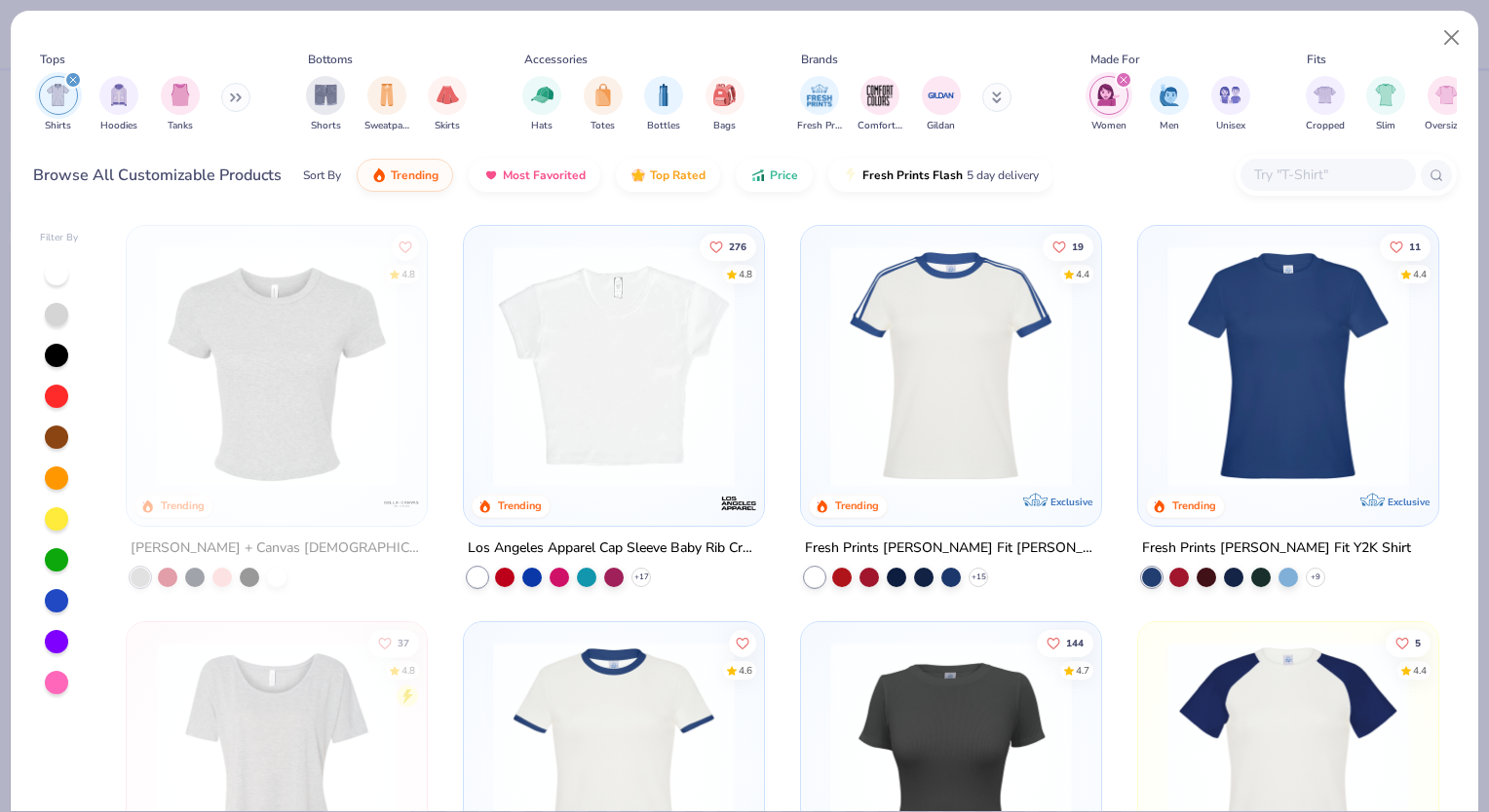
click at [76, 79] on icon "filter for Shirts" at bounding box center [73, 80] width 8 height 8
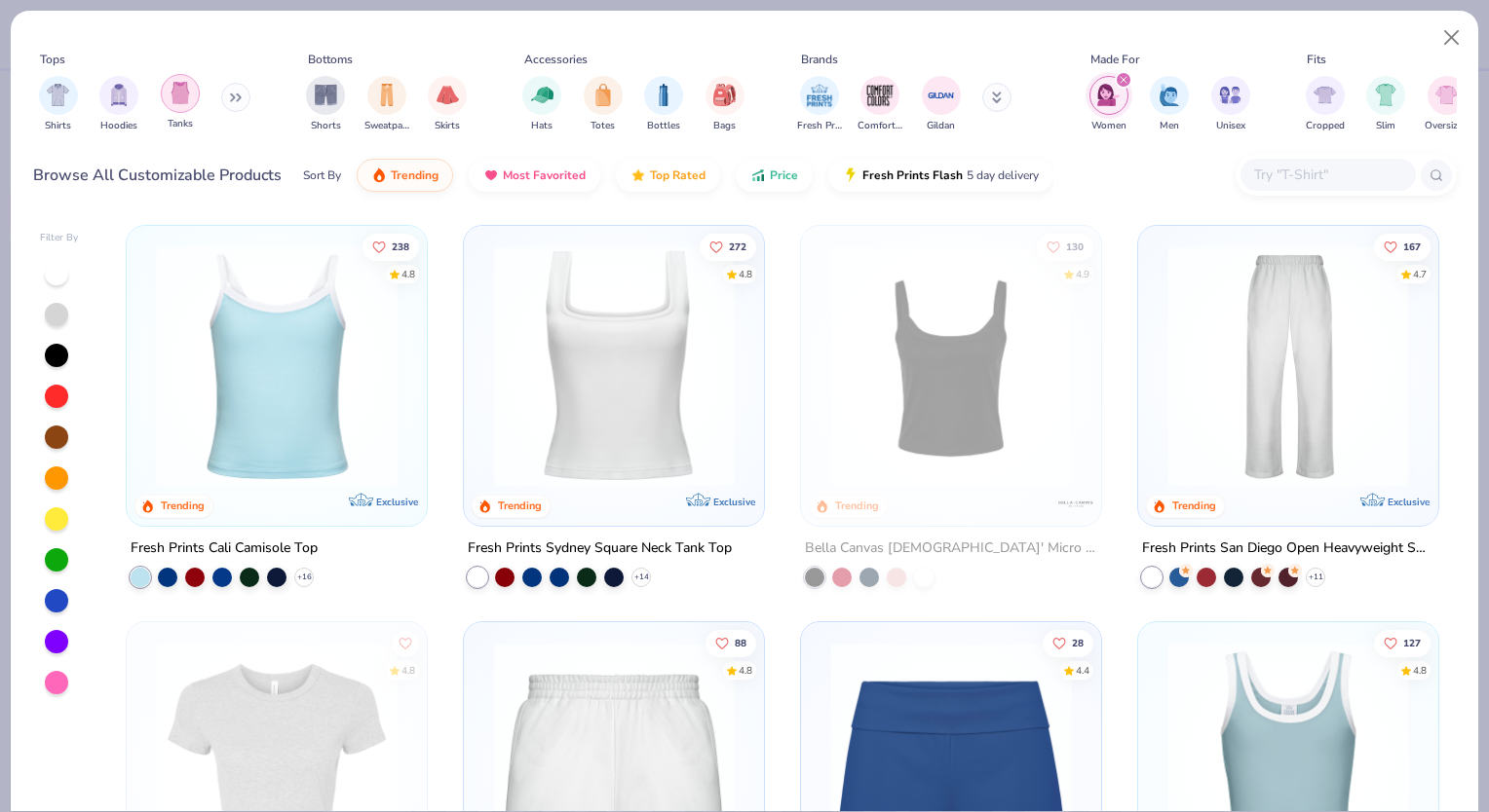
click at [179, 99] on img "filter for Tanks" at bounding box center [180, 93] width 21 height 22
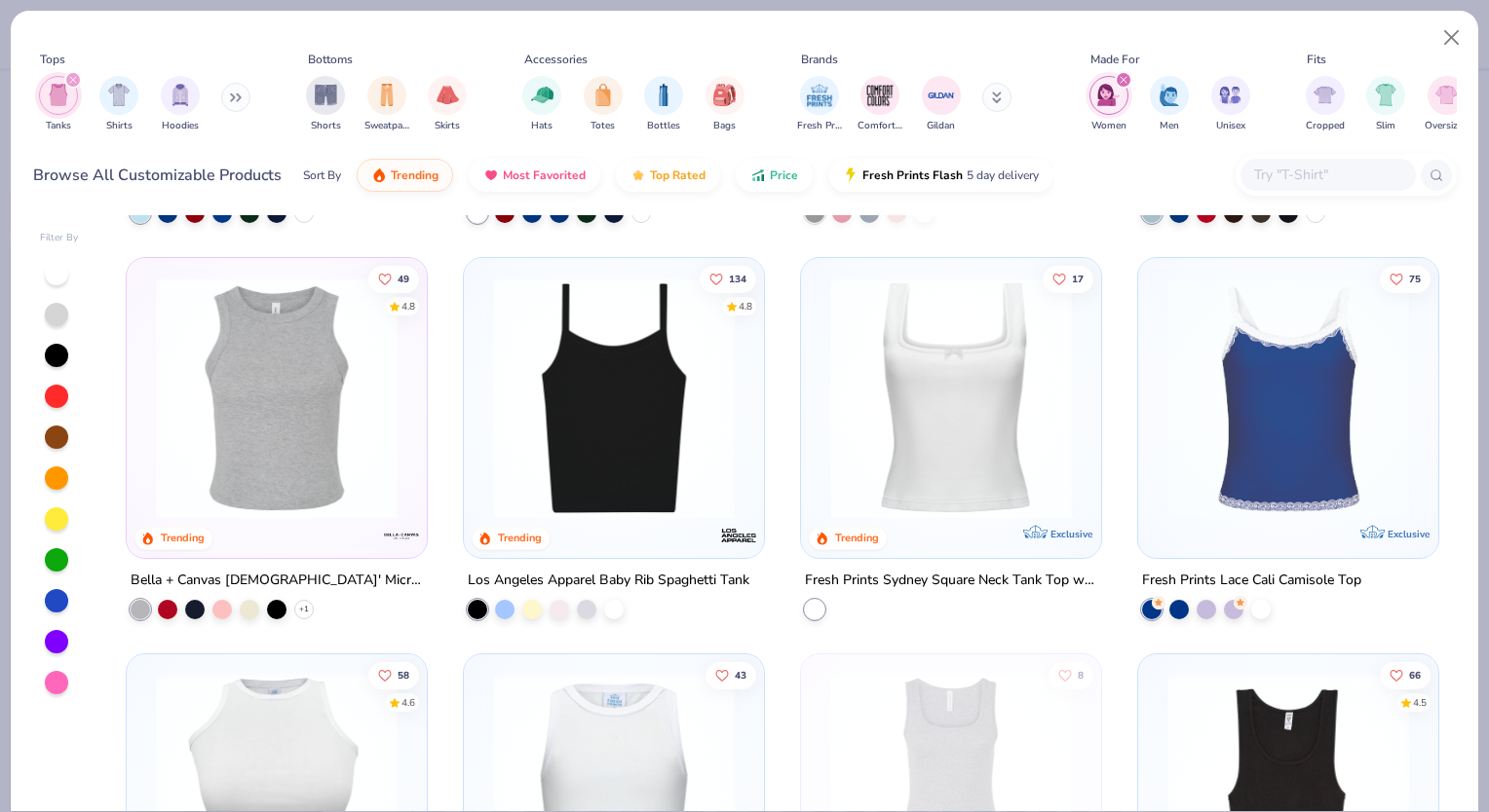
scroll to position [365, 0]
click at [993, 465] on img at bounding box center [951, 397] width 261 height 241
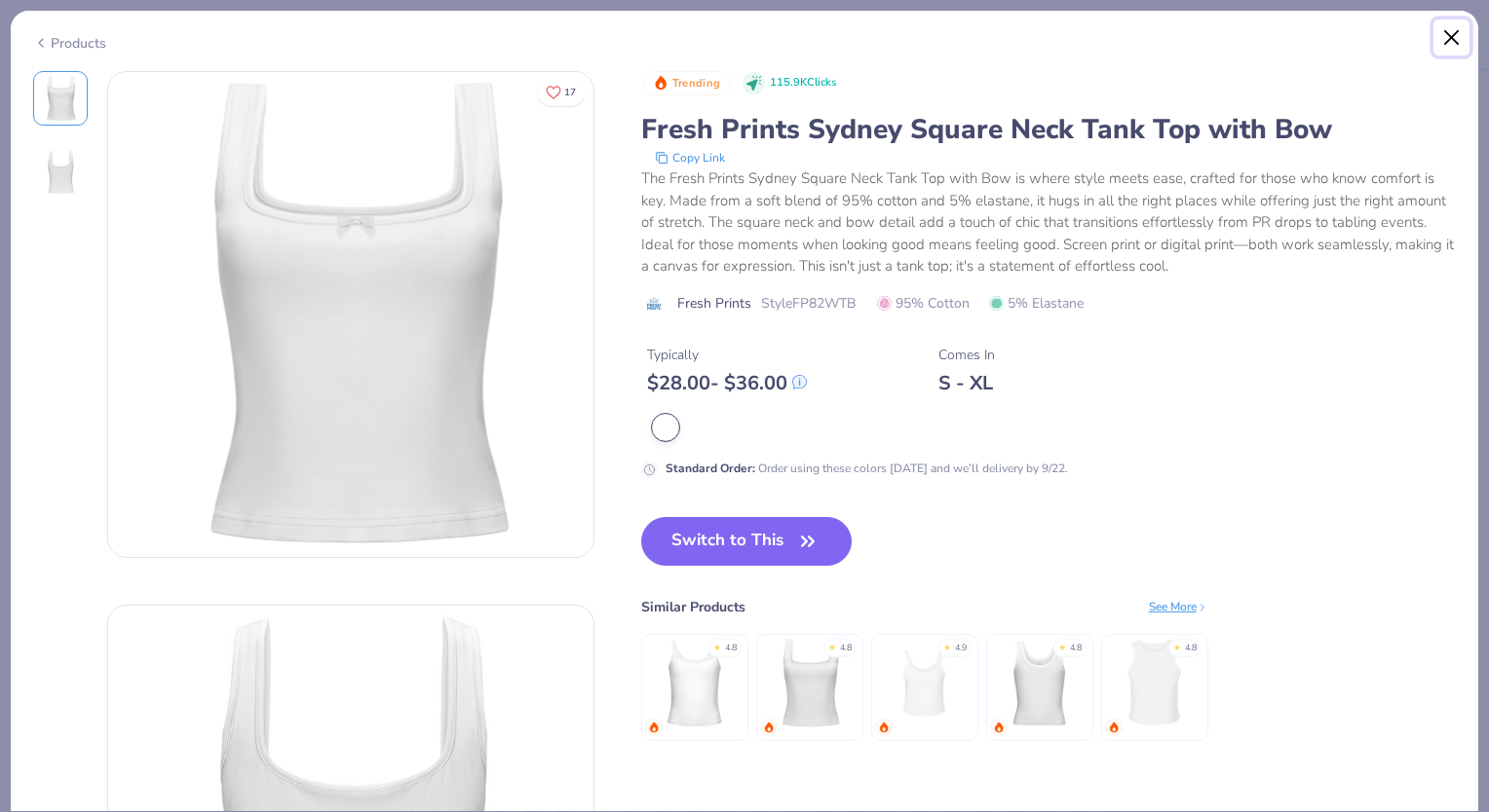
click at [1458, 41] on button "Close" at bounding box center [1451, 38] width 37 height 37
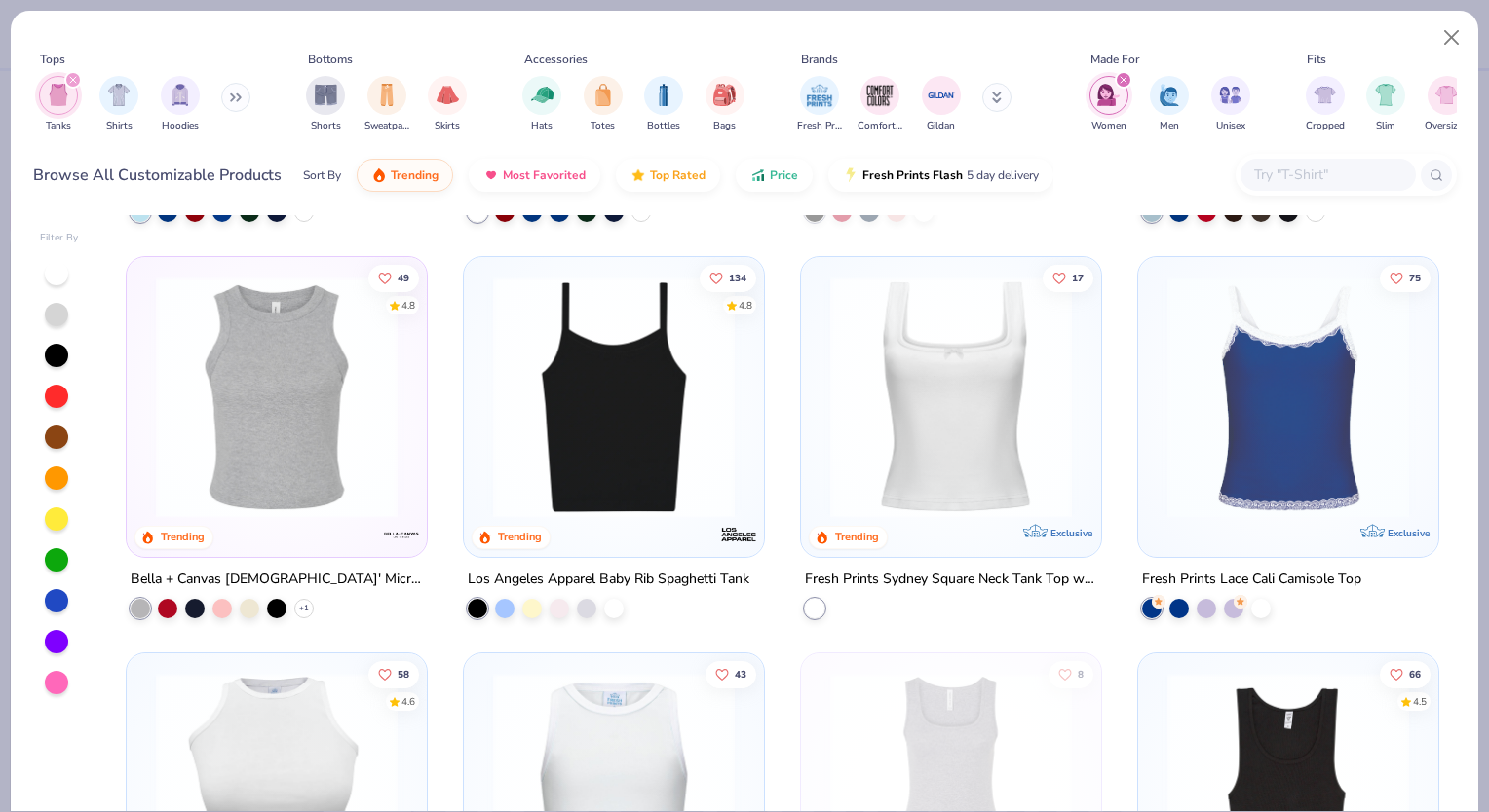
click at [1325, 357] on img at bounding box center [1288, 397] width 261 height 241
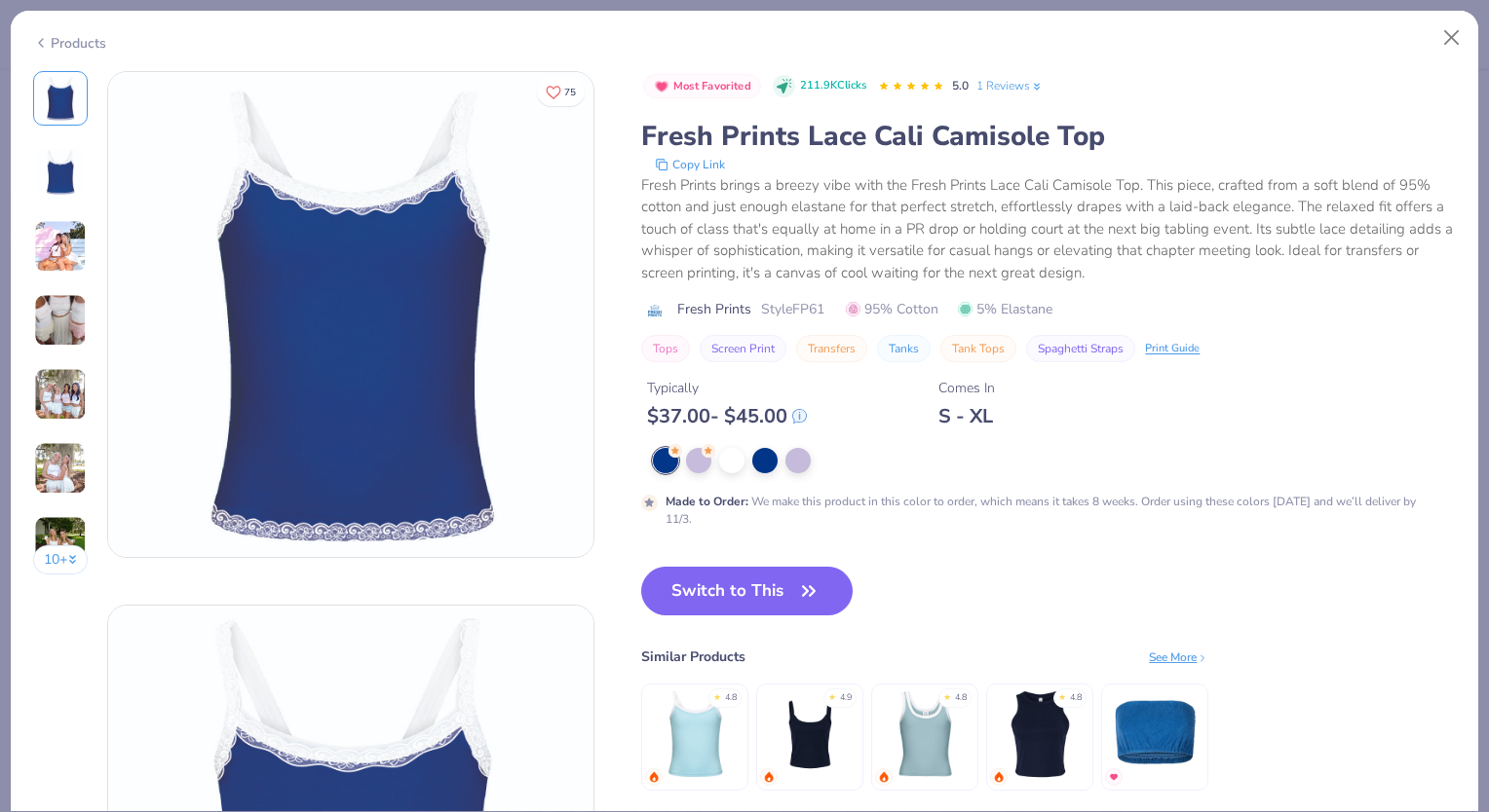
click at [59, 246] on img at bounding box center [60, 246] width 53 height 53
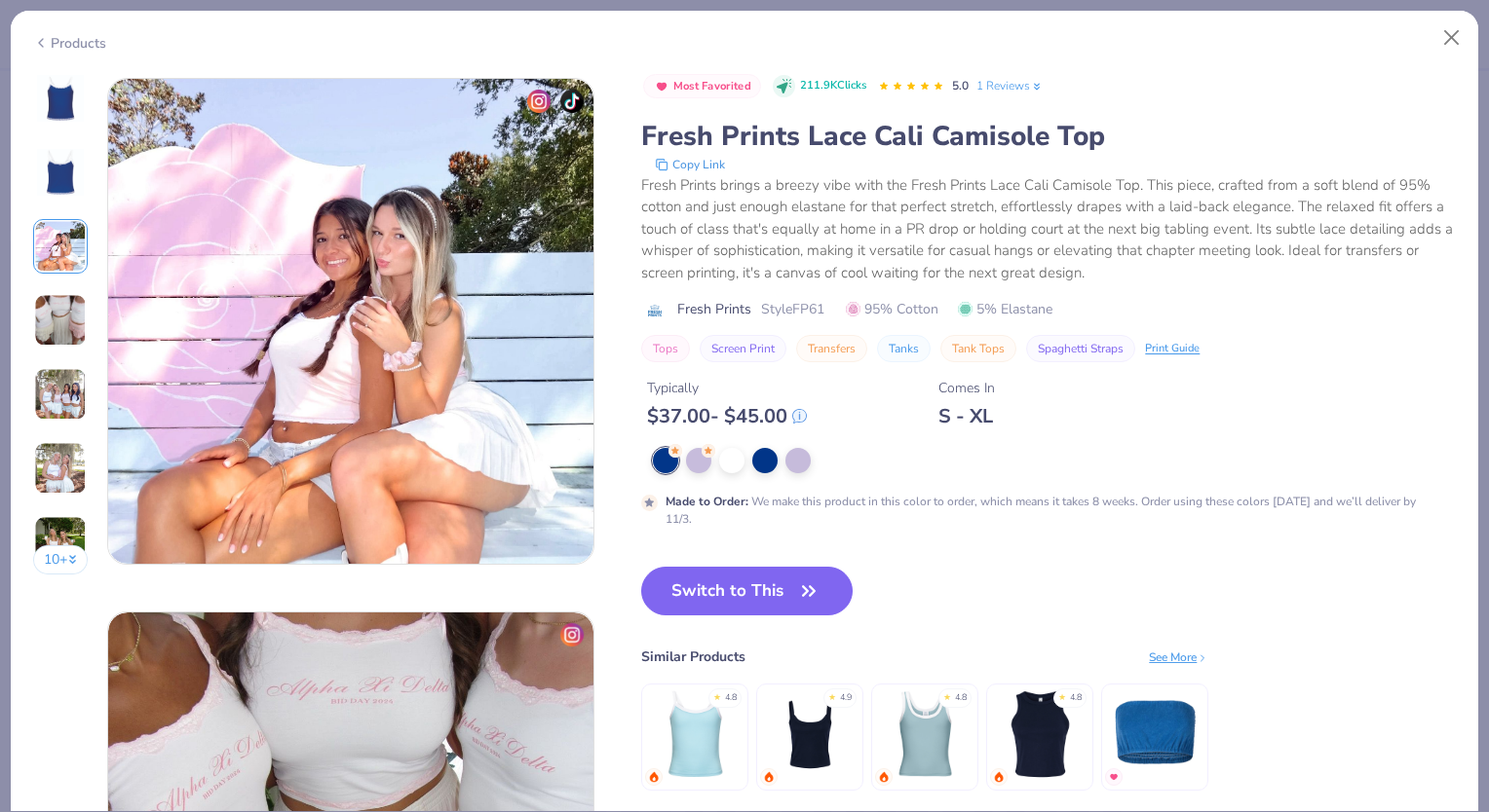
scroll to position [1067, 0]
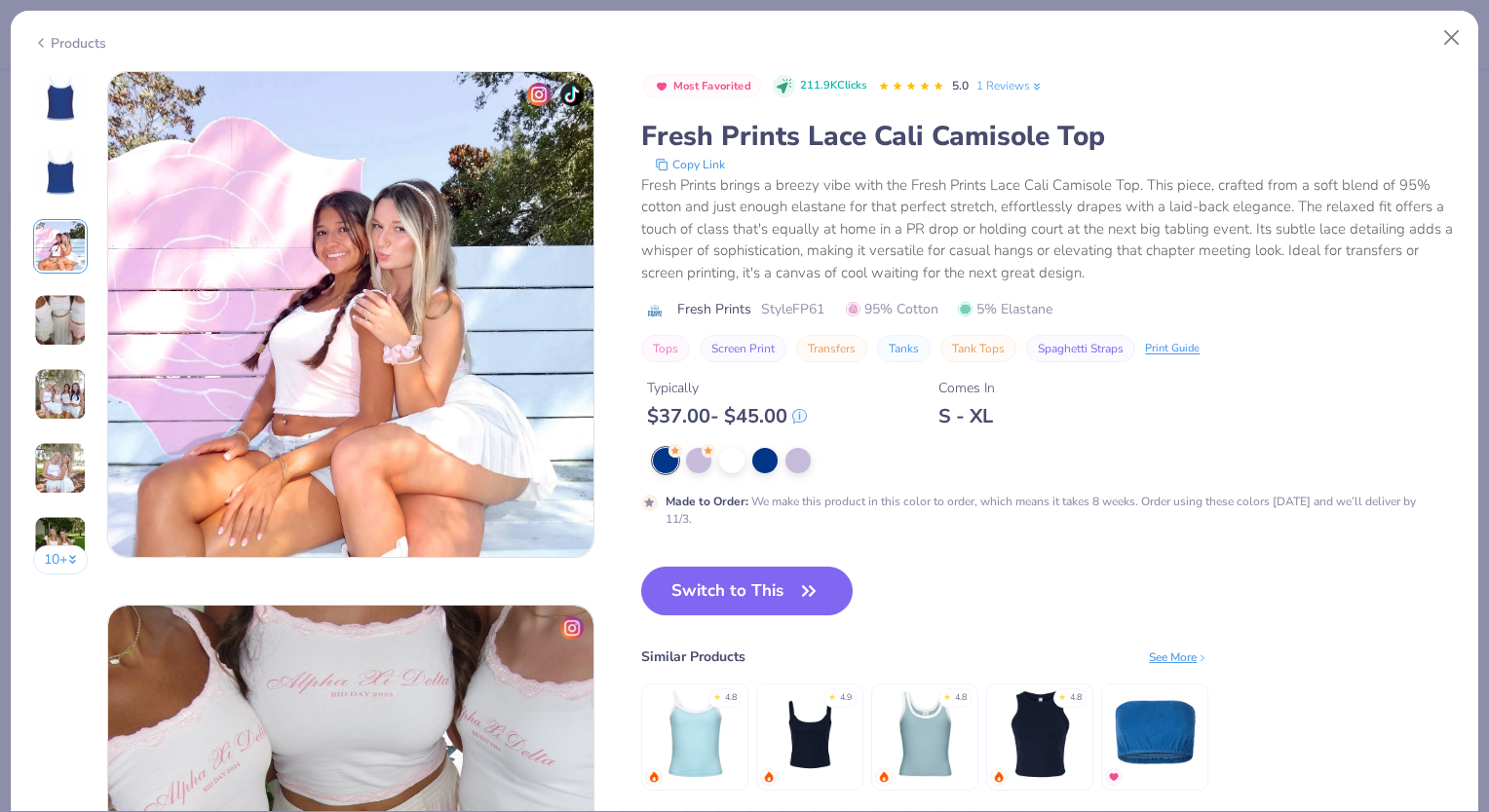
click at [62, 302] on img at bounding box center [60, 320] width 53 height 53
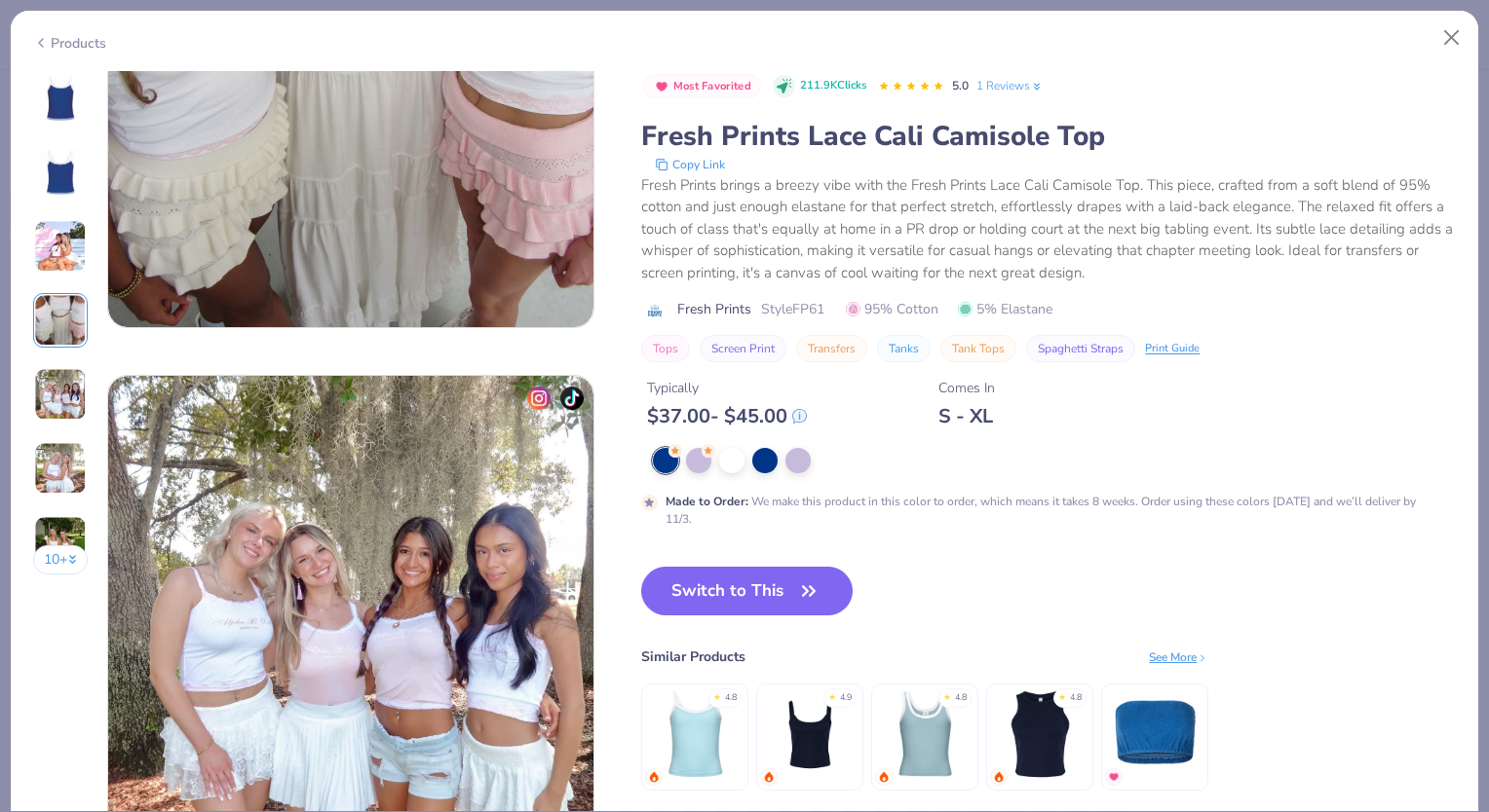
scroll to position [1834, 0]
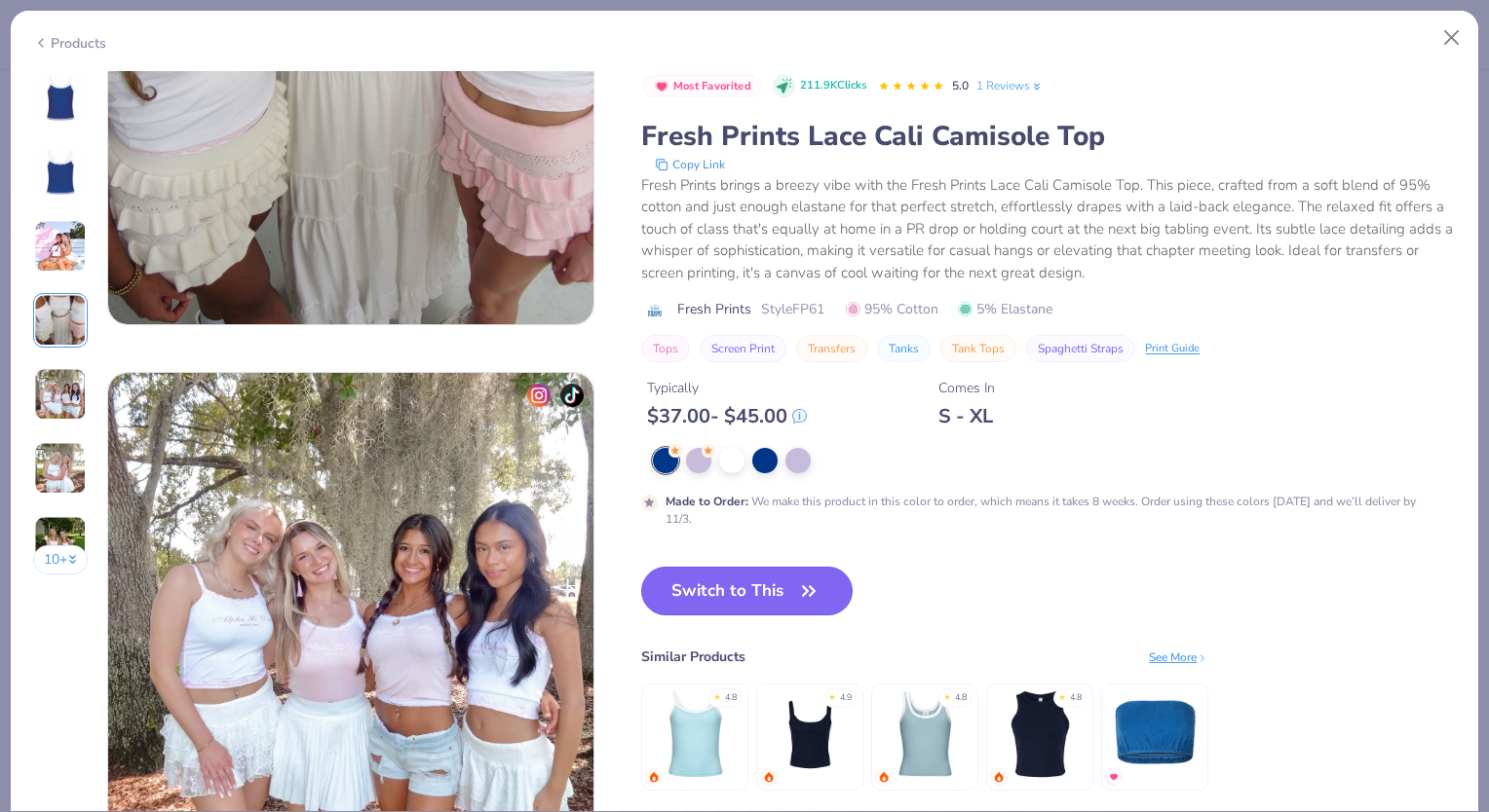
click at [683, 580] on button "Switch to This" at bounding box center [747, 591] width 212 height 49
type textarea "x"
type input "50"
type textarea "x"
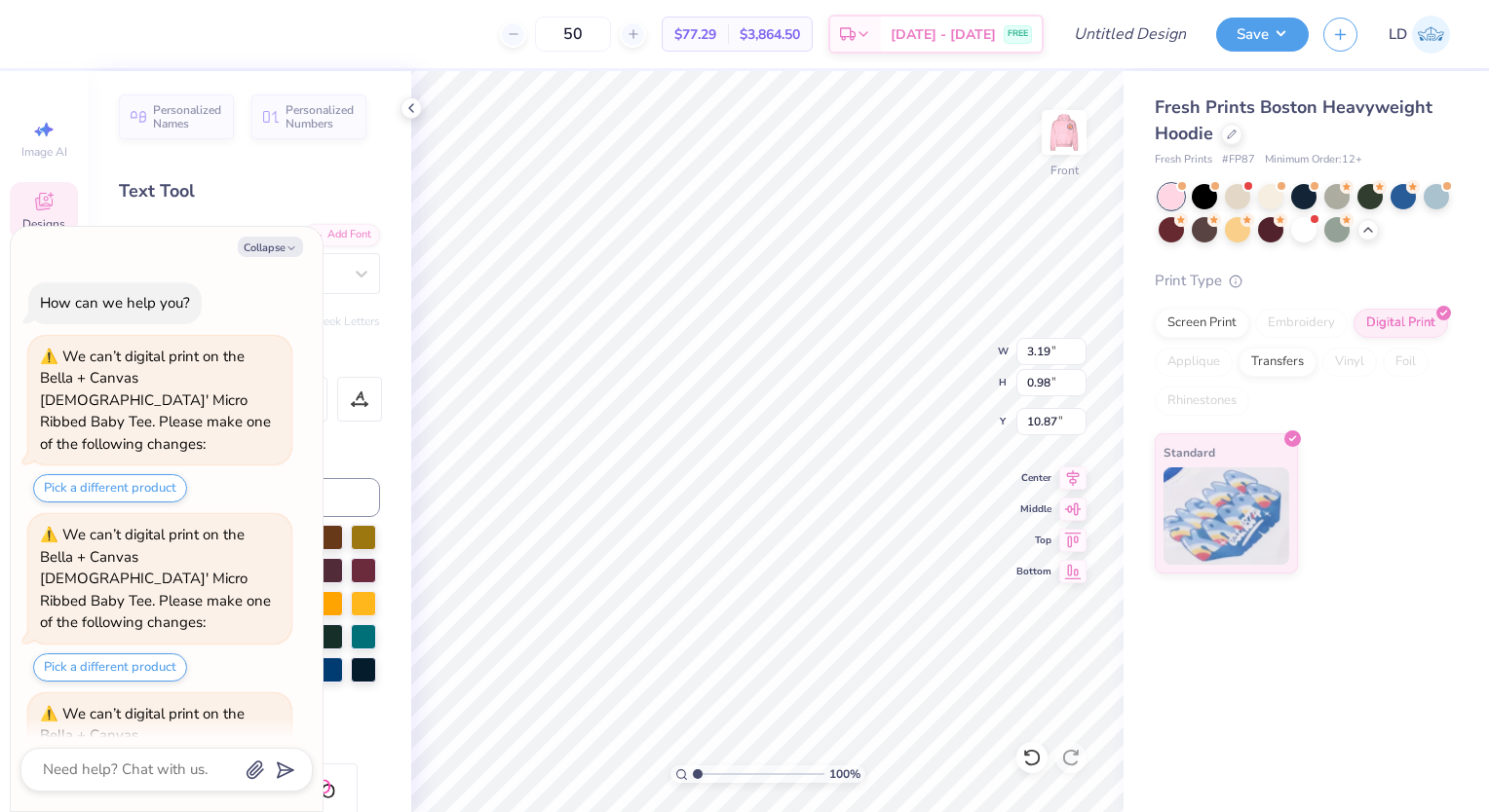
type textarea "x"
type textarea "Sprin"
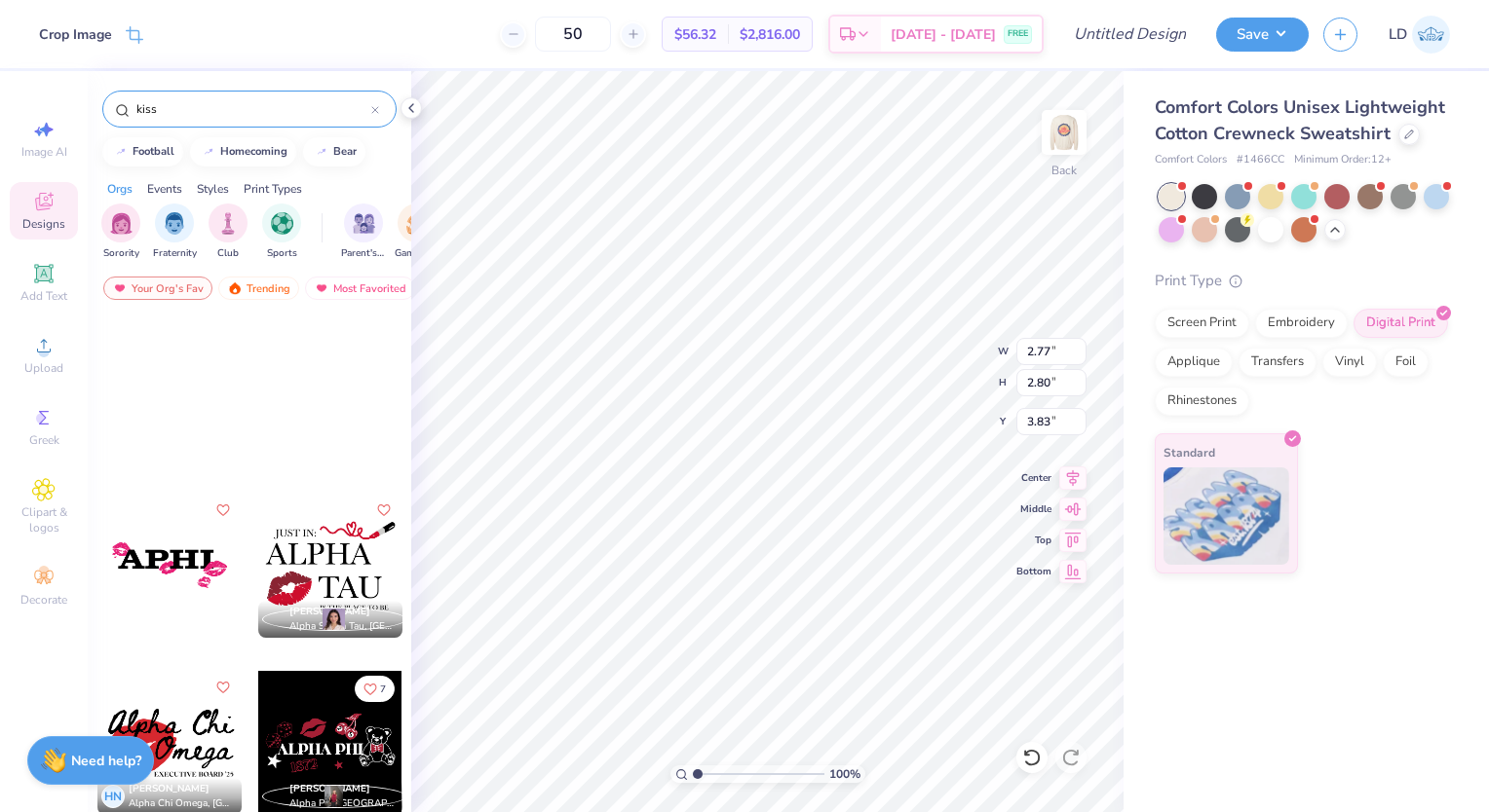
scroll to position [460, 0]
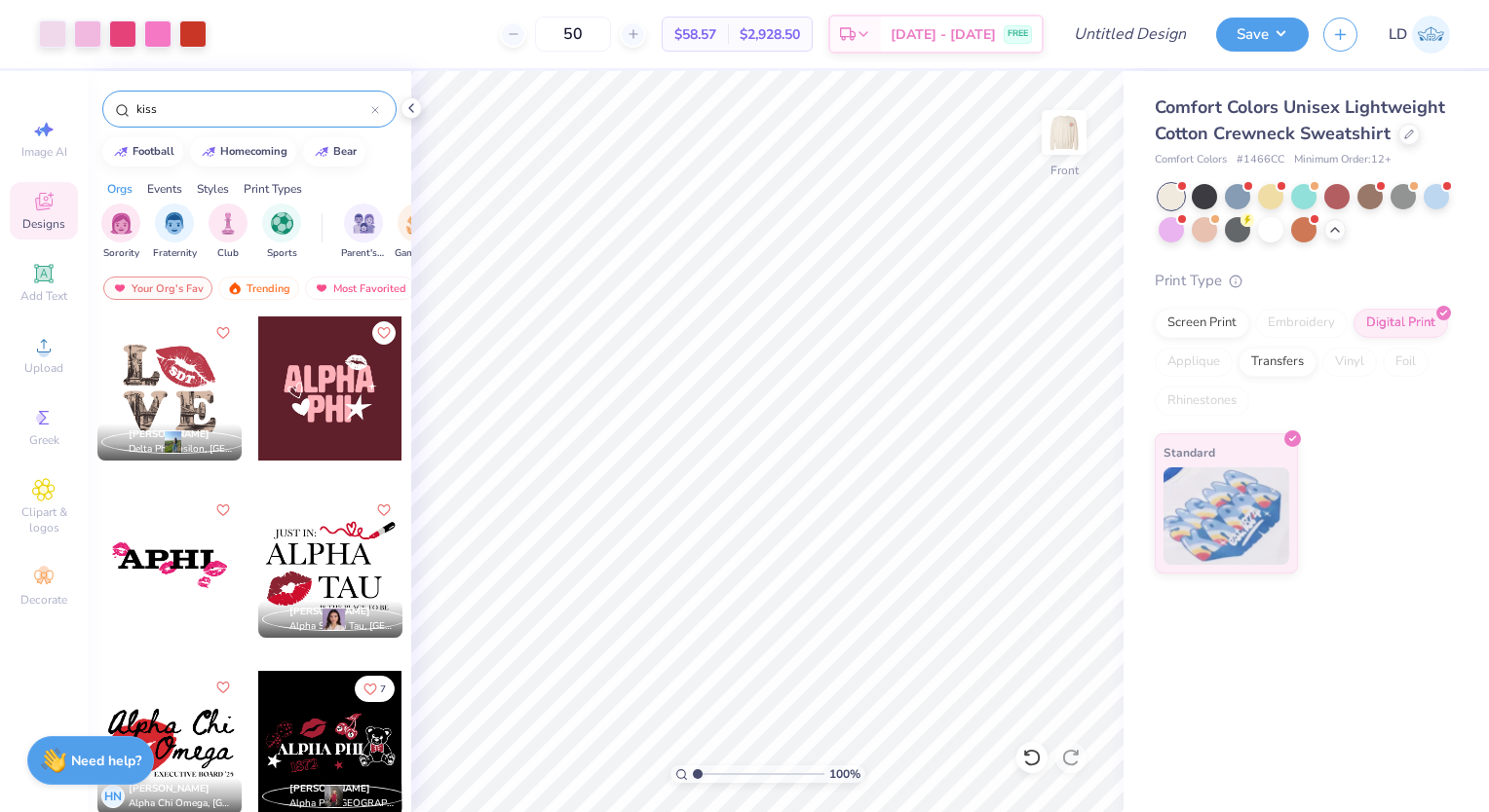
scroll to position [162, 0]
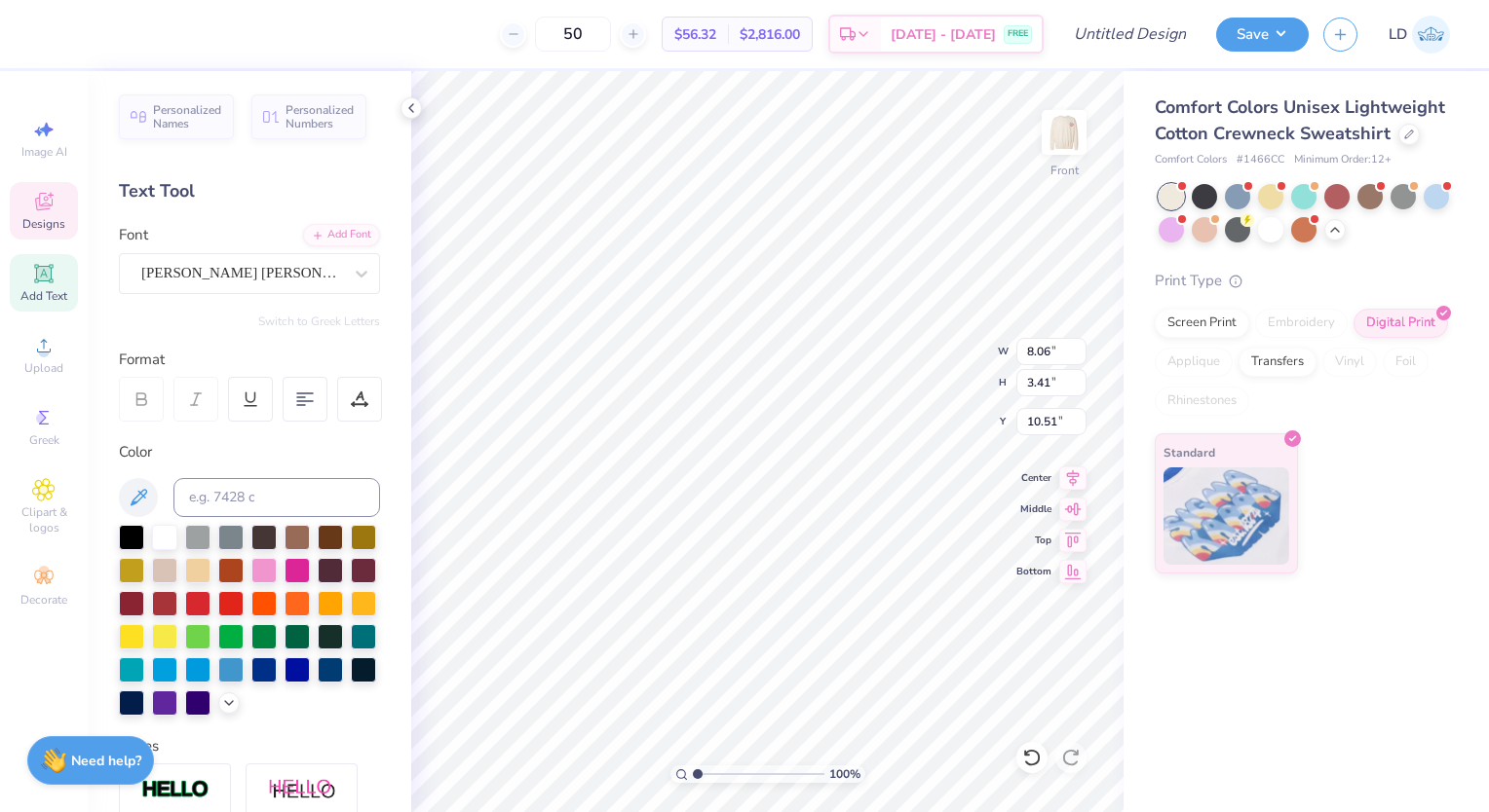
scroll to position [16, 2]
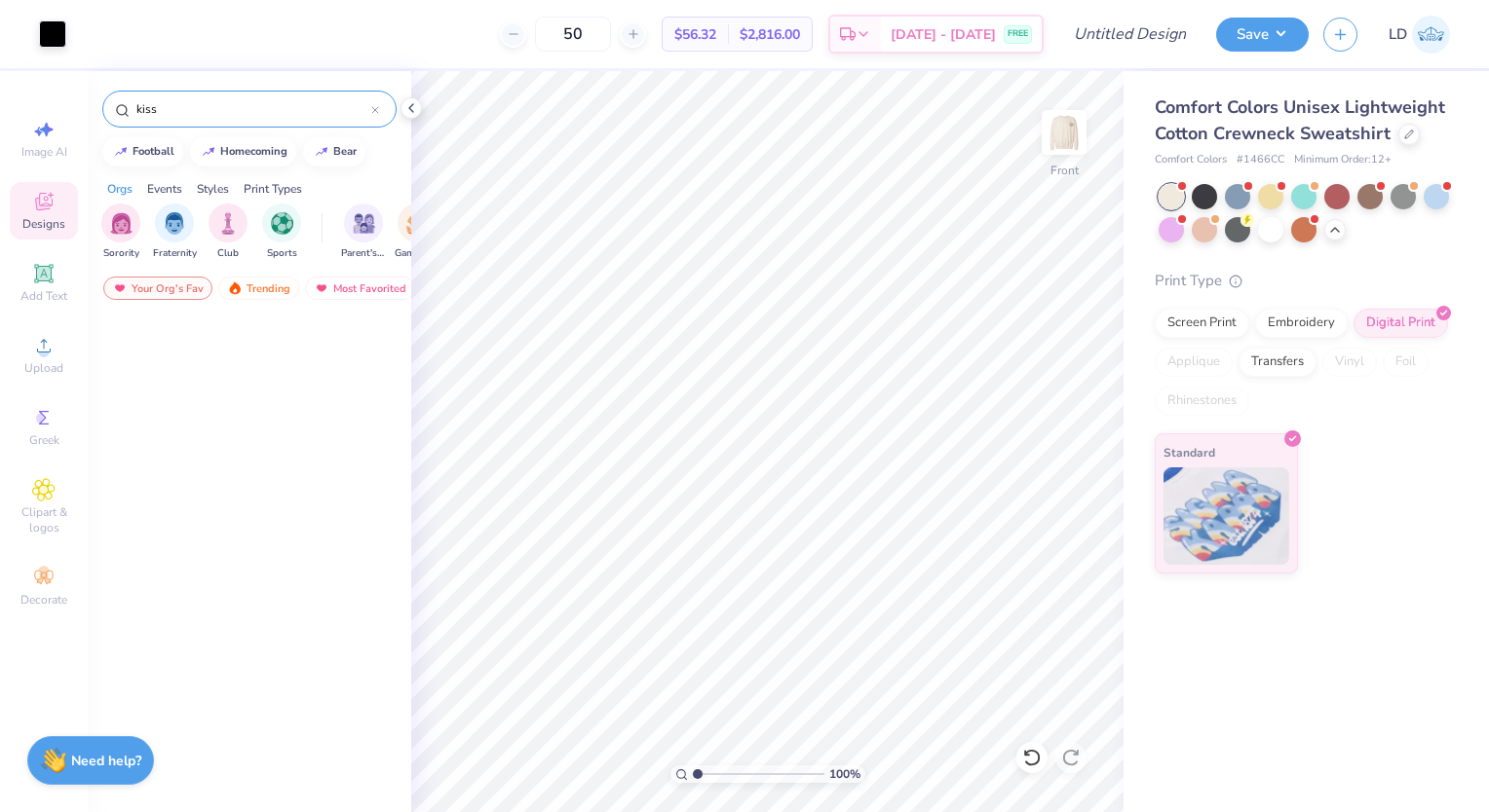
scroll to position [707, 0]
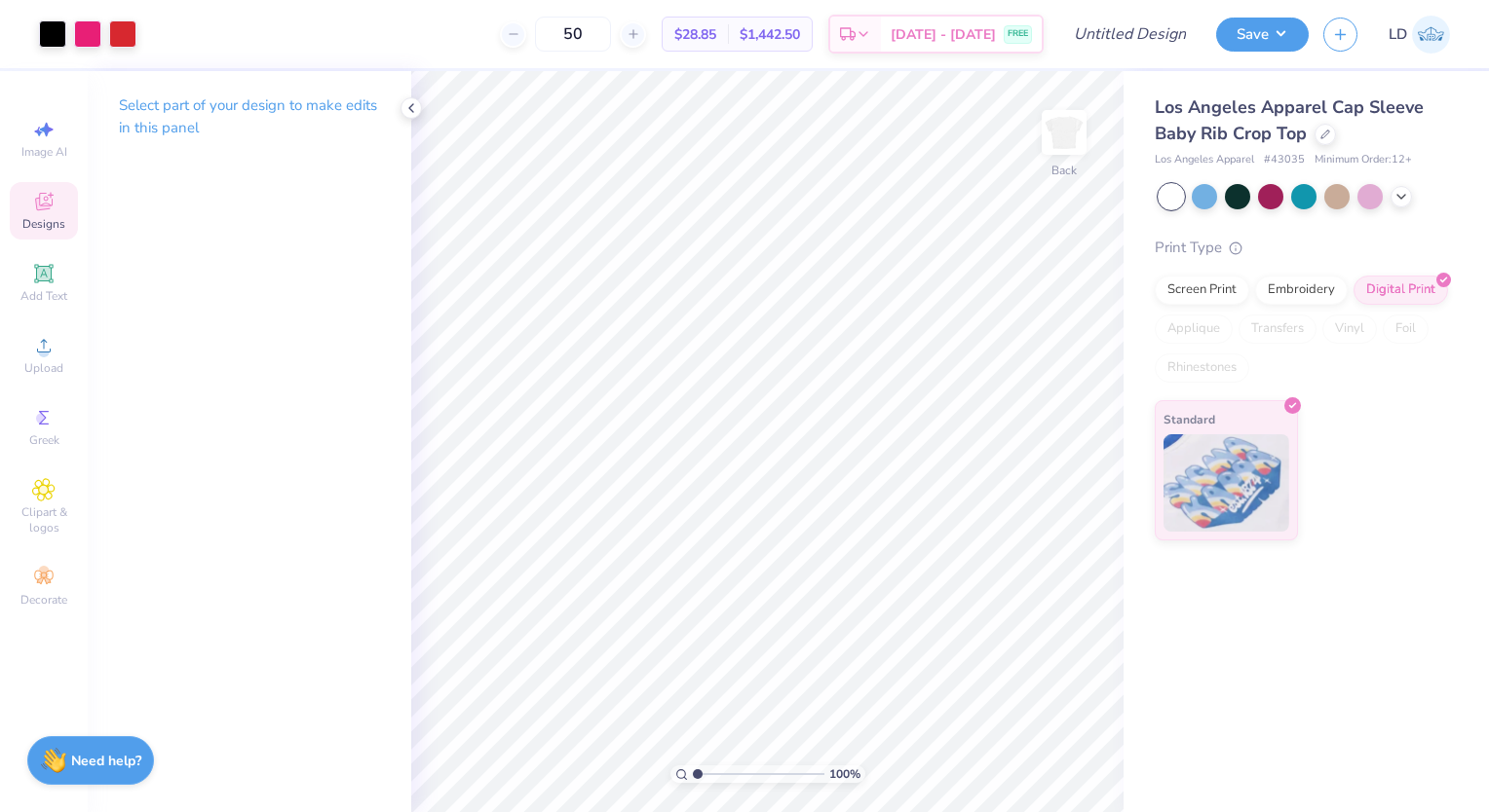
click at [45, 210] on icon at bounding box center [43, 201] width 23 height 23
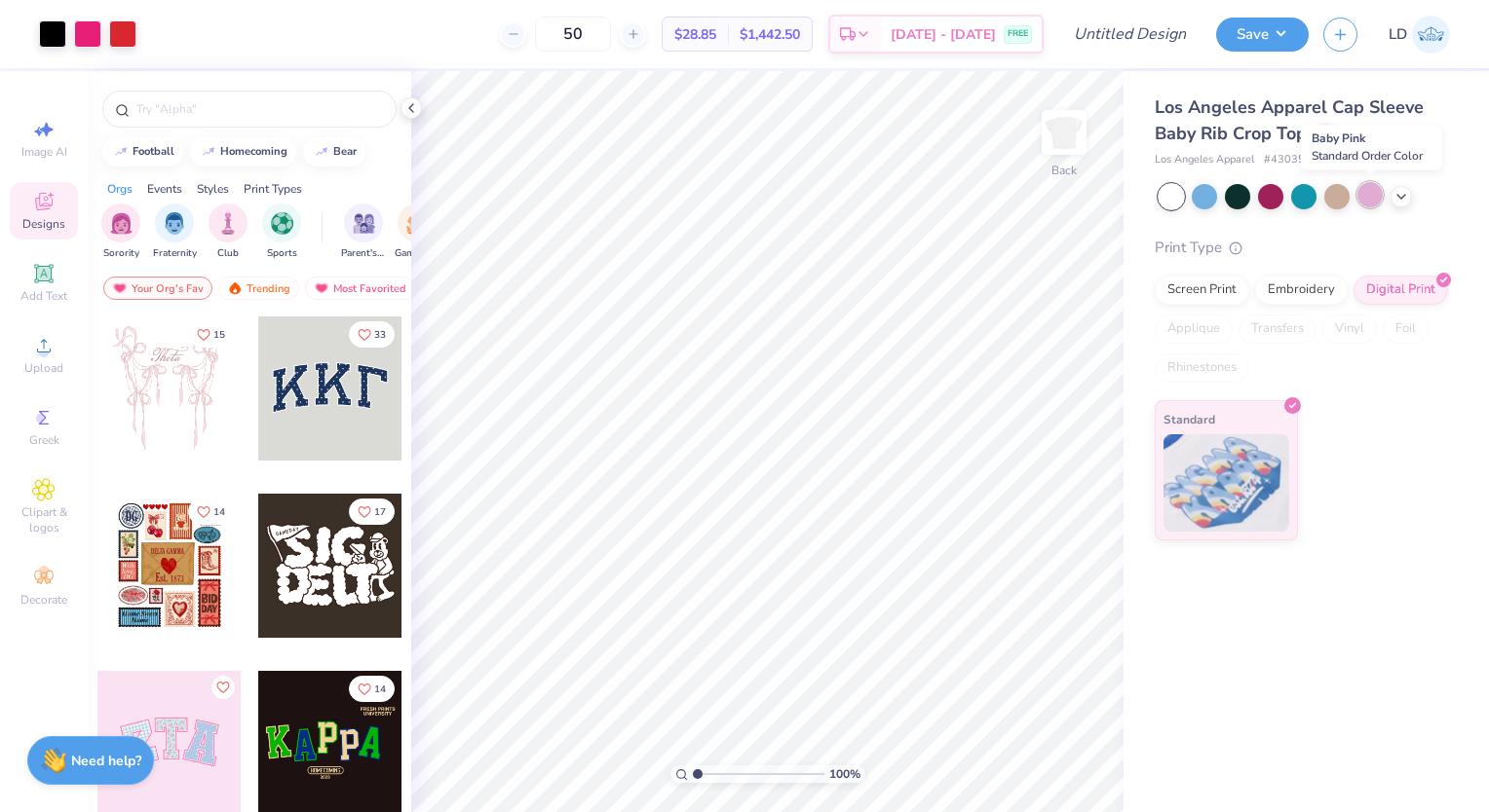
click at [1370, 189] on div at bounding box center [1369, 195] width 25 height 25
click at [1401, 197] on icon at bounding box center [1401, 195] width 16 height 16
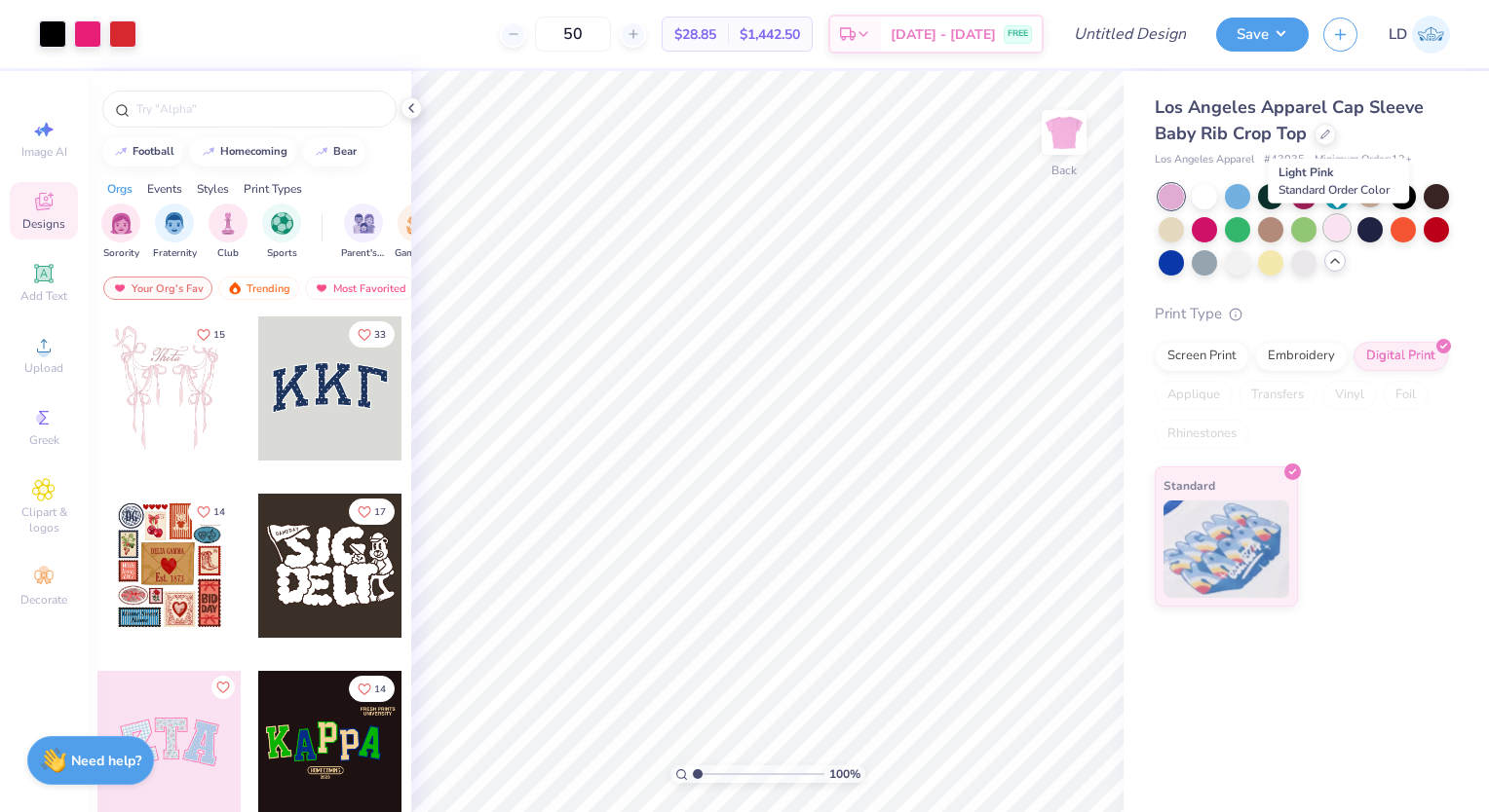
click at [1326, 227] on div at bounding box center [1336, 227] width 25 height 25
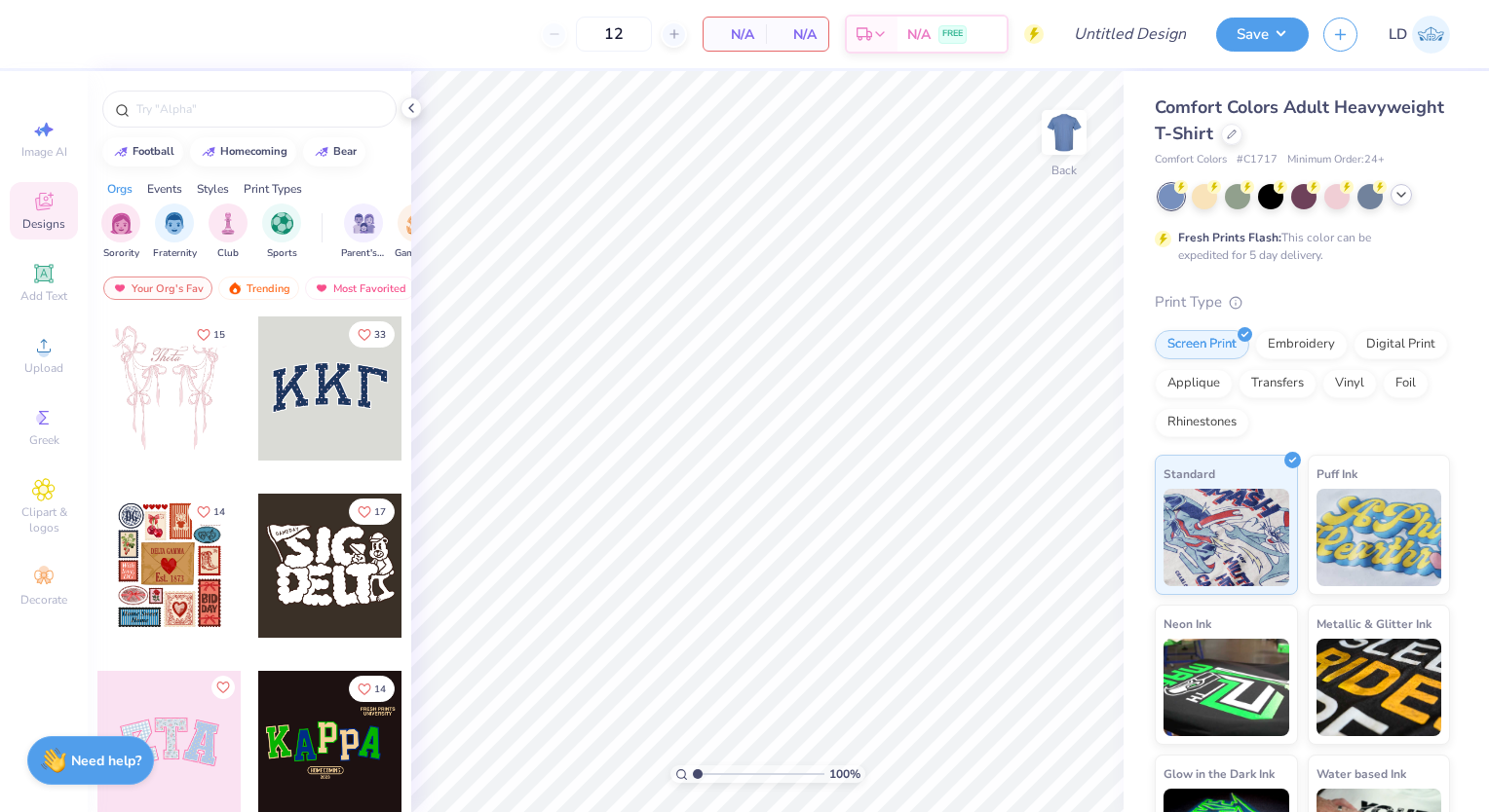
drag, startPoint x: 1388, startPoint y: 203, endPoint x: 1397, endPoint y: 197, distance: 10.8
click at [1397, 197] on div at bounding box center [1304, 197] width 291 height 25
click at [1397, 197] on icon at bounding box center [1401, 195] width 16 height 16
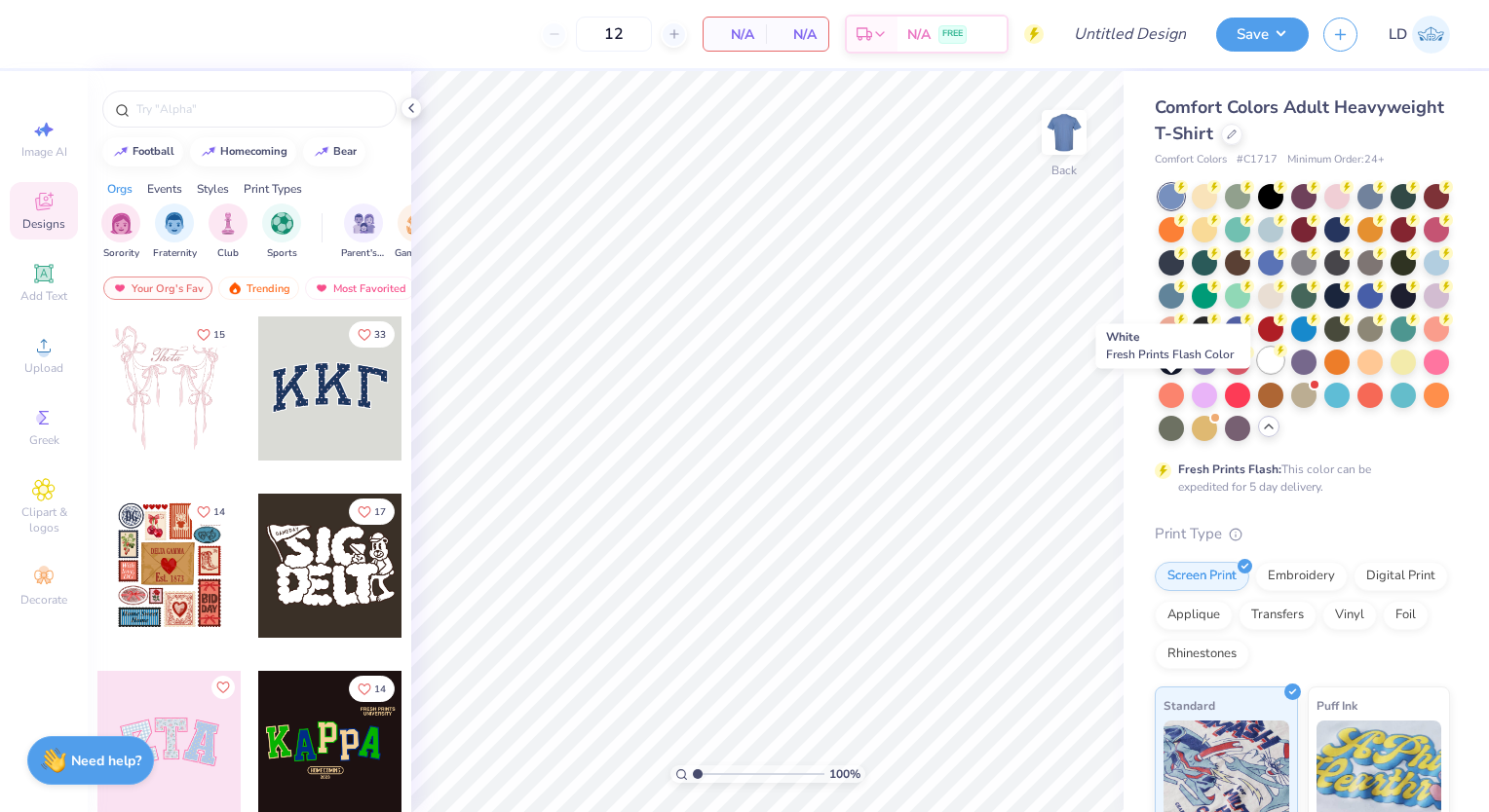
click at [1273, 357] on circle at bounding box center [1280, 351] width 14 height 14
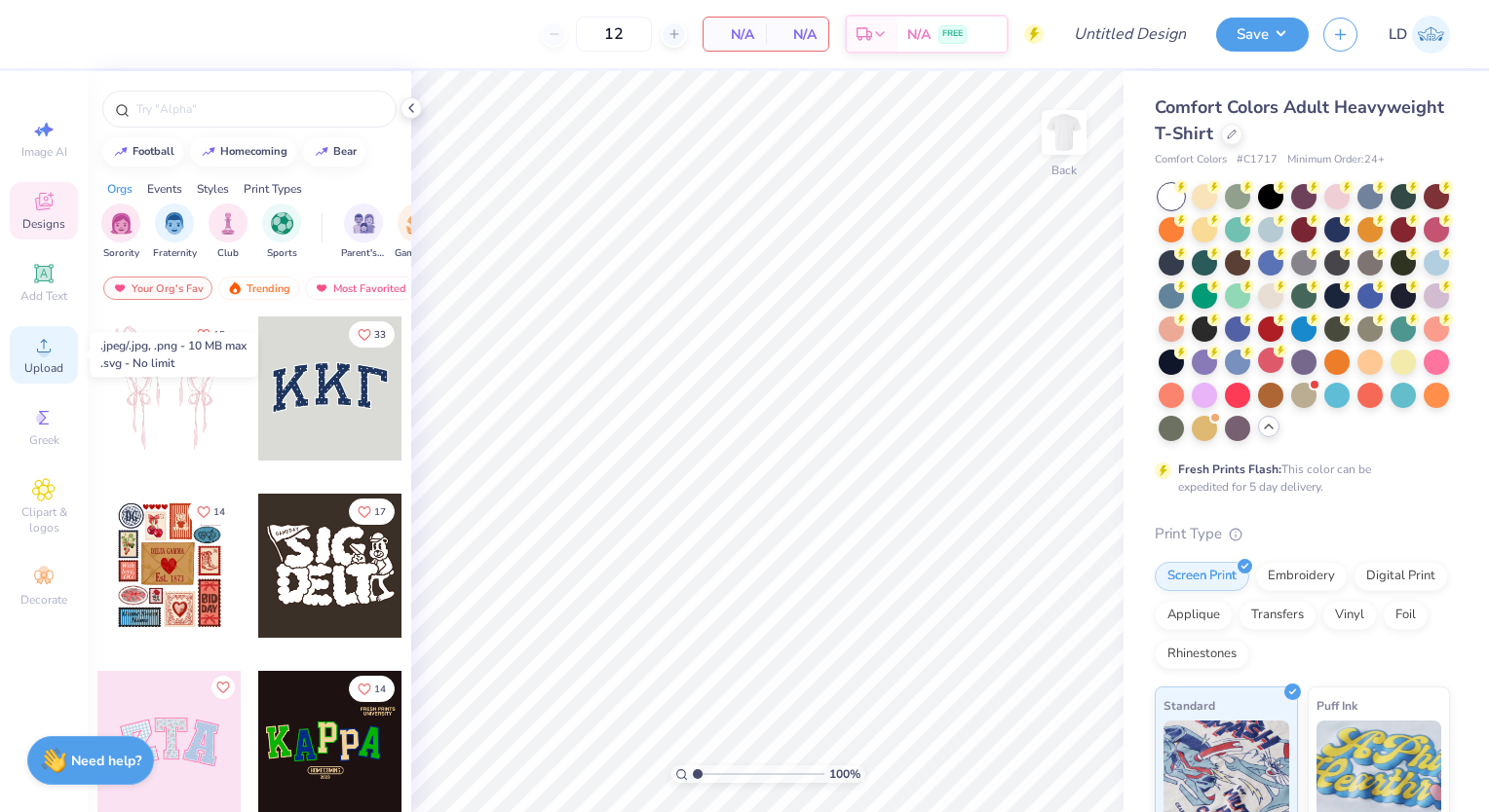
click at [51, 373] on span "Upload" at bounding box center [43, 368] width 39 height 16
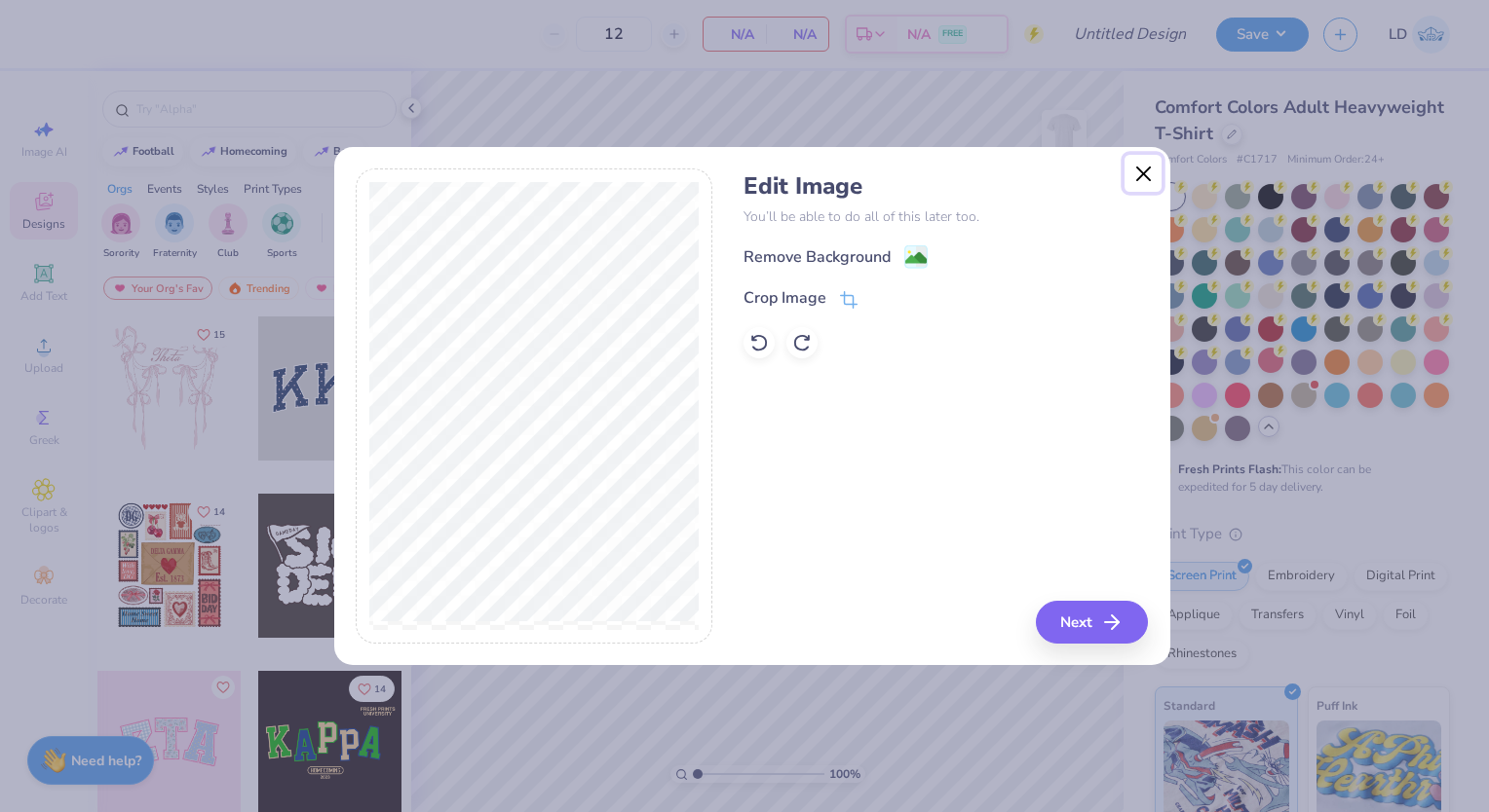
click at [1156, 168] on button "Close" at bounding box center [1143, 173] width 37 height 37
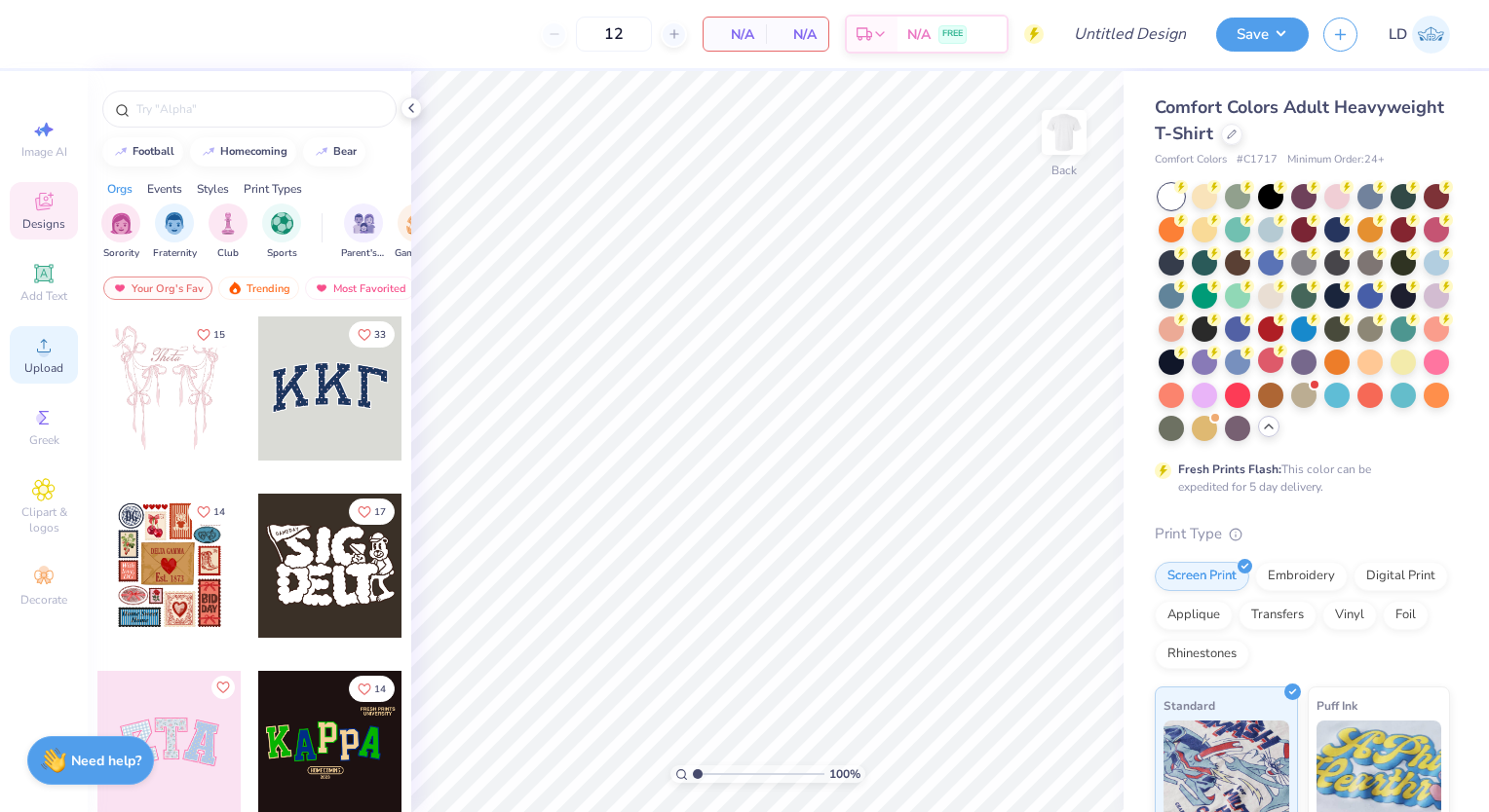
click at [45, 377] on div "Upload" at bounding box center [44, 355] width 68 height 58
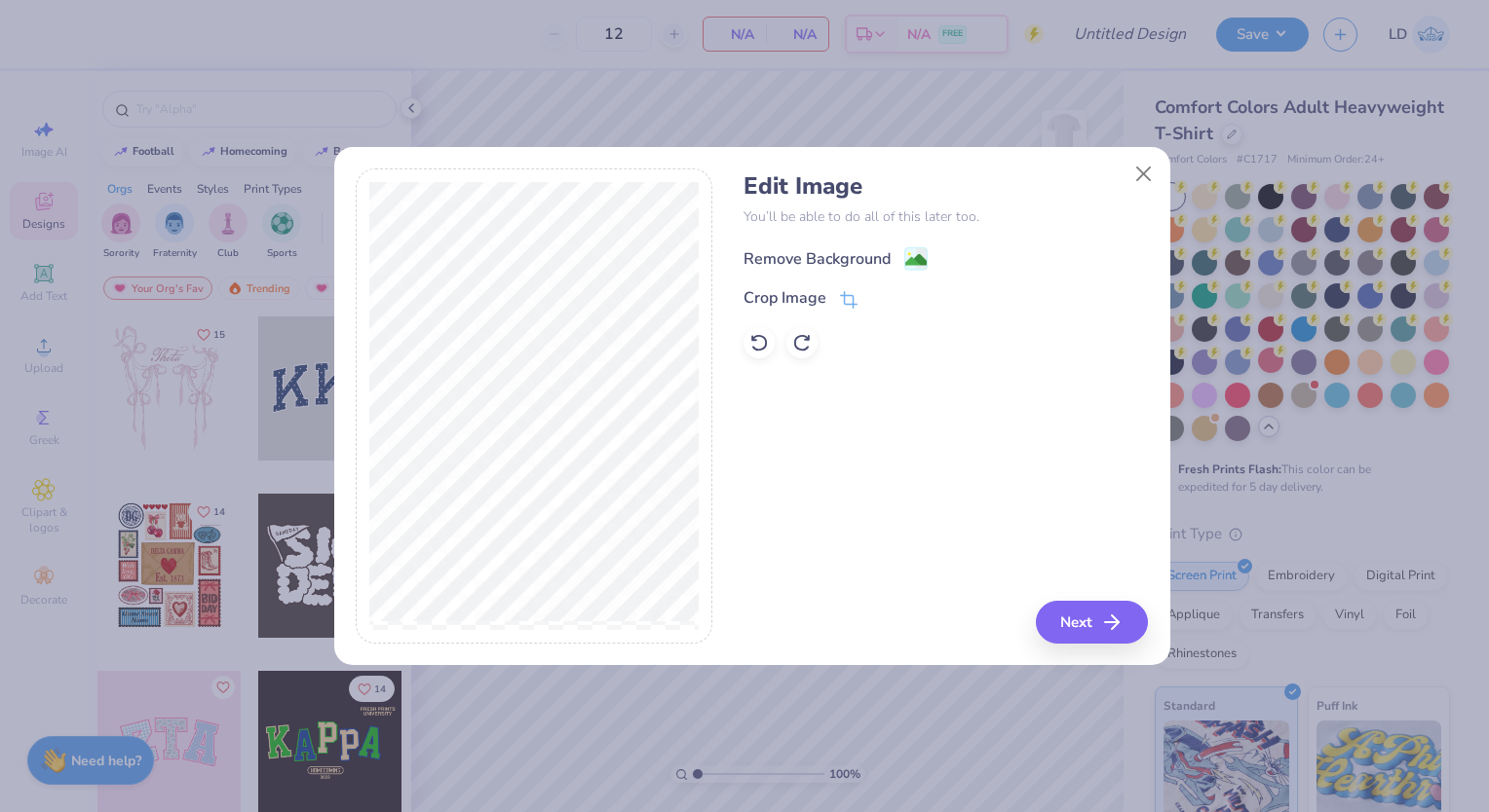
click at [826, 258] on div "Remove Background" at bounding box center [816, 258] width 147 height 23
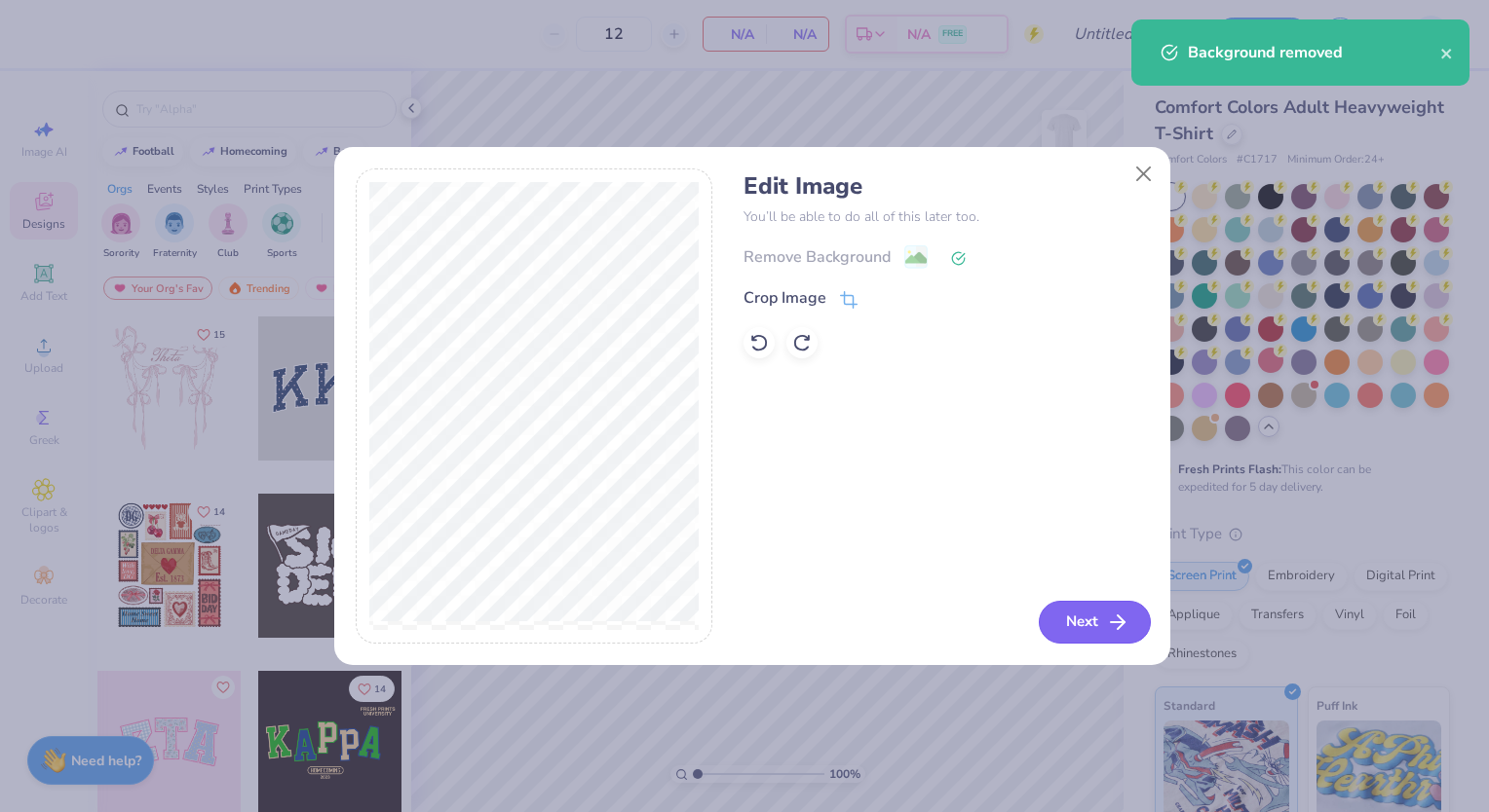
click at [1101, 632] on button "Next" at bounding box center [1095, 622] width 112 height 43
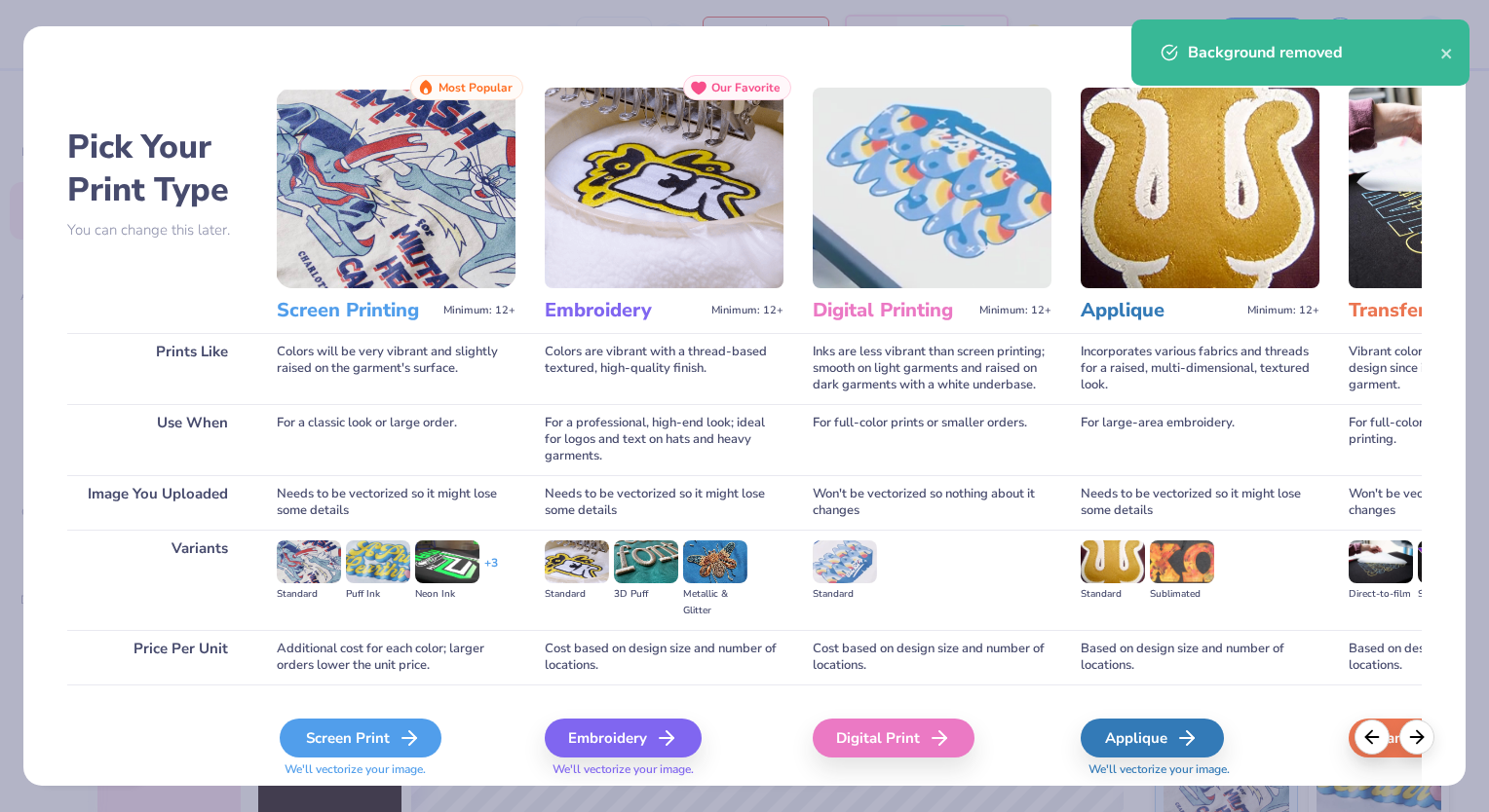
click at [352, 730] on div "Screen Print" at bounding box center [360, 738] width 162 height 39
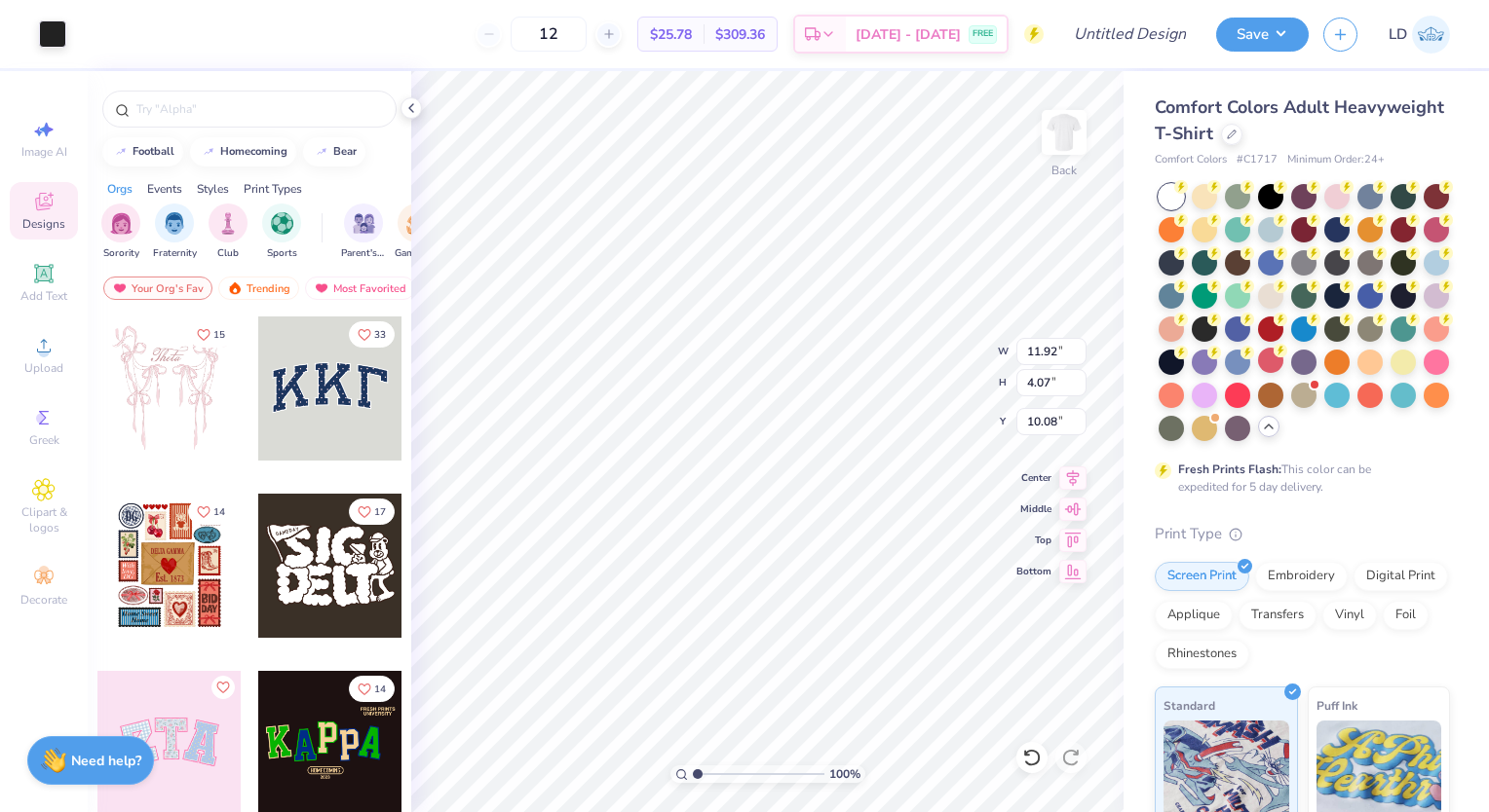
type input "11.92"
type input "4.07"
click at [1065, 507] on icon at bounding box center [1072, 506] width 27 height 23
type input "10.47"
click at [1033, 751] on icon at bounding box center [1031, 758] width 17 height 18
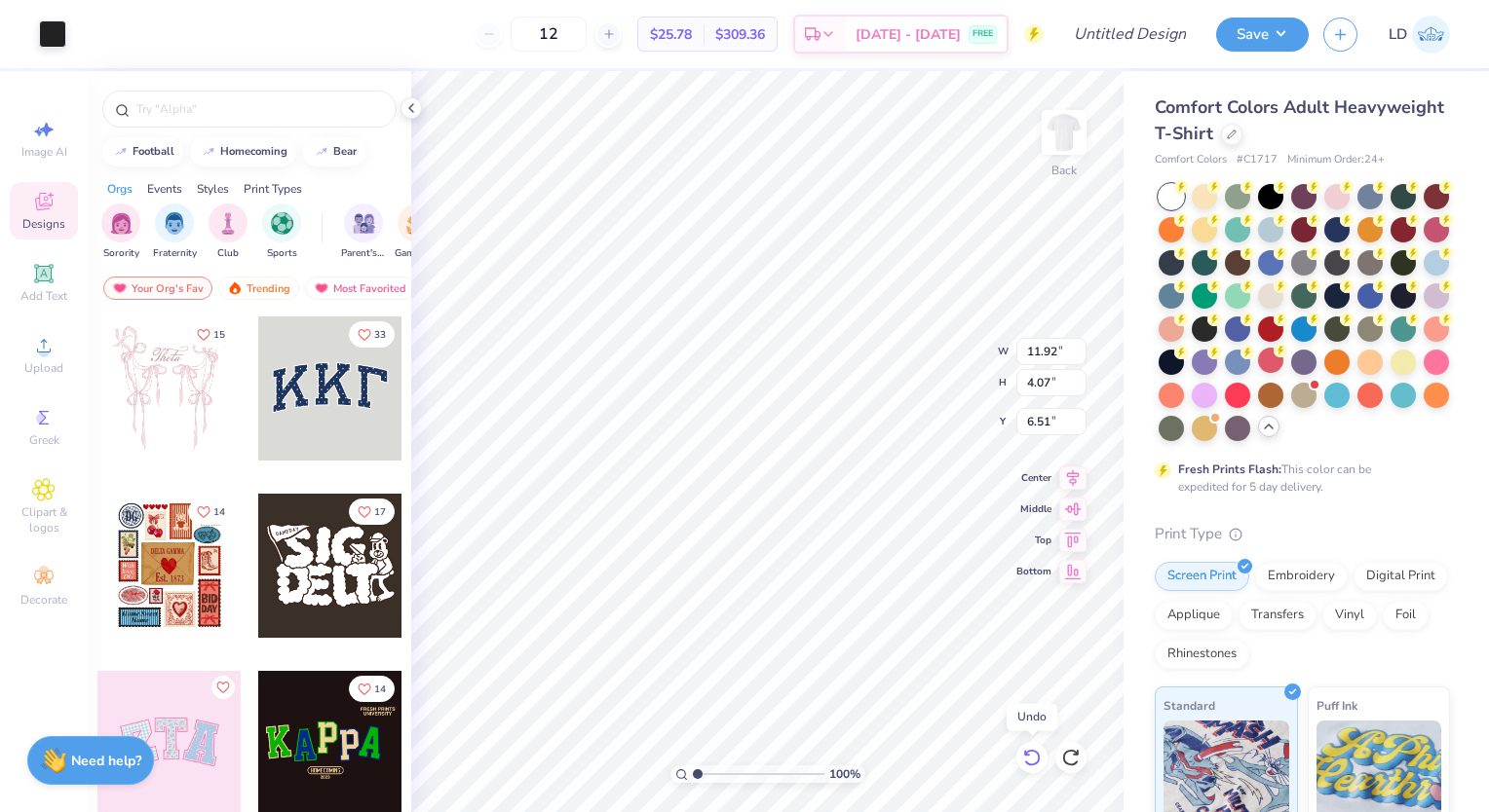
type input "6.51"
click at [62, 288] on span "Add Text" at bounding box center [44, 296] width 47 height 16
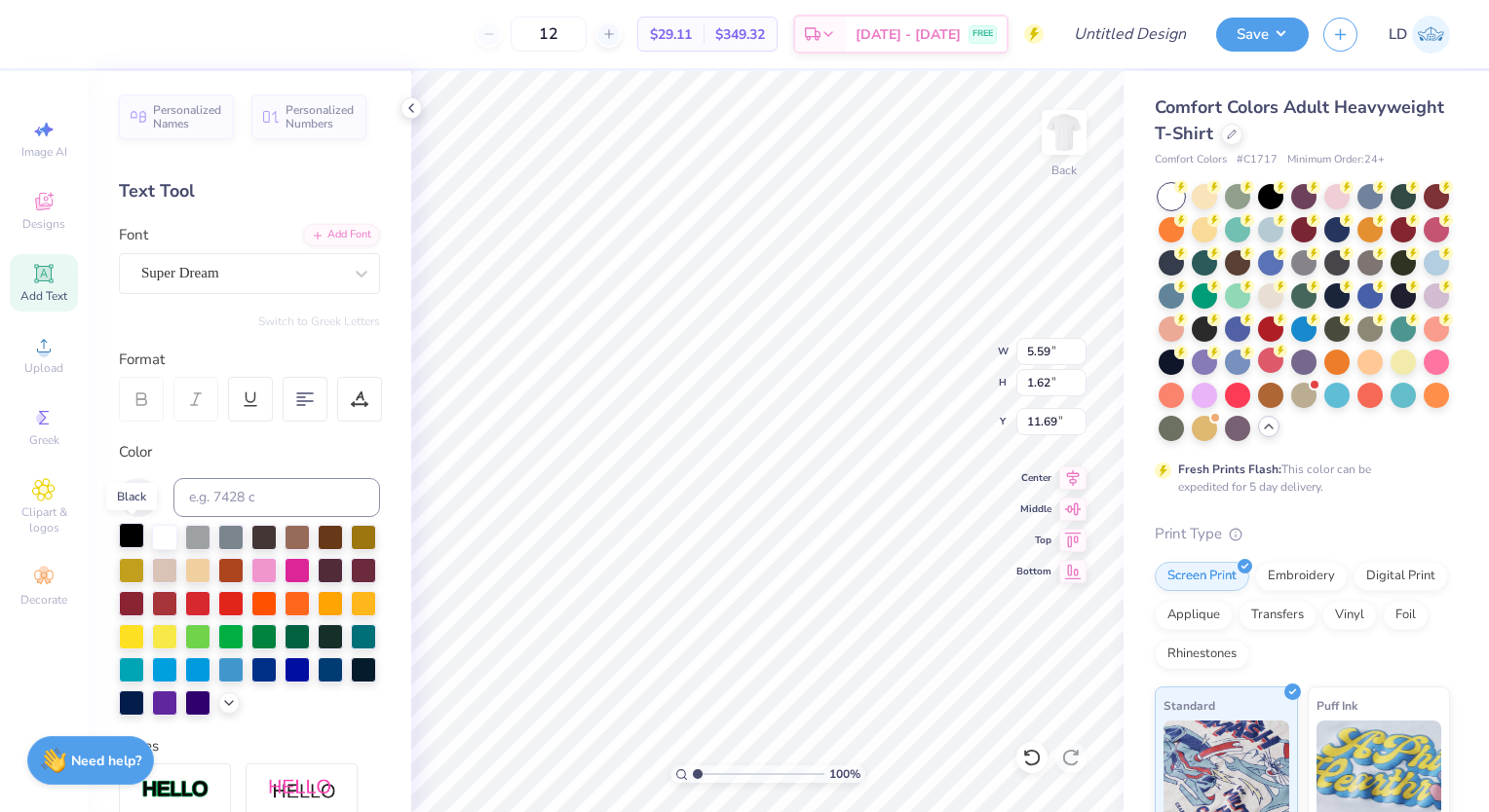
click at [128, 542] on div at bounding box center [131, 535] width 25 height 25
click at [213, 274] on div "Super Dream" at bounding box center [242, 273] width 205 height 30
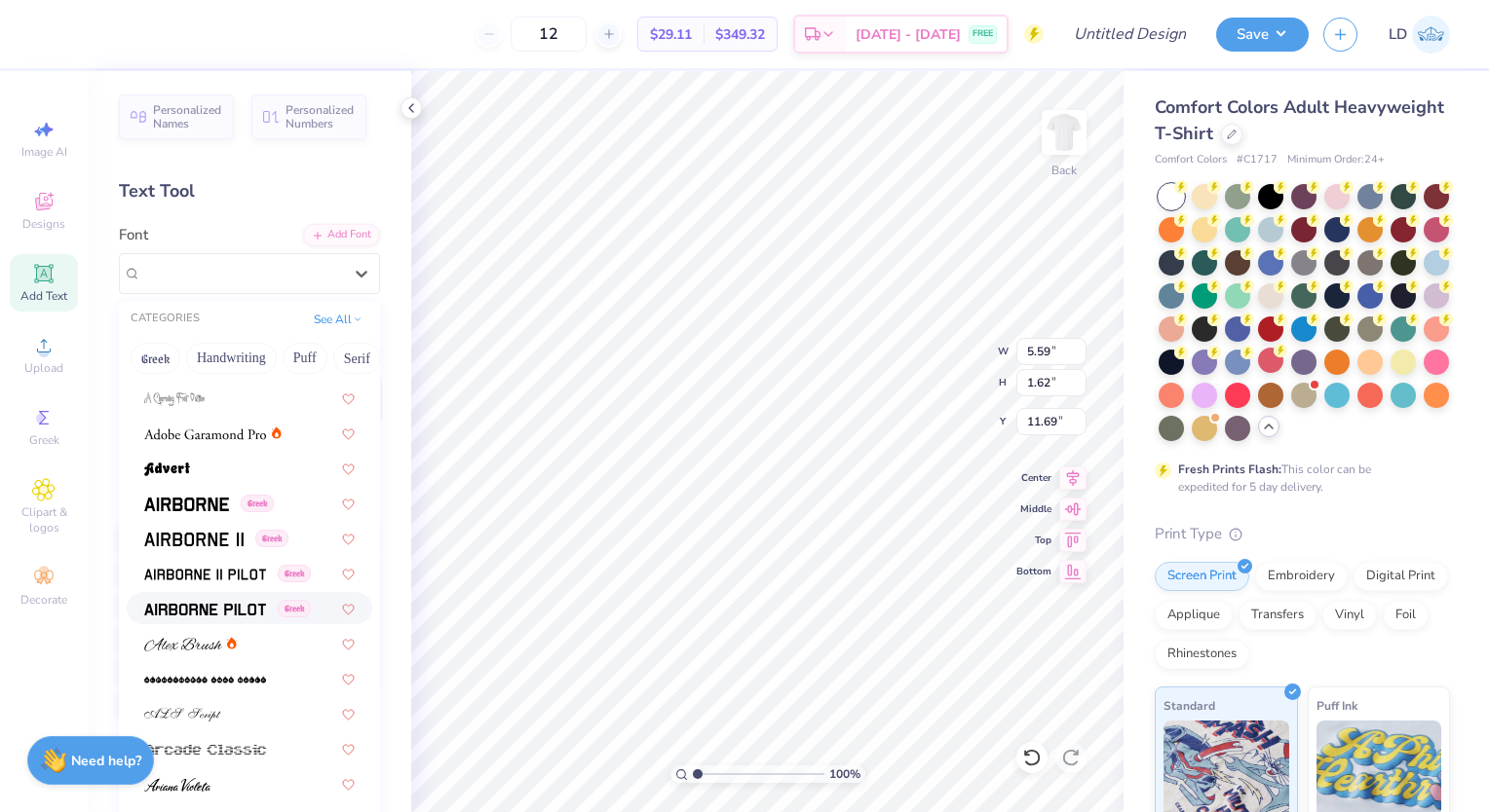
scroll to position [240, 0]
click at [229, 511] on div "Greek" at bounding box center [210, 502] width 130 height 21
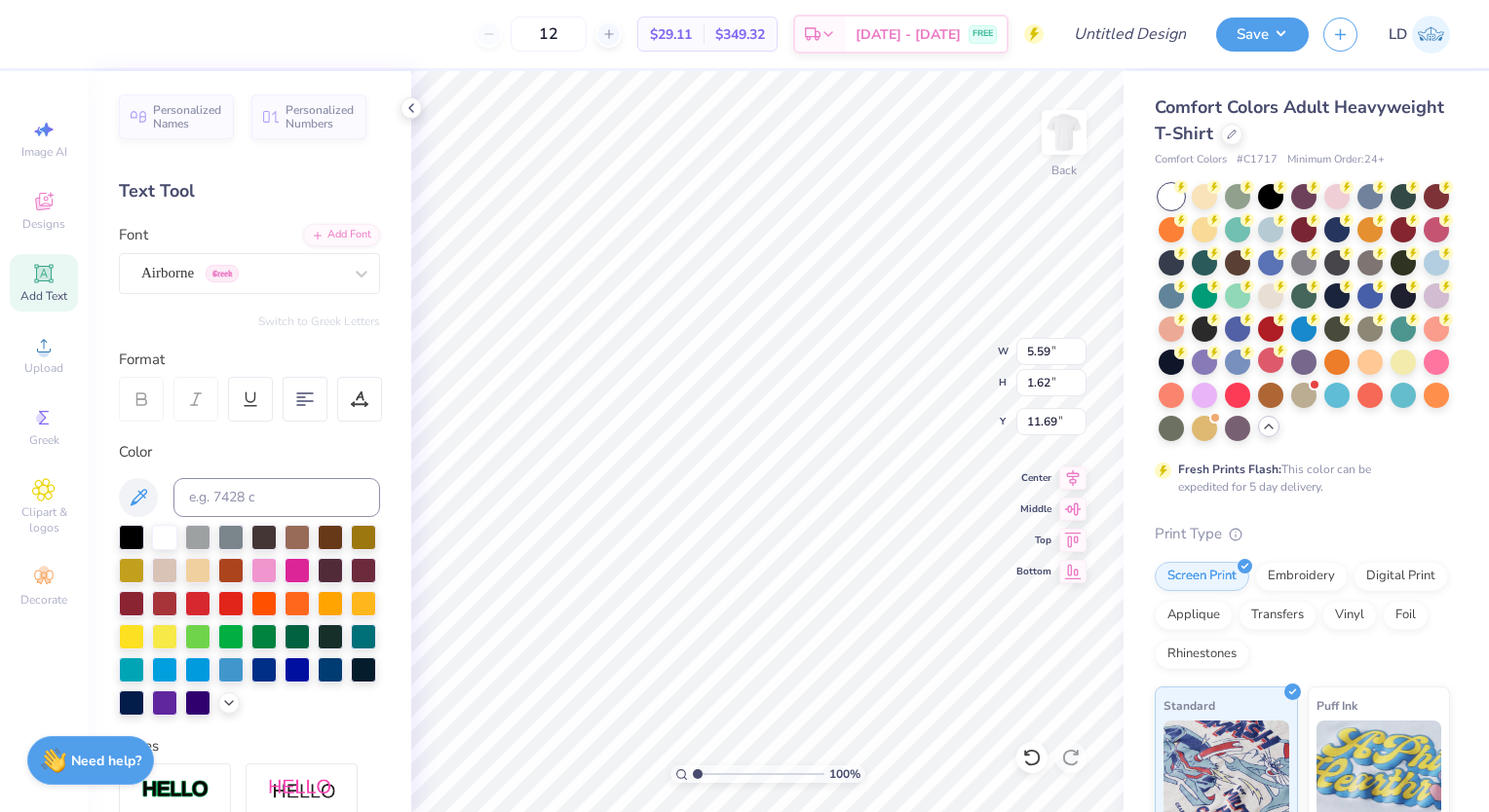
type input "5.35"
type input "1.69"
type input "11.65"
type textarea "Brothers"
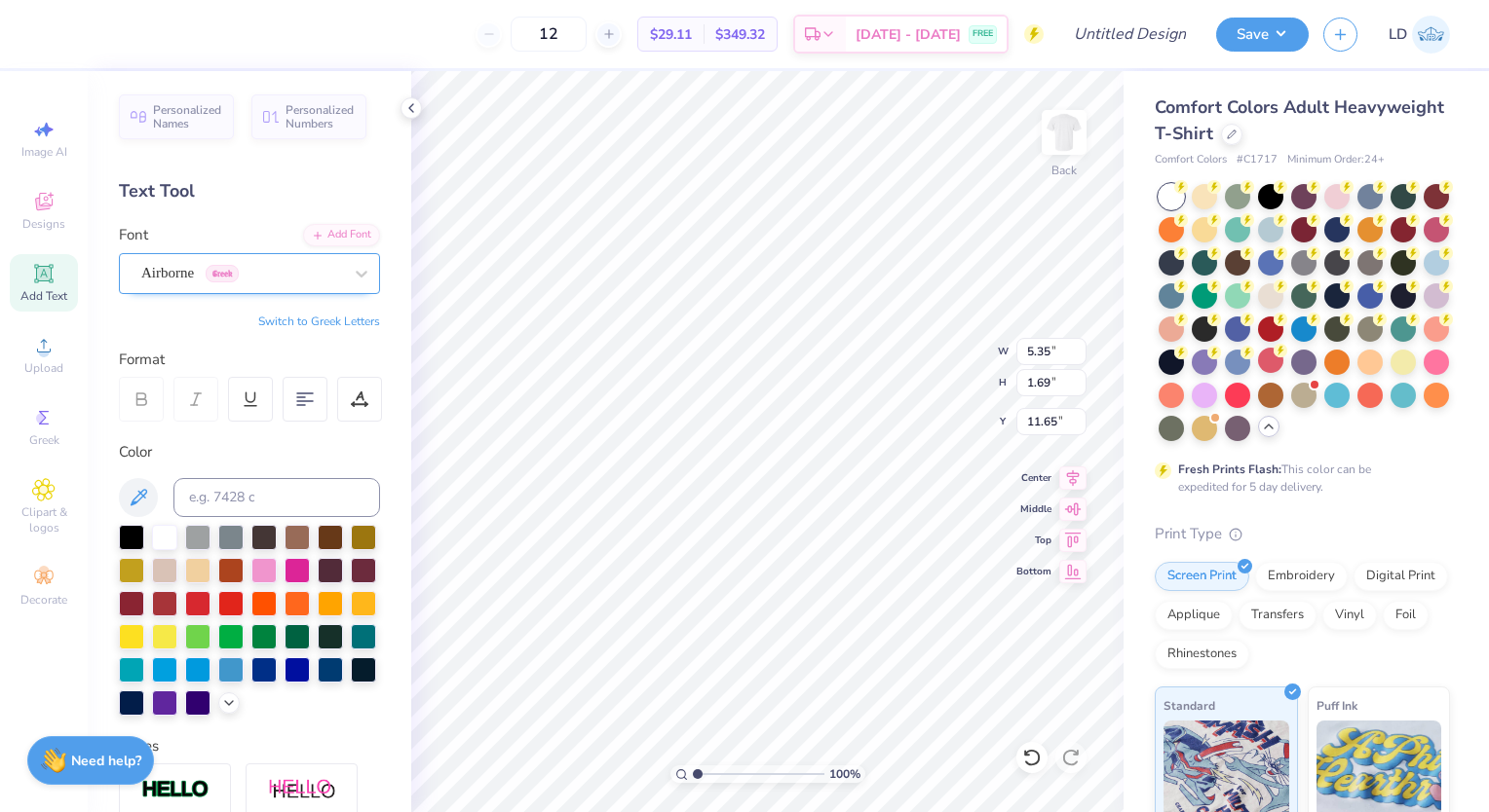
click at [180, 278] on div "Airborne Greek" at bounding box center [242, 273] width 205 height 30
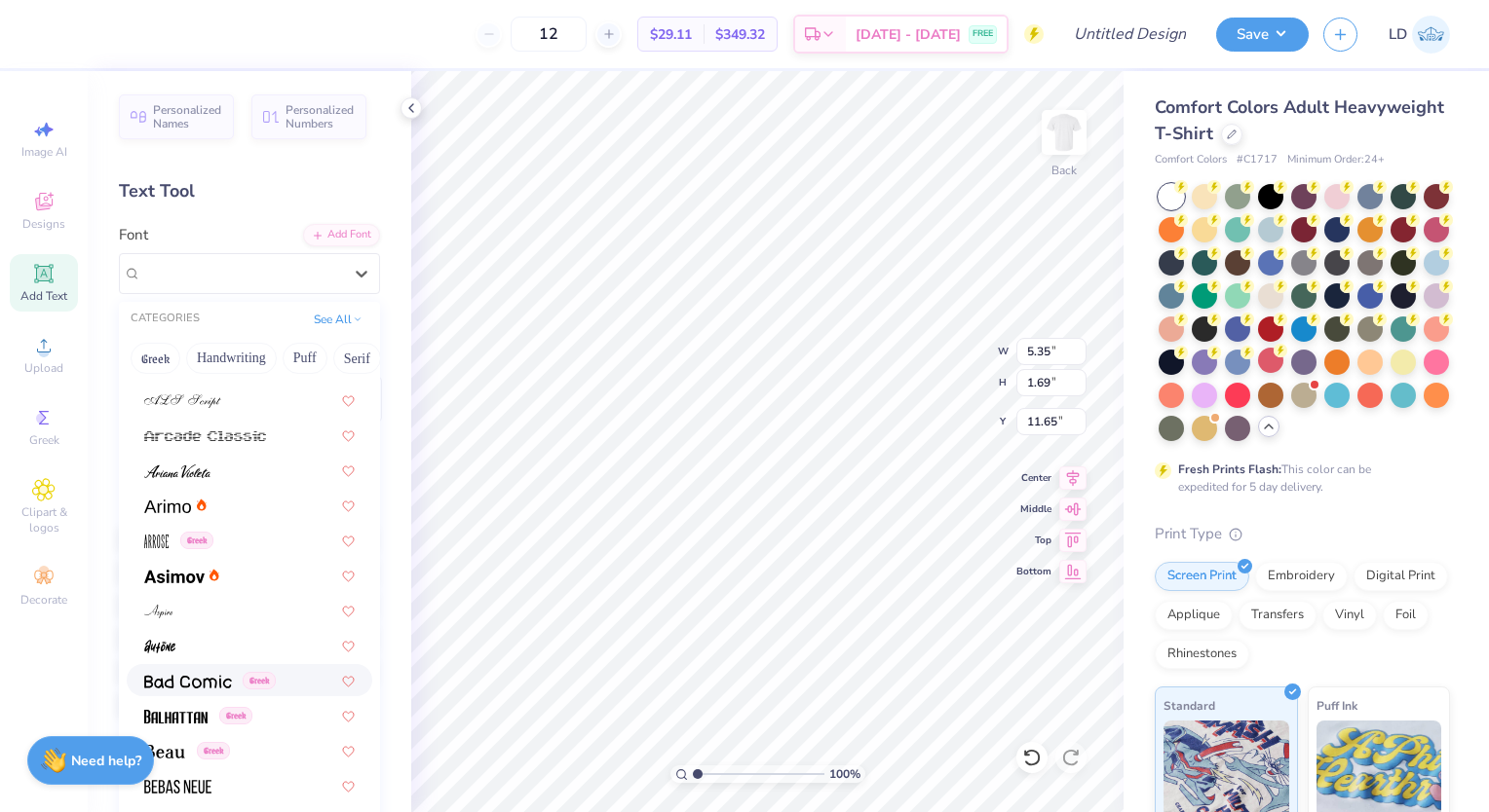
scroll to position [608, 0]
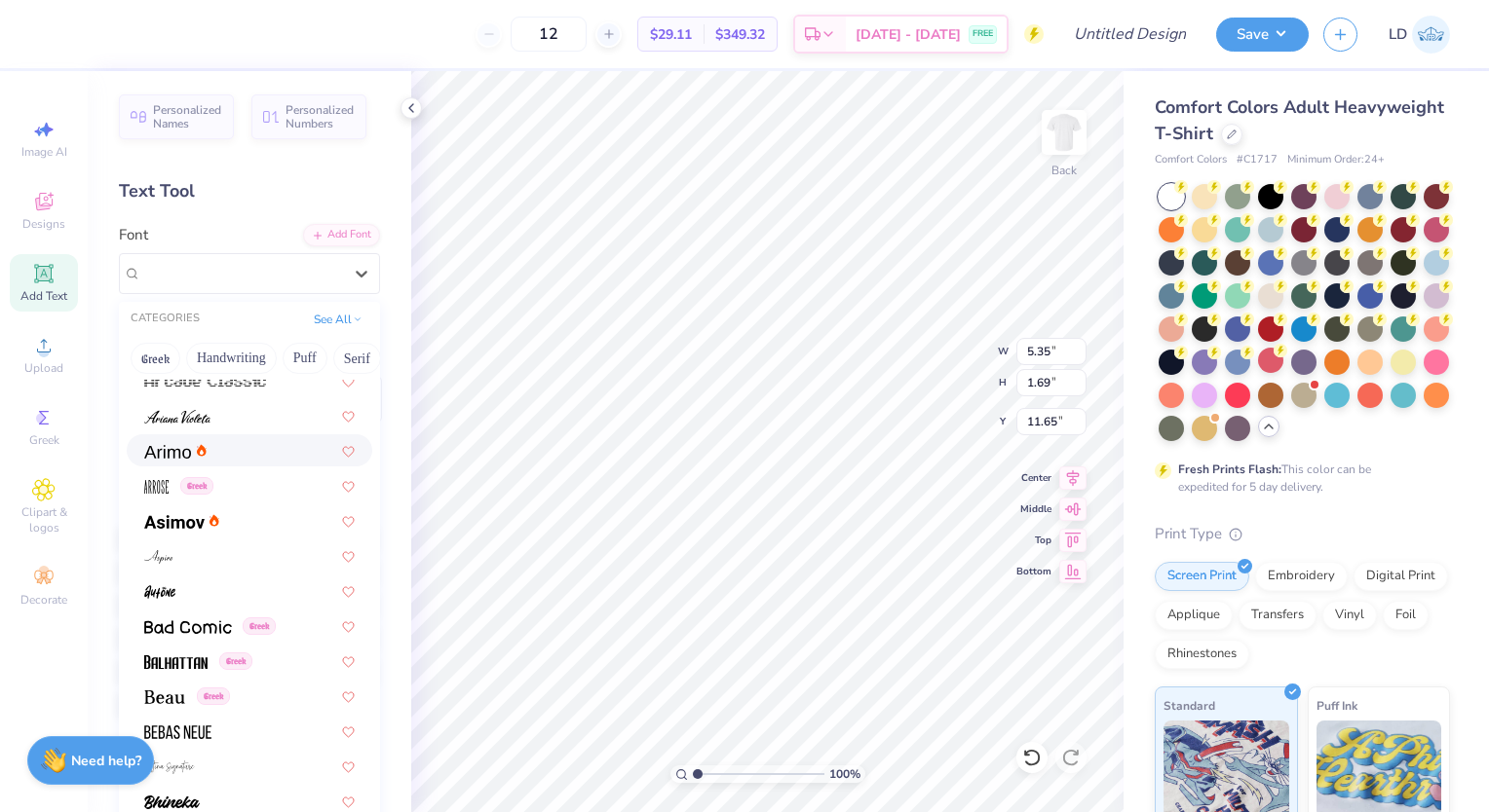
click at [240, 463] on div at bounding box center [249, 451] width 246 height 32
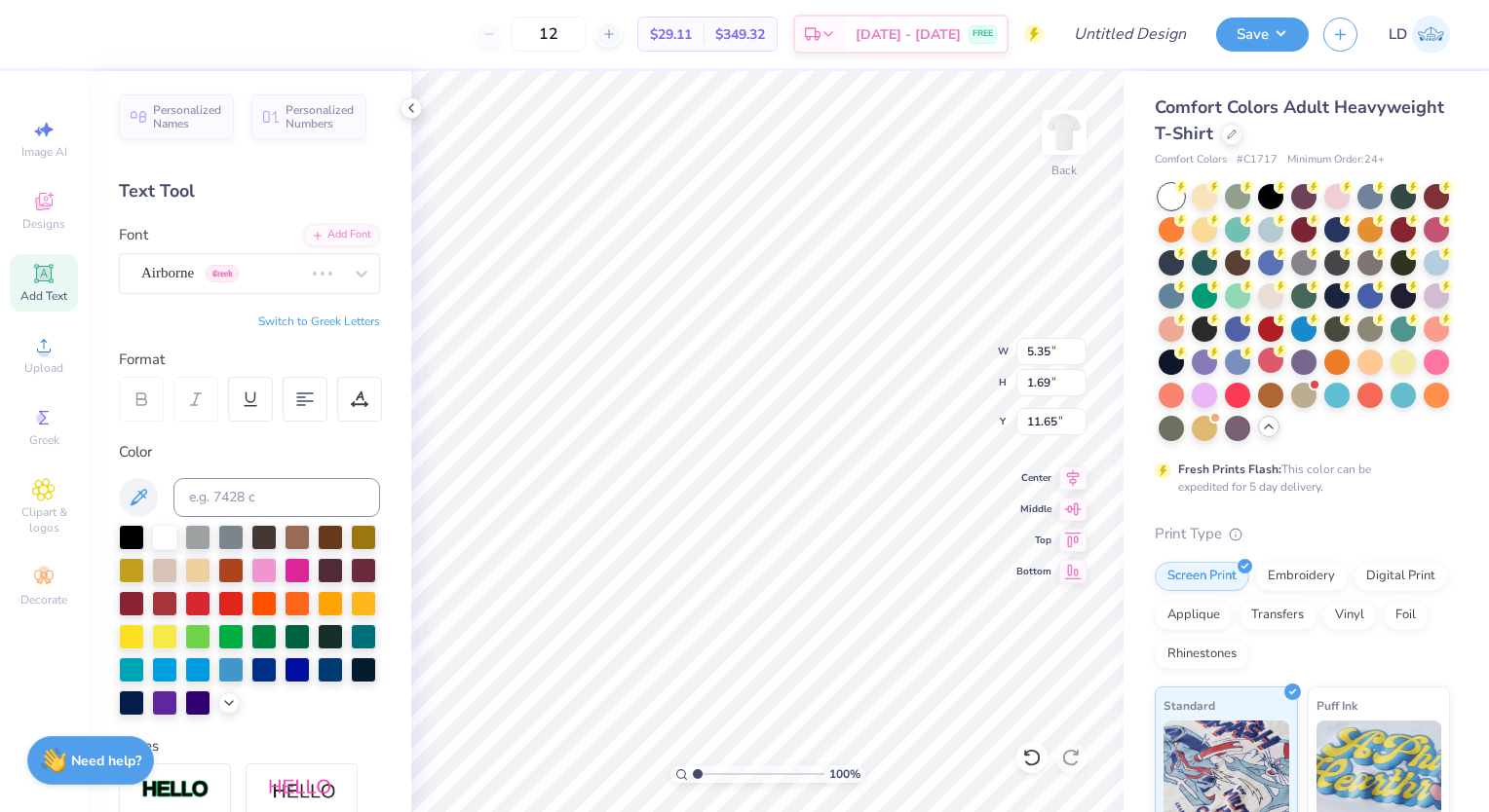
scroll to position [16, 4]
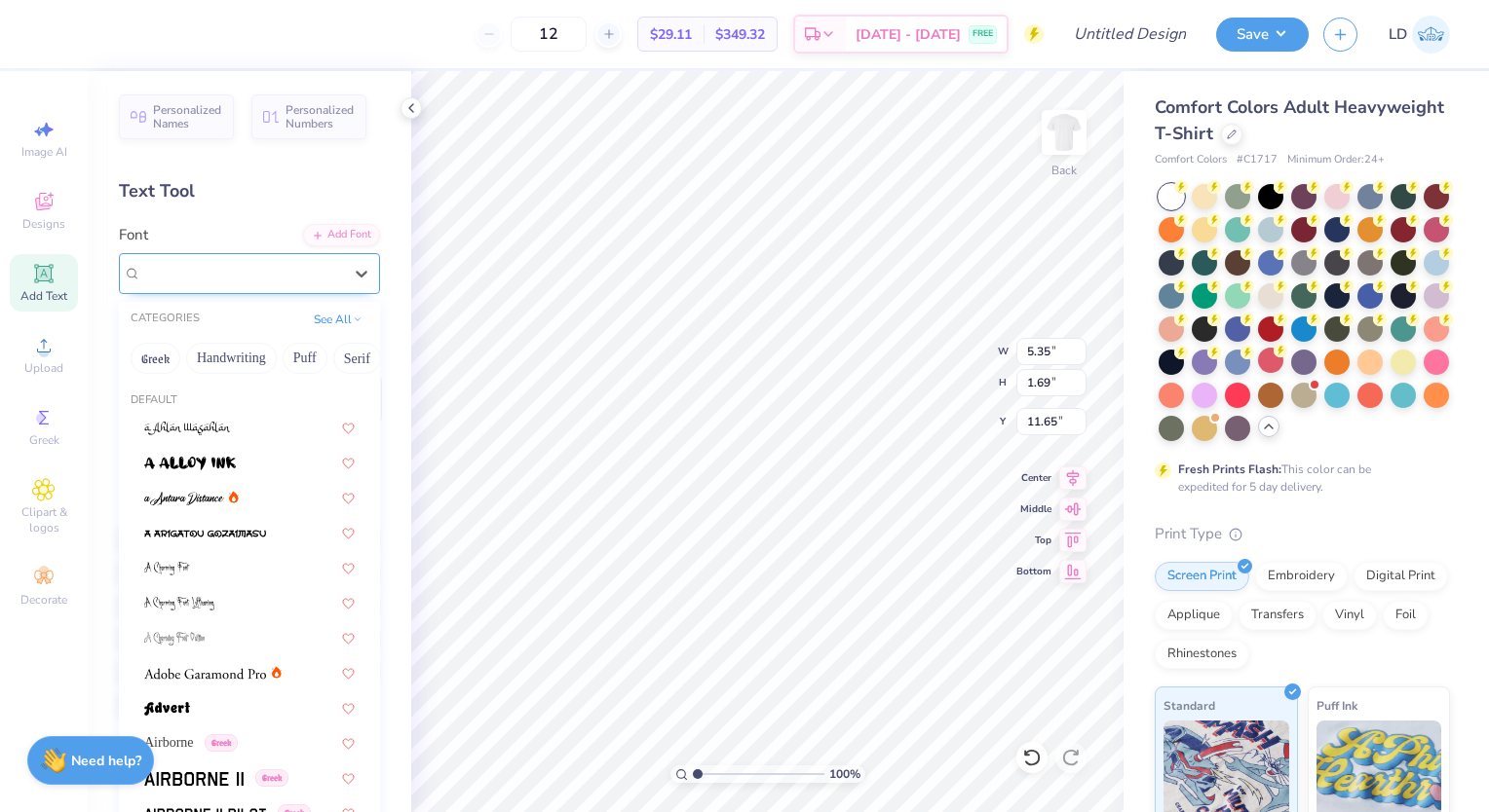
click at [222, 279] on div "Arimo" at bounding box center [242, 273] width 205 height 30
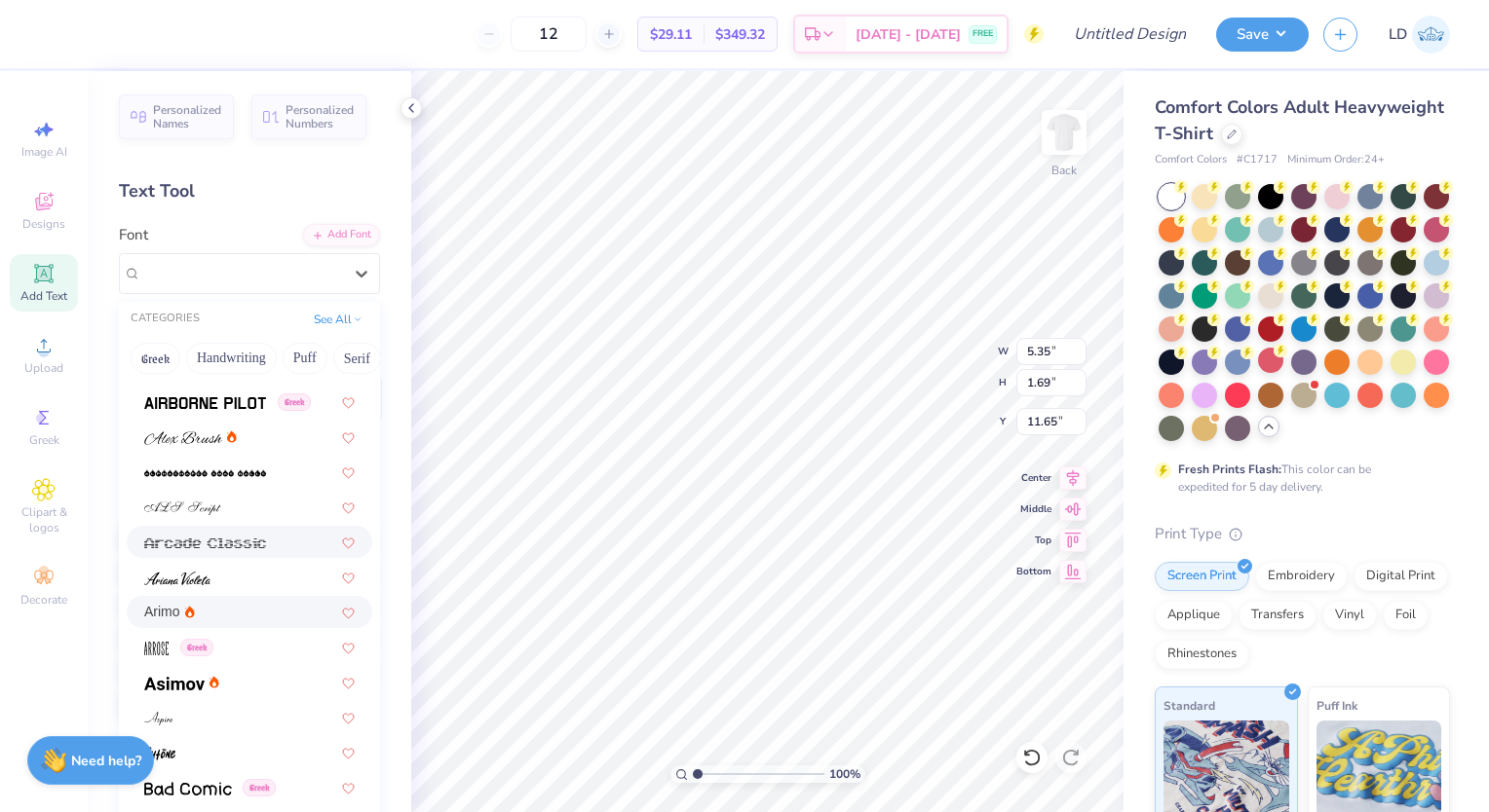
scroll to position [495, 0]
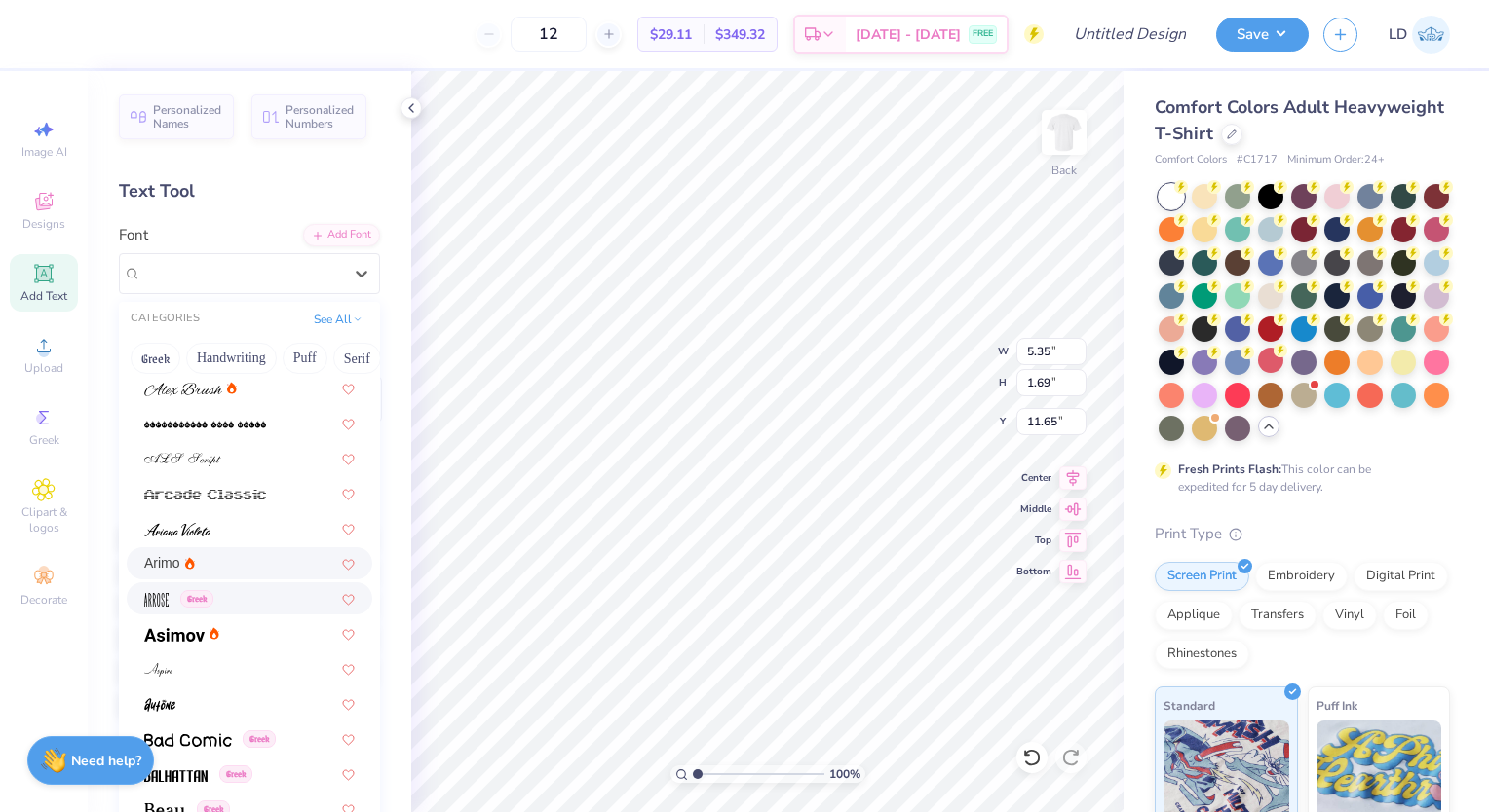
click at [238, 609] on div "Greek" at bounding box center [249, 599] width 246 height 32
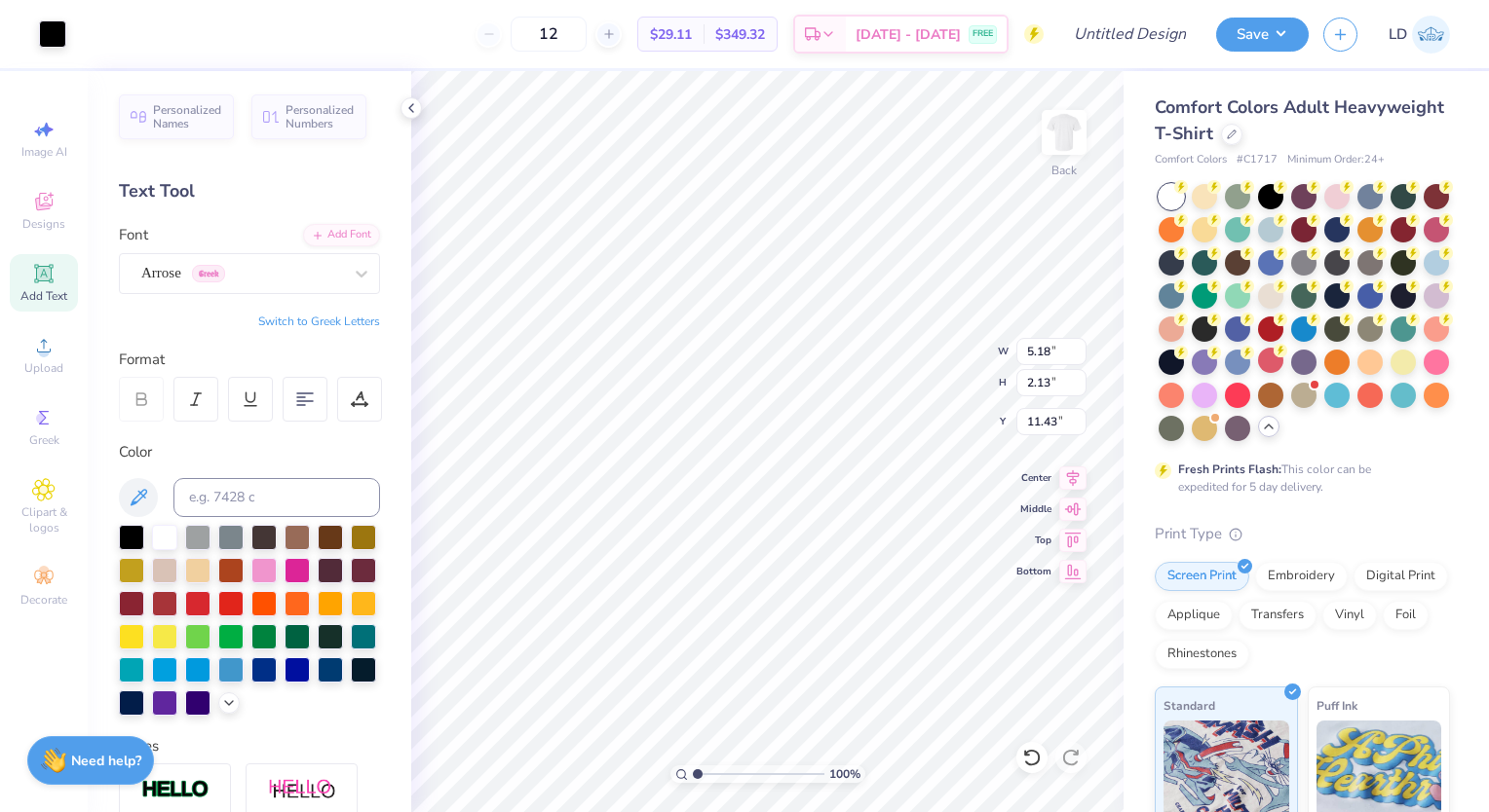
type input "5.18"
type input "2.13"
type input "11.43"
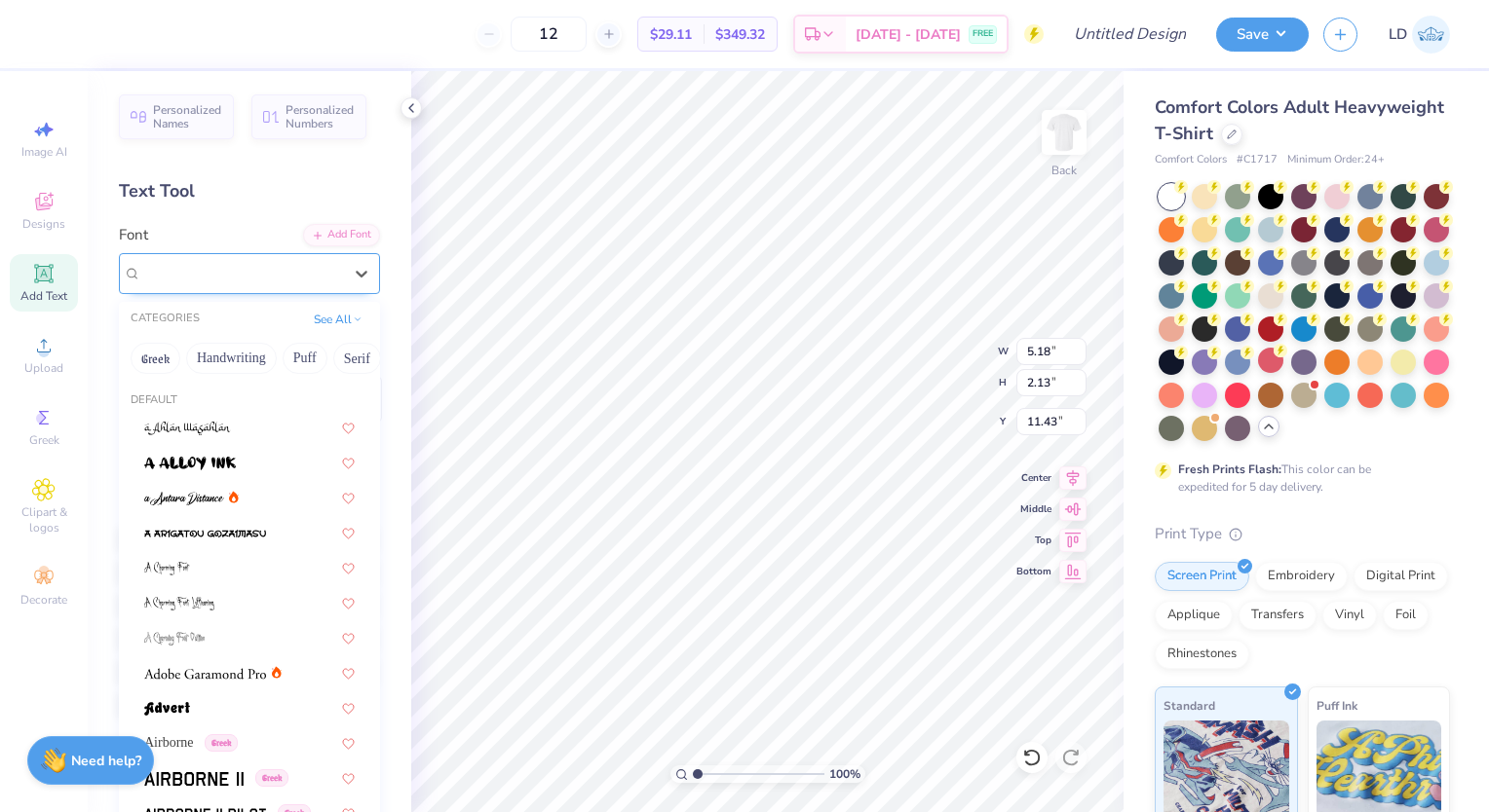
click at [242, 282] on div "Arrose Greek" at bounding box center [242, 273] width 205 height 30
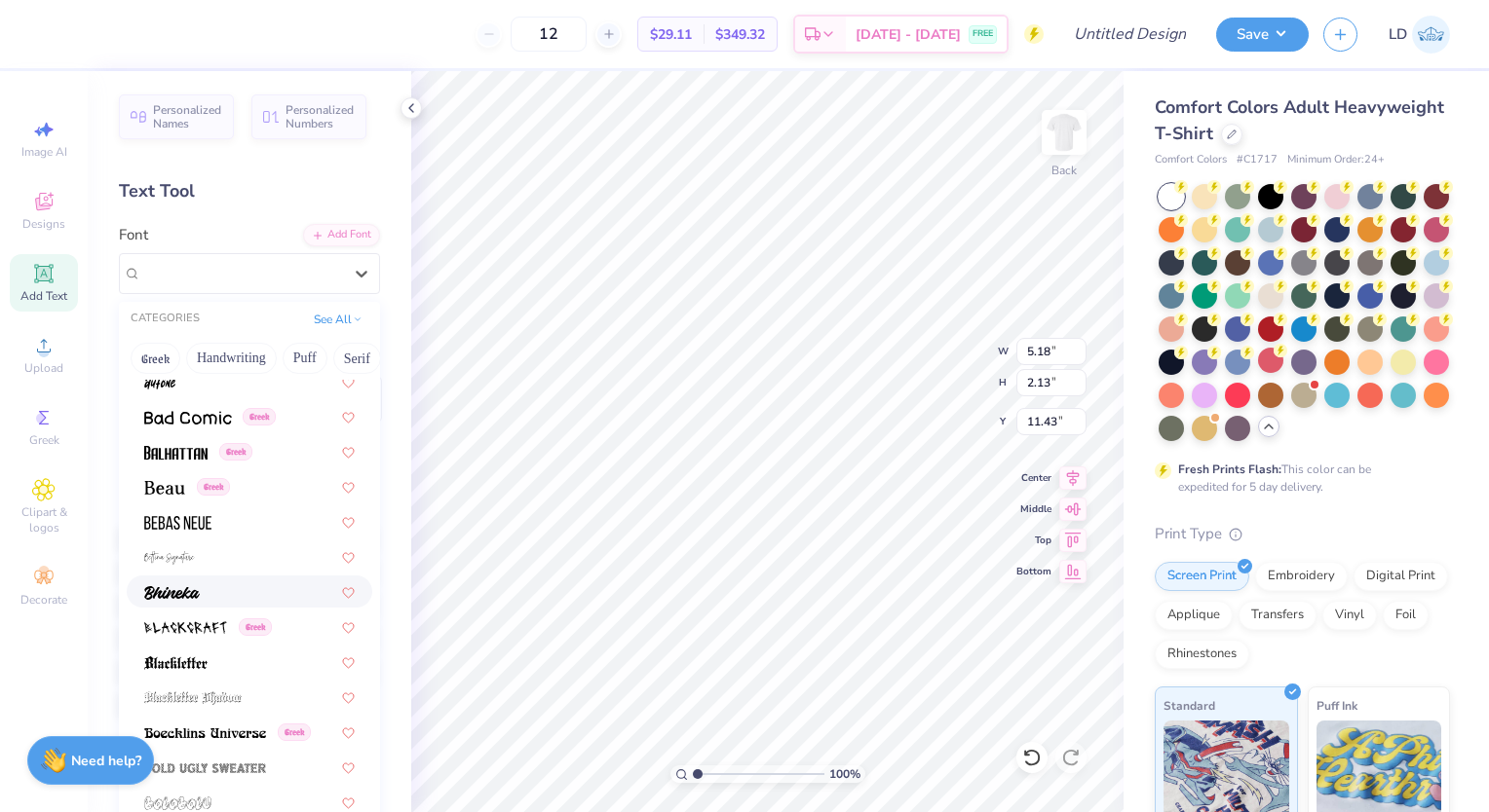
scroll to position [958, 0]
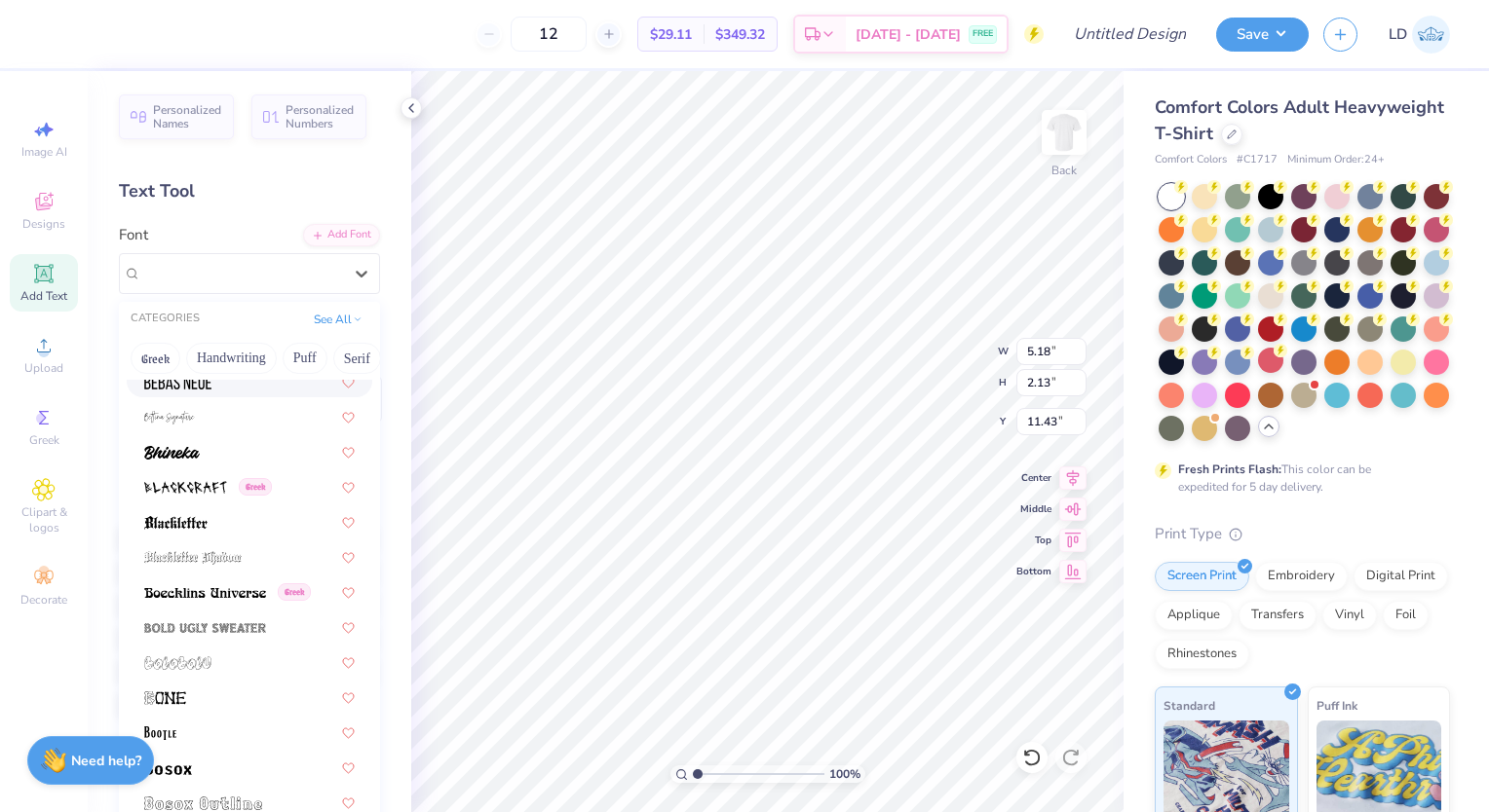
click at [254, 384] on div at bounding box center [249, 381] width 211 height 21
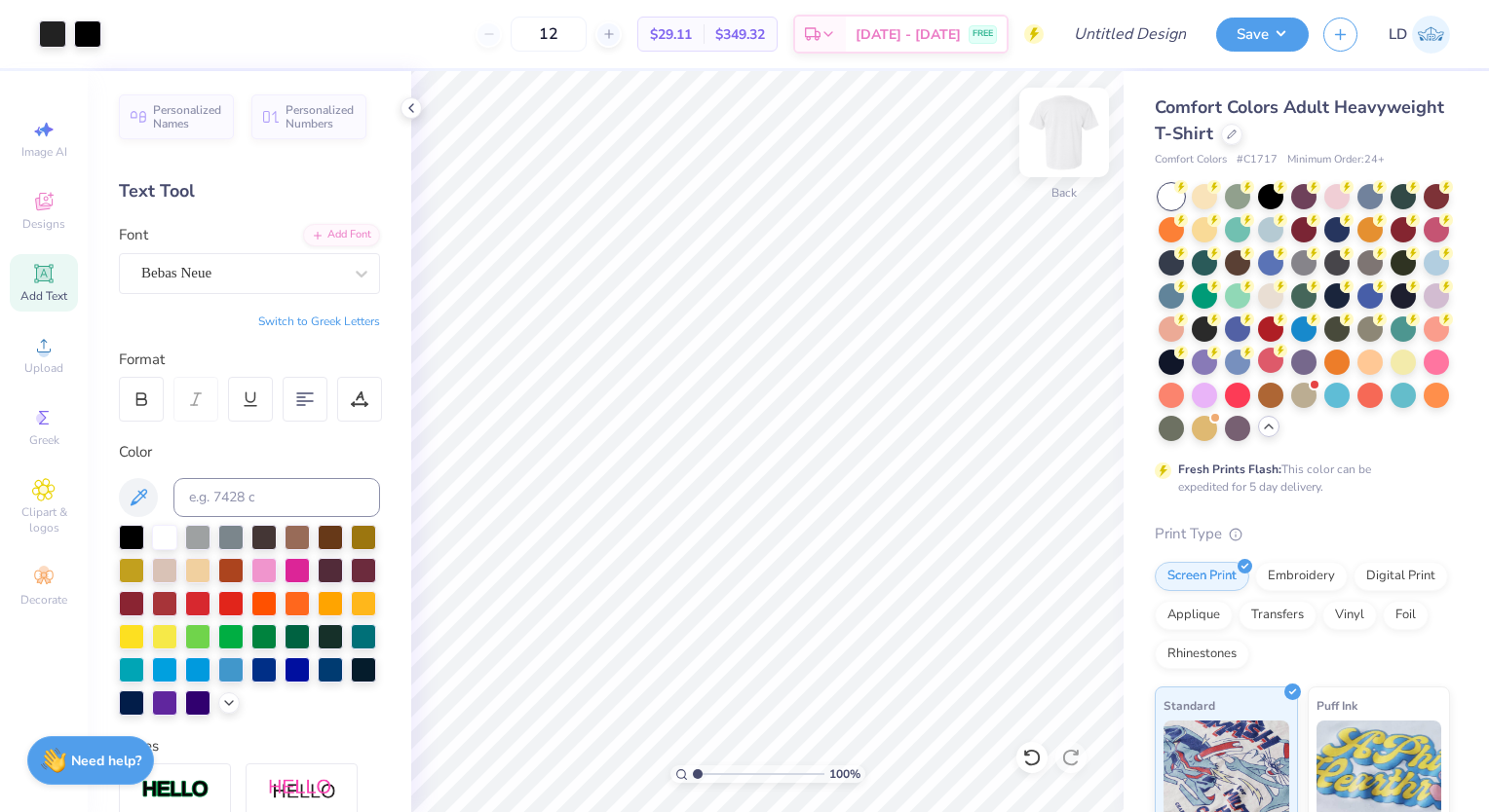
click at [1051, 132] on img at bounding box center [1064, 133] width 78 height 78
click at [62, 201] on div "Designs" at bounding box center [44, 211] width 68 height 58
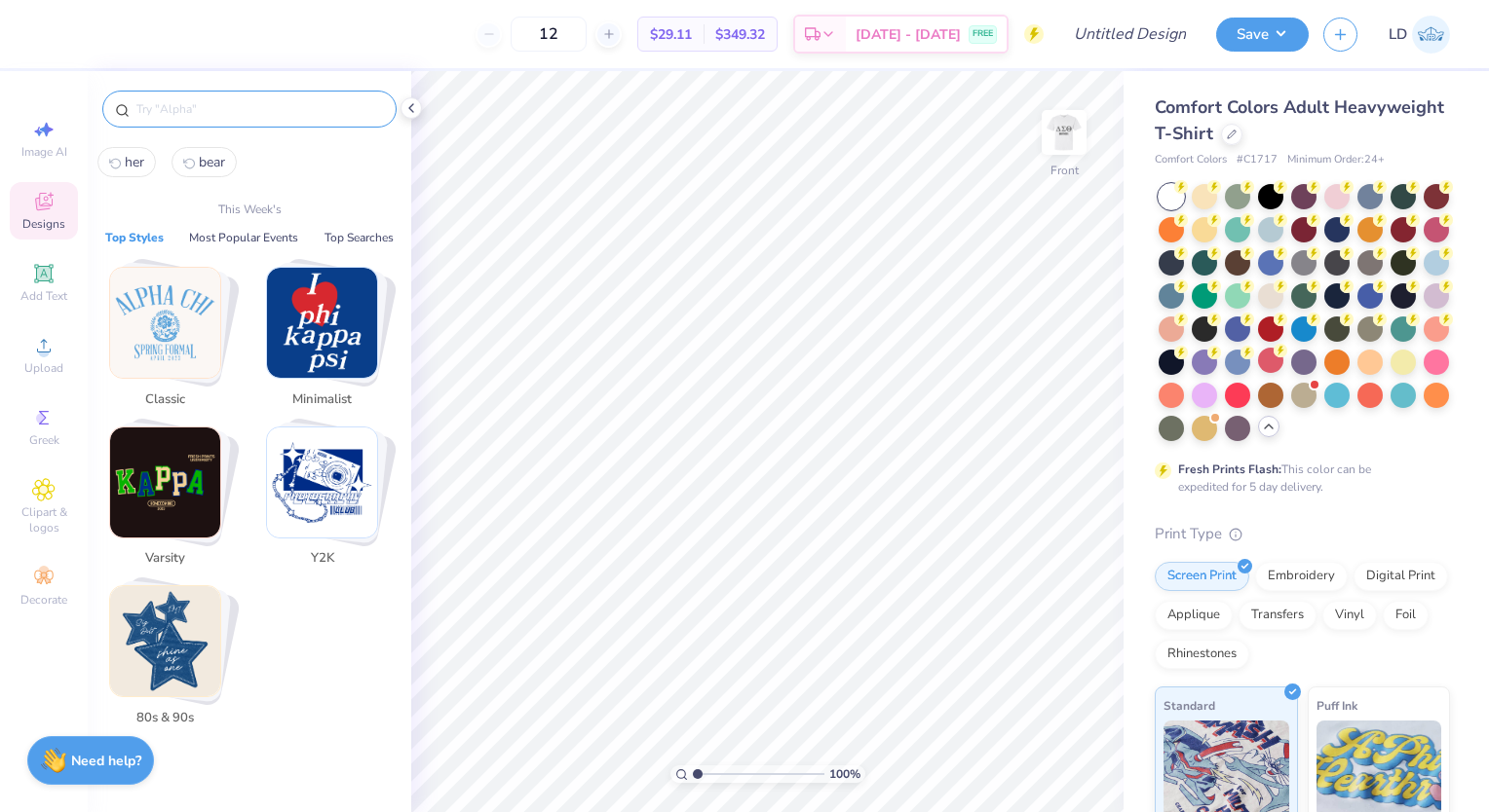
click at [215, 103] on input "text" at bounding box center [259, 110] width 249 height 20
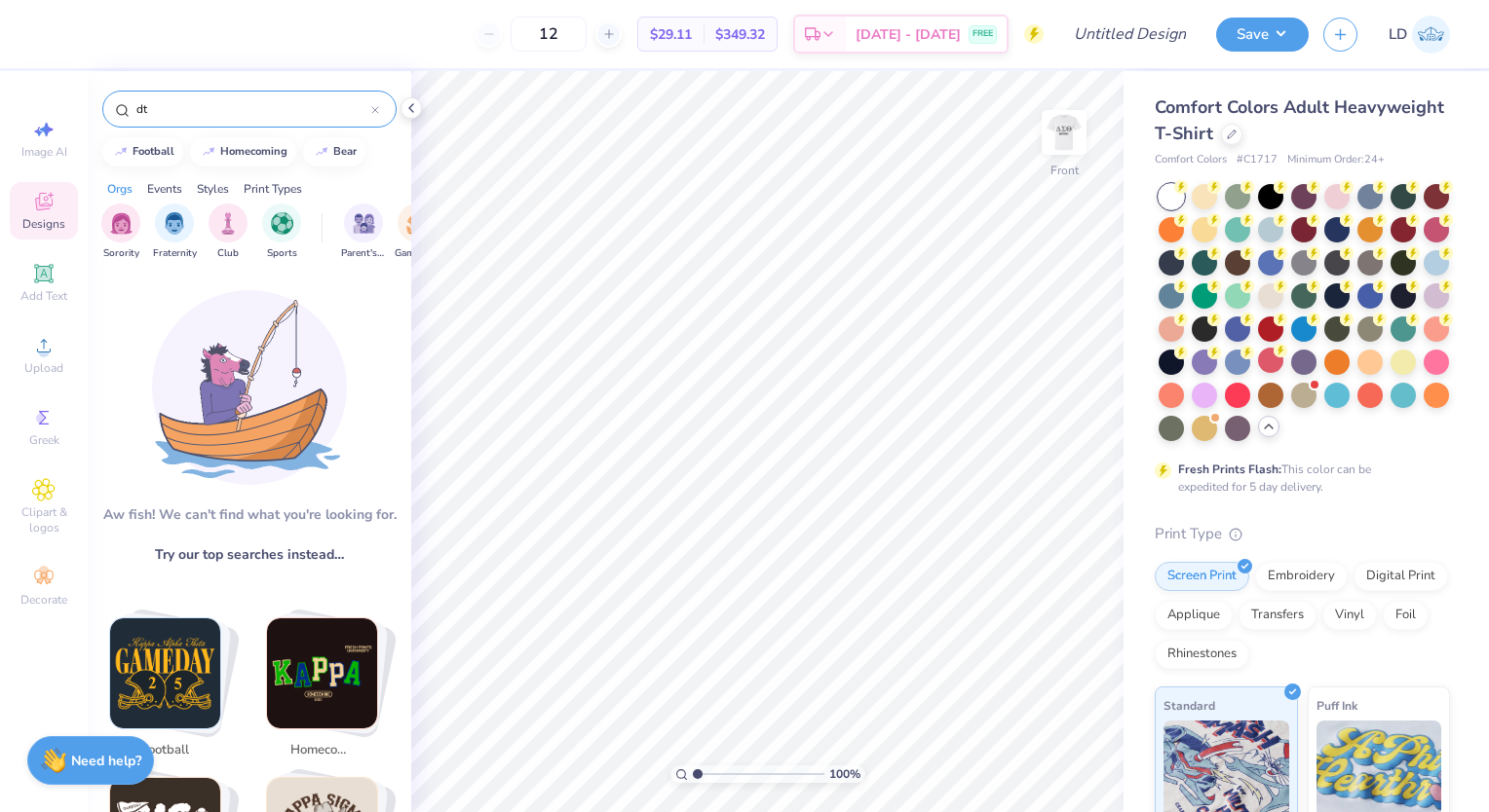
type input "d"
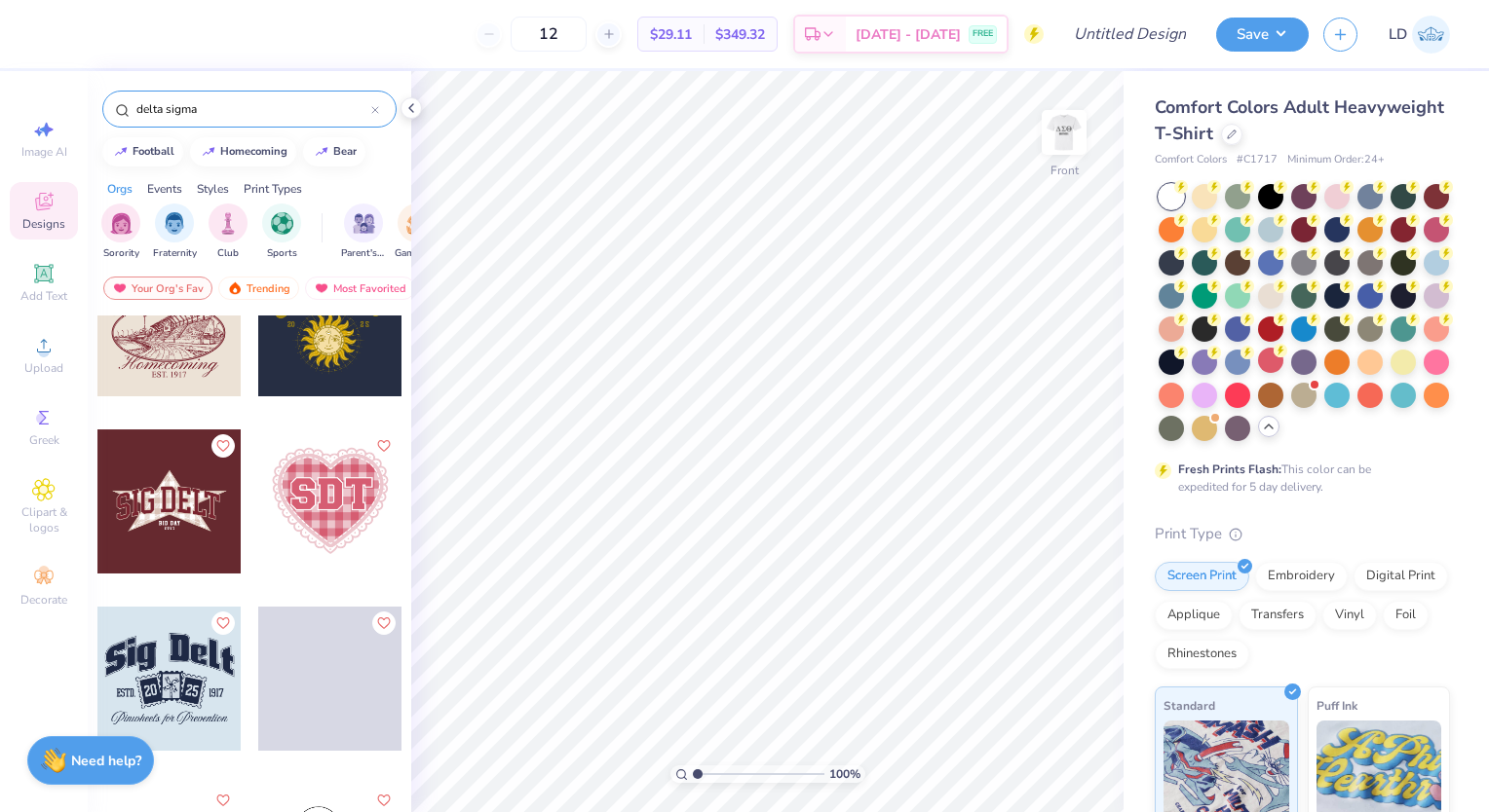
scroll to position [4048, 0]
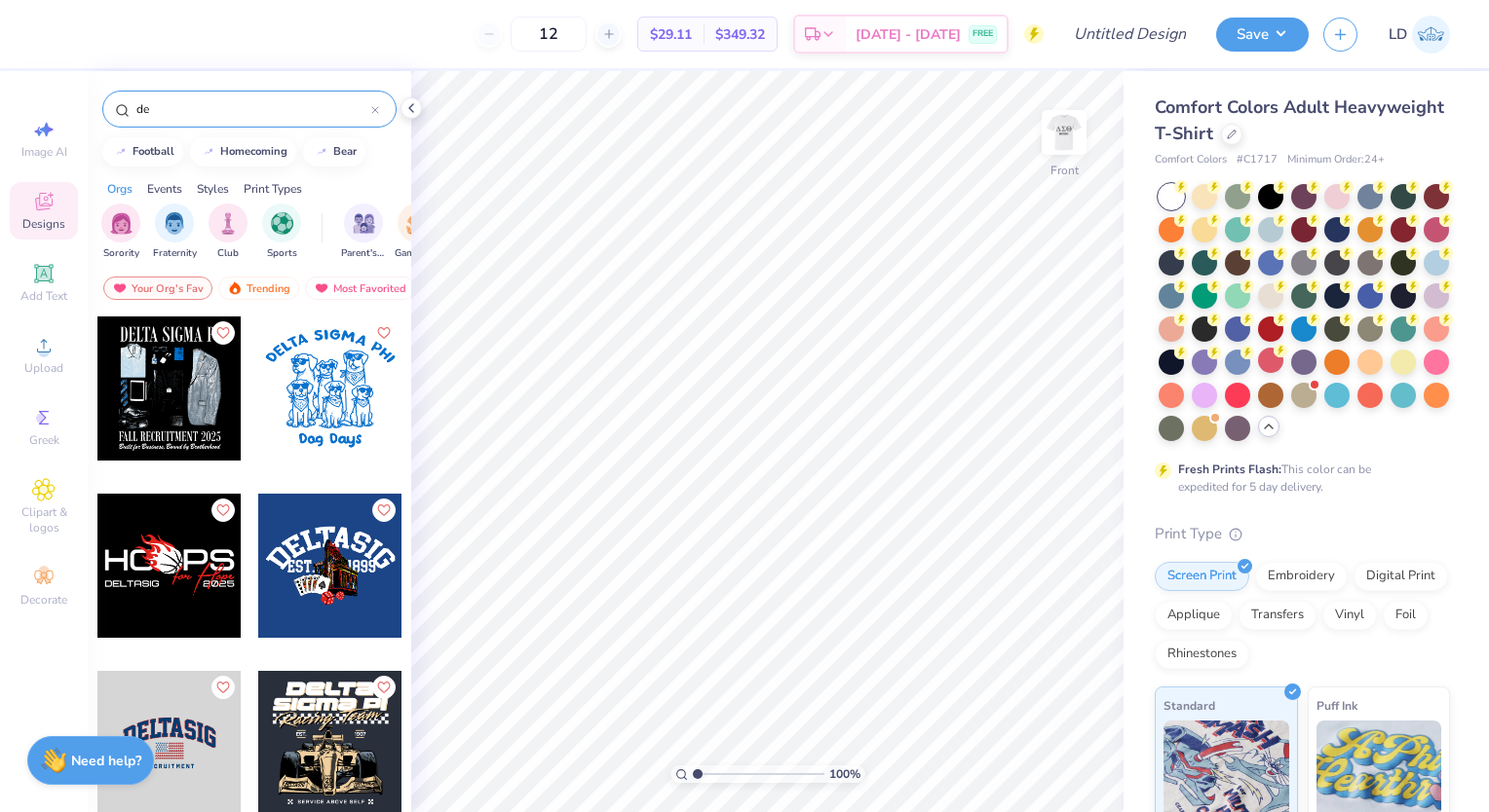
type input "d"
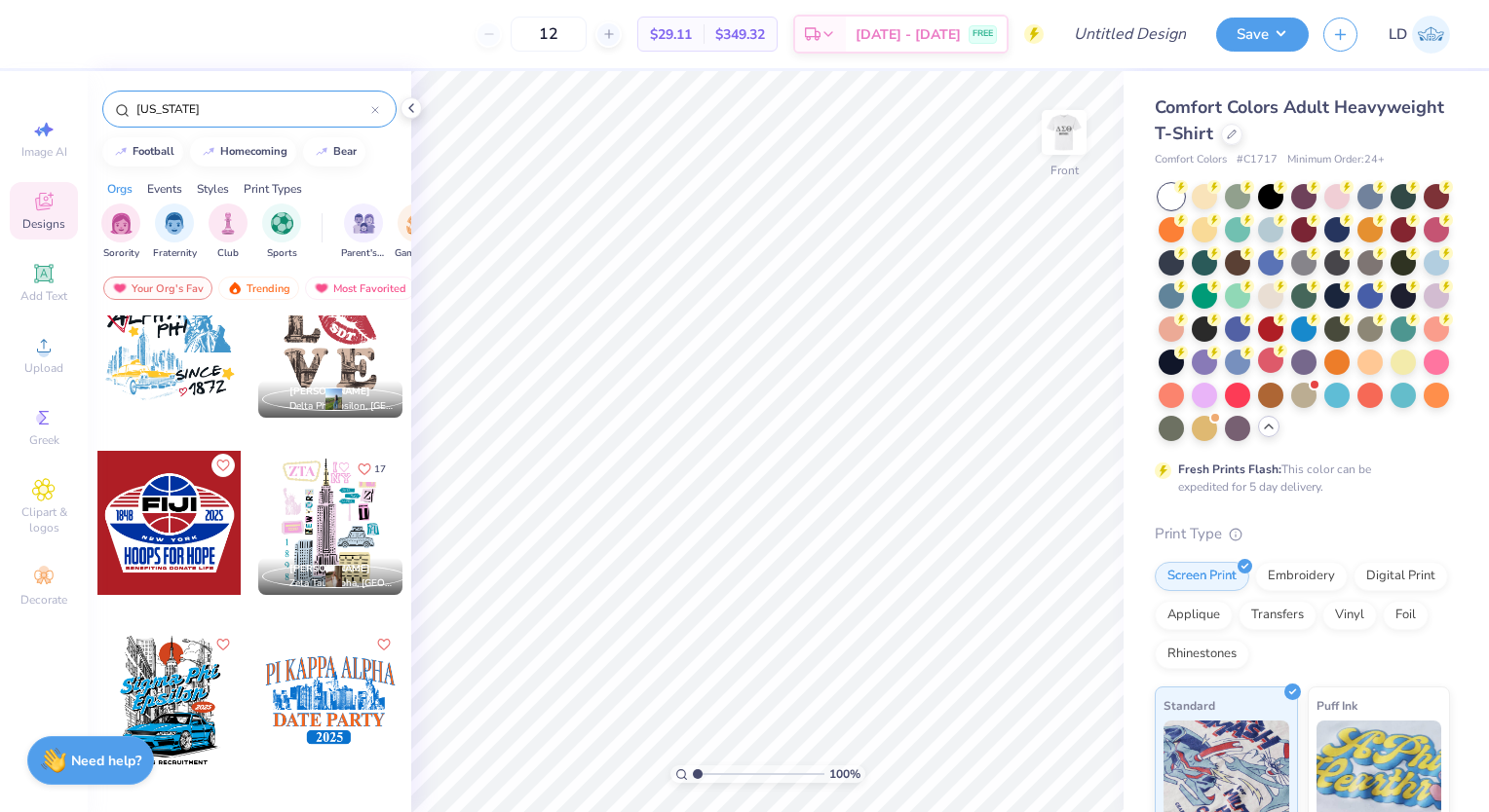
scroll to position [0, 0]
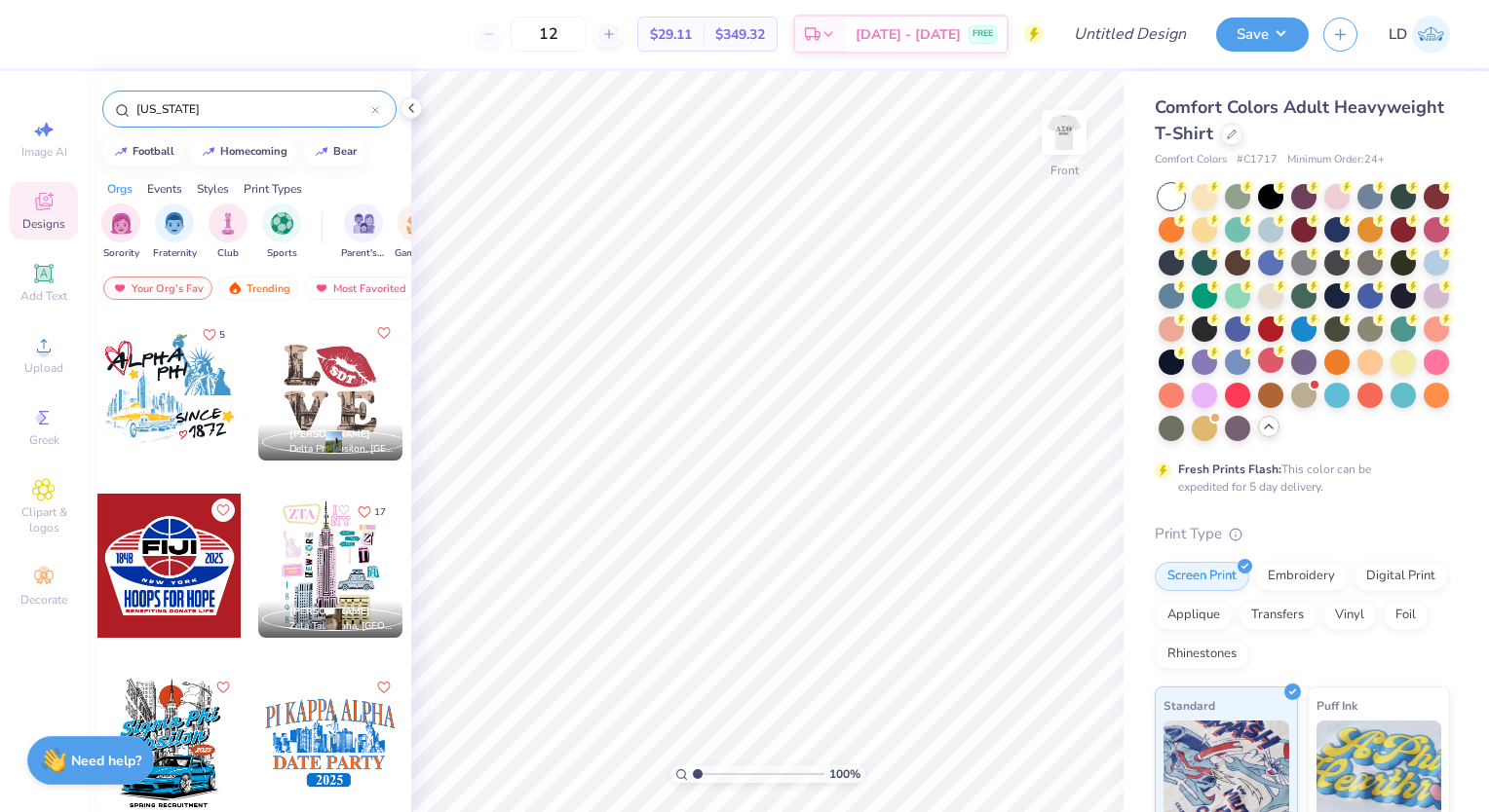
type input "new york"
click at [55, 282] on icon at bounding box center [43, 273] width 23 height 23
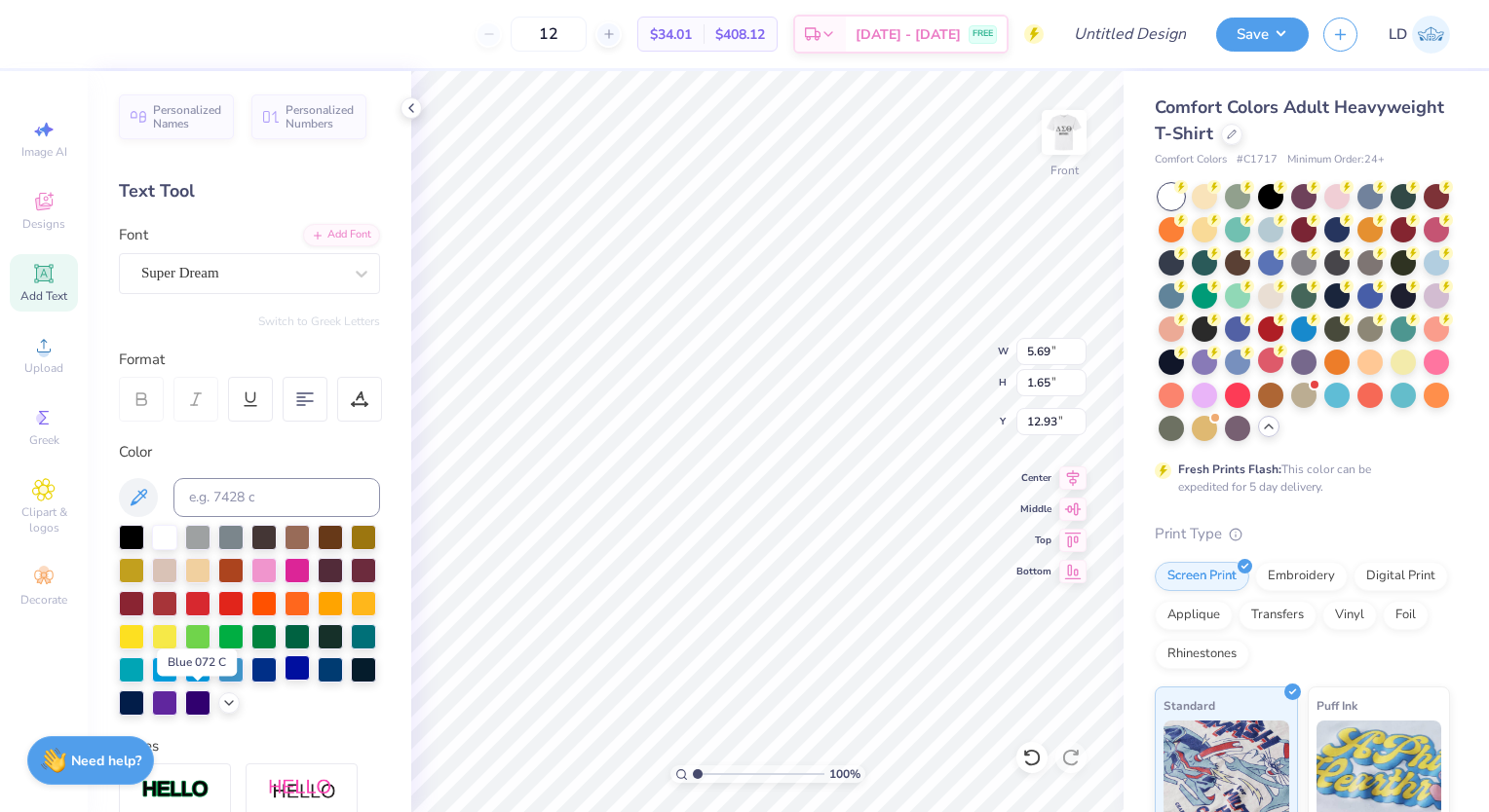
click at [284, 681] on div at bounding box center [296, 667] width 25 height 25
click at [251, 681] on div at bounding box center [263, 667] width 25 height 25
click at [284, 681] on div at bounding box center [296, 667] width 25 height 25
click at [251, 681] on div at bounding box center [263, 667] width 25 height 25
click at [284, 681] on div at bounding box center [296, 667] width 25 height 25
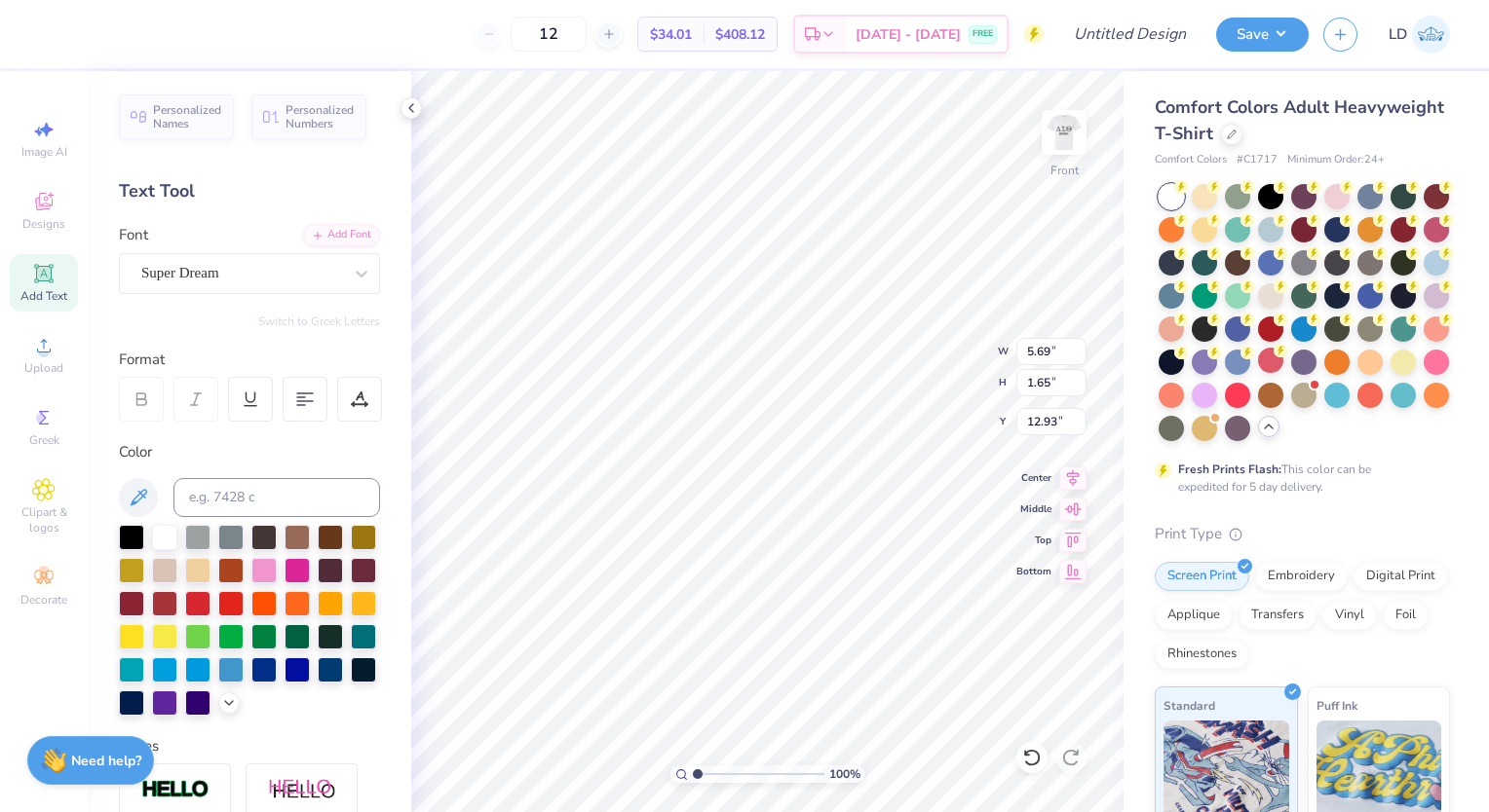
scroll to position [16, 5]
type textarea "DST Charity Bash"
click at [53, 201] on icon at bounding box center [43, 201] width 23 height 23
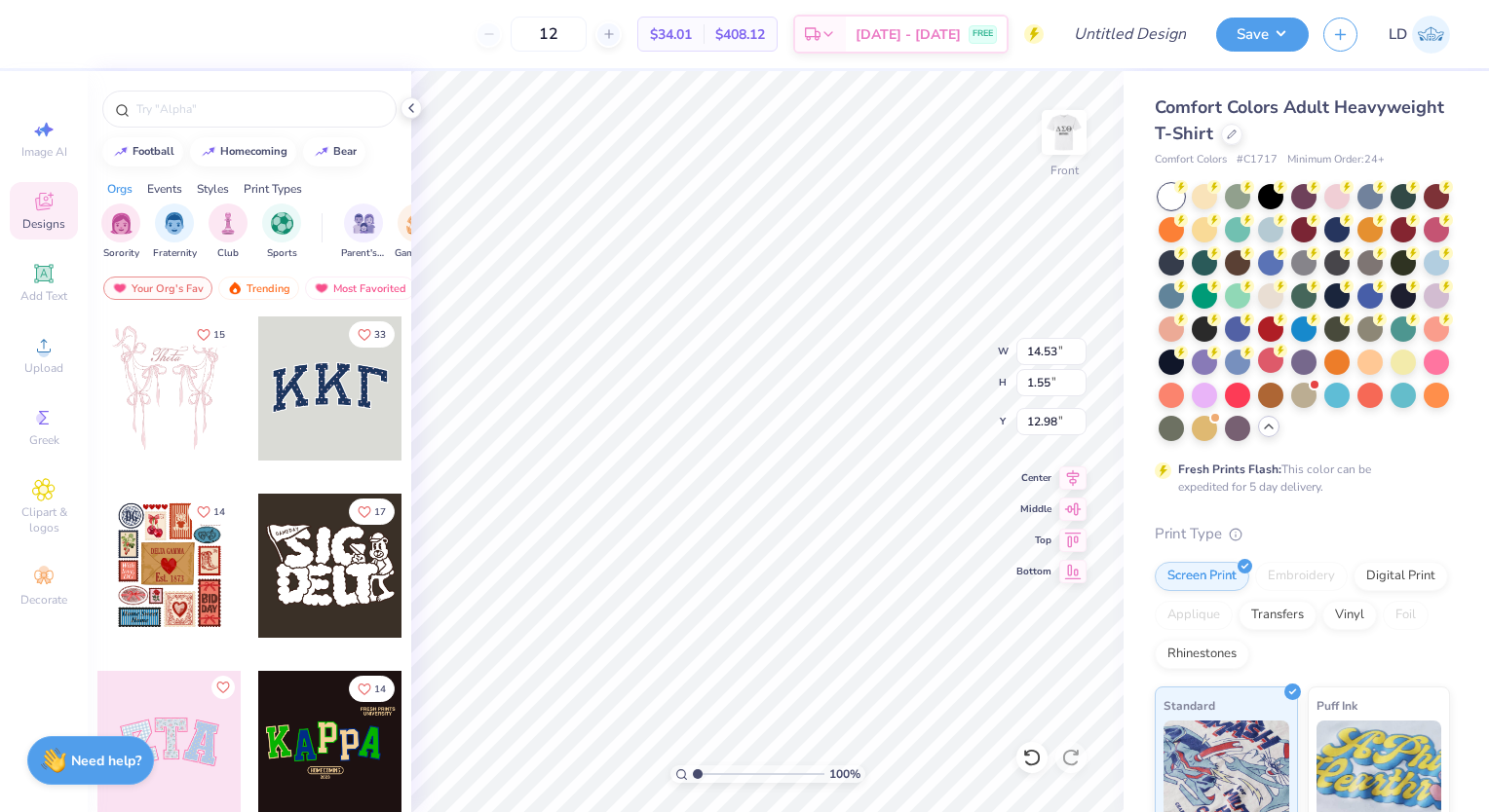
type input "14.53"
type input "1.55"
type input "12.98"
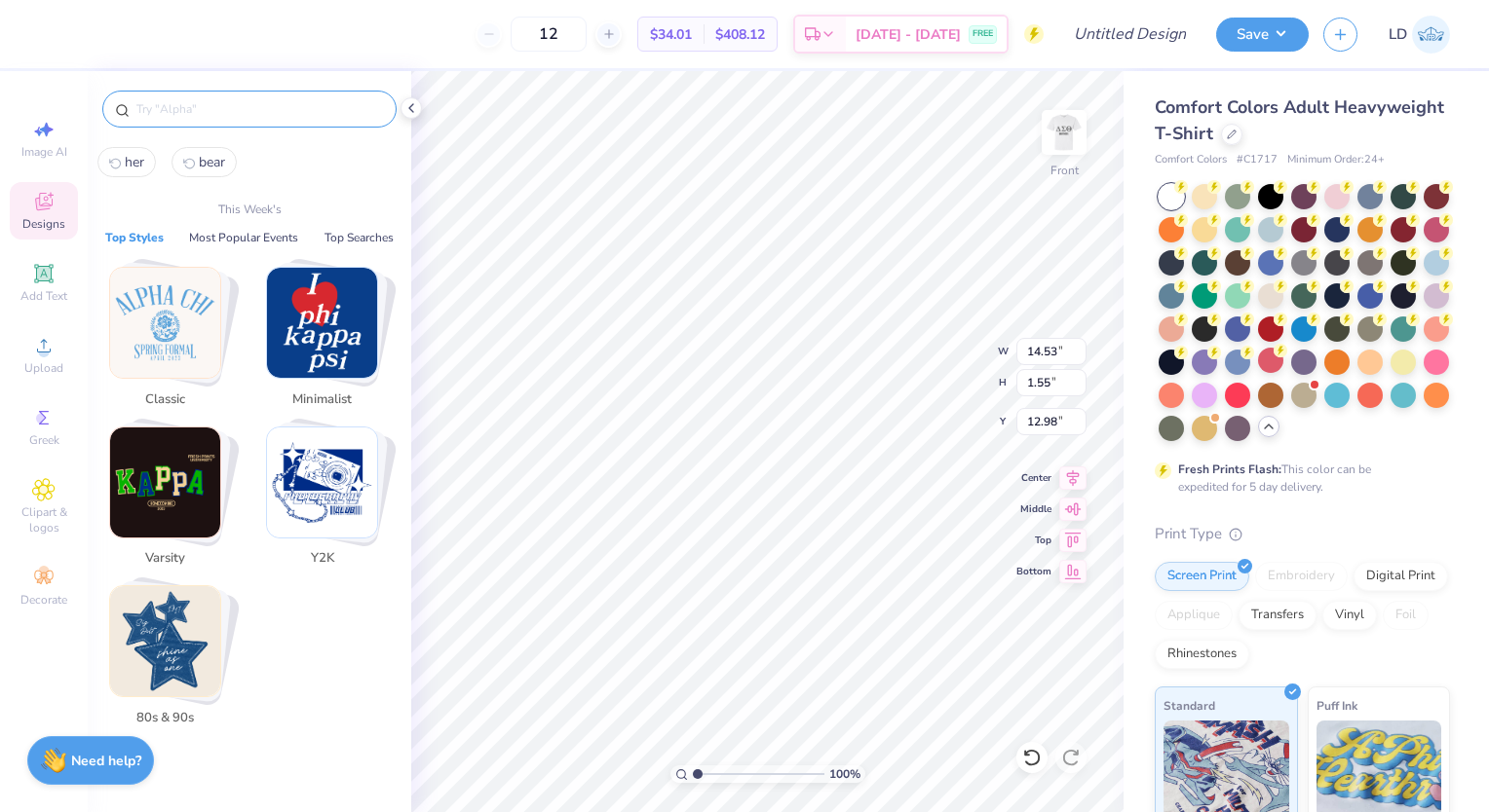
click at [186, 112] on input "text" at bounding box center [259, 110] width 249 height 20
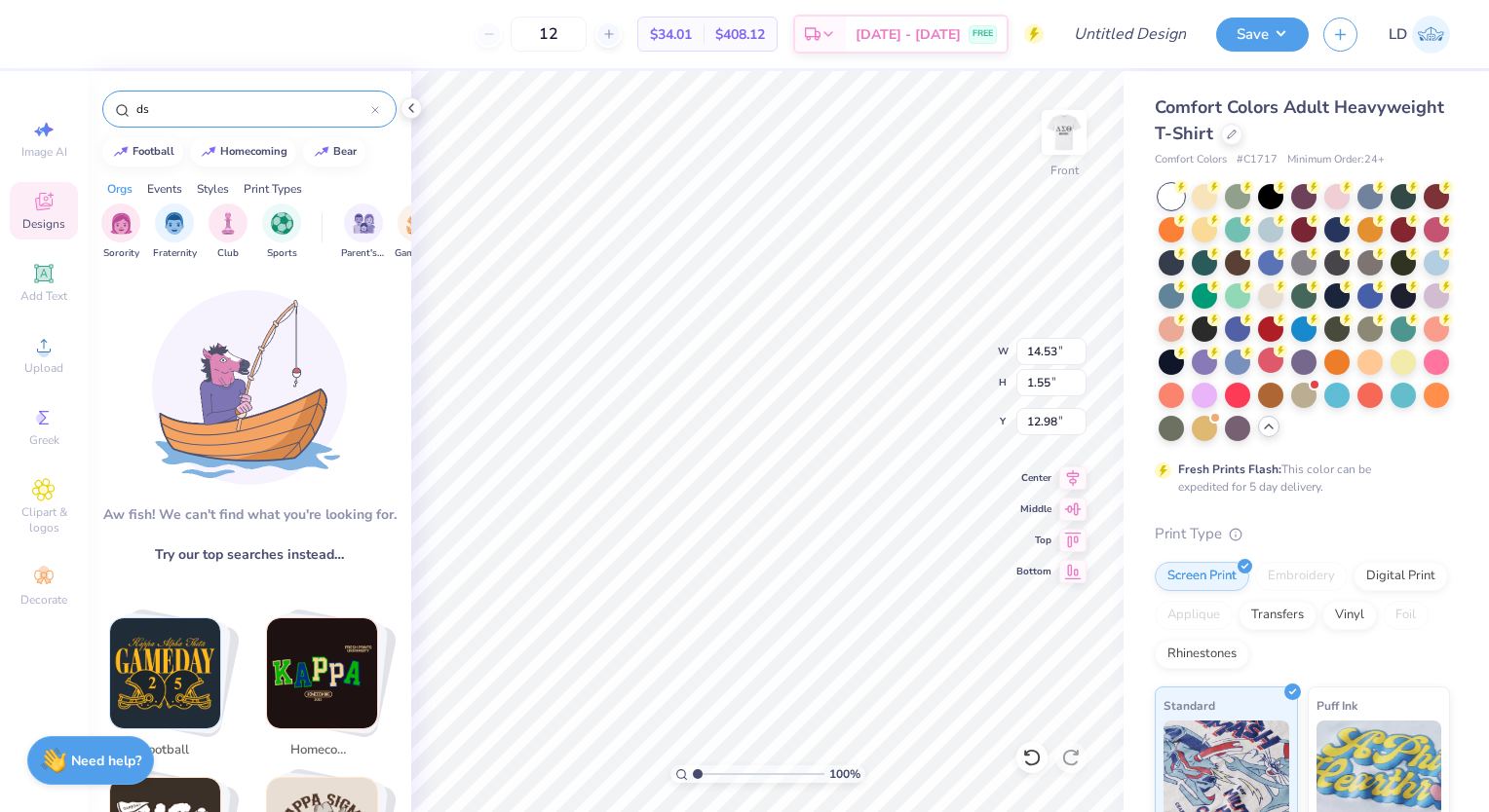
type input "d"
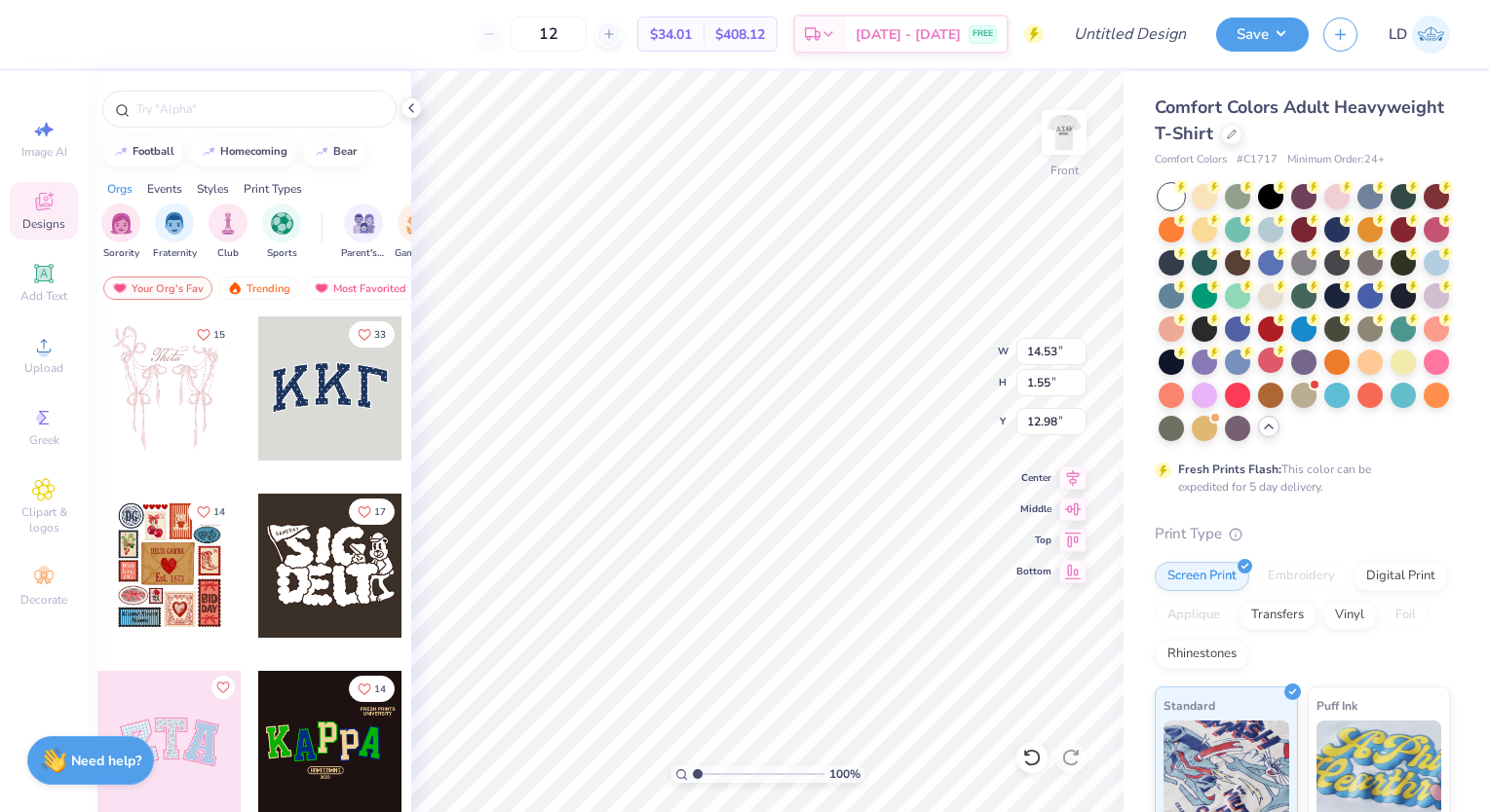
scroll to position [16, 2]
click at [52, 281] on icon at bounding box center [43, 273] width 23 height 23
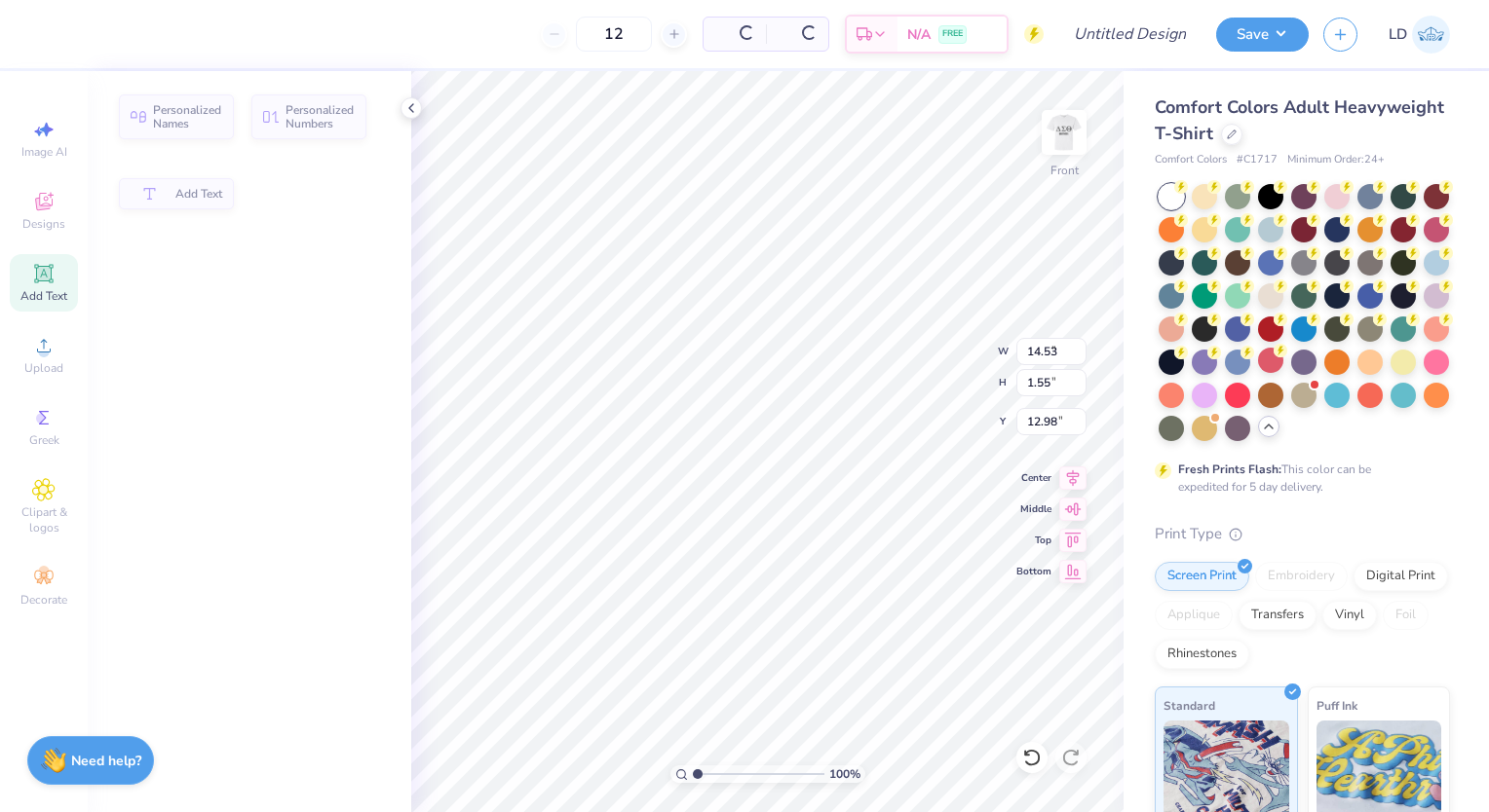
type input "5.69"
type input "1.65"
type input "12.93"
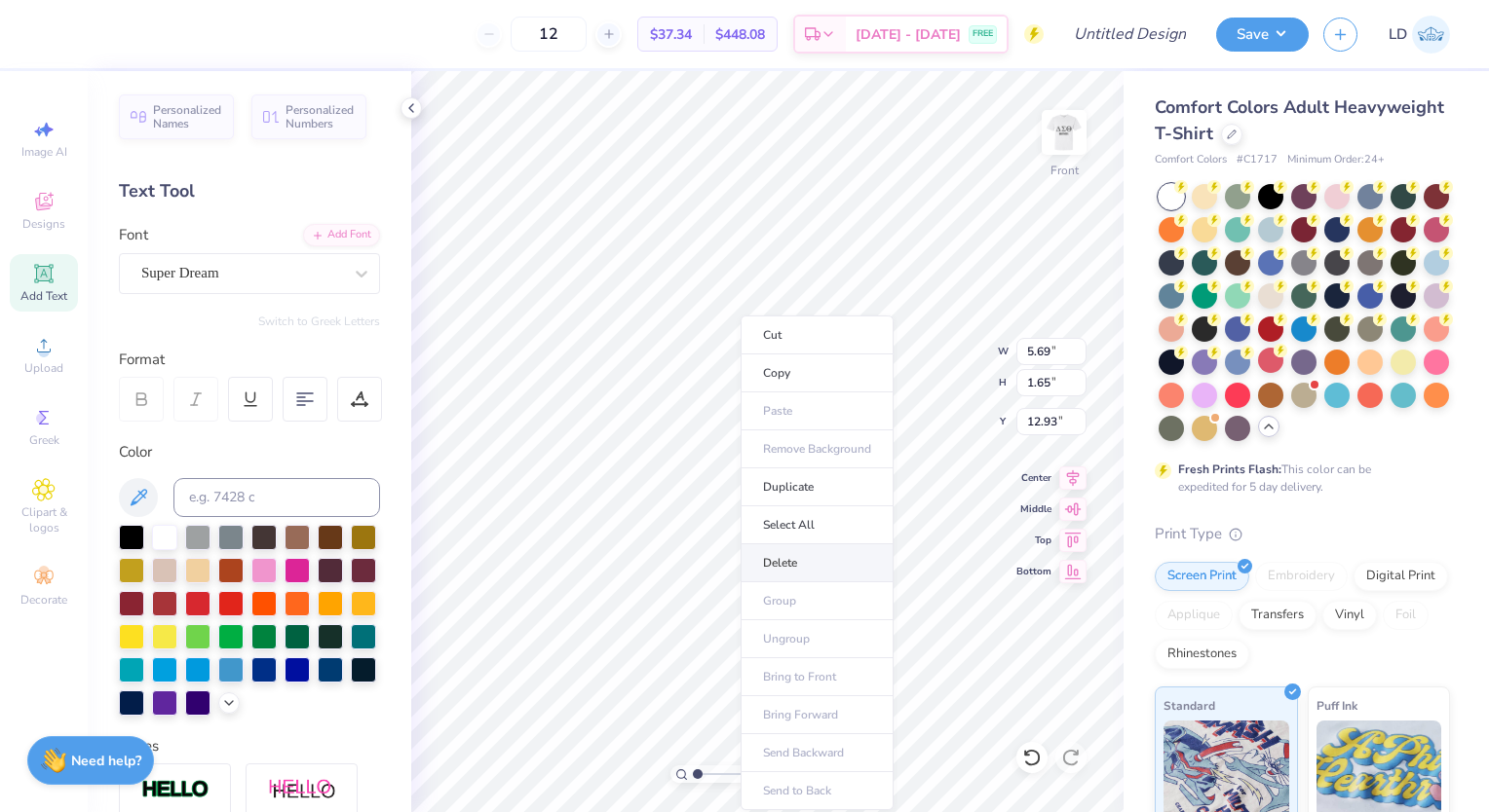
click at [774, 570] on li "Delete" at bounding box center [816, 564] width 153 height 38
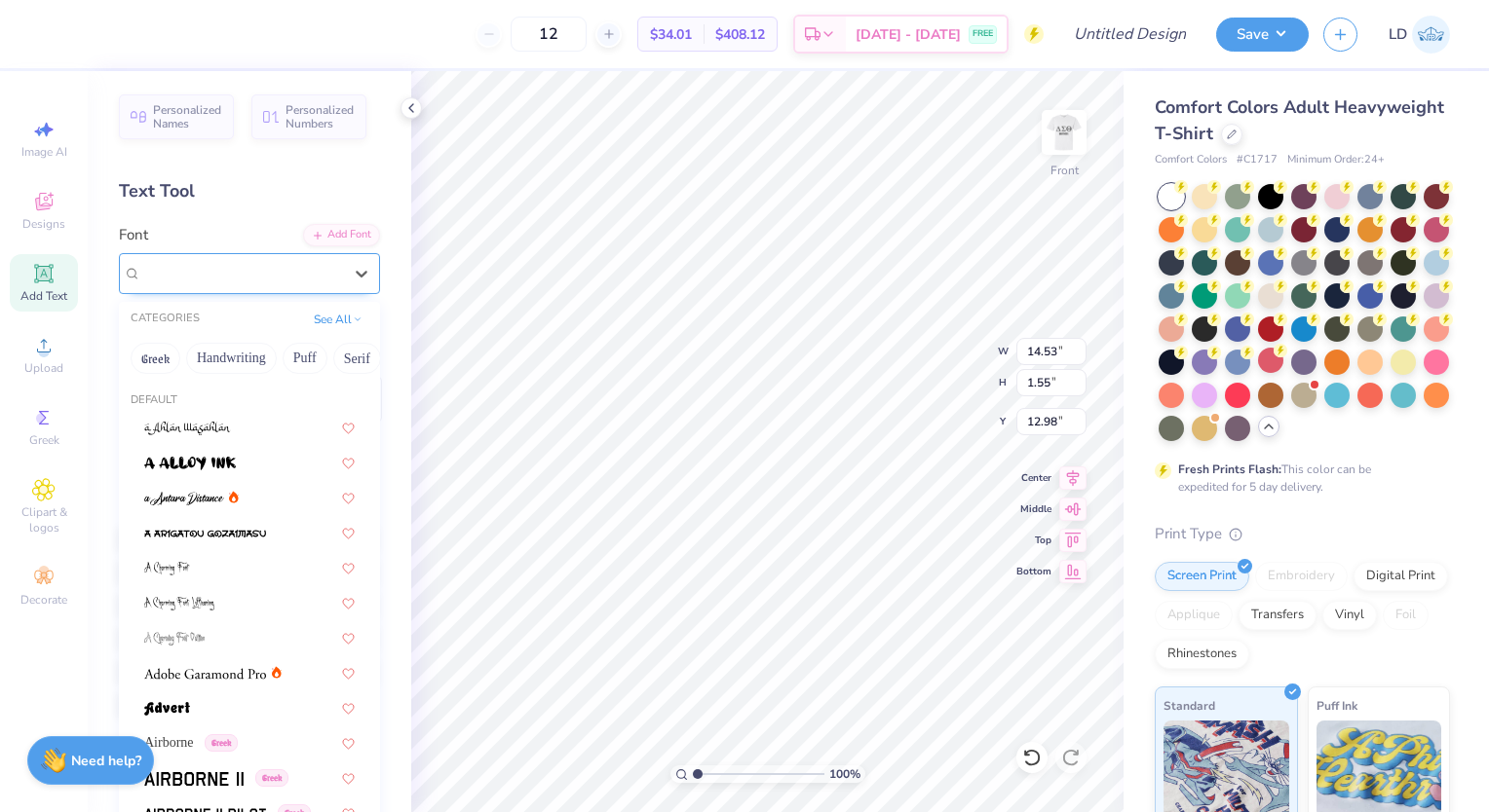
click at [253, 262] on div "Super Dream" at bounding box center [242, 273] width 205 height 30
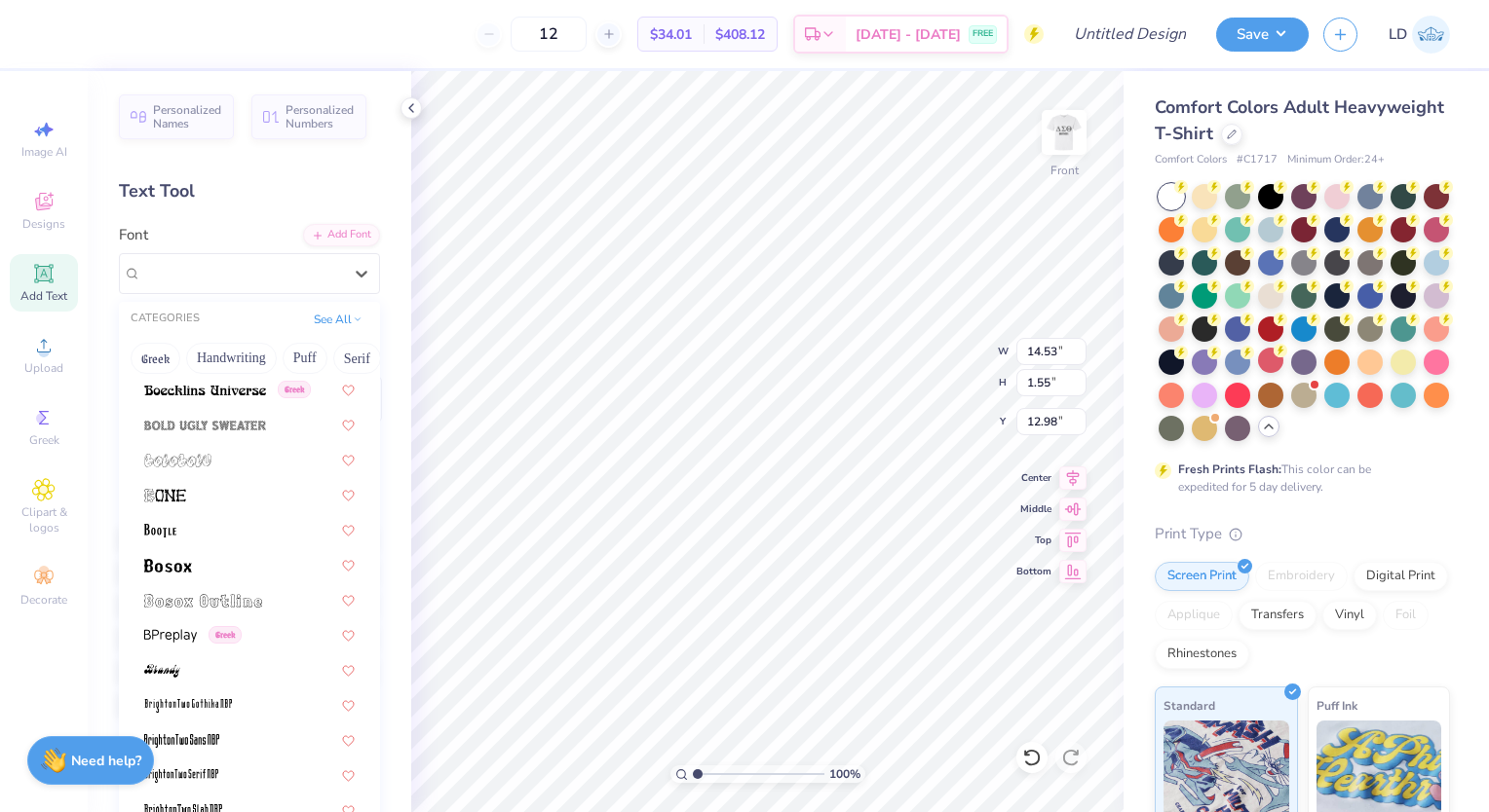
scroll to position [1266, 0]
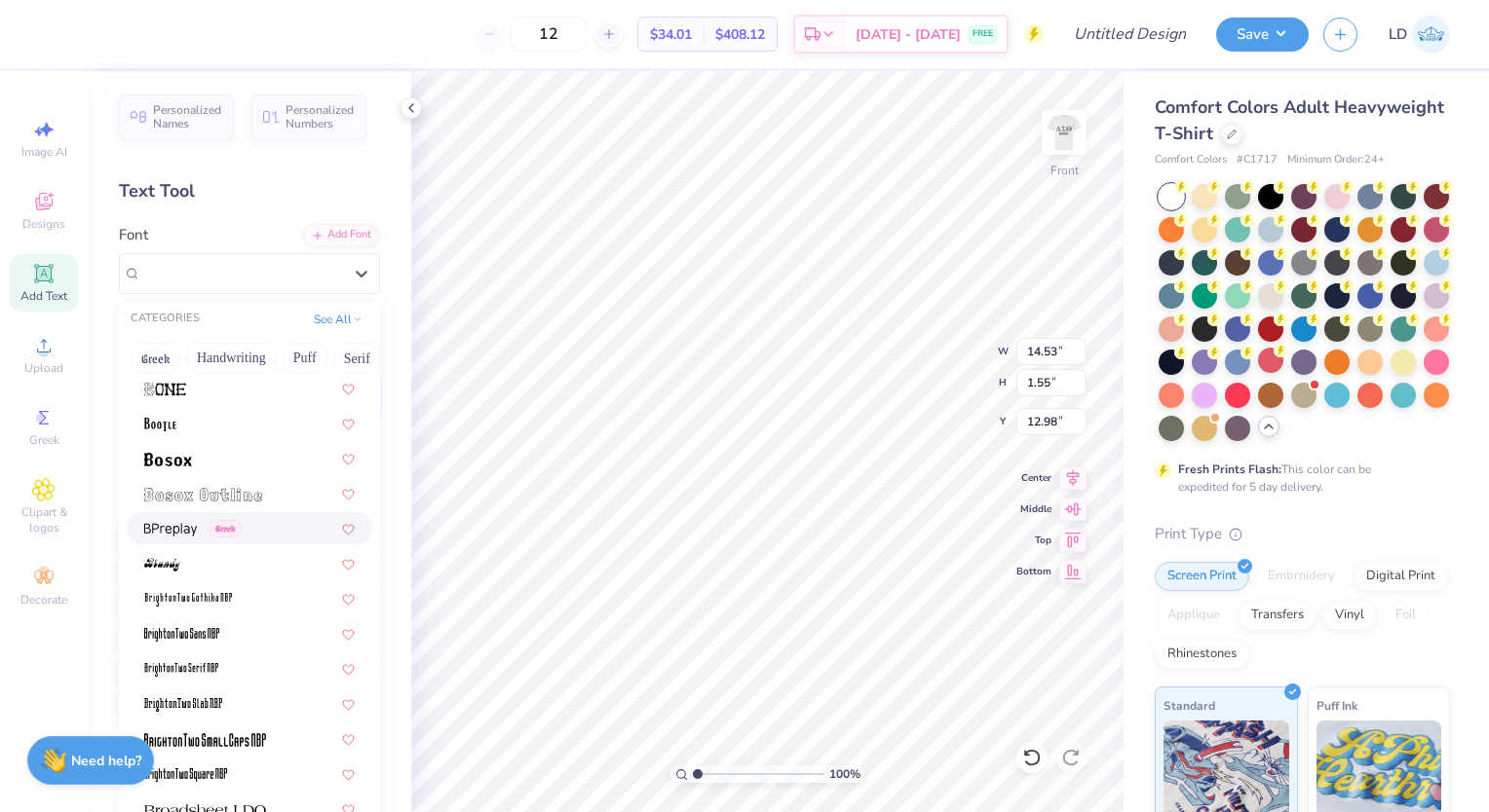
click at [238, 513] on div "Greek" at bounding box center [249, 529] width 246 height 32
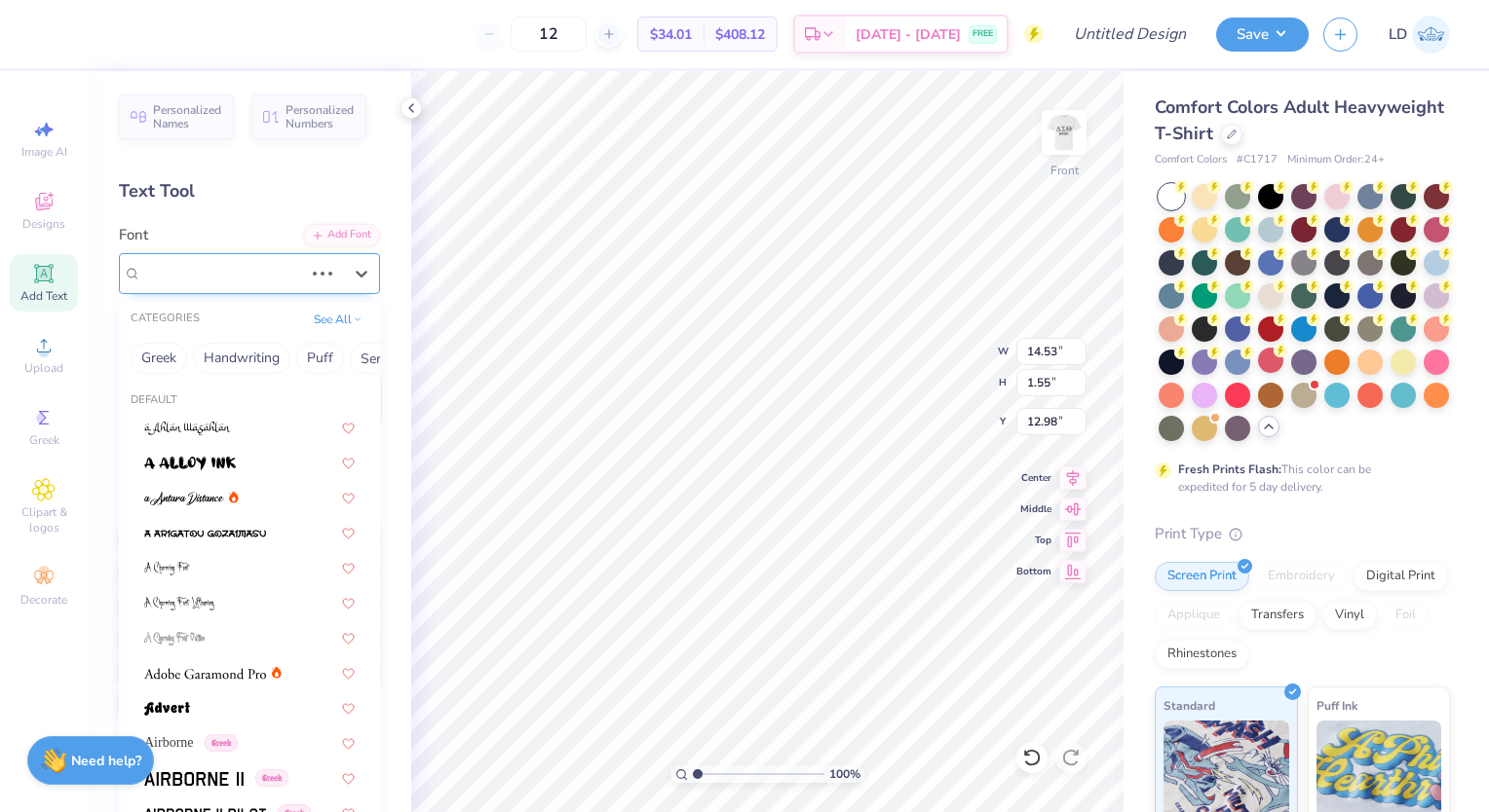
click at [279, 282] on div "Super Dream" at bounding box center [223, 273] width 166 height 30
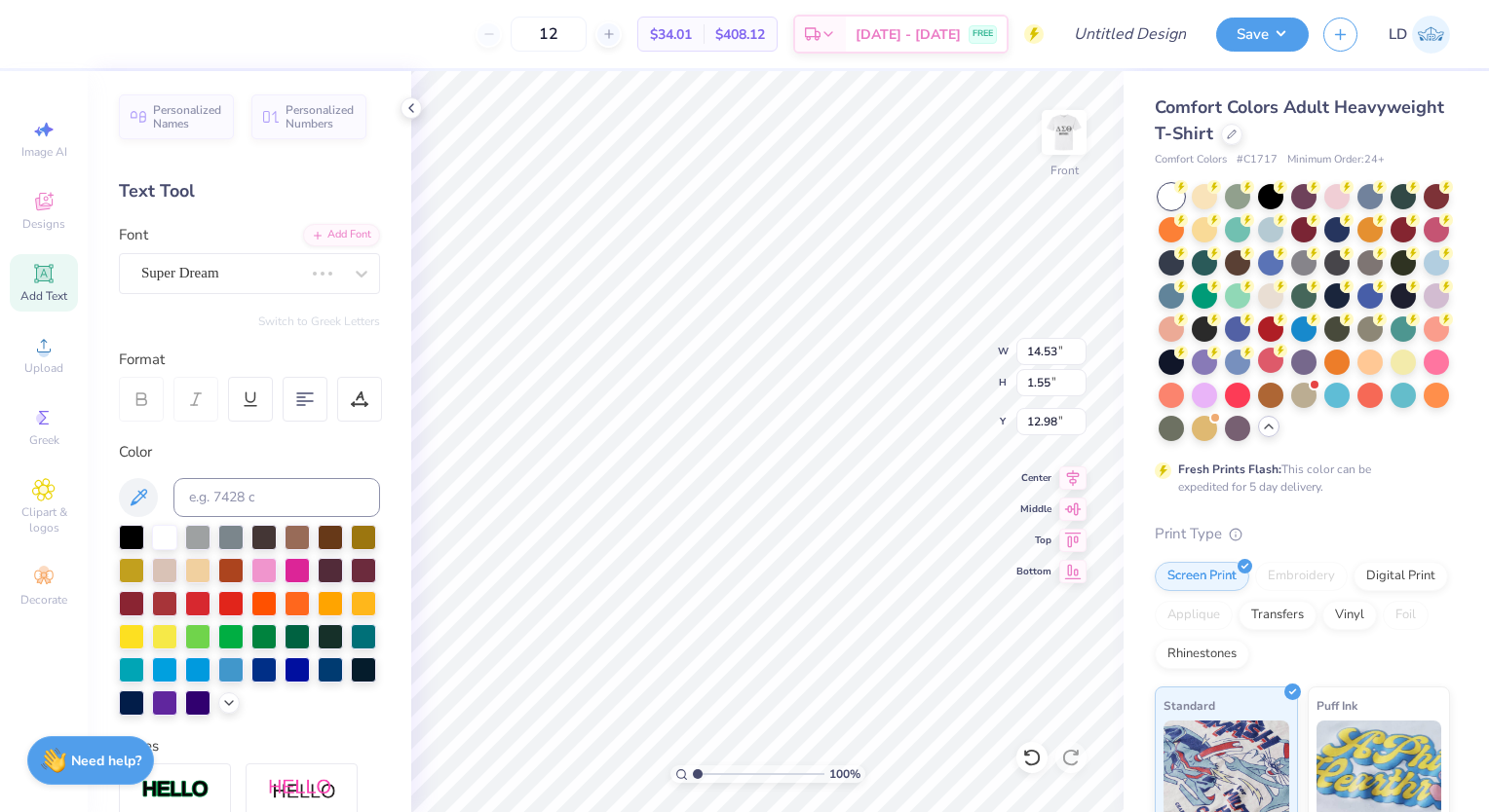
scroll to position [16, 4]
type input "13.83"
type input "1.81"
type input "12.84"
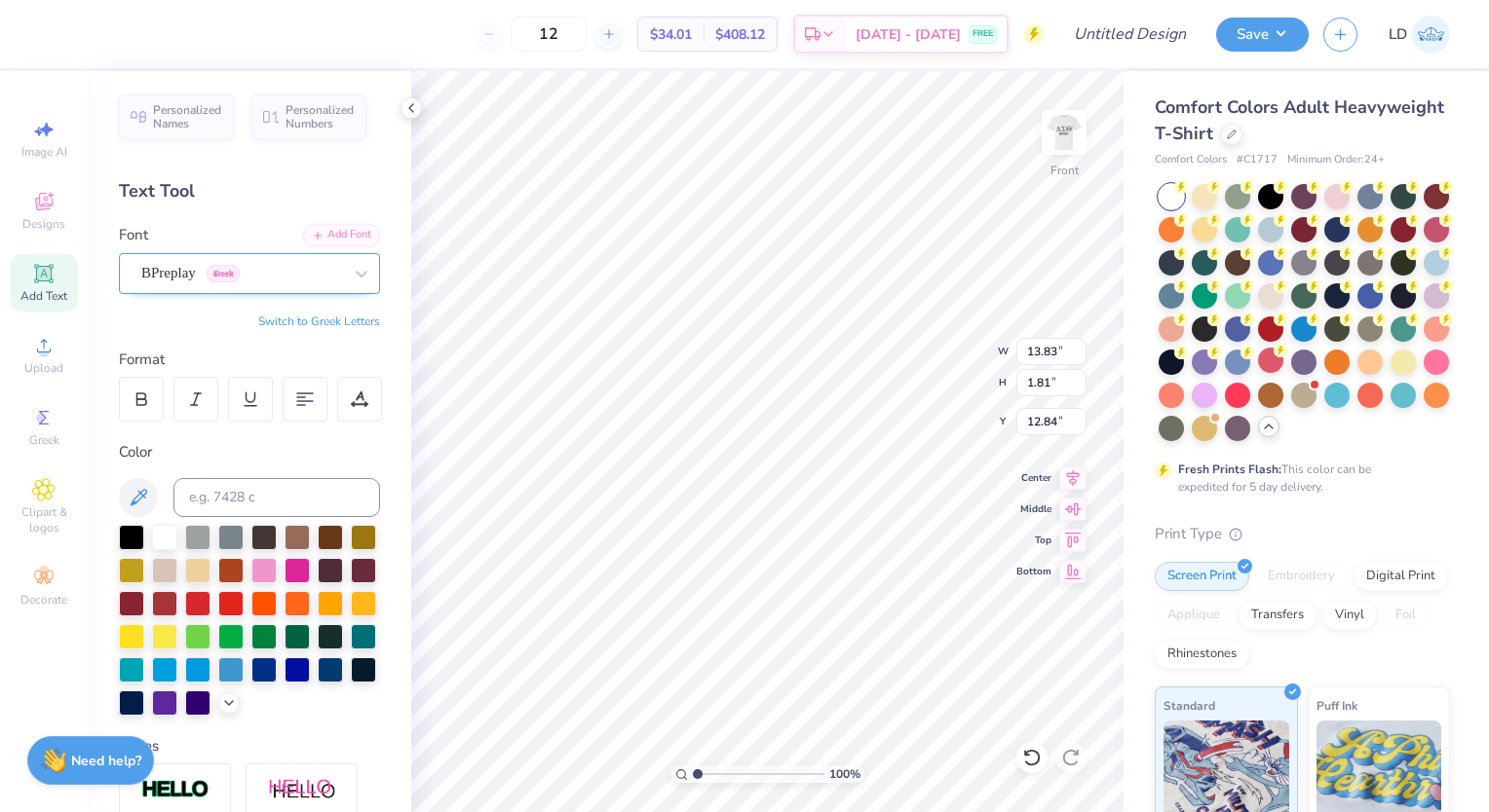
click at [241, 286] on div "BPreplay Greek" at bounding box center [242, 273] width 205 height 30
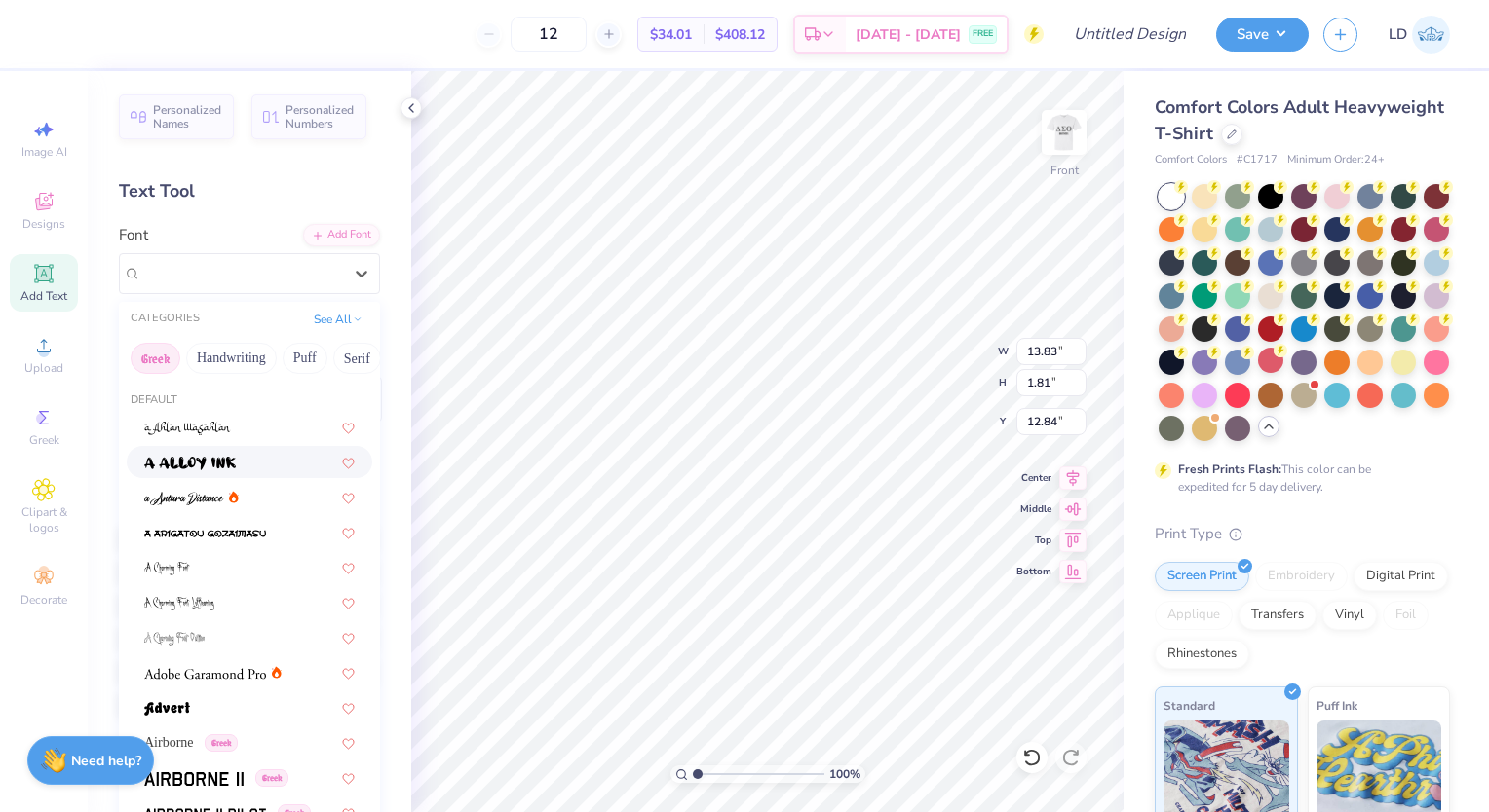
click at [164, 356] on button "Greek" at bounding box center [156, 358] width 50 height 31
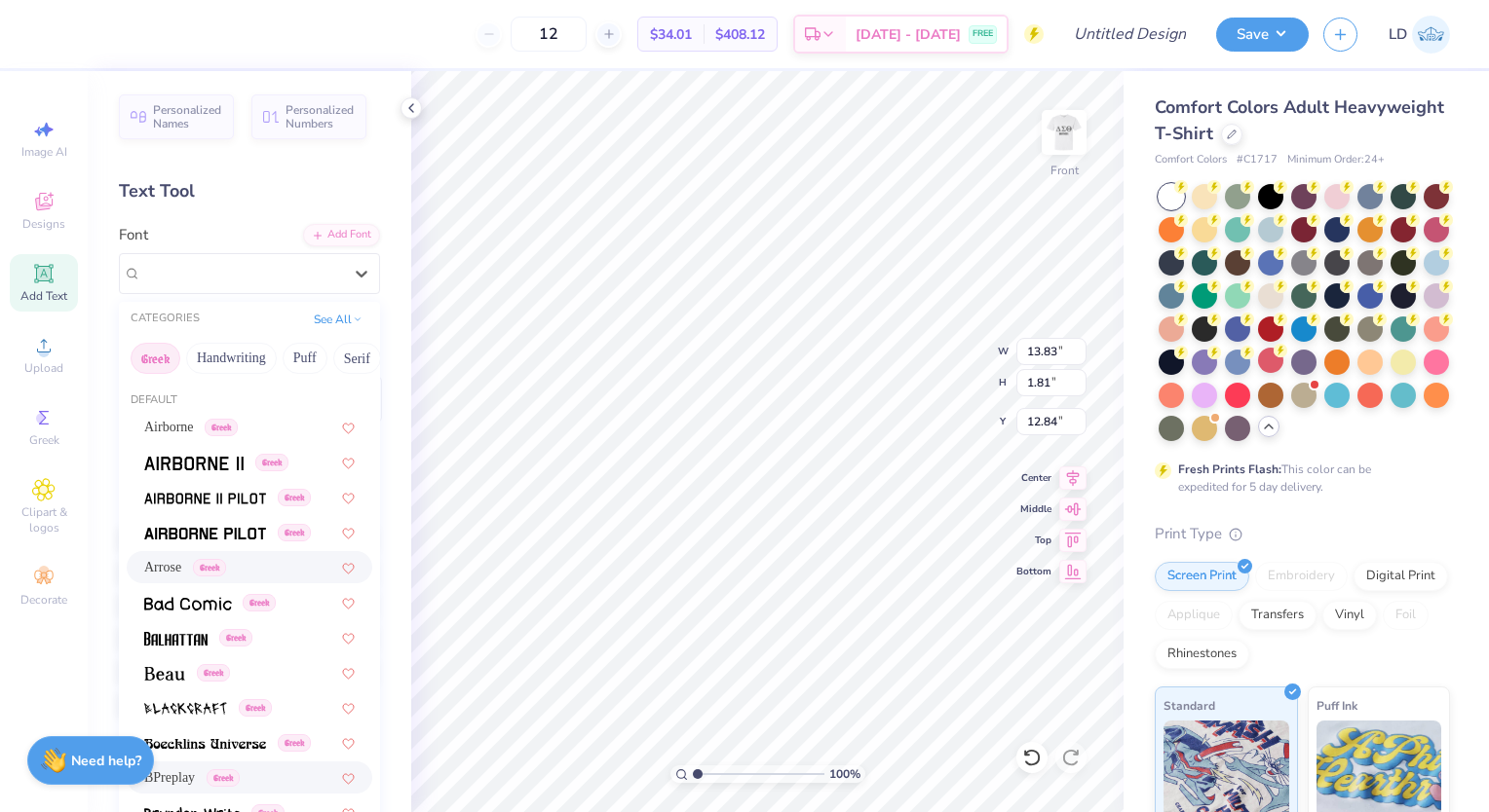
click at [228, 561] on div "Arrose Greek" at bounding box center [249, 568] width 211 height 21
click at [242, 267] on div "Arrose Greek" at bounding box center [242, 273] width 205 height 30
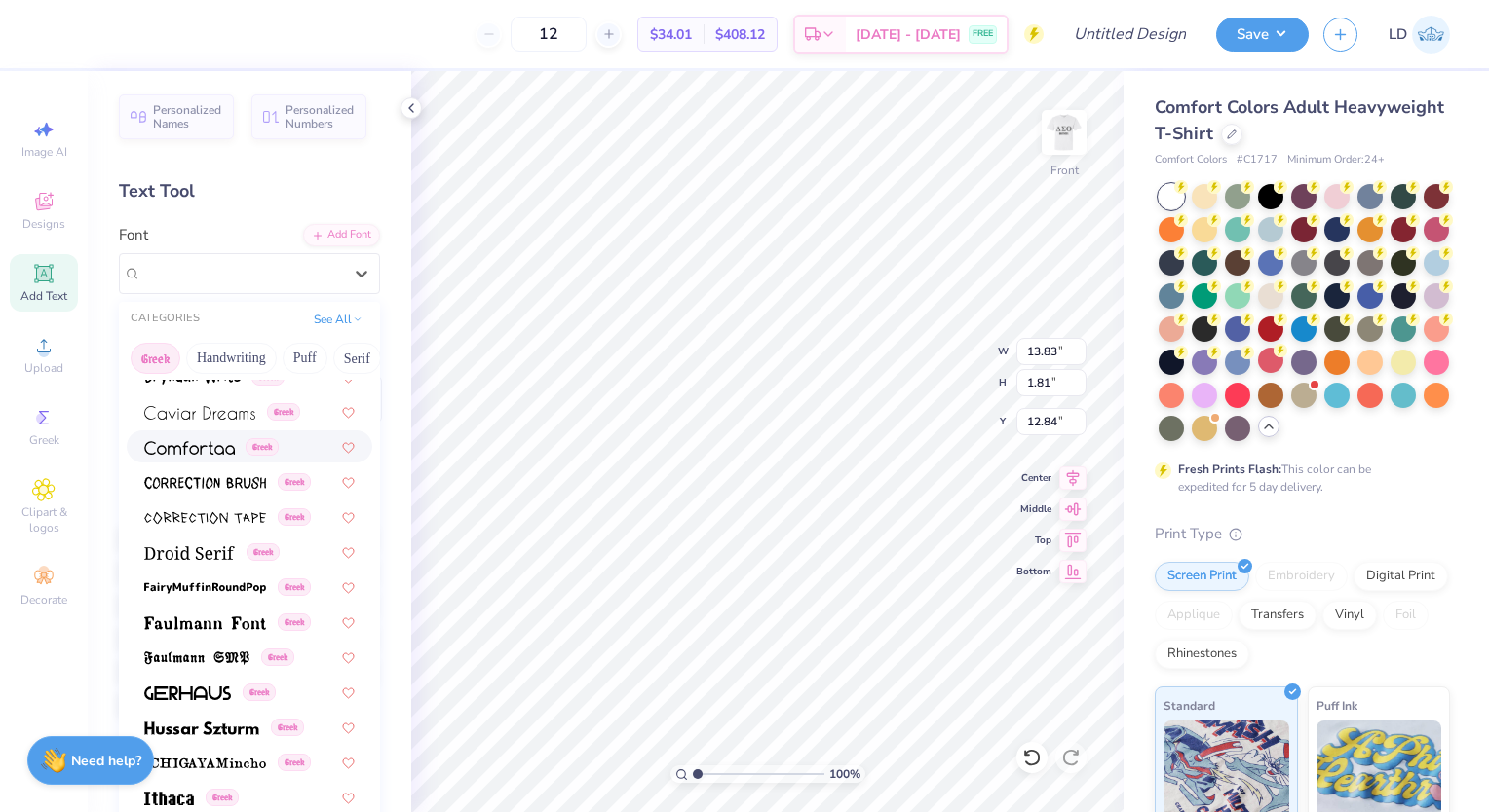
scroll to position [447, 0]
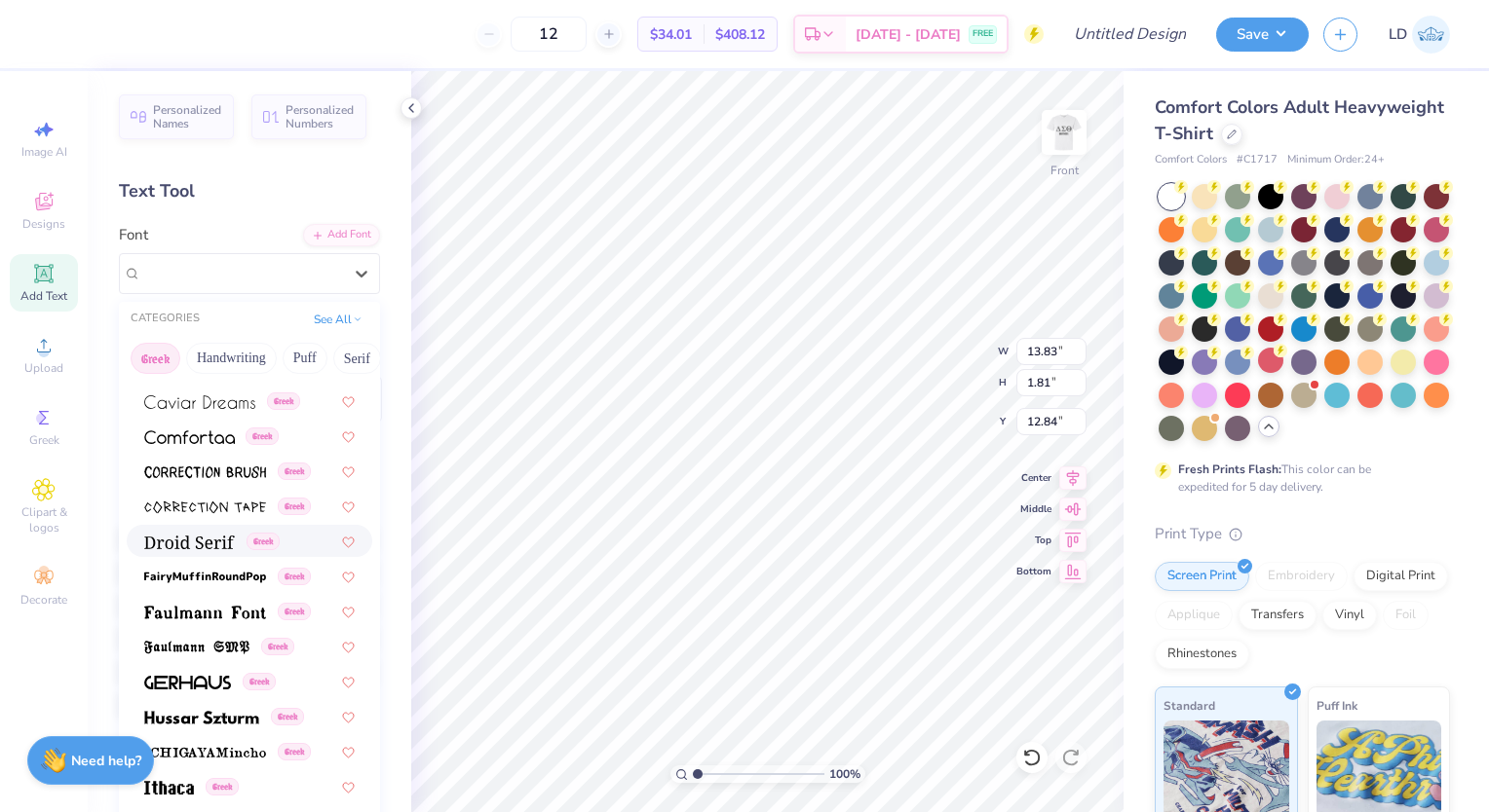
click at [264, 534] on span "Greek" at bounding box center [262, 542] width 33 height 18
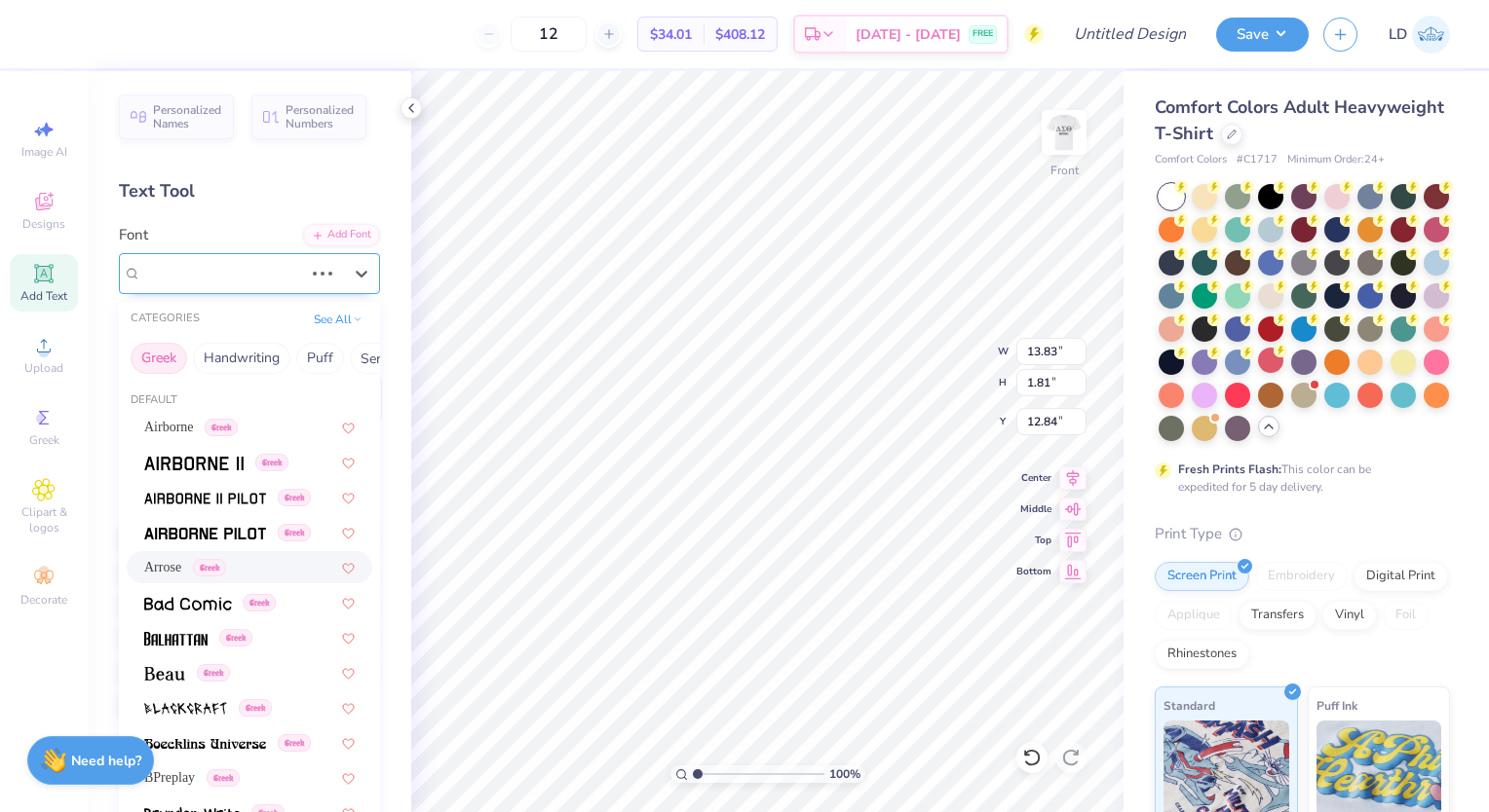
click at [221, 279] on div "Arrose Greek" at bounding box center [223, 273] width 166 height 30
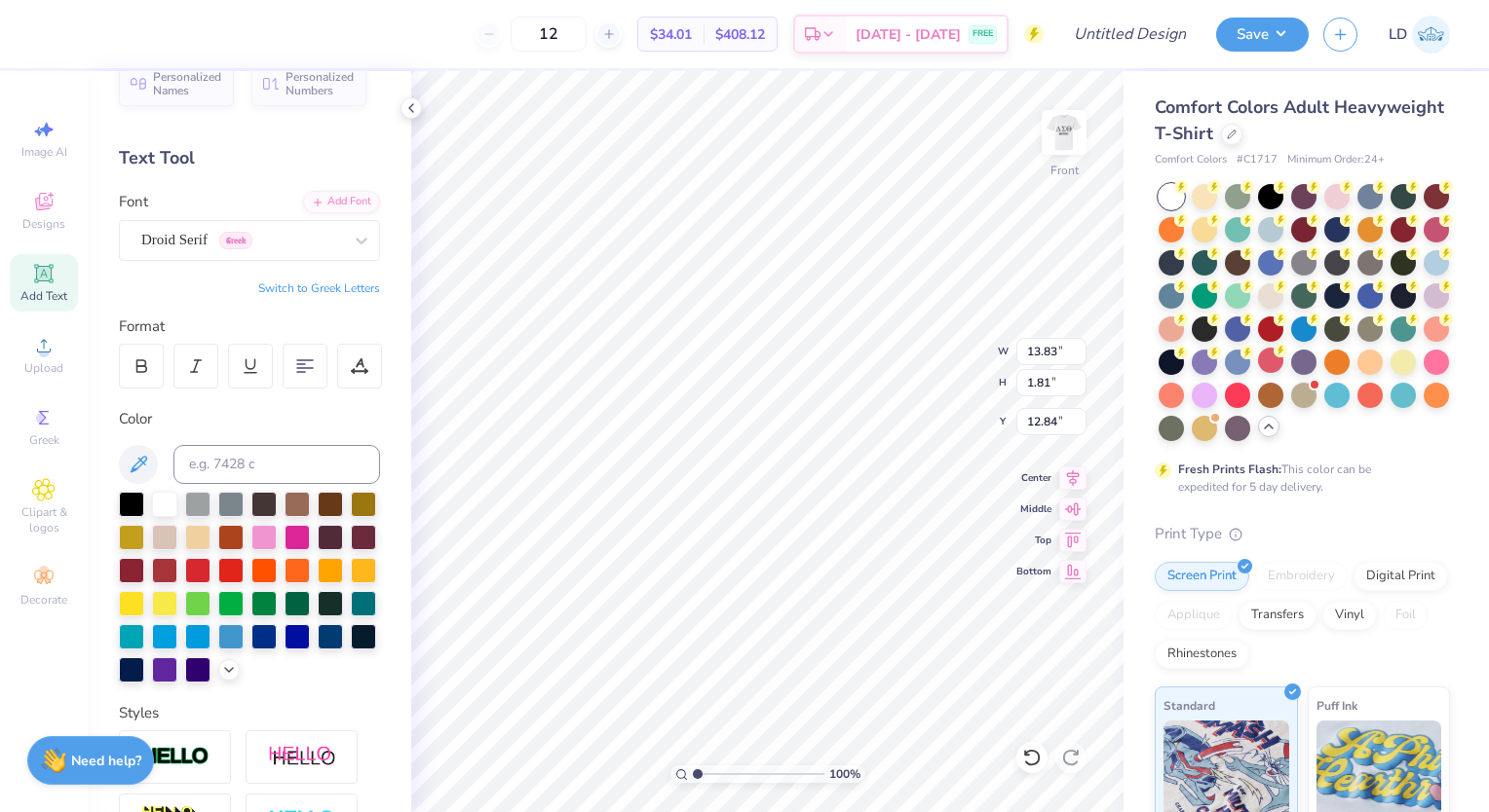
scroll to position [34, 0]
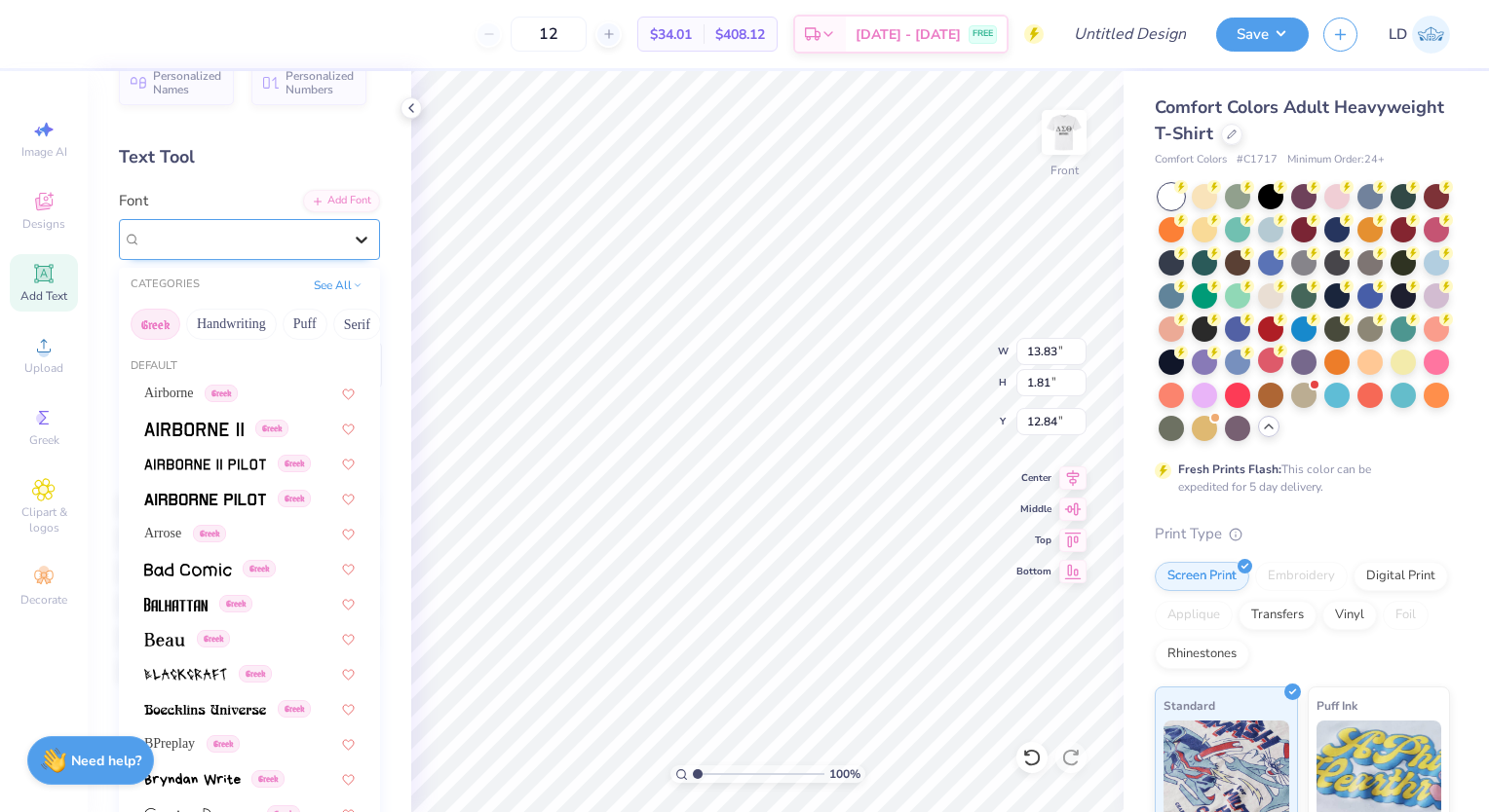
click at [352, 240] on icon at bounding box center [362, 239] width 20 height 20
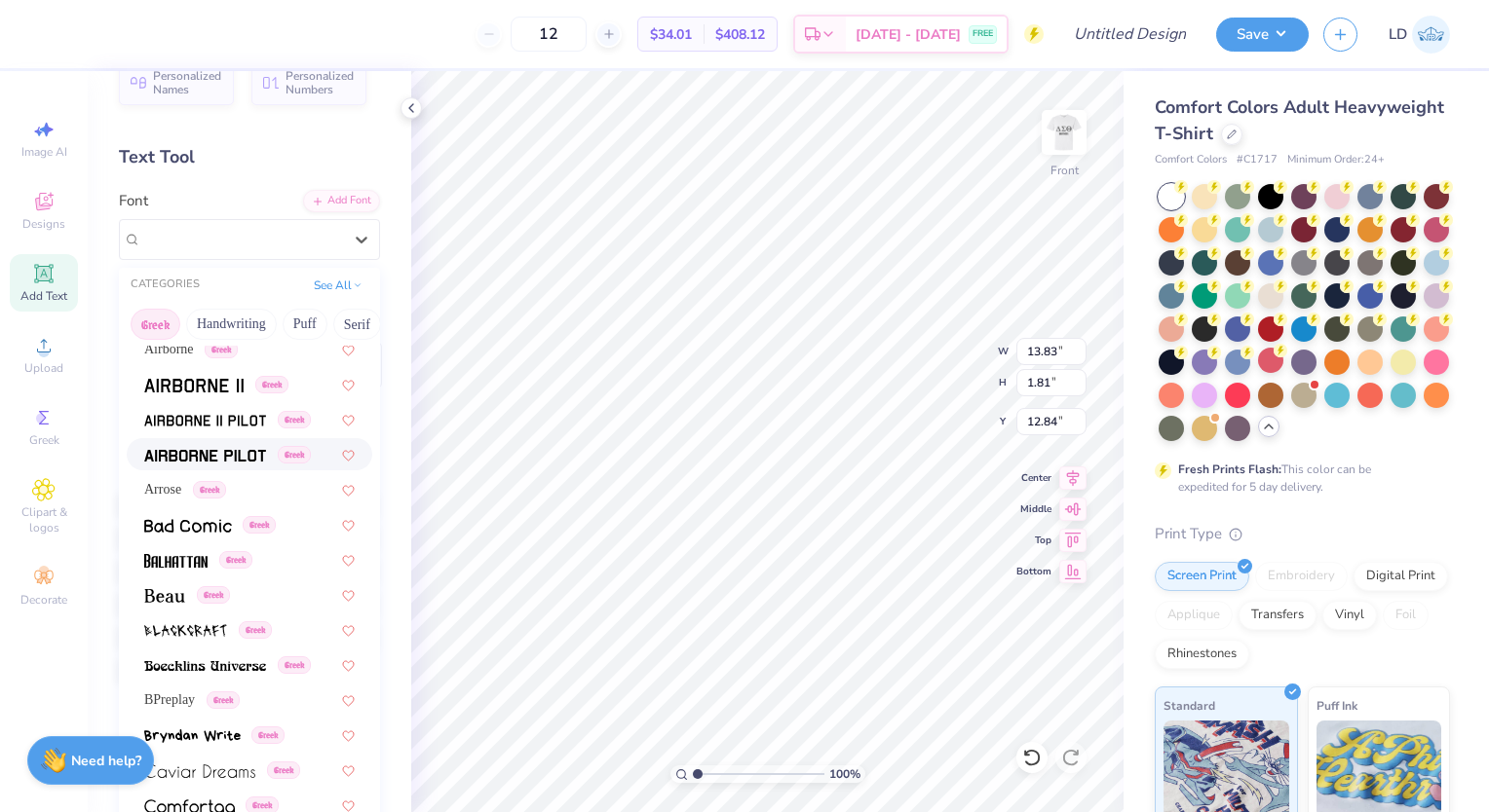
scroll to position [0, 0]
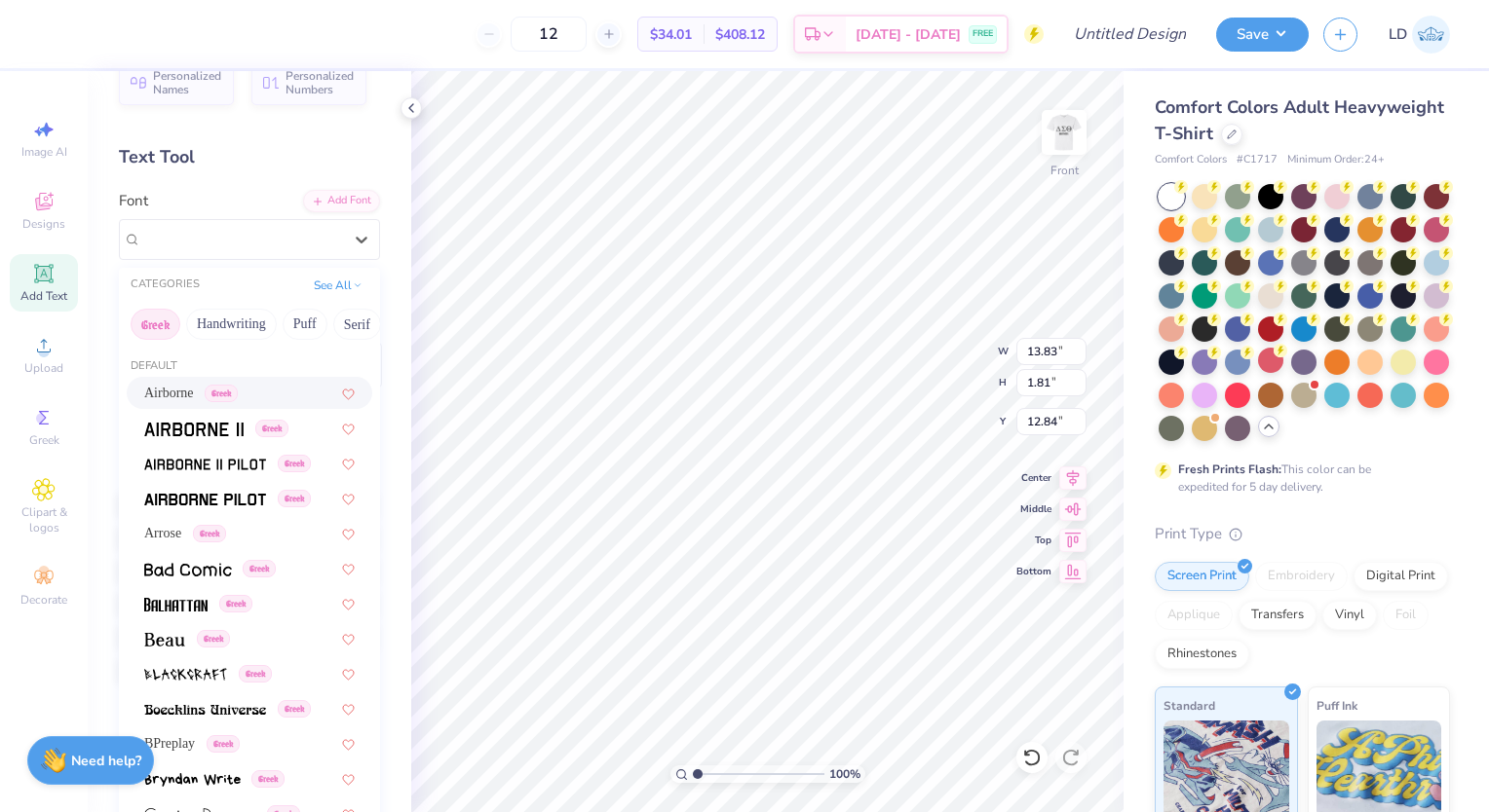
click at [157, 327] on button "Greek" at bounding box center [156, 324] width 50 height 31
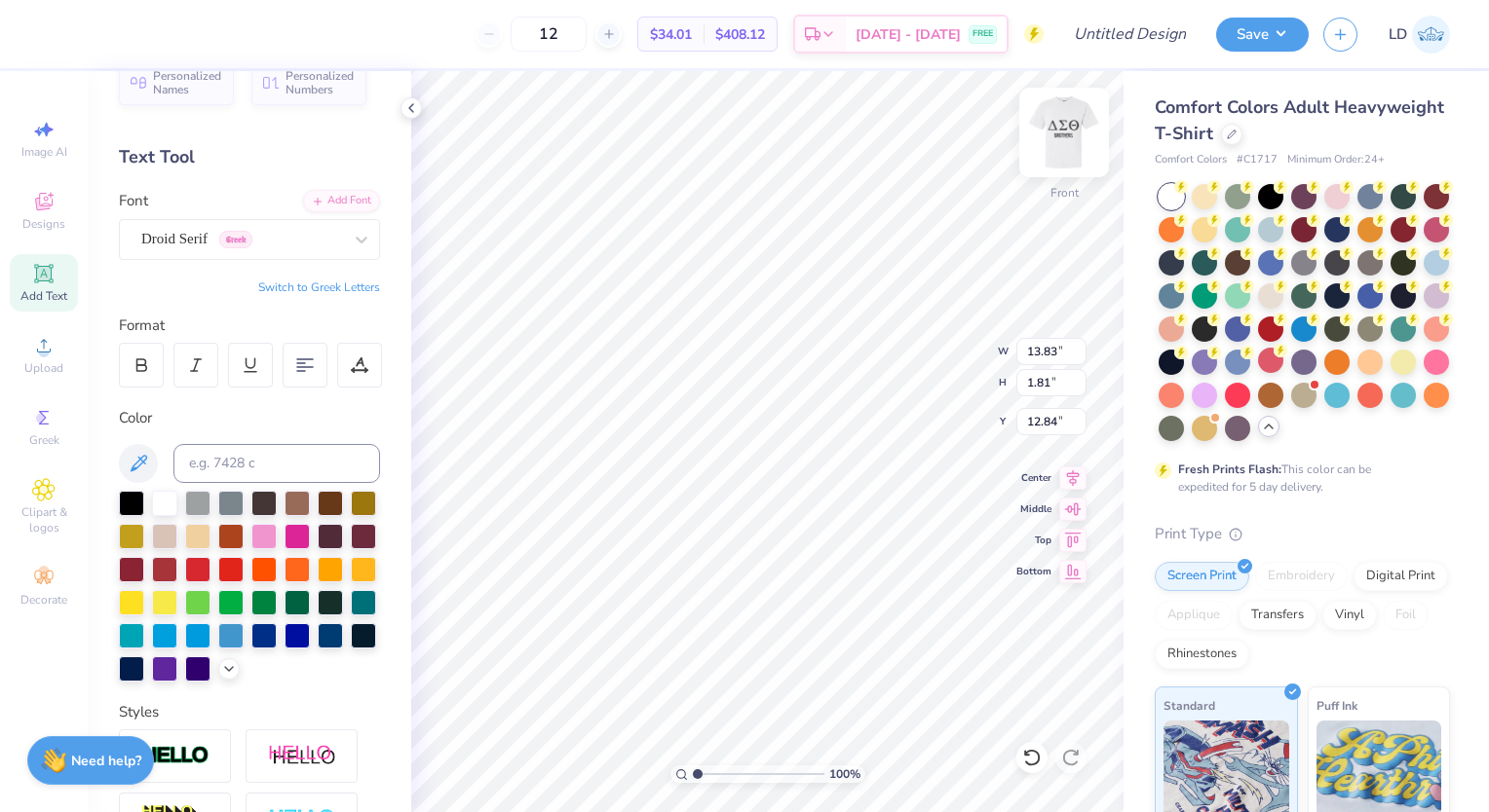
click at [1054, 123] on img at bounding box center [1064, 133] width 78 height 78
type input "14.53"
type input "1.79"
type input "12.86"
click at [1060, 143] on img at bounding box center [1064, 133] width 78 height 78
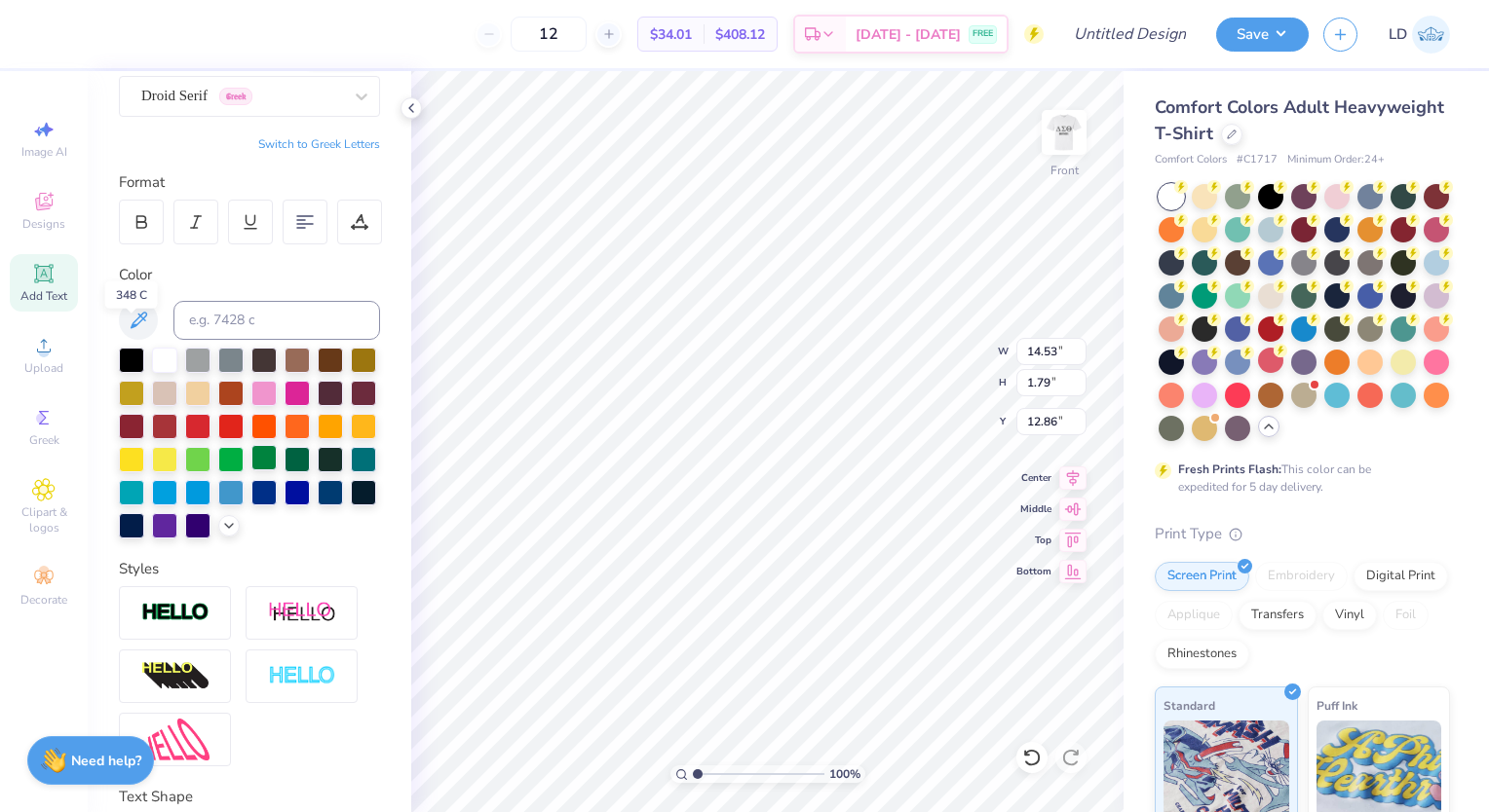
scroll to position [352, 0]
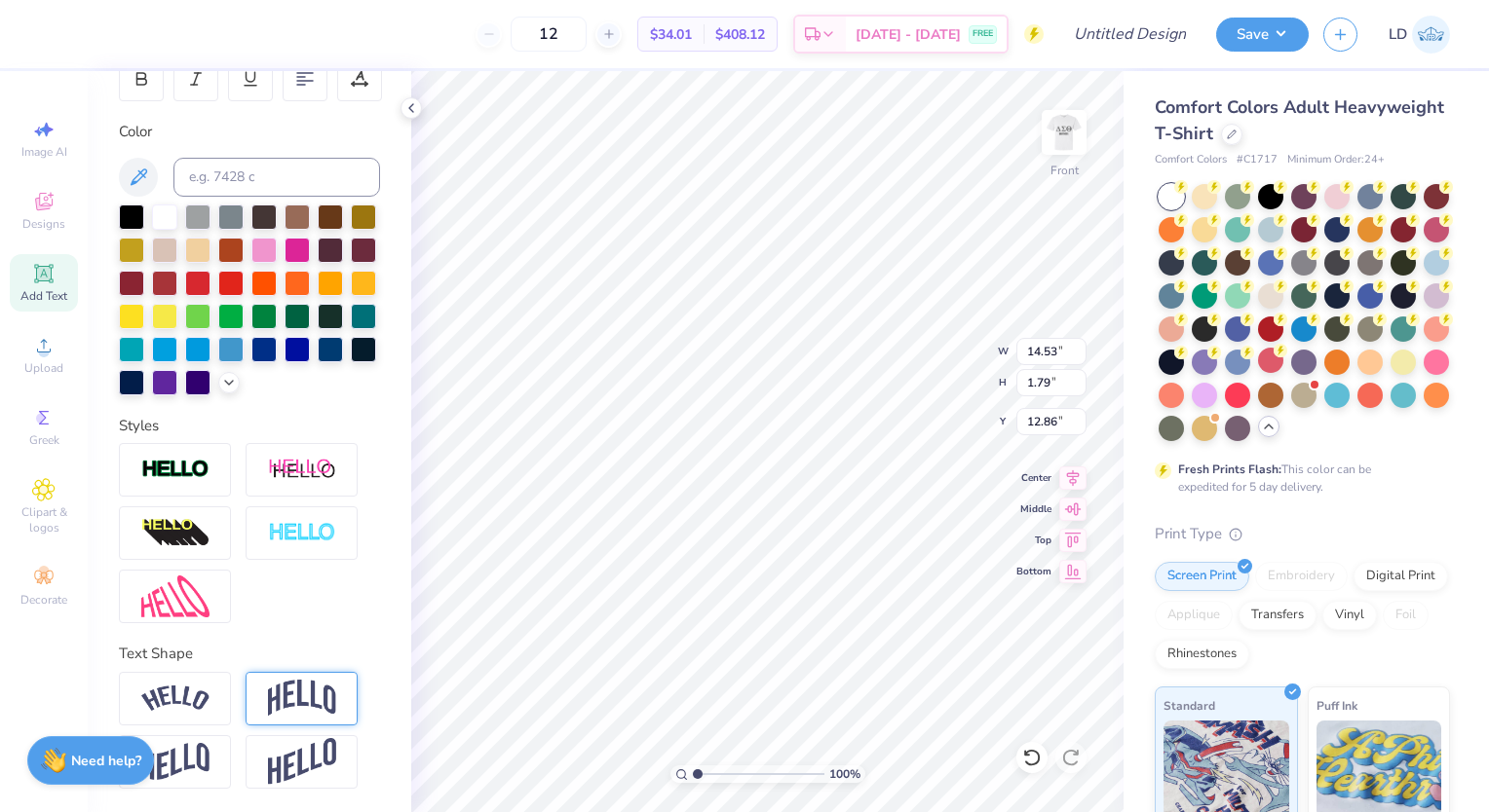
click at [258, 699] on div at bounding box center [301, 699] width 112 height 54
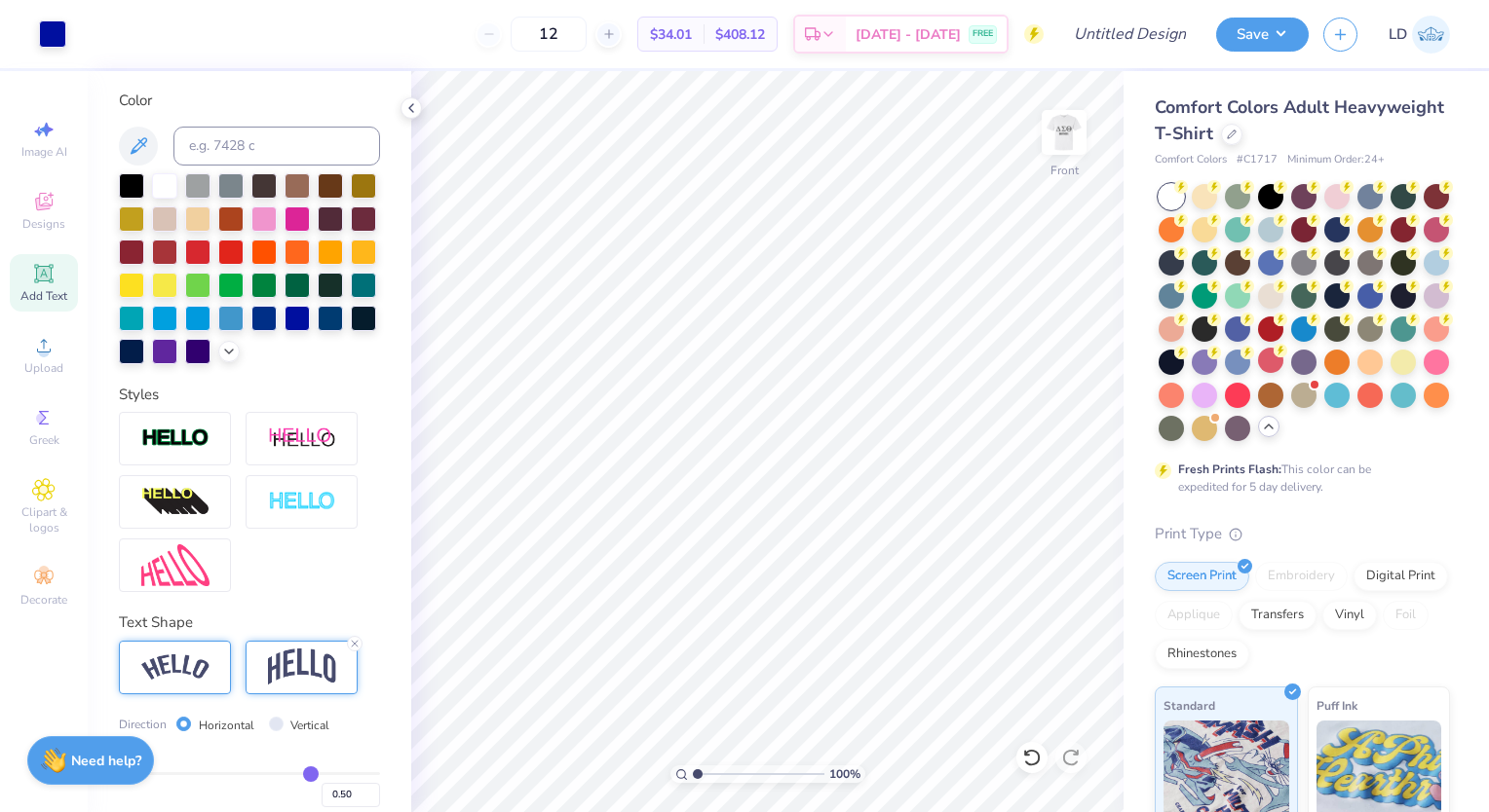
scroll to position [465, 0]
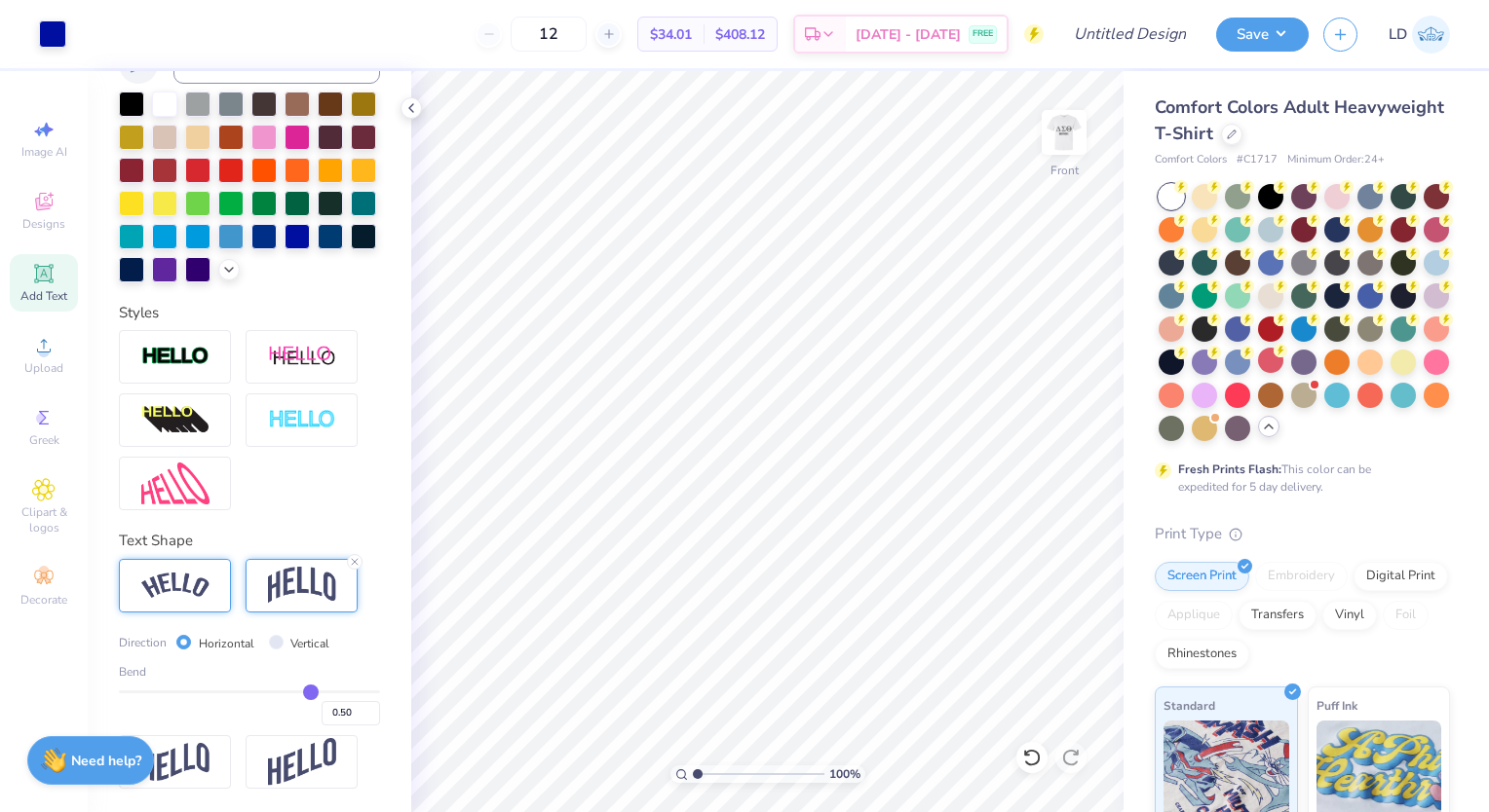
click at [214, 581] on div at bounding box center [175, 587] width 112 height 54
type input "3.25"
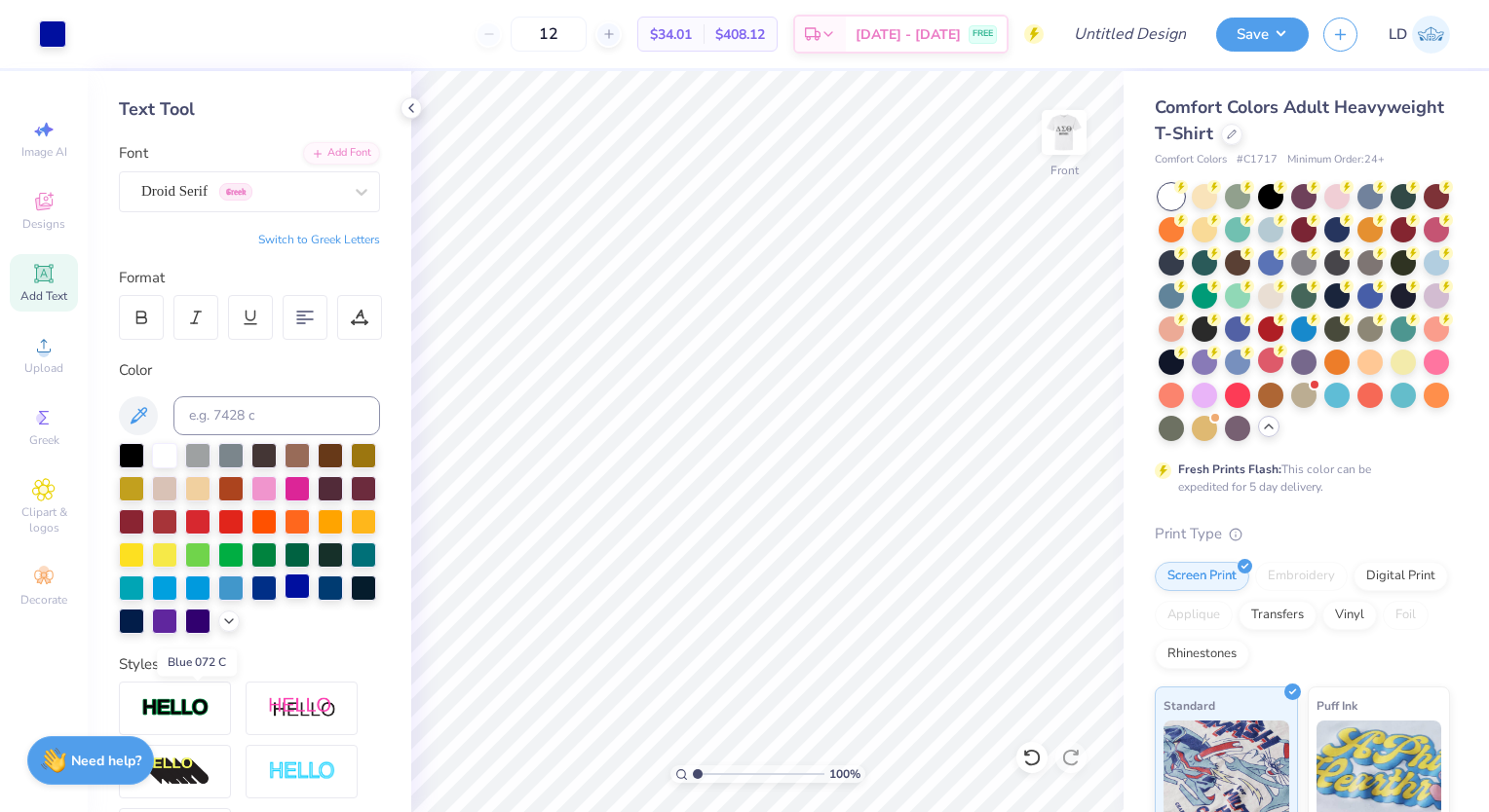
scroll to position [0, 0]
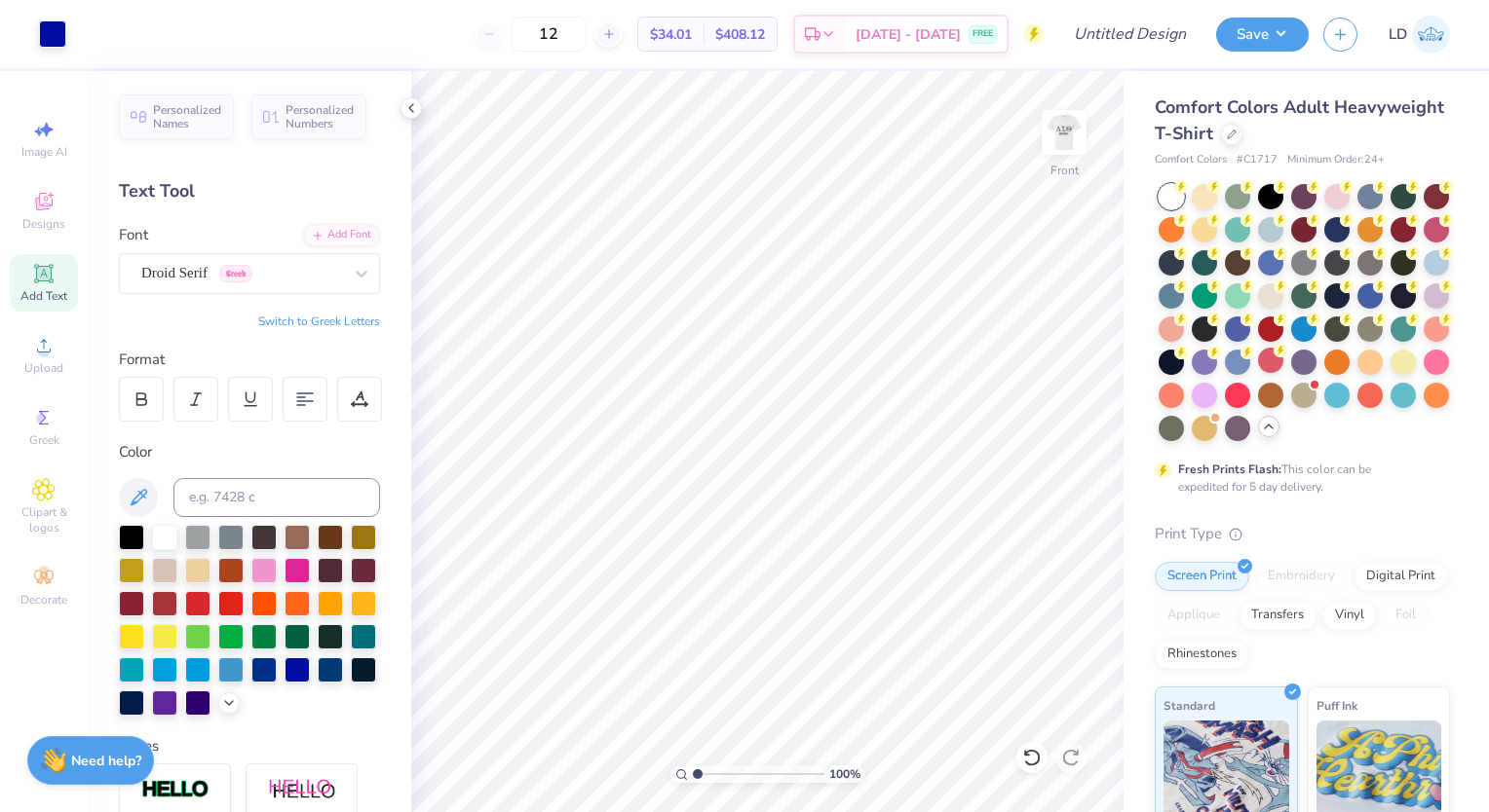
click at [46, 278] on icon at bounding box center [43, 273] width 15 height 15
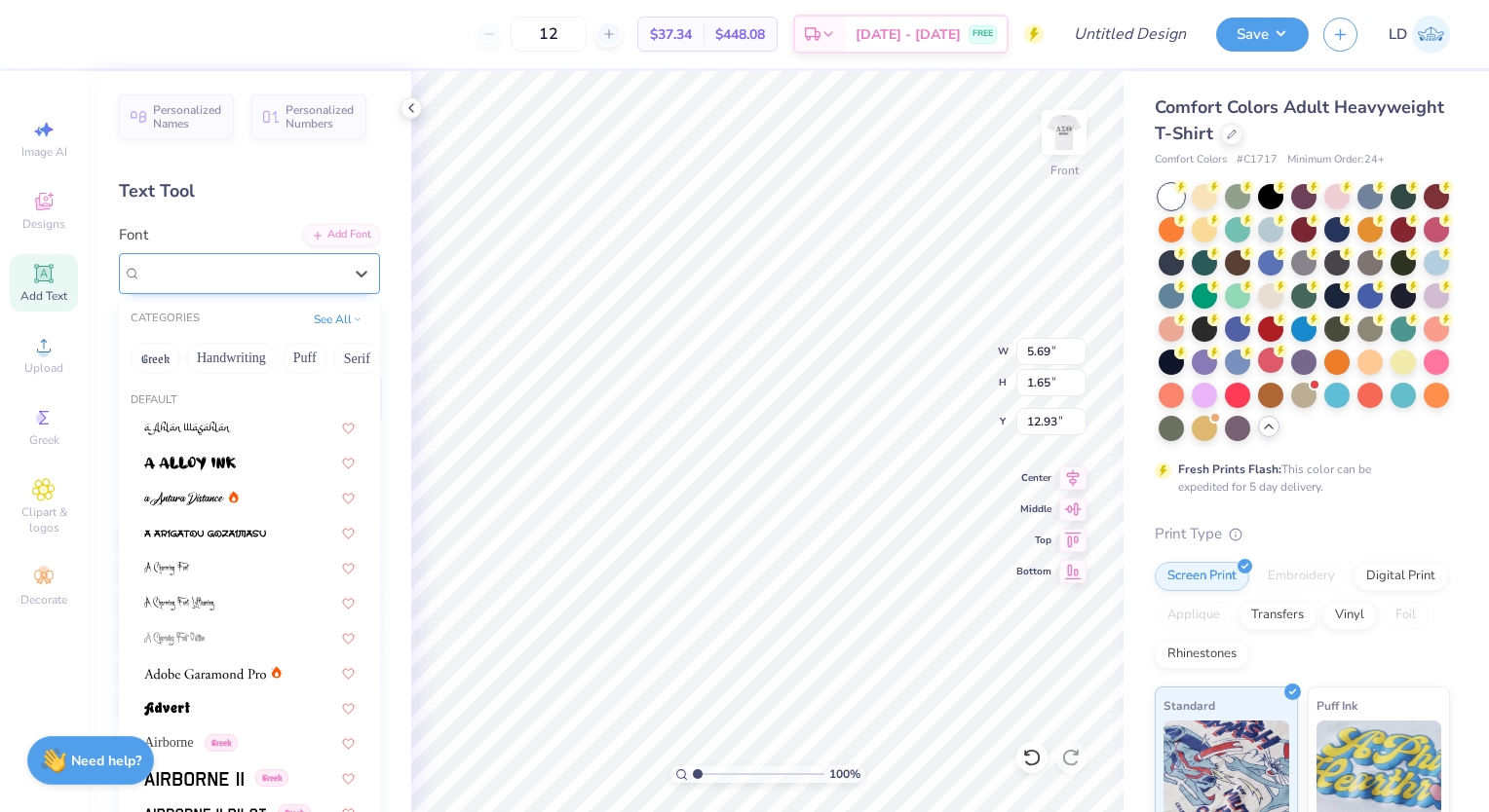
click at [227, 278] on div "Super Dream" at bounding box center [242, 273] width 205 height 30
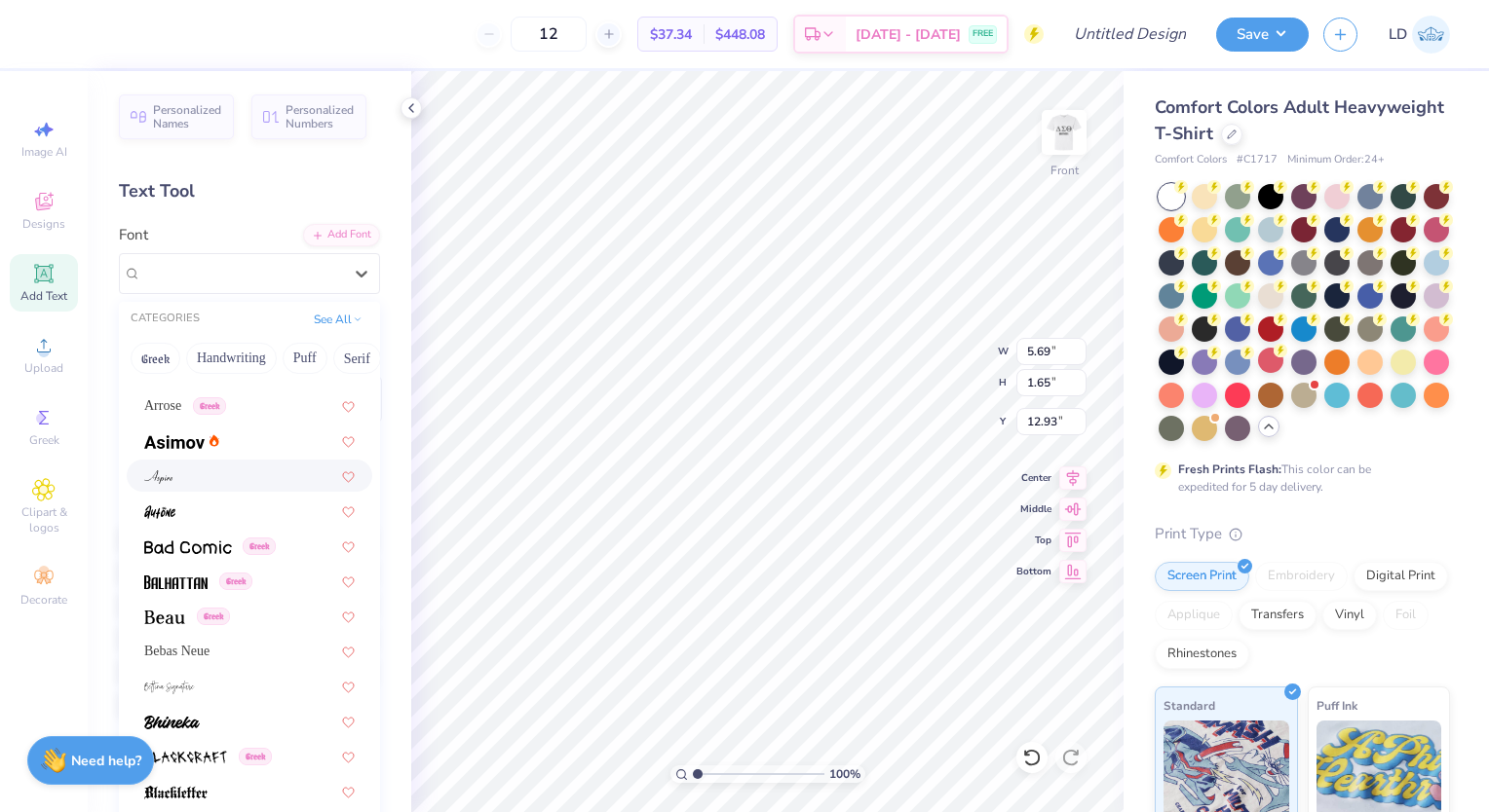
scroll to position [688, 0]
click at [239, 662] on div "Bebas Neue" at bounding box center [249, 650] width 246 height 32
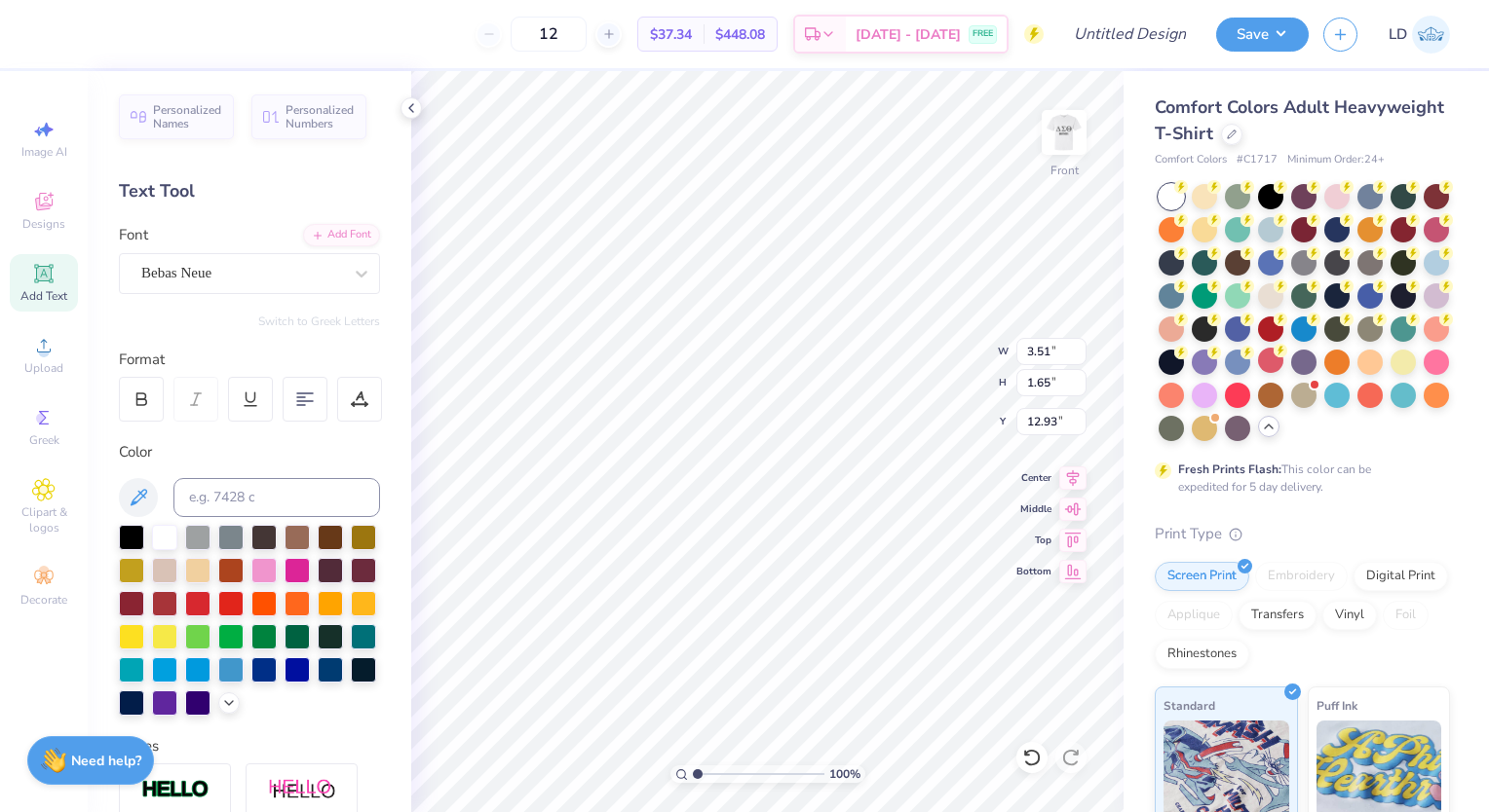
type input "3.51"
click at [284, 681] on div at bounding box center [296, 667] width 25 height 25
type textarea "19-01-2022"
type input "6.40"
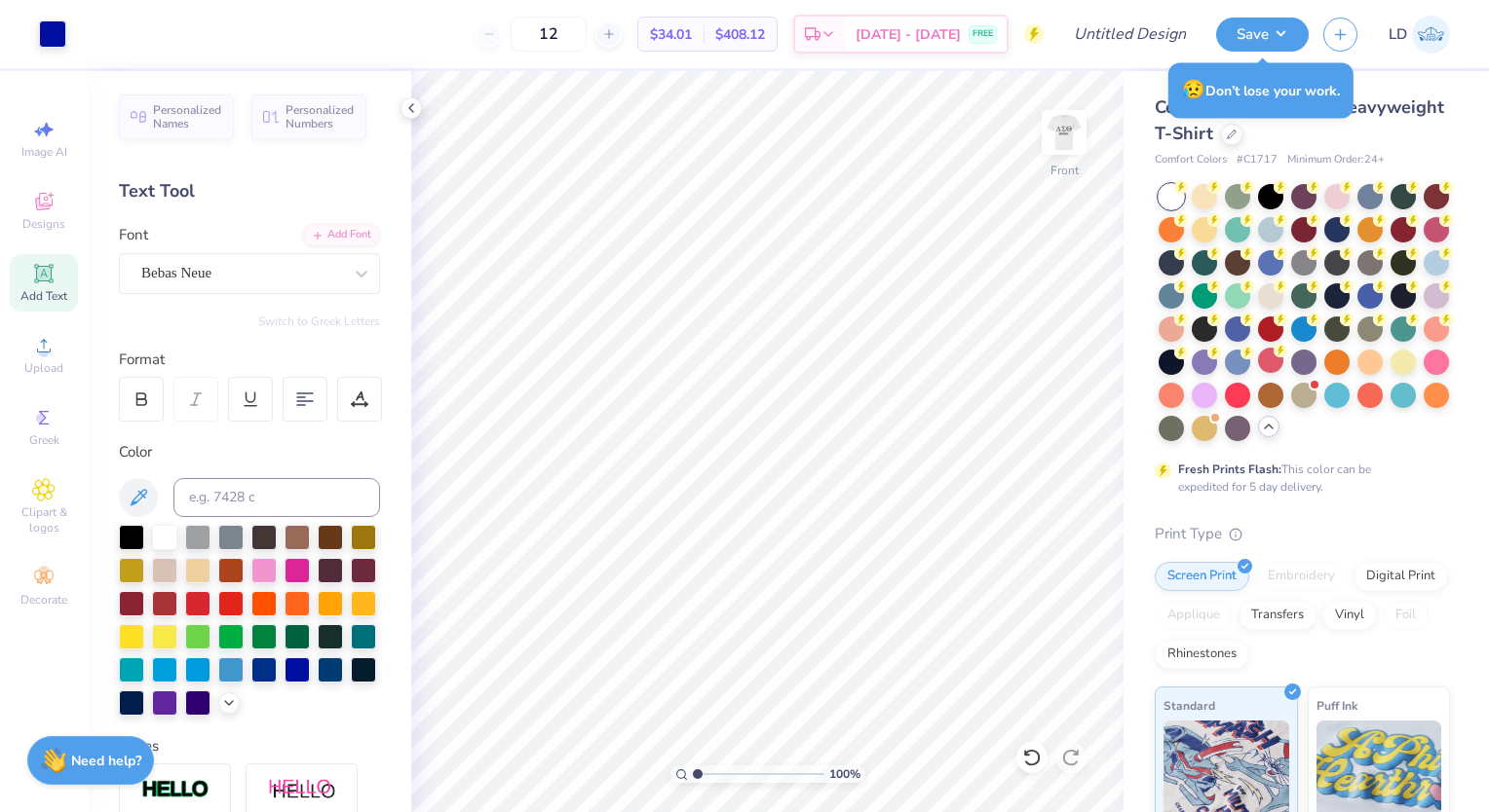
click at [61, 275] on div "Add Text" at bounding box center [44, 283] width 68 height 58
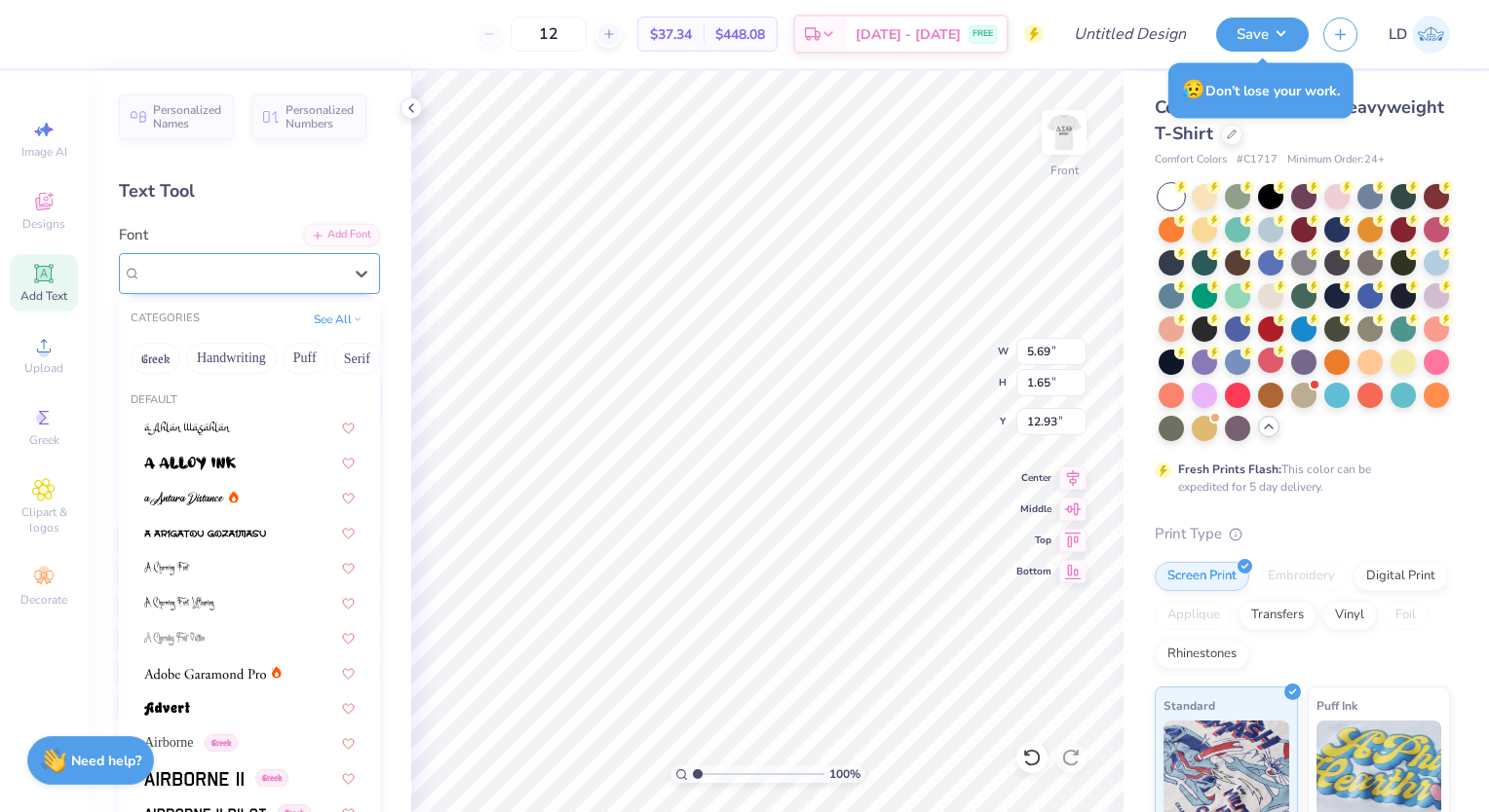
click at [232, 267] on div "Super Dream" at bounding box center [242, 273] width 205 height 30
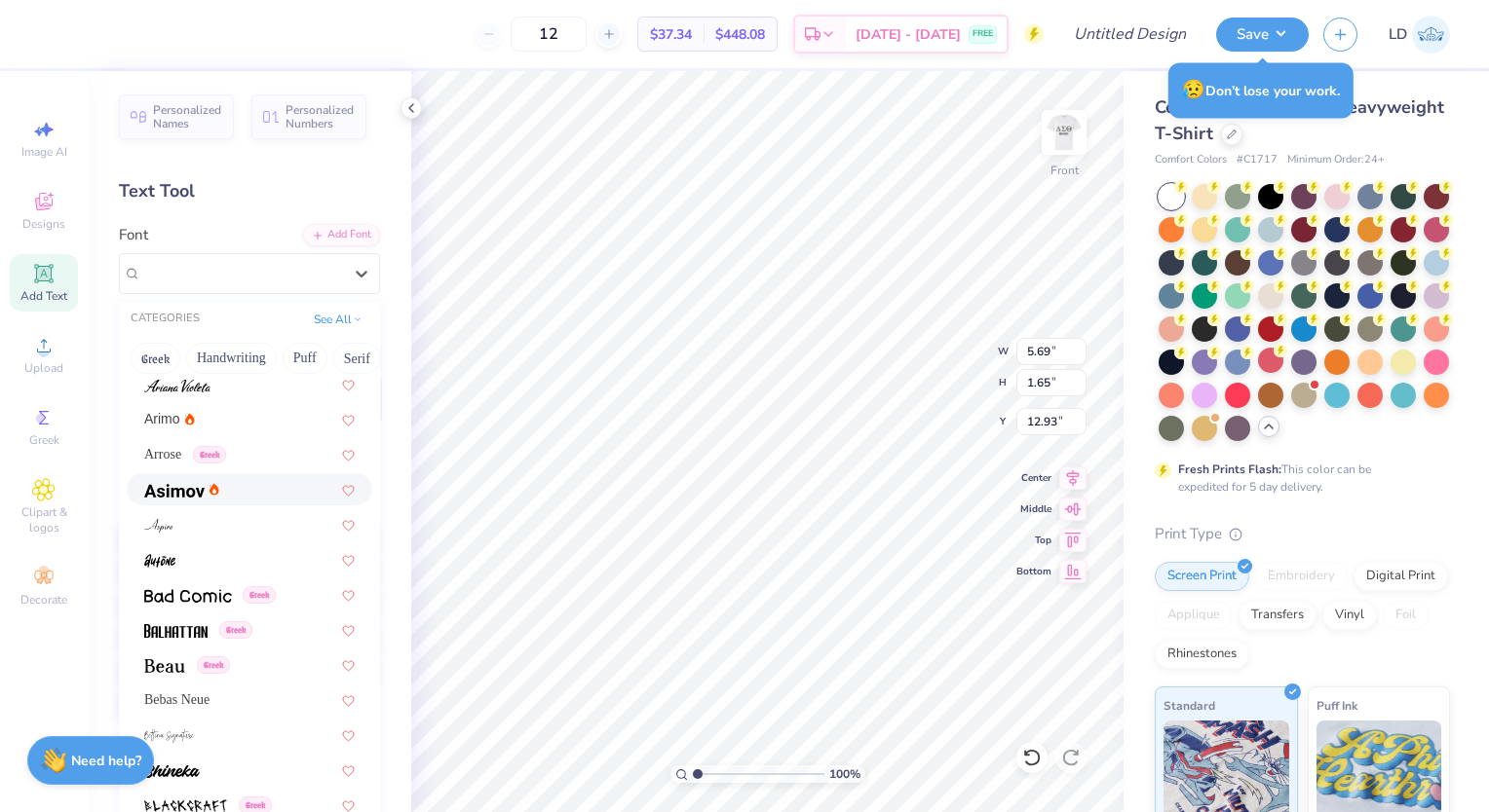
scroll to position [728, 0]
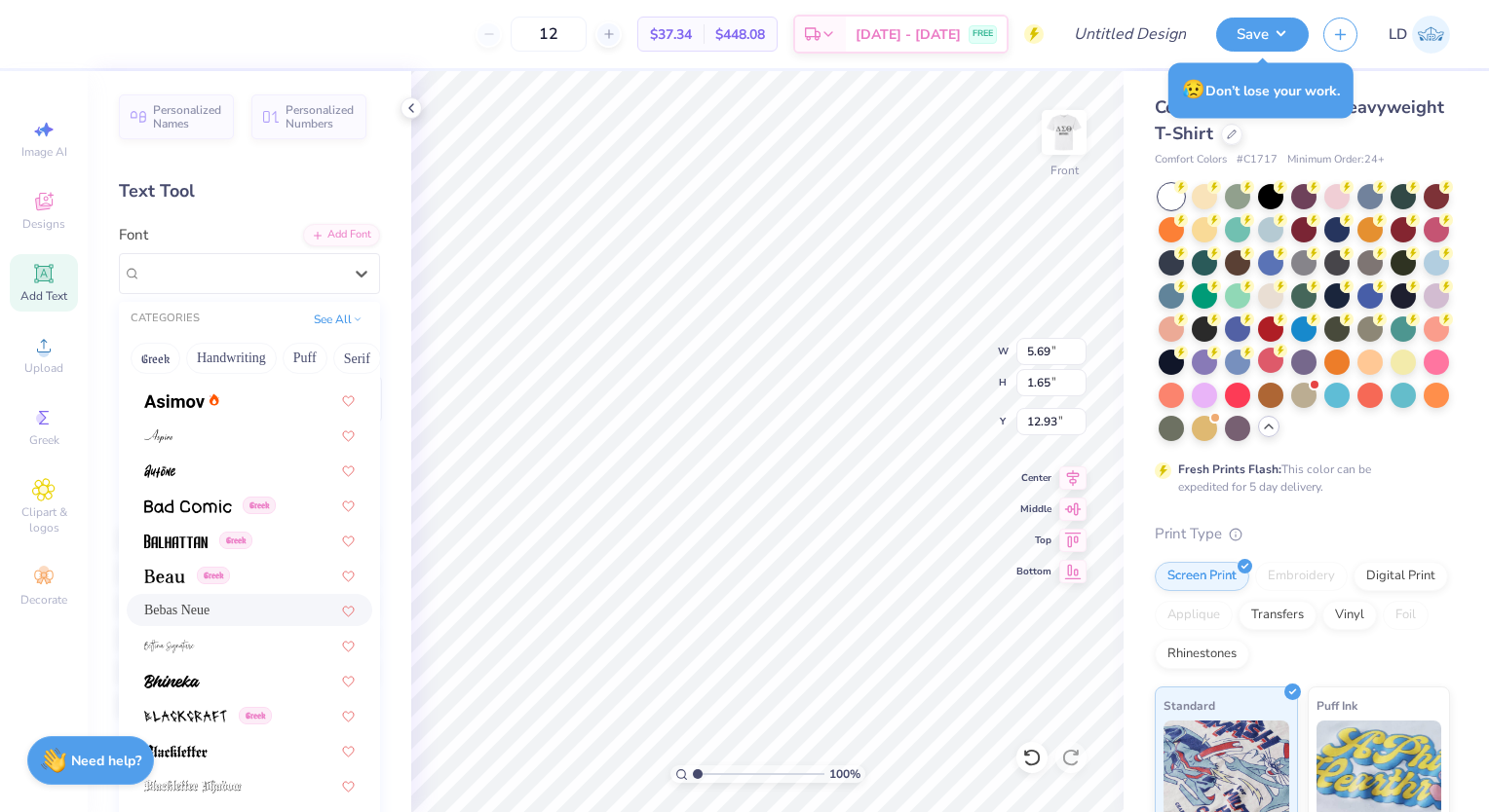
click at [199, 609] on div "Bebas Neue" at bounding box center [249, 610] width 211 height 21
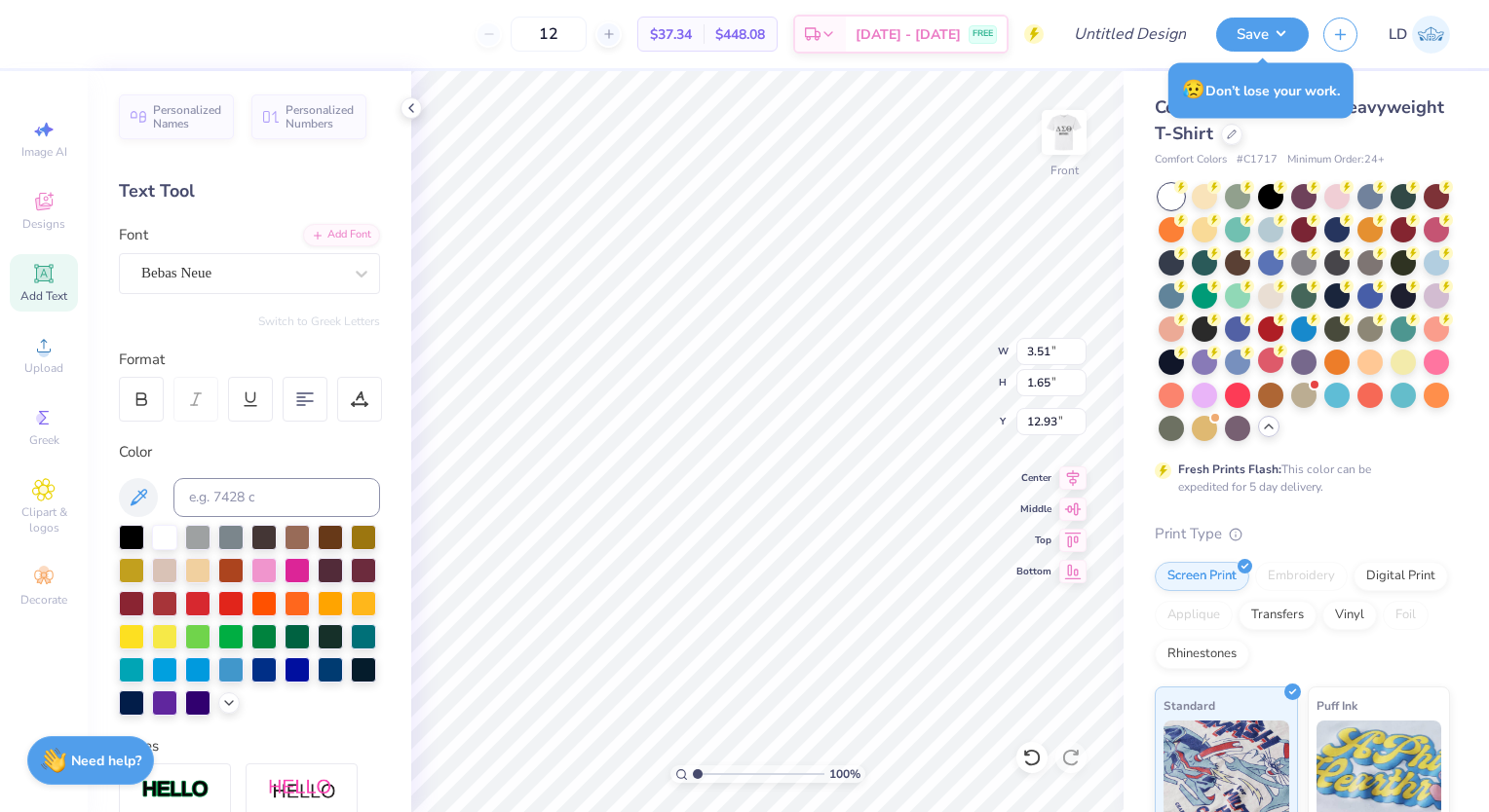
type input "3.51"
click at [284, 681] on div at bounding box center [296, 667] width 25 height 25
type textarea "New York"
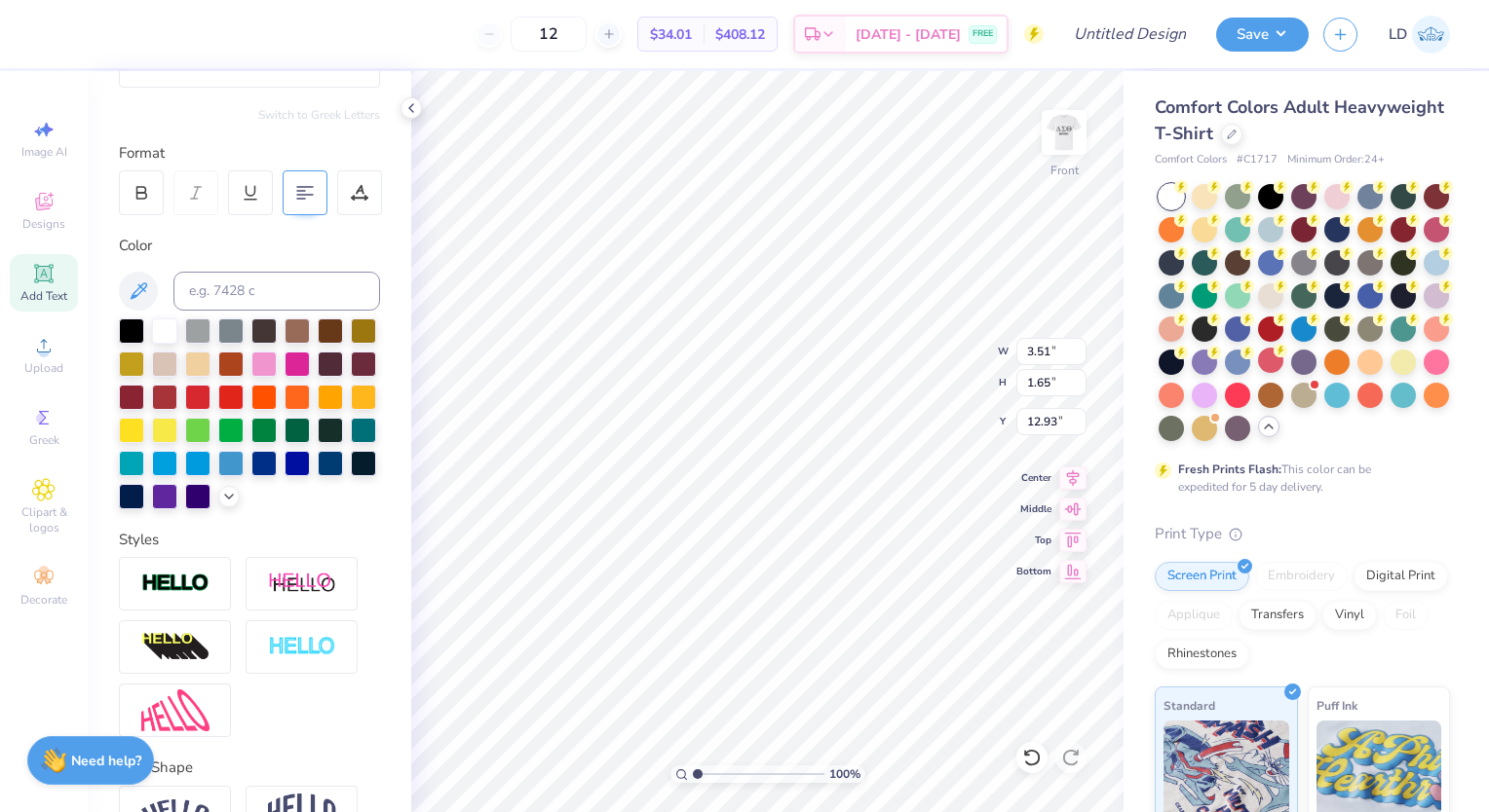
scroll to position [352, 0]
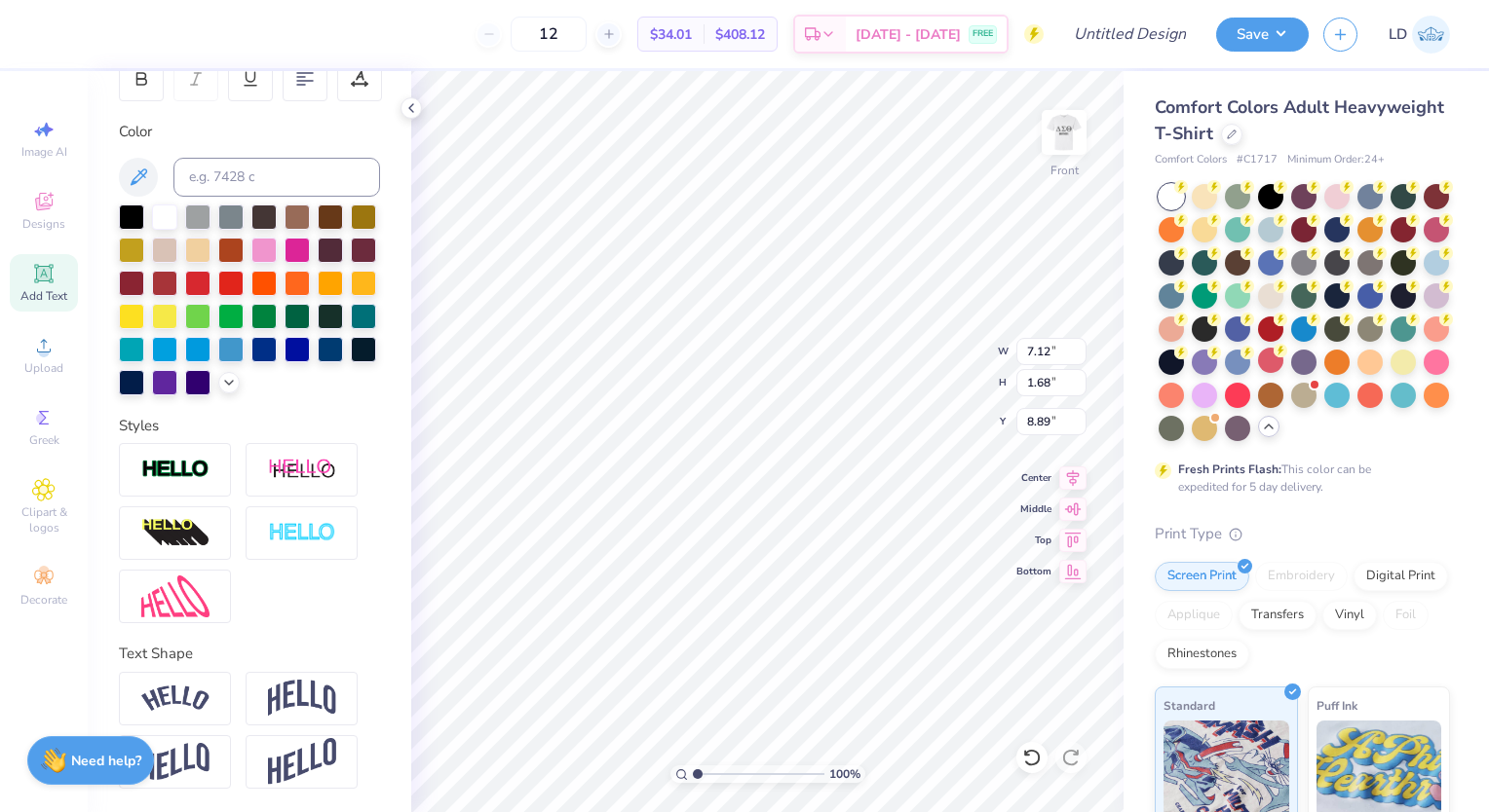
type input "8.89"
type input "6.01"
type input "1.42"
type input "8.85"
click at [58, 502] on div "Clipart & logos" at bounding box center [44, 507] width 68 height 73
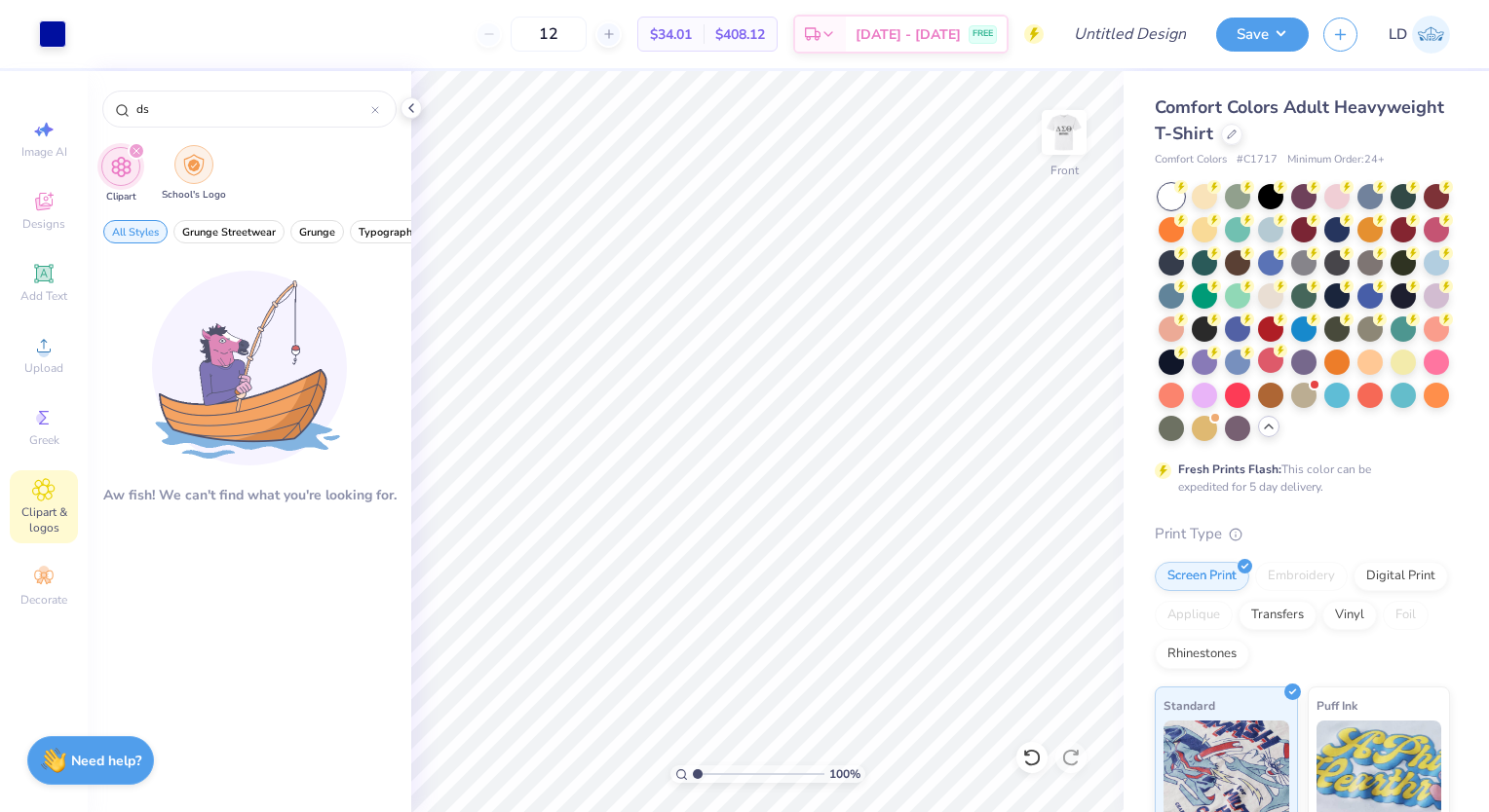
type input "d"
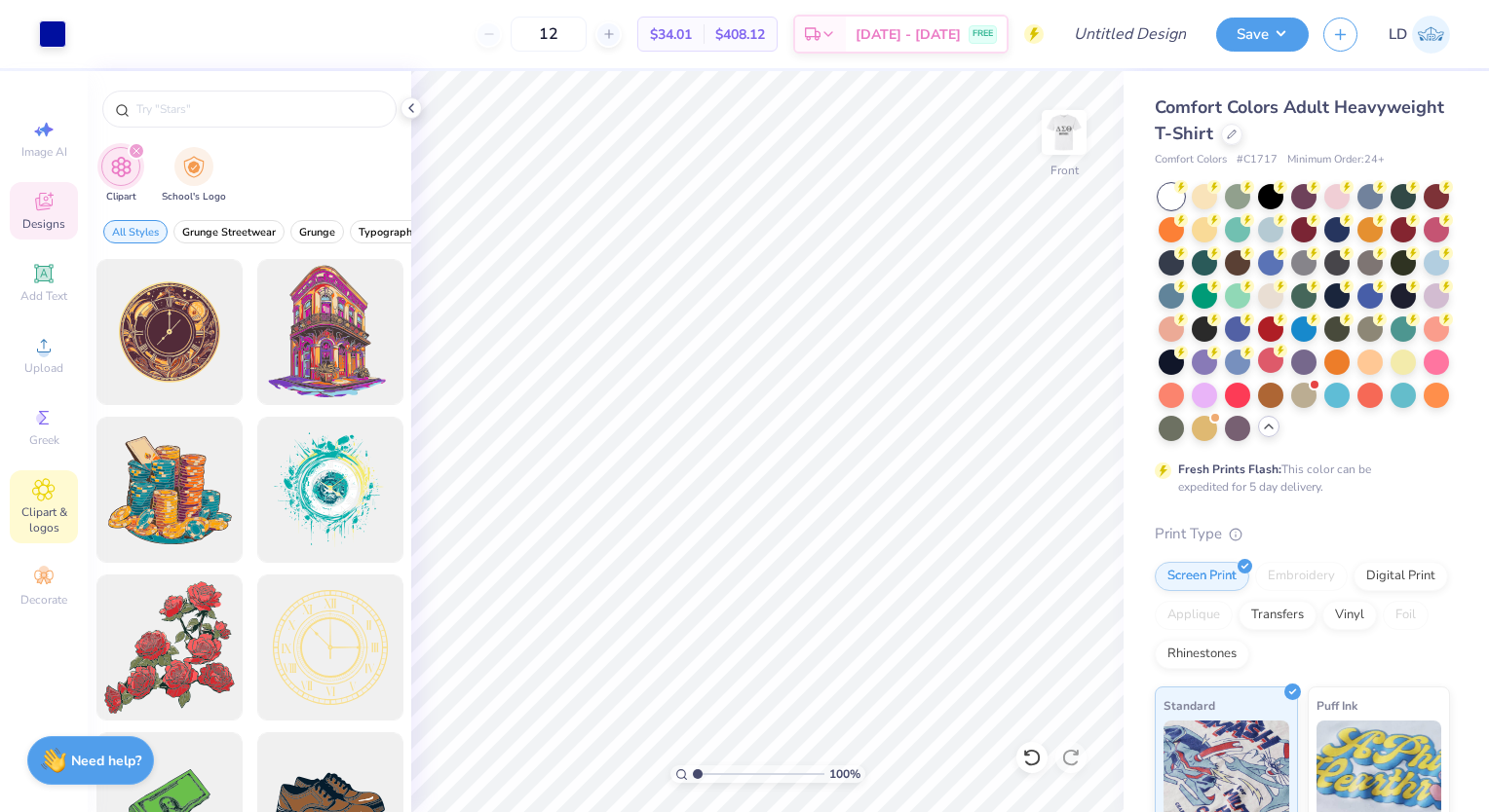
click at [52, 190] on icon at bounding box center [43, 201] width 23 height 23
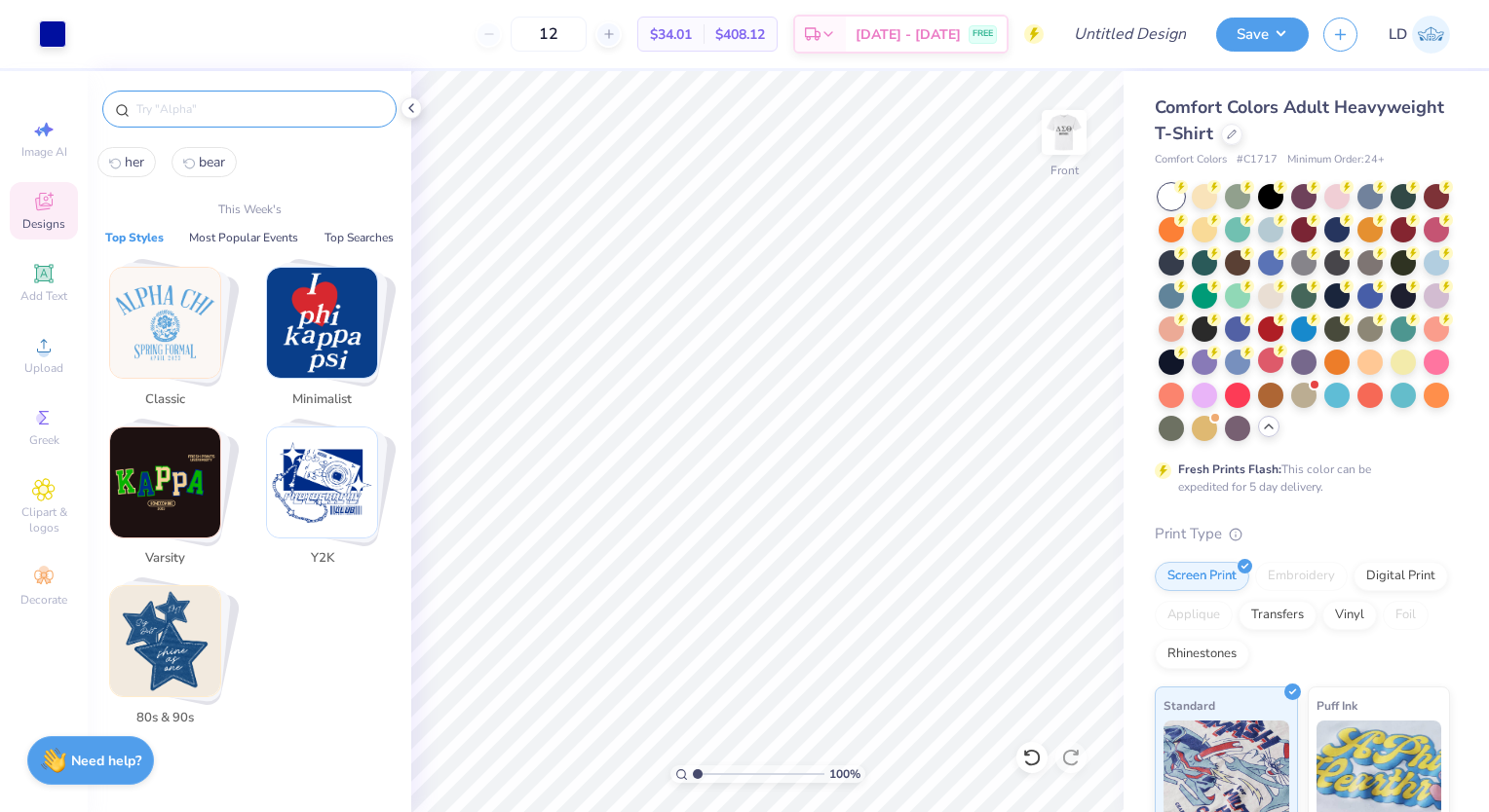
paste input "philanthropic"
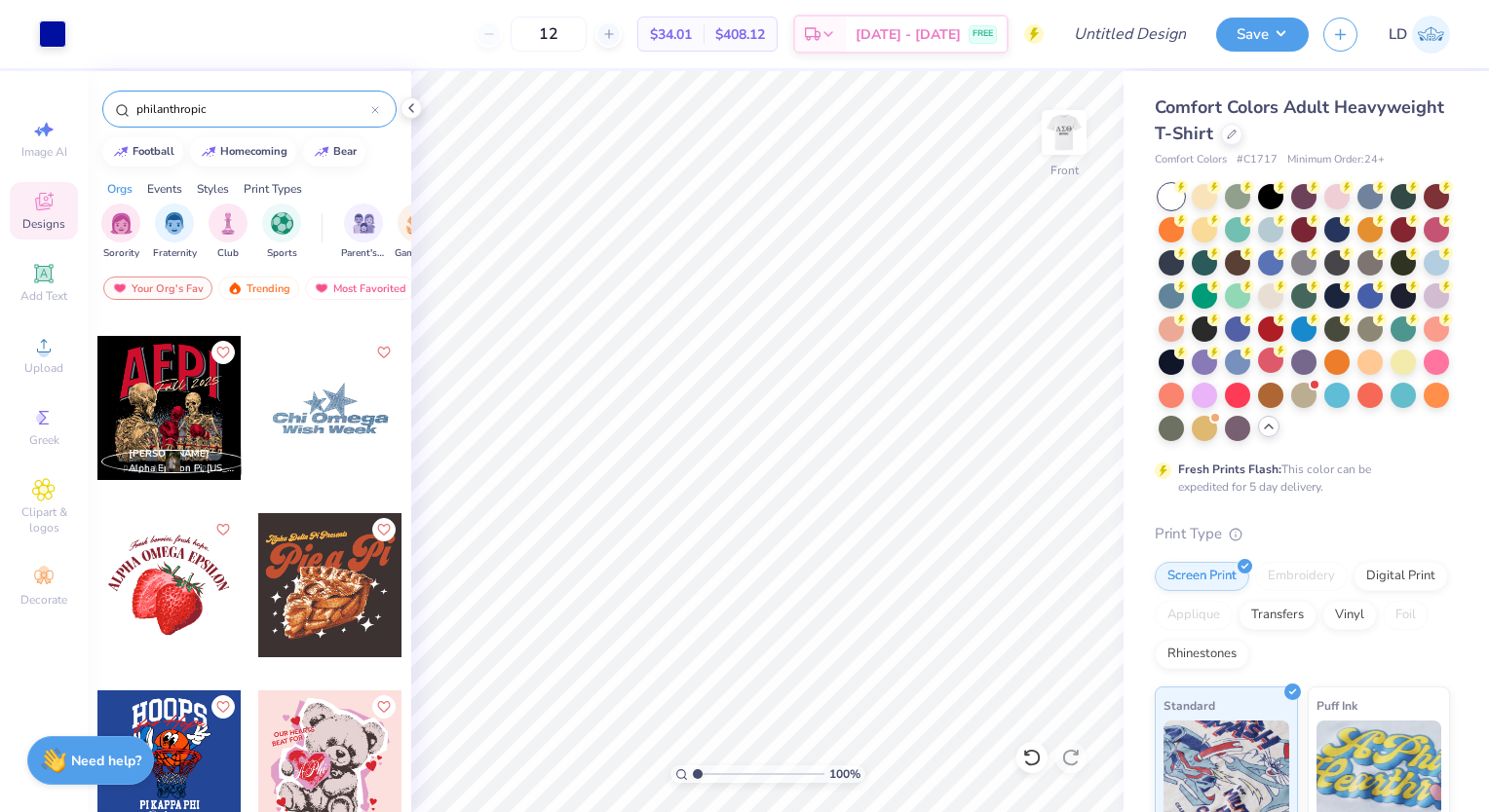
scroll to position [691, 0]
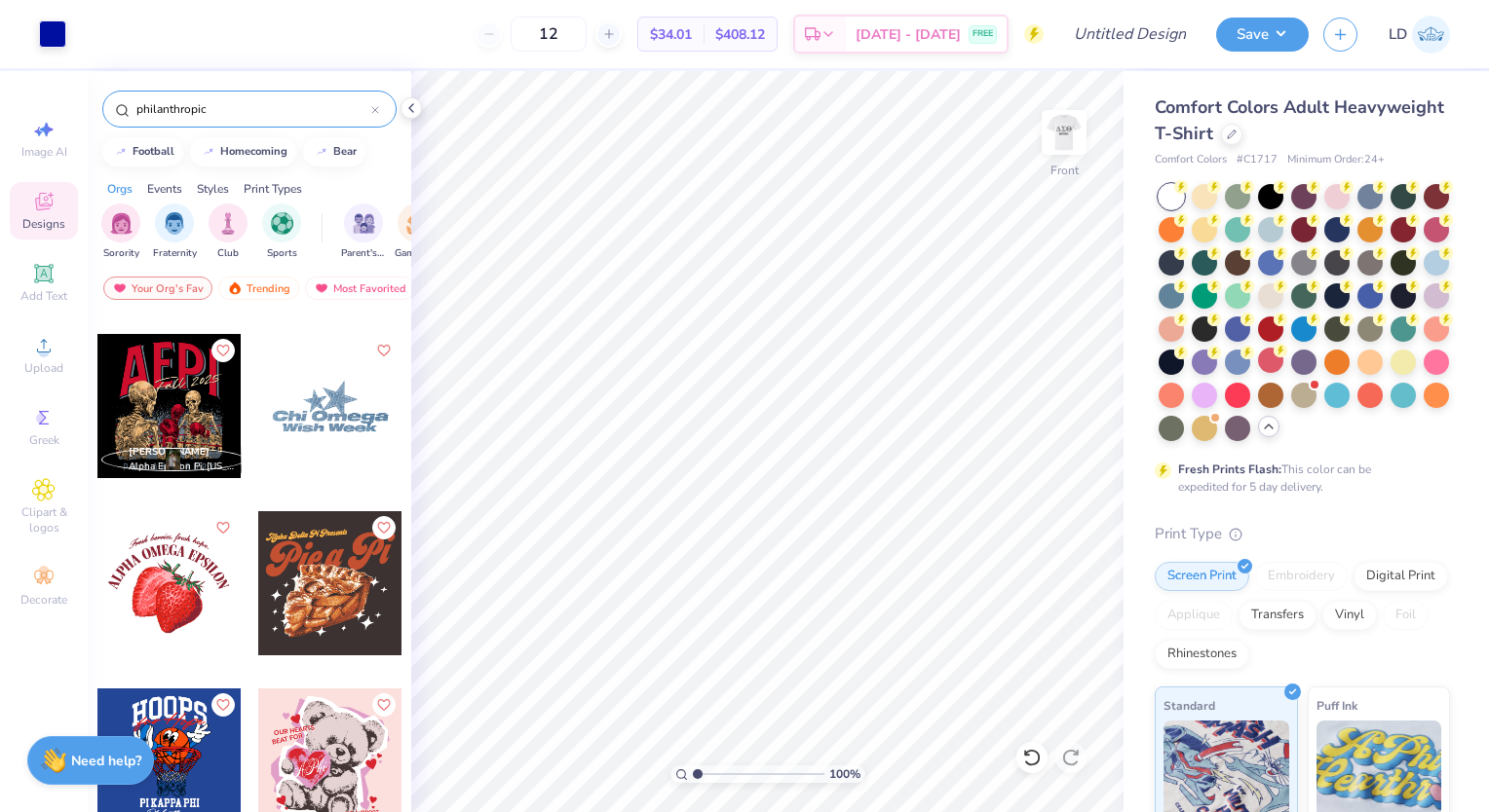
type input "philanthropic"
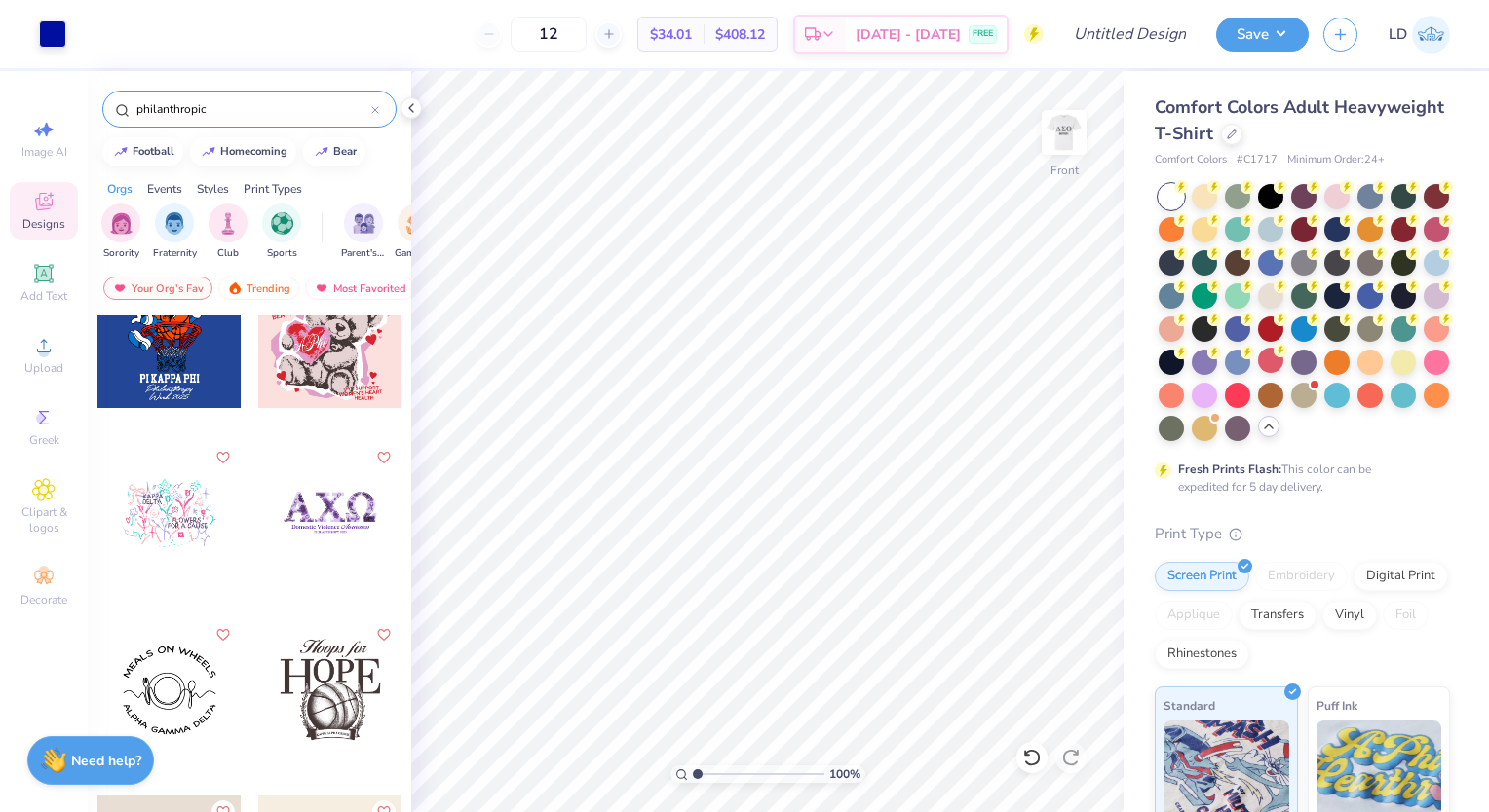
scroll to position [1117, 0]
click at [344, 511] on div at bounding box center [330, 512] width 145 height 145
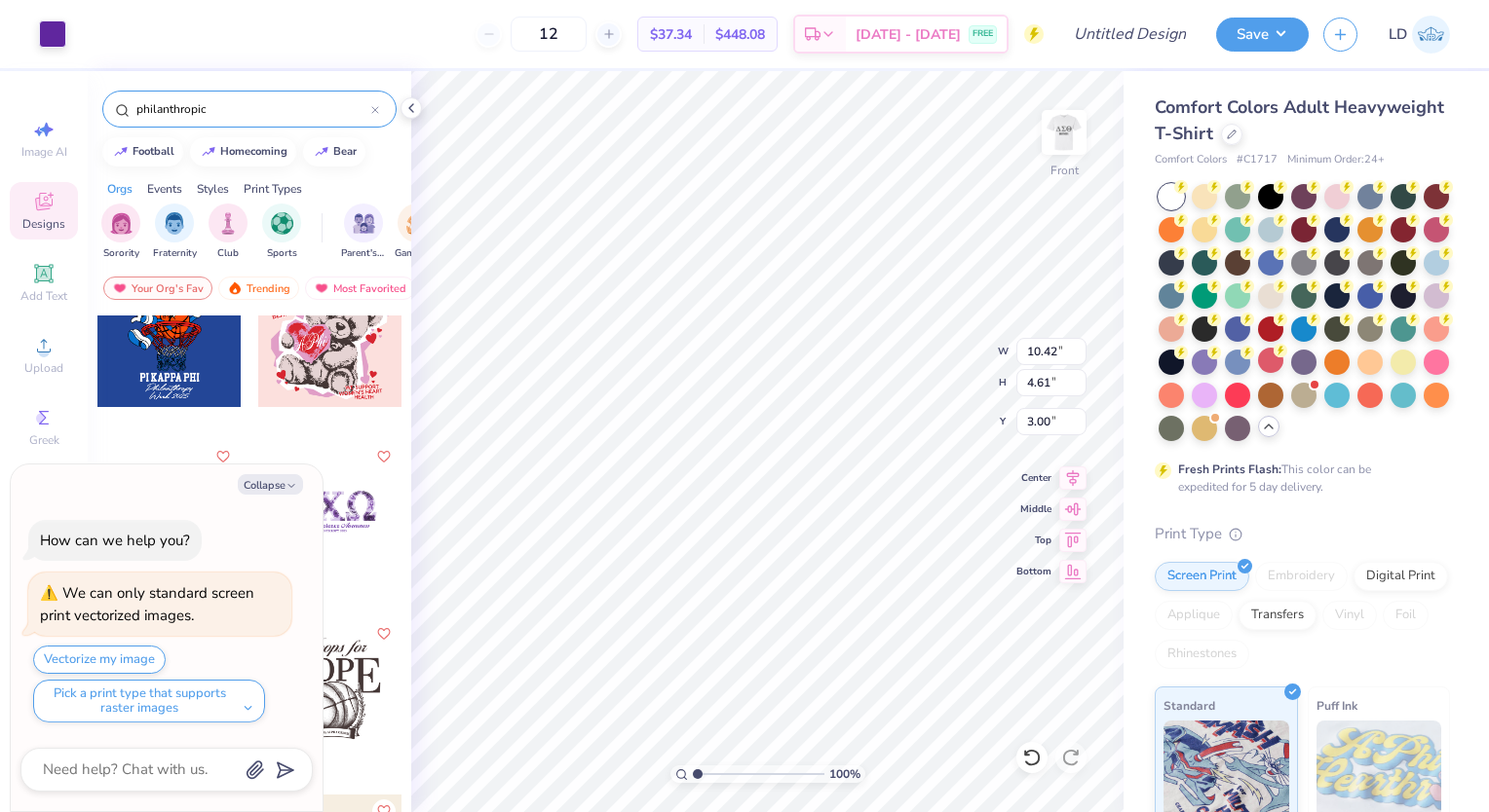
type textarea "x"
type input "14.04"
type textarea "x"
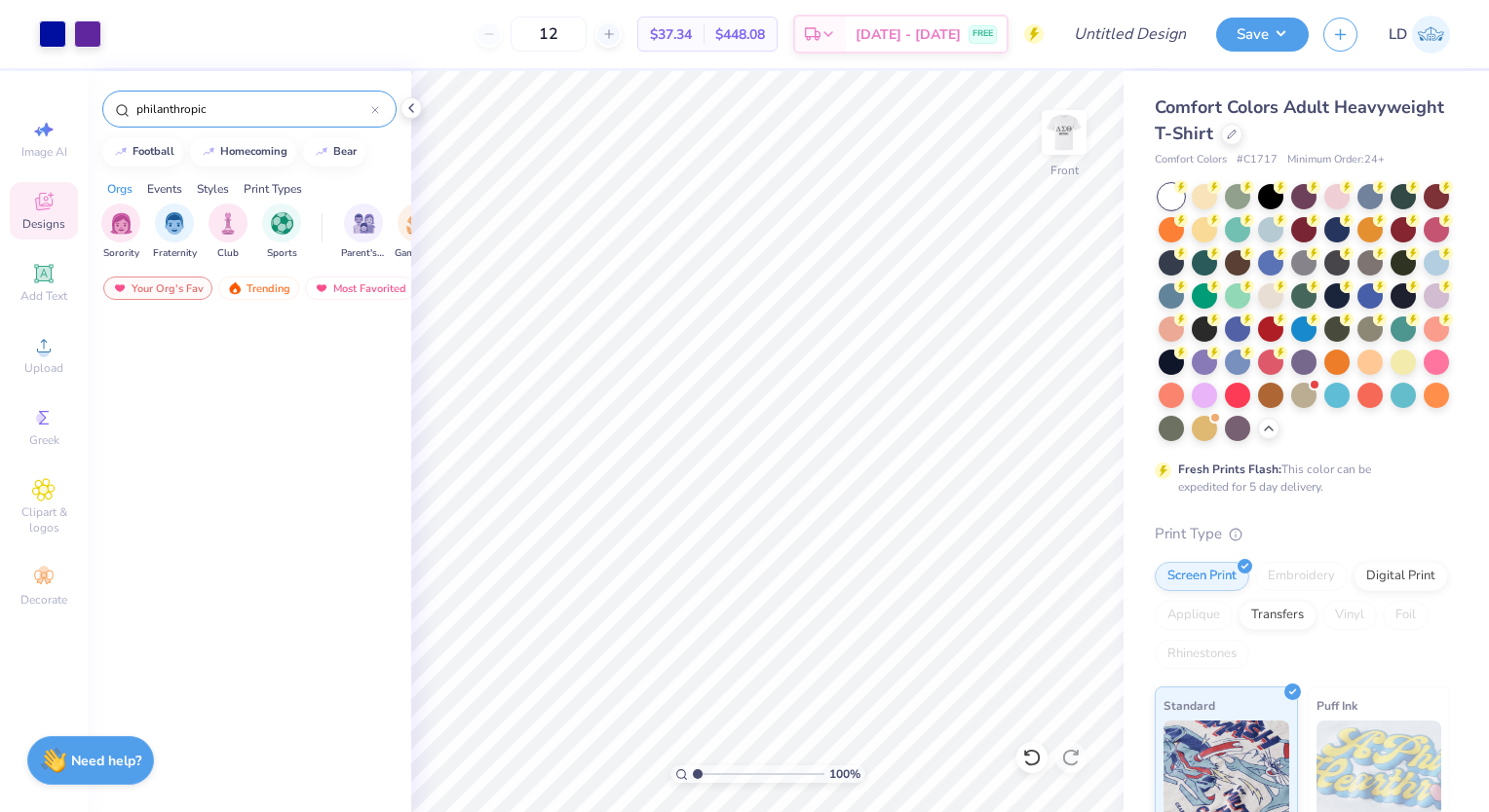
scroll to position [1117, 0]
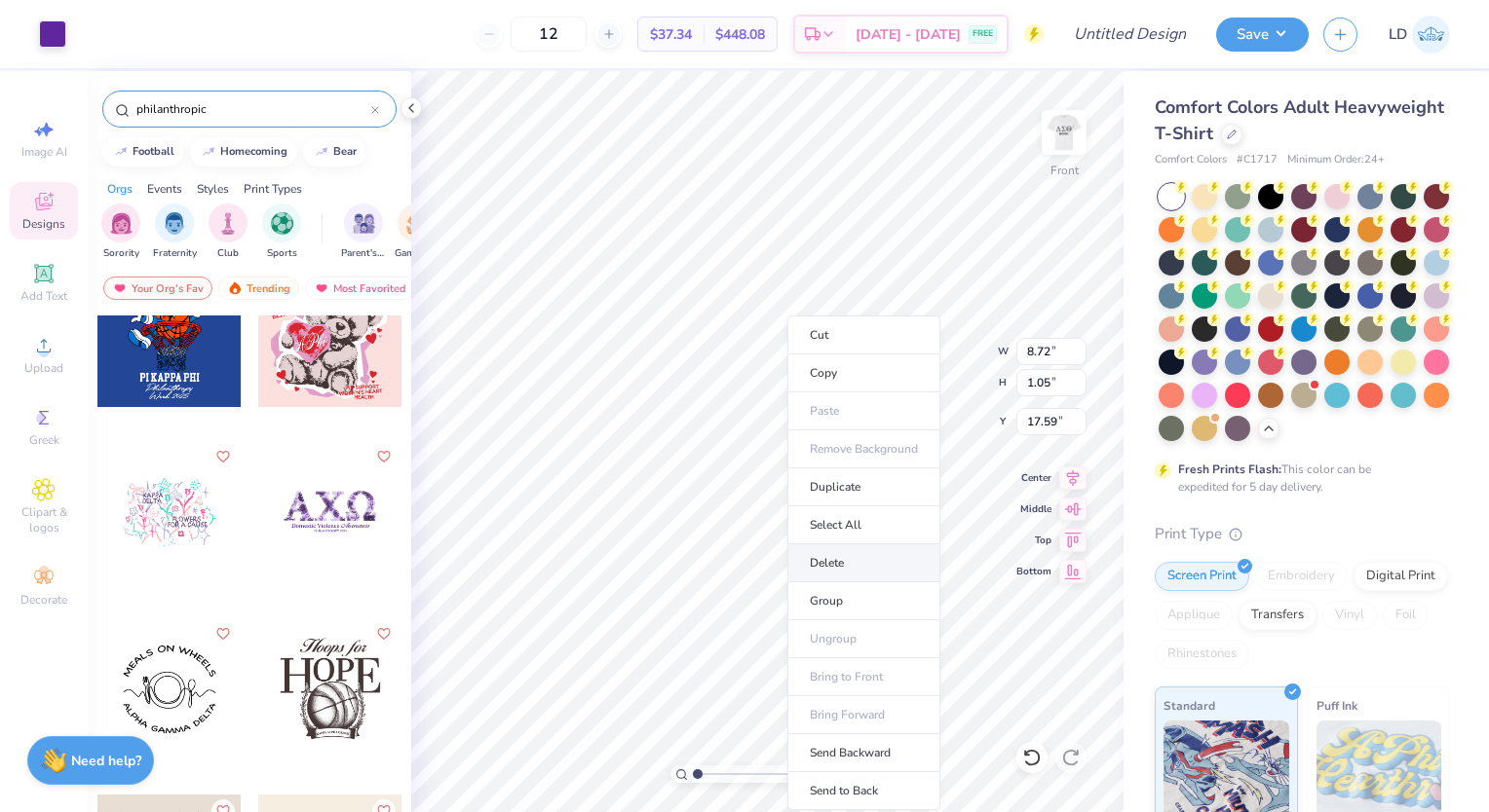
click at [857, 559] on li "Delete" at bounding box center [863, 564] width 153 height 38
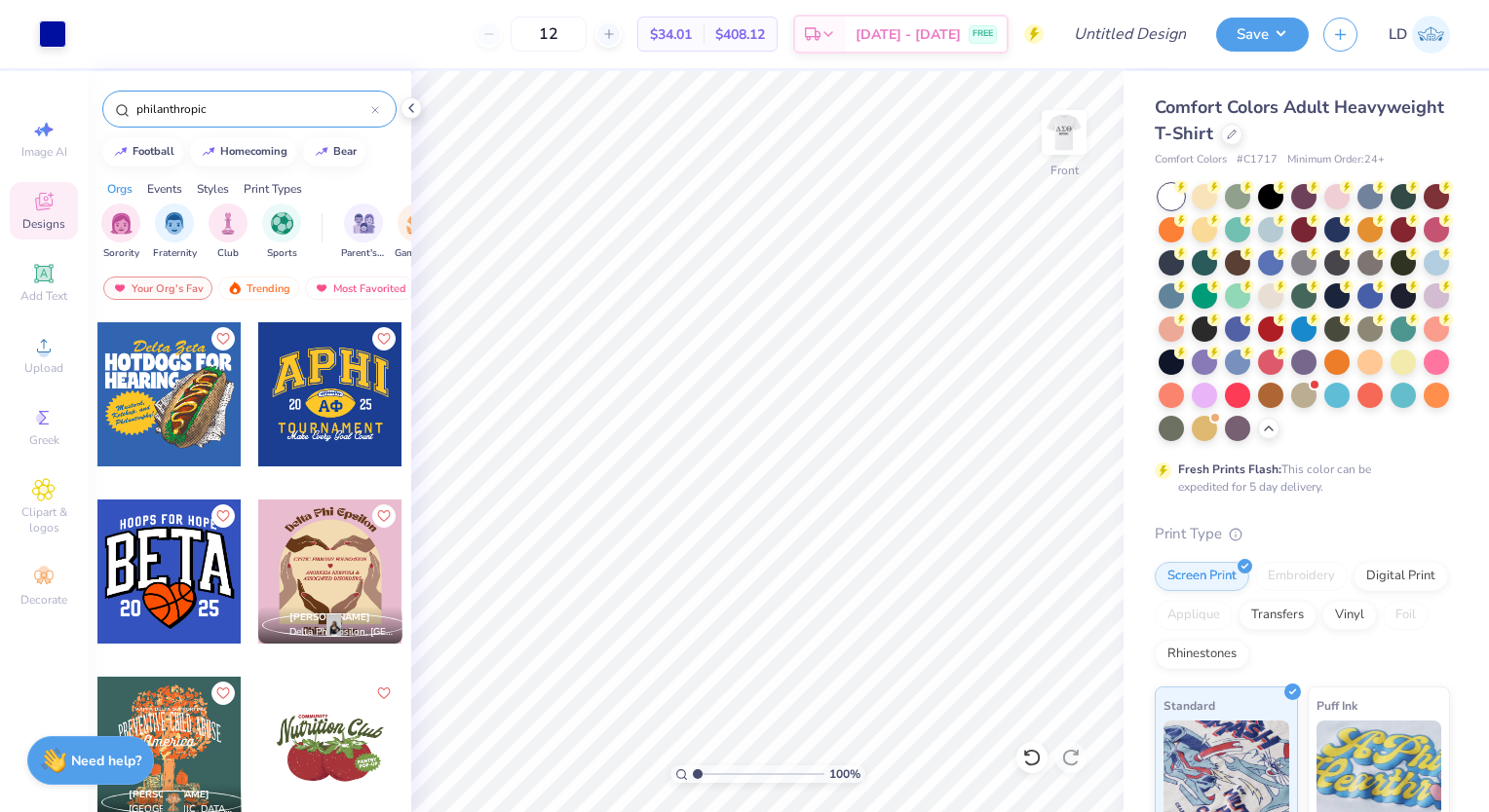
scroll to position [174, 0]
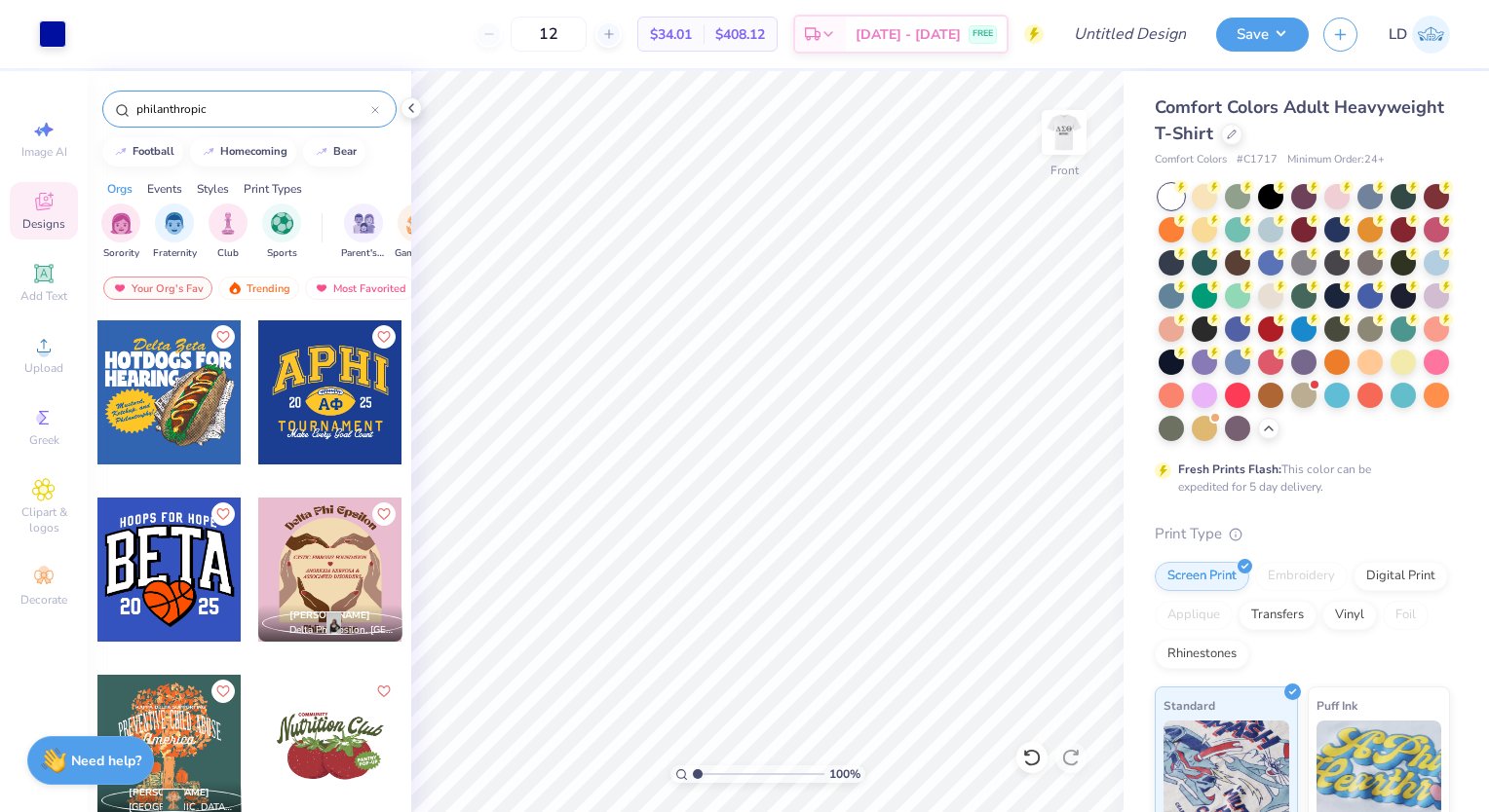
click at [337, 573] on div at bounding box center [330, 570] width 145 height 145
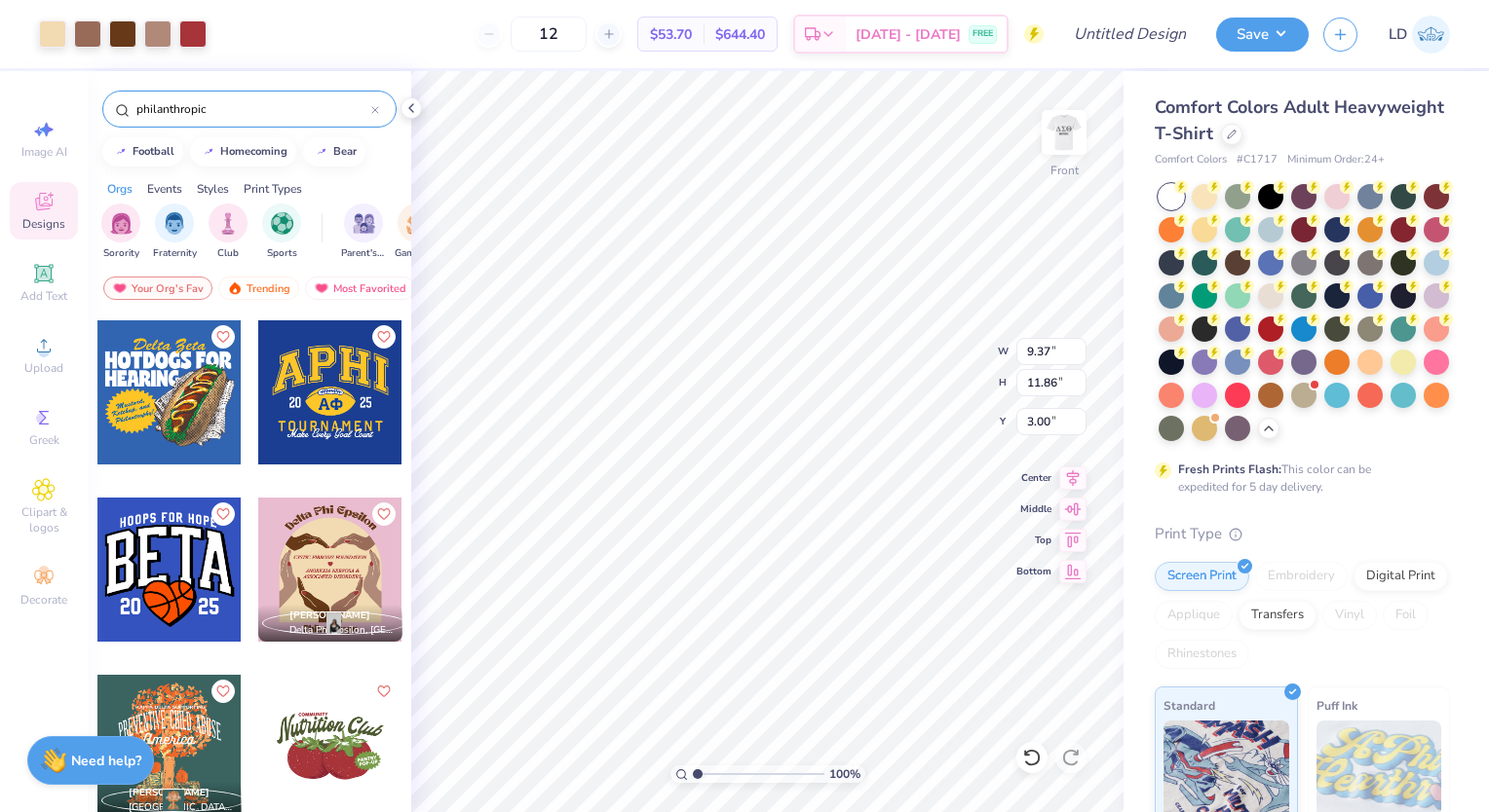
type input "11.15"
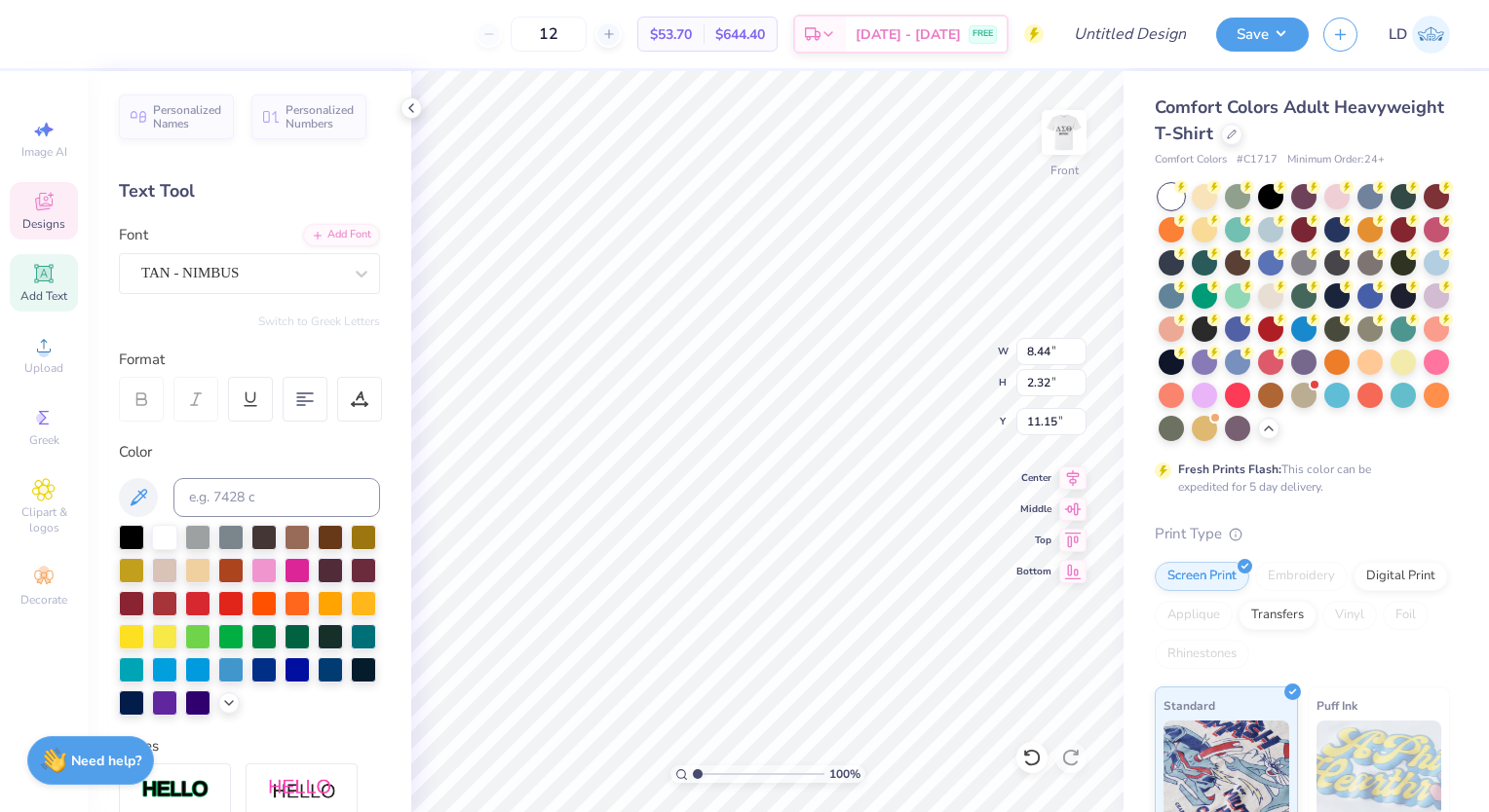
type input "9.37"
type input "9.62"
type input "12.31"
click at [48, 32] on div at bounding box center [52, 32] width 27 height 27
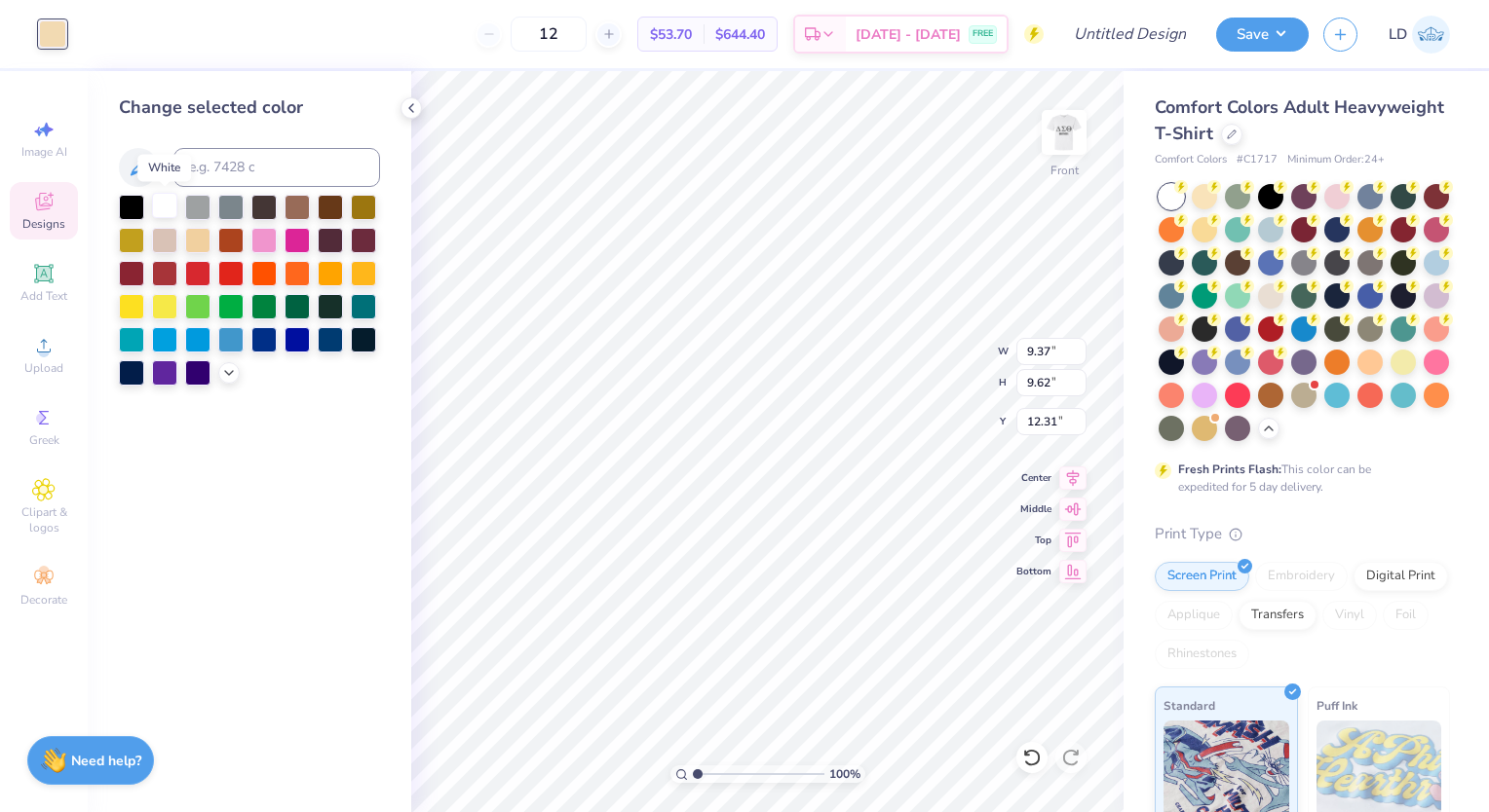
click at [168, 205] on div at bounding box center [164, 204] width 25 height 25
type input "8.72"
type input "2.36"
type input "11.13"
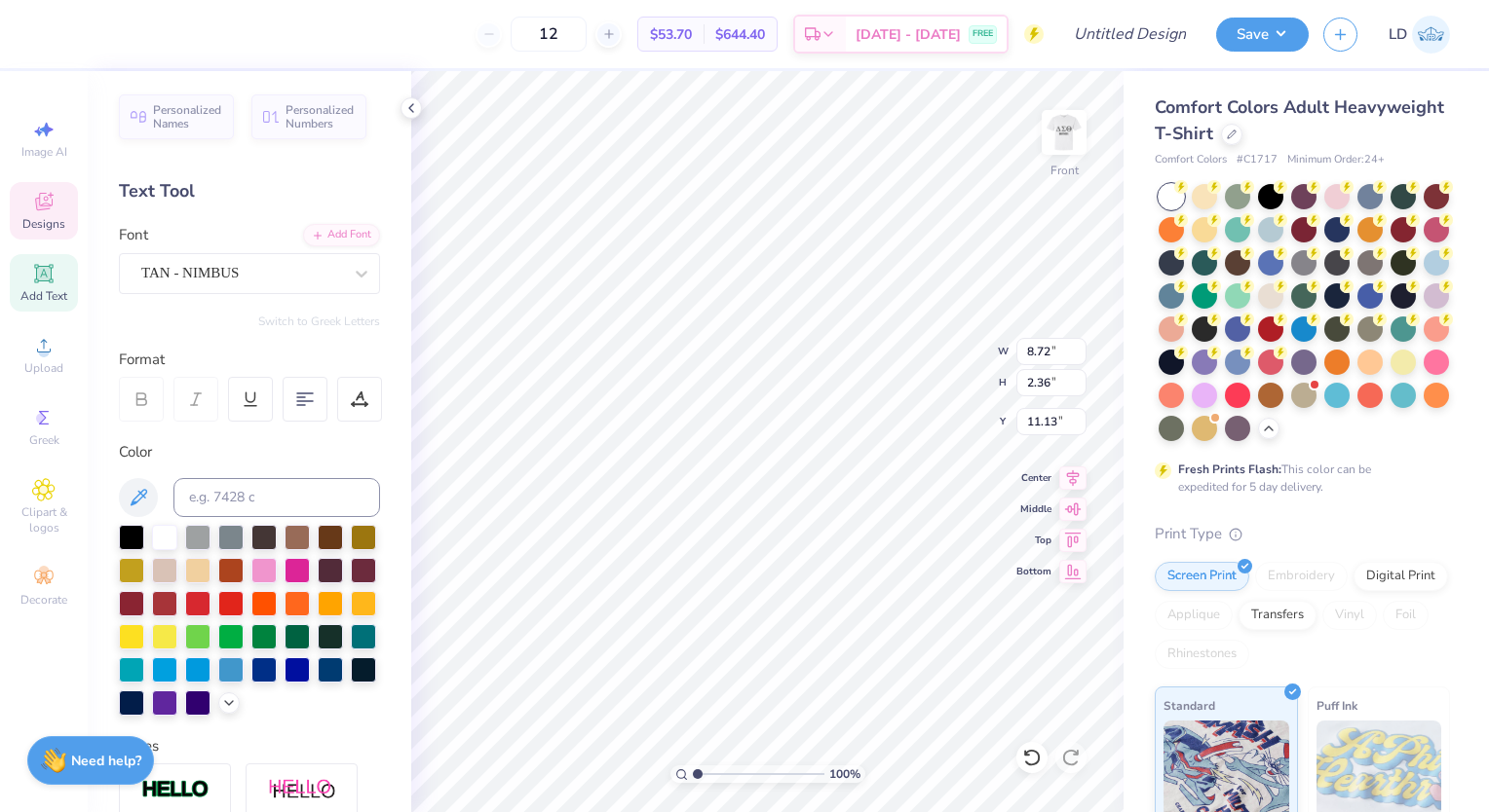
click at [1037, 757] on icon at bounding box center [1032, 758] width 20 height 20
type input "9.37"
type input "8.19"
type input "13.74"
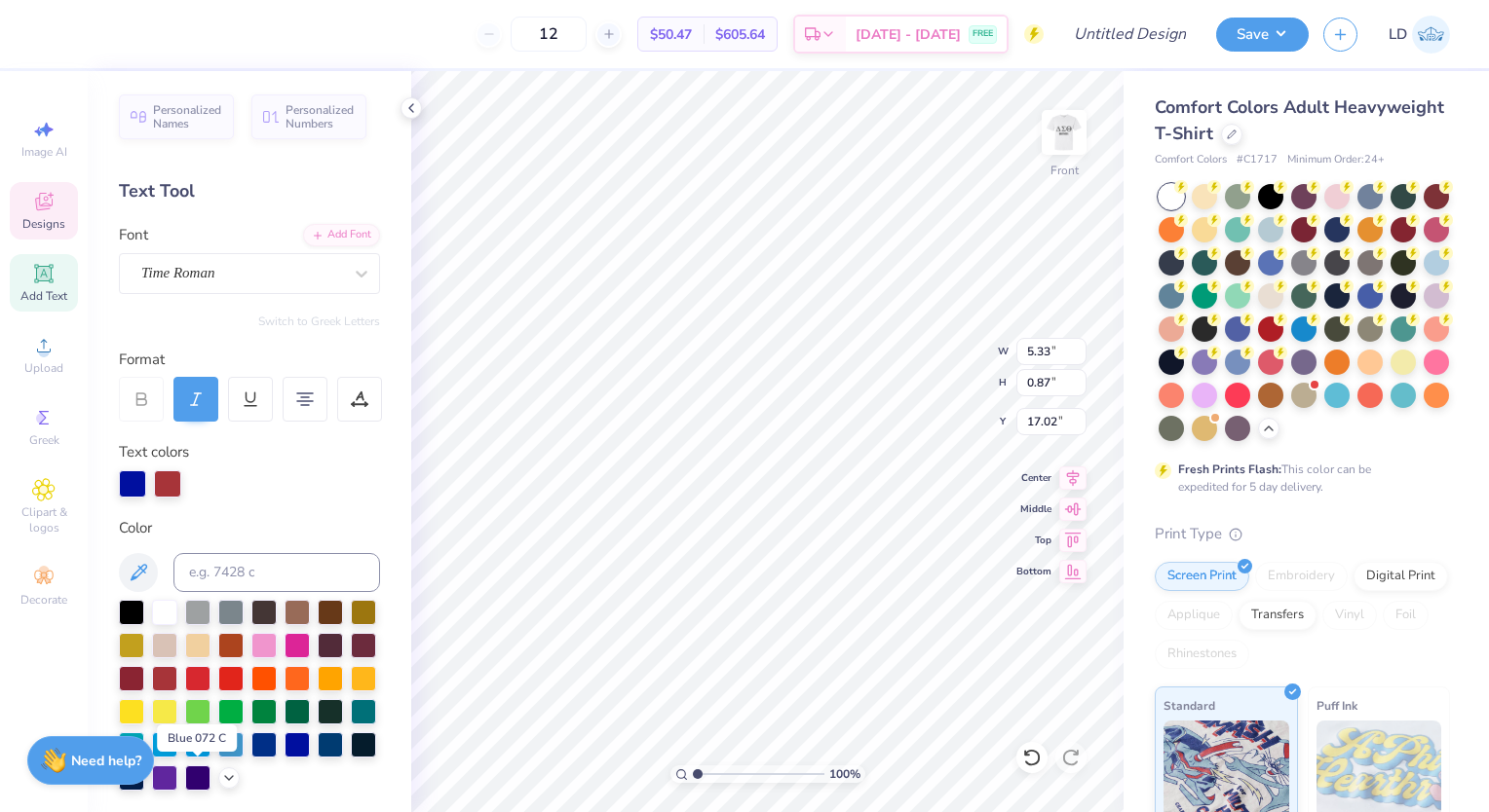
scroll to position [16, 2]
click at [284, 758] on div at bounding box center [296, 744] width 25 height 25
type textarea "1"
click at [163, 471] on div at bounding box center [167, 484] width 27 height 27
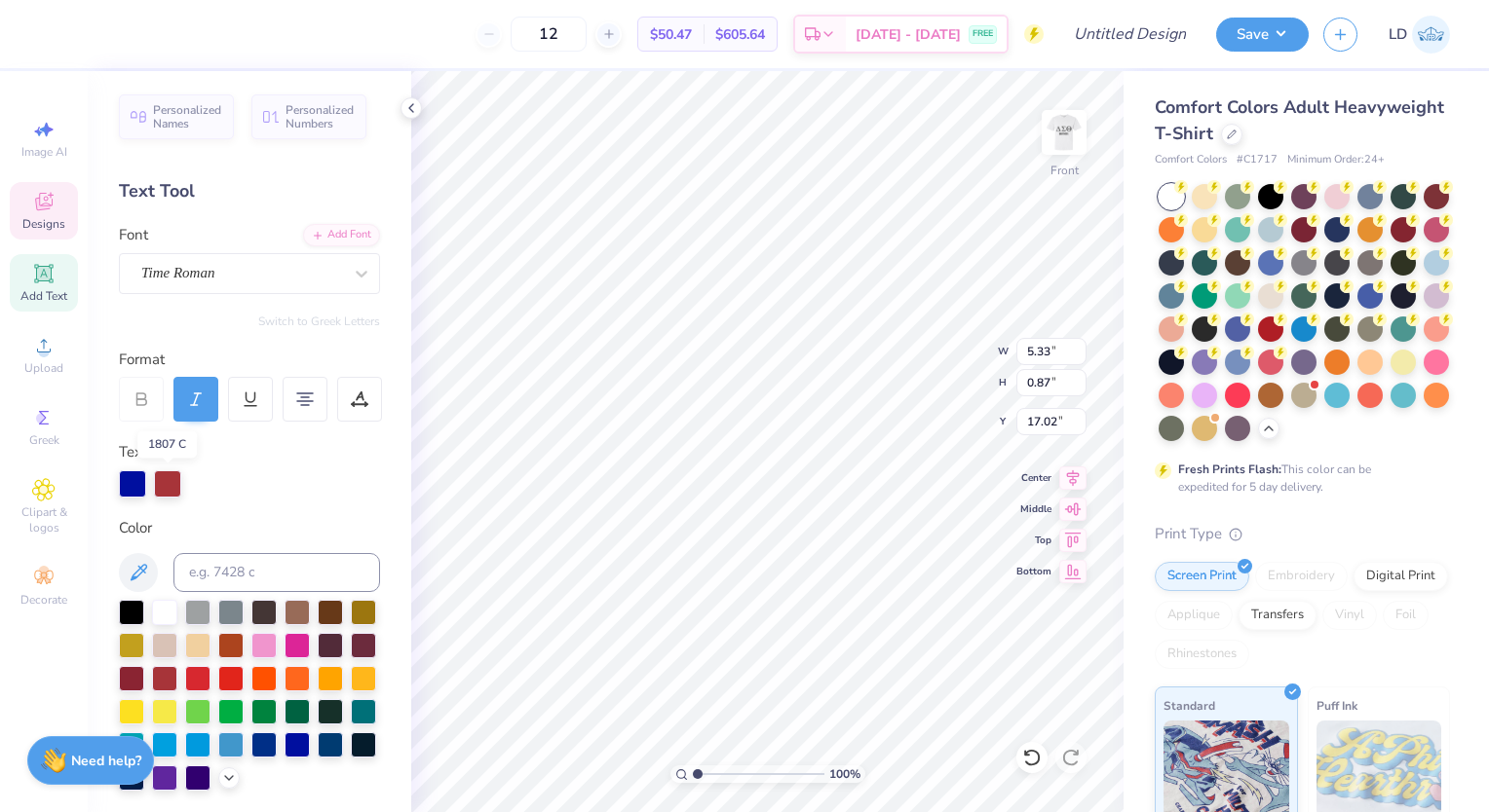
click at [163, 471] on div at bounding box center [167, 484] width 27 height 27
click at [284, 756] on div at bounding box center [296, 742] width 25 height 25
type textarea "[DATE]"
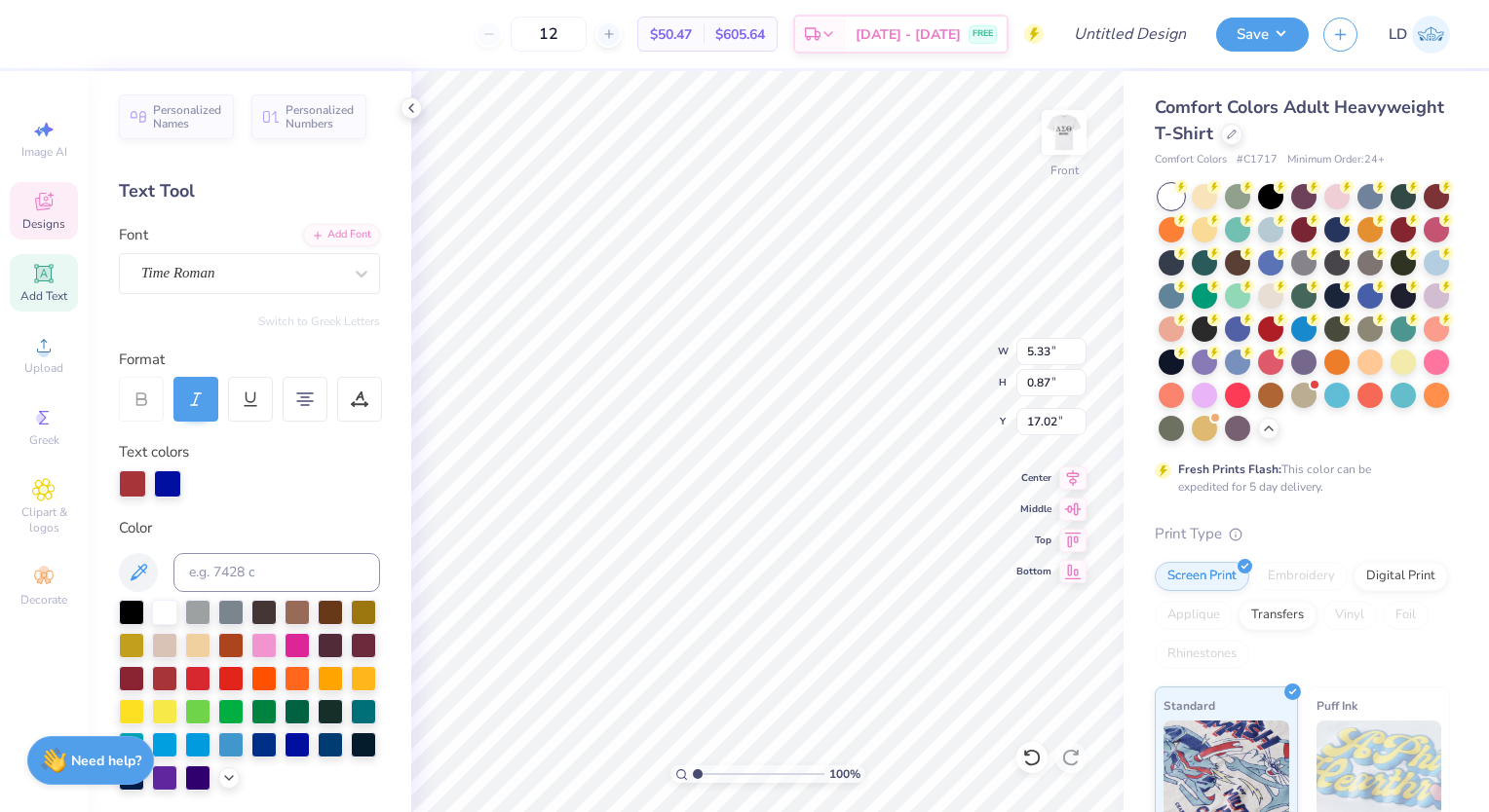
scroll to position [14, 5]
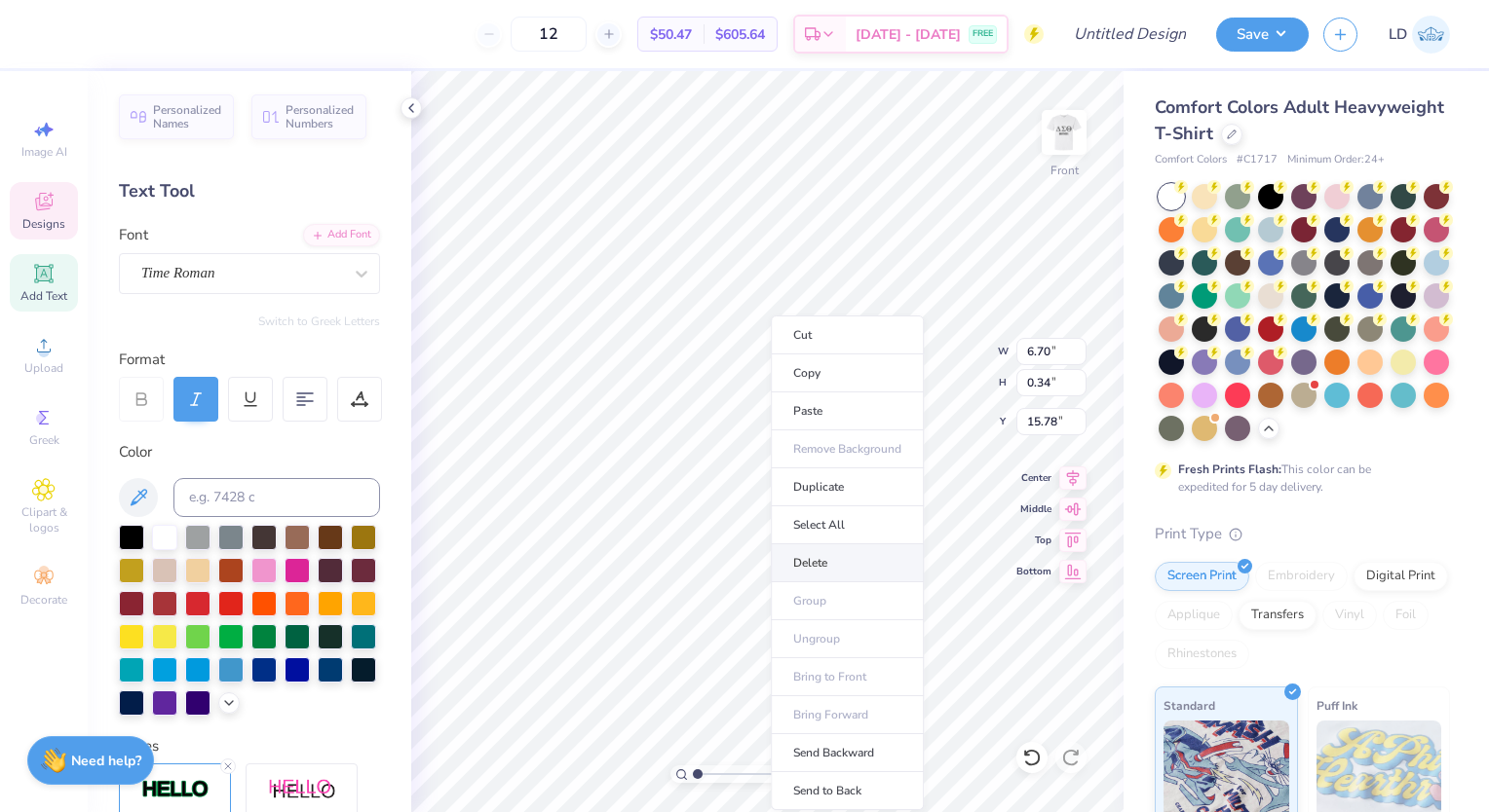
click at [809, 548] on li "Delete" at bounding box center [846, 564] width 153 height 38
click at [820, 376] on li "Copy" at bounding box center [836, 373] width 153 height 38
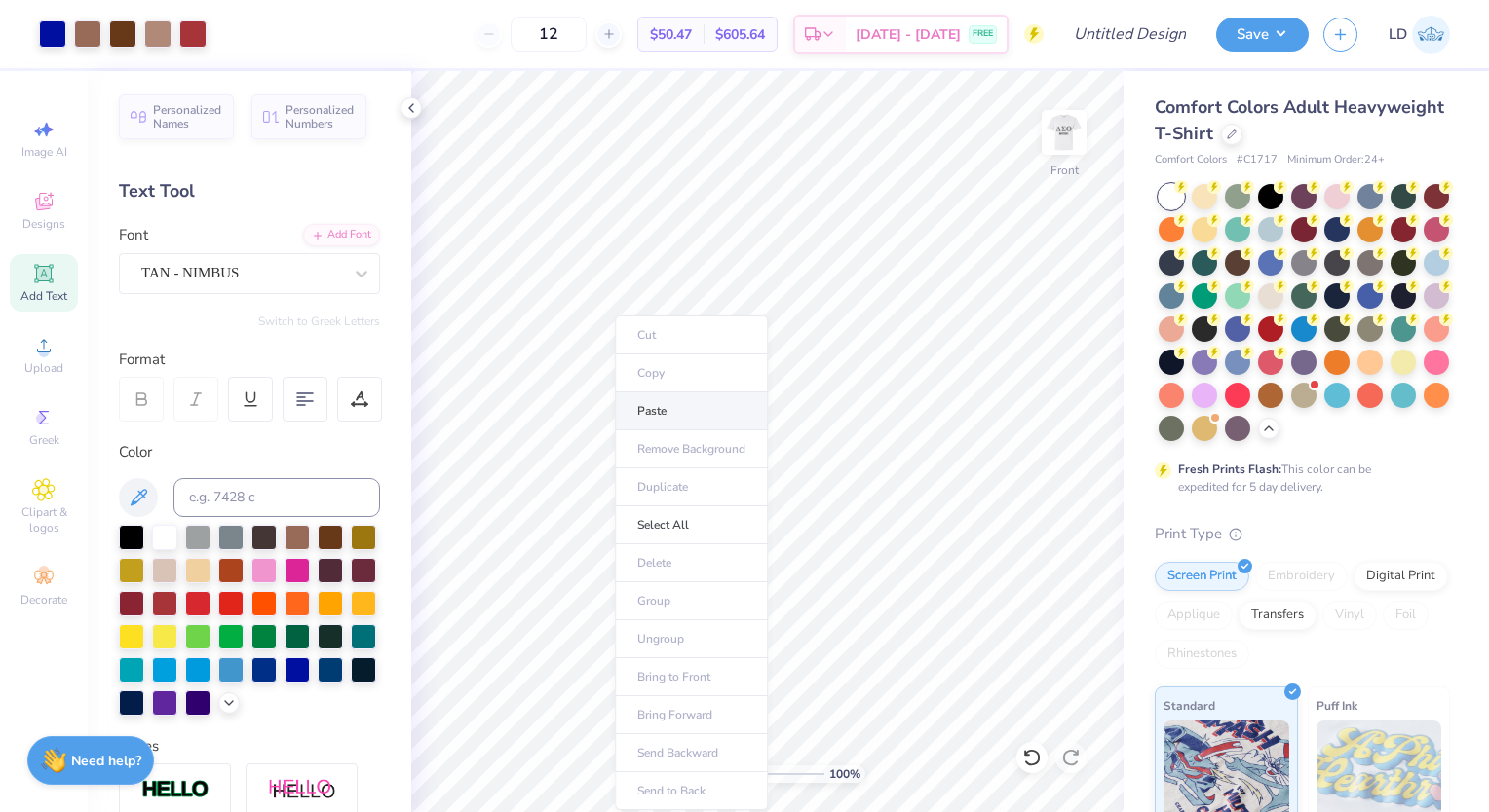
click at [692, 412] on li "Paste" at bounding box center [691, 412] width 153 height 38
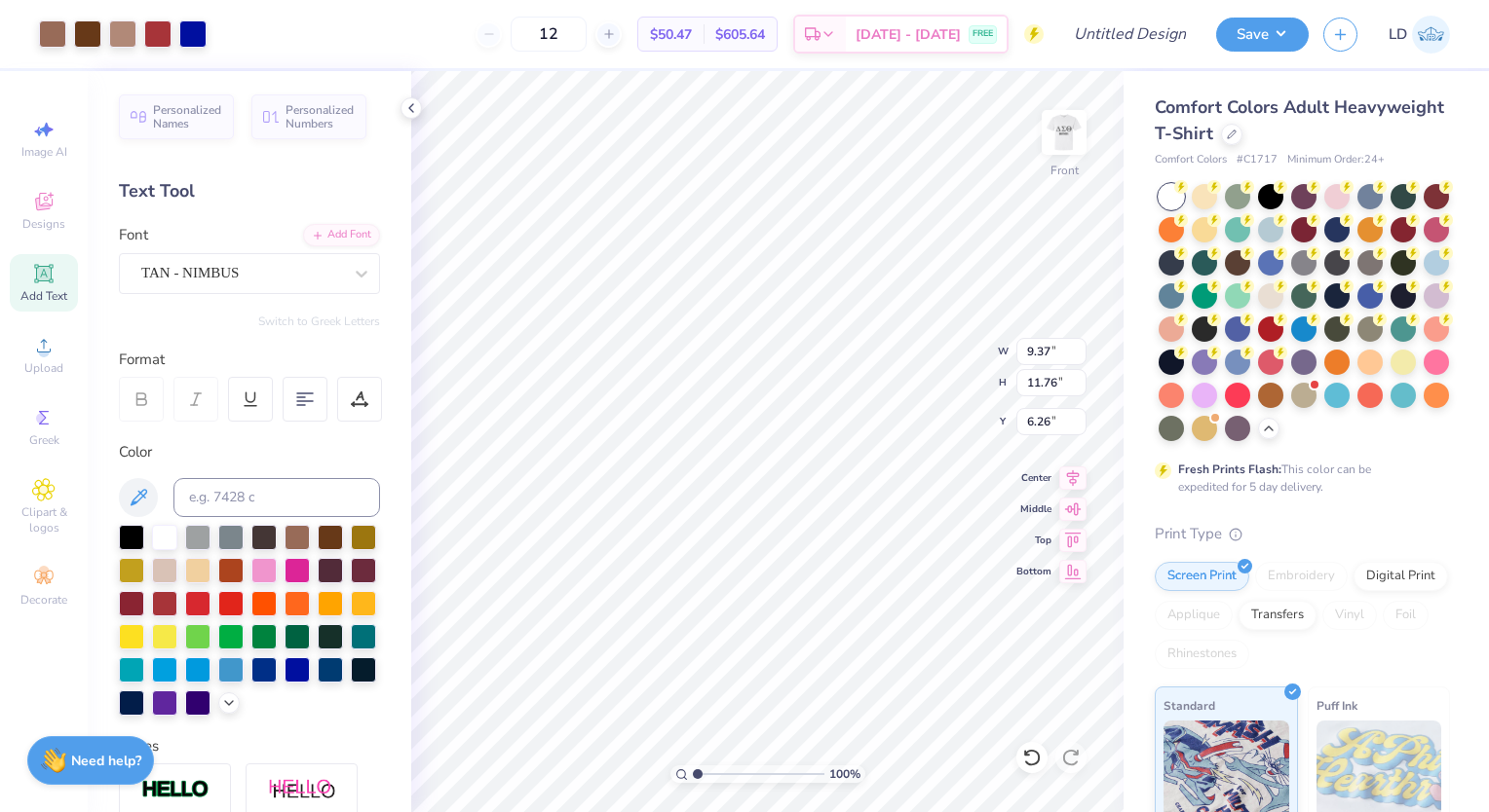
type input "6.17"
click at [1063, 141] on img at bounding box center [1064, 133] width 78 height 78
click at [1051, 141] on img at bounding box center [1064, 133] width 78 height 78
